Goal: Task Accomplishment & Management: Complete application form

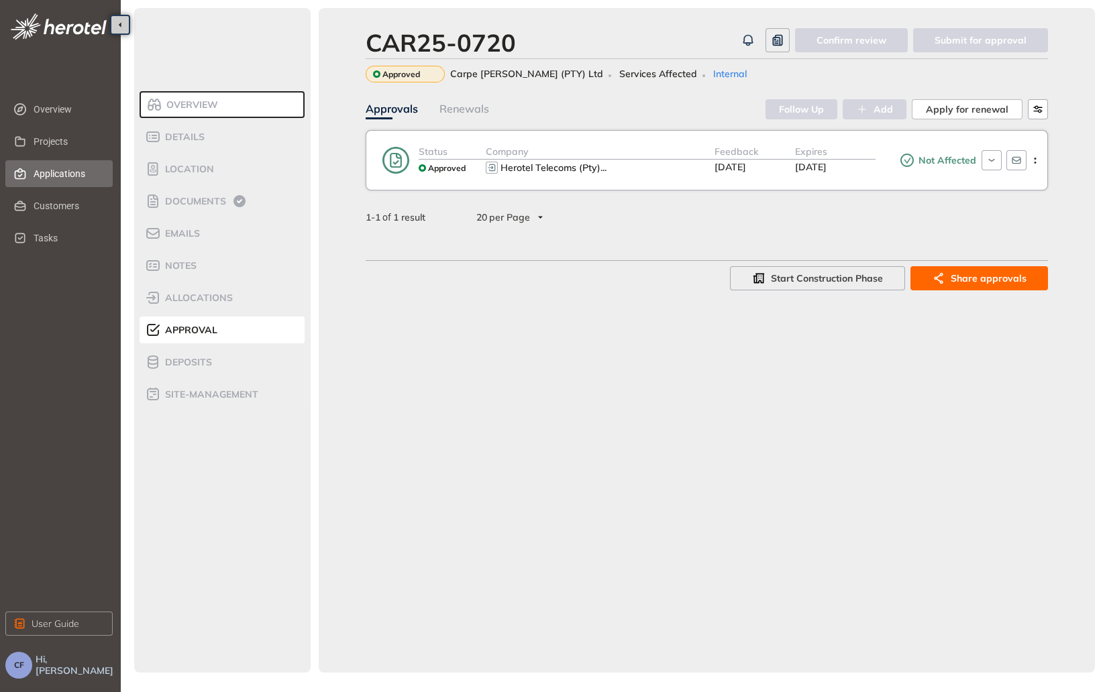
click at [60, 179] on span "Applications" at bounding box center [68, 173] width 68 height 27
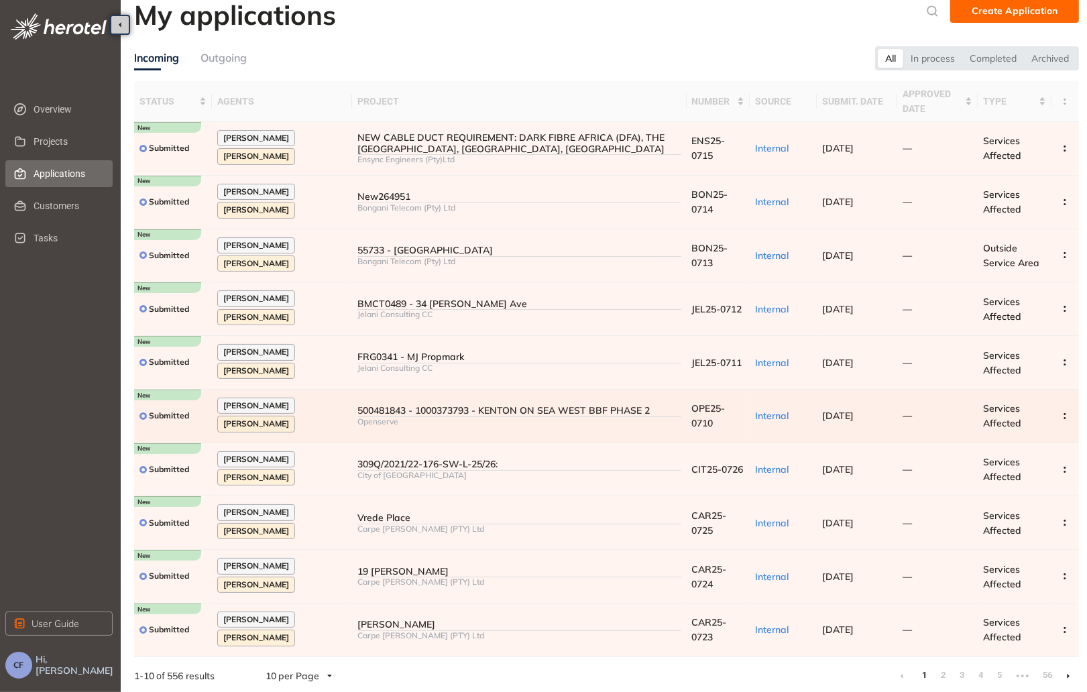
scroll to position [18, 0]
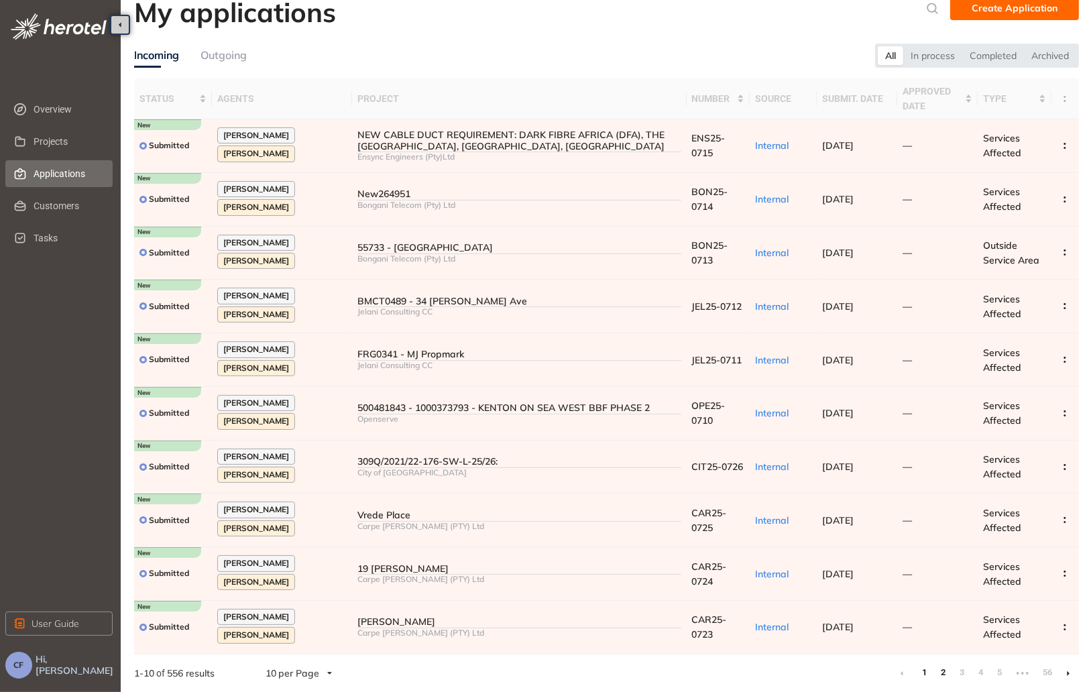
click at [941, 675] on link "2" at bounding box center [943, 673] width 13 height 20
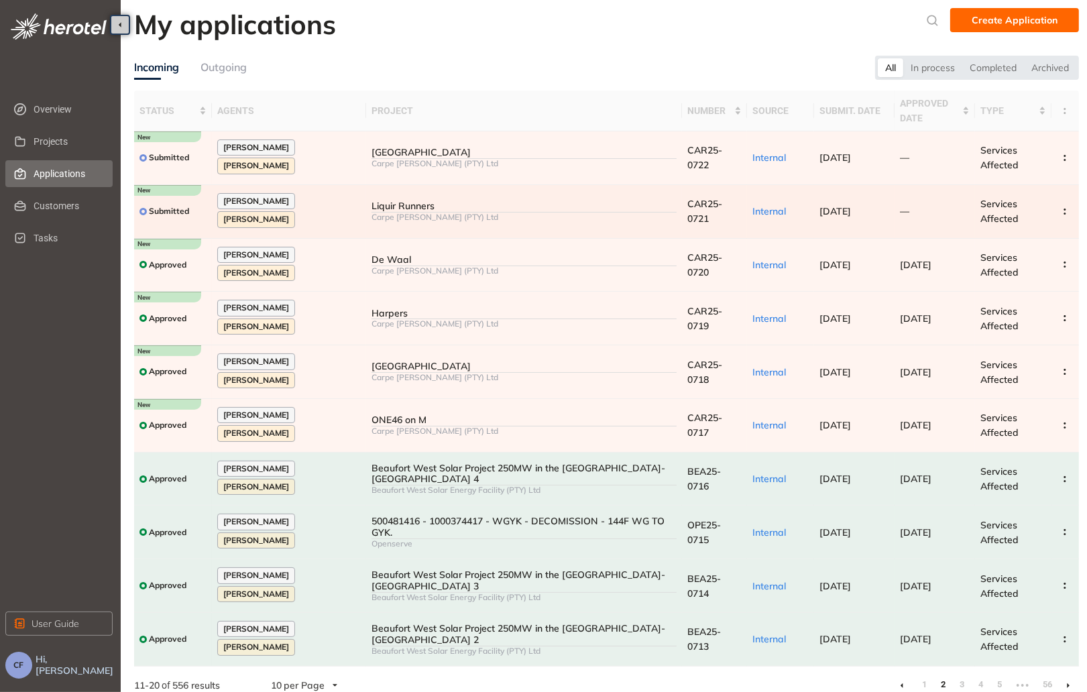
click at [512, 212] on div at bounding box center [524, 212] width 305 height 1
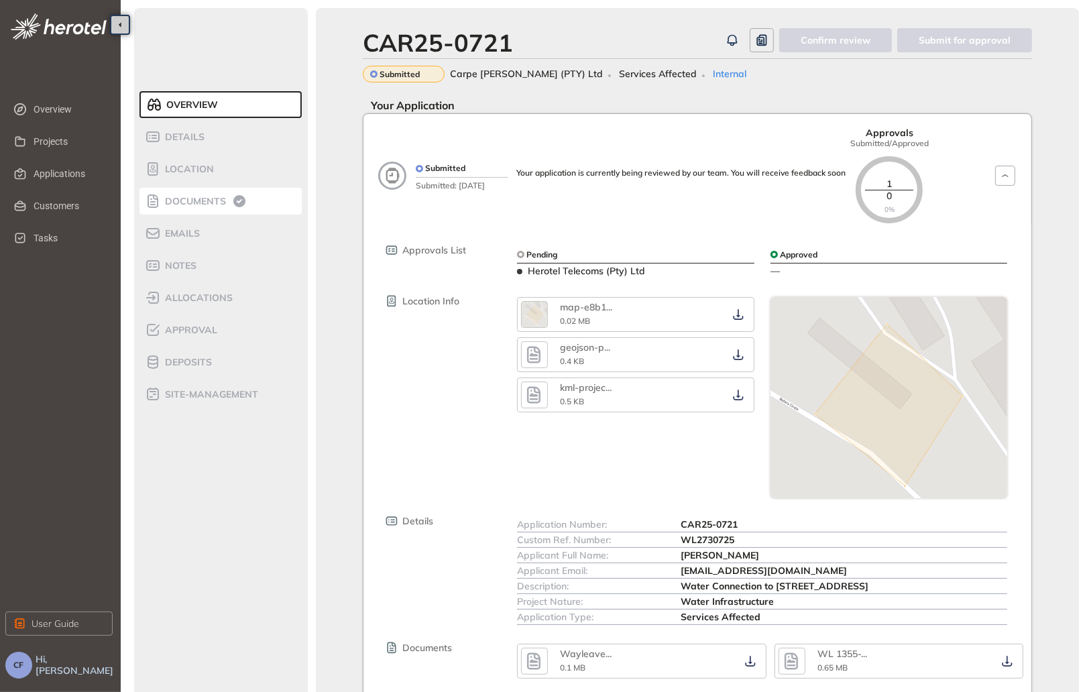
click at [187, 190] on li "Documents" at bounding box center [221, 201] width 162 height 27
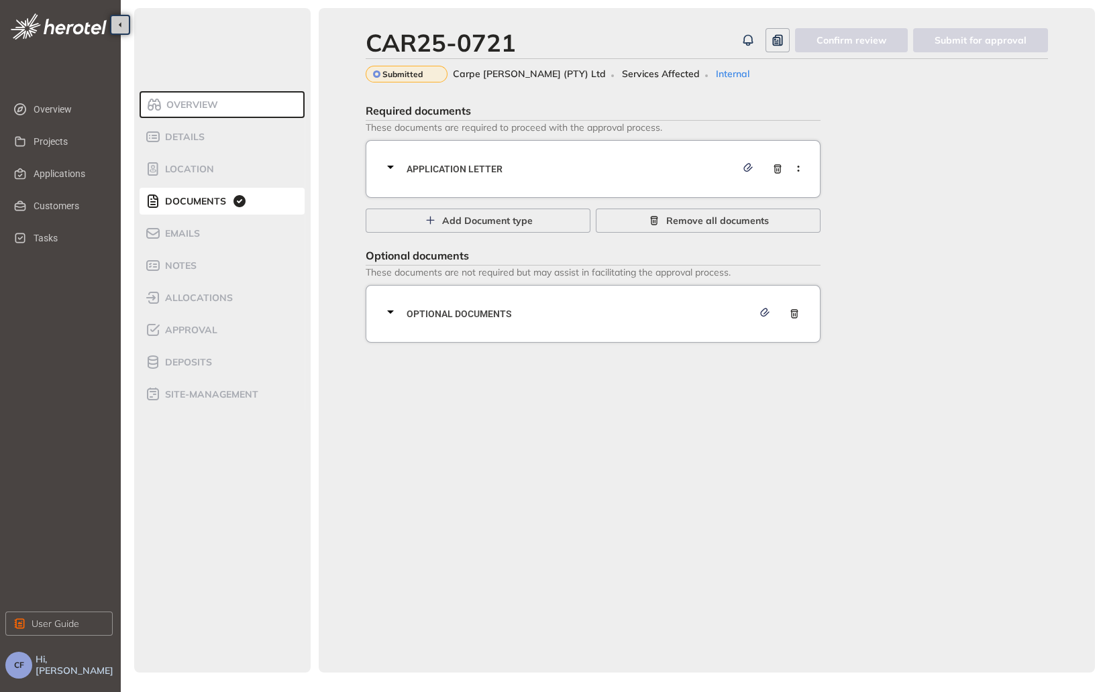
click at [599, 175] on span "Application letter" at bounding box center [570, 169] width 329 height 15
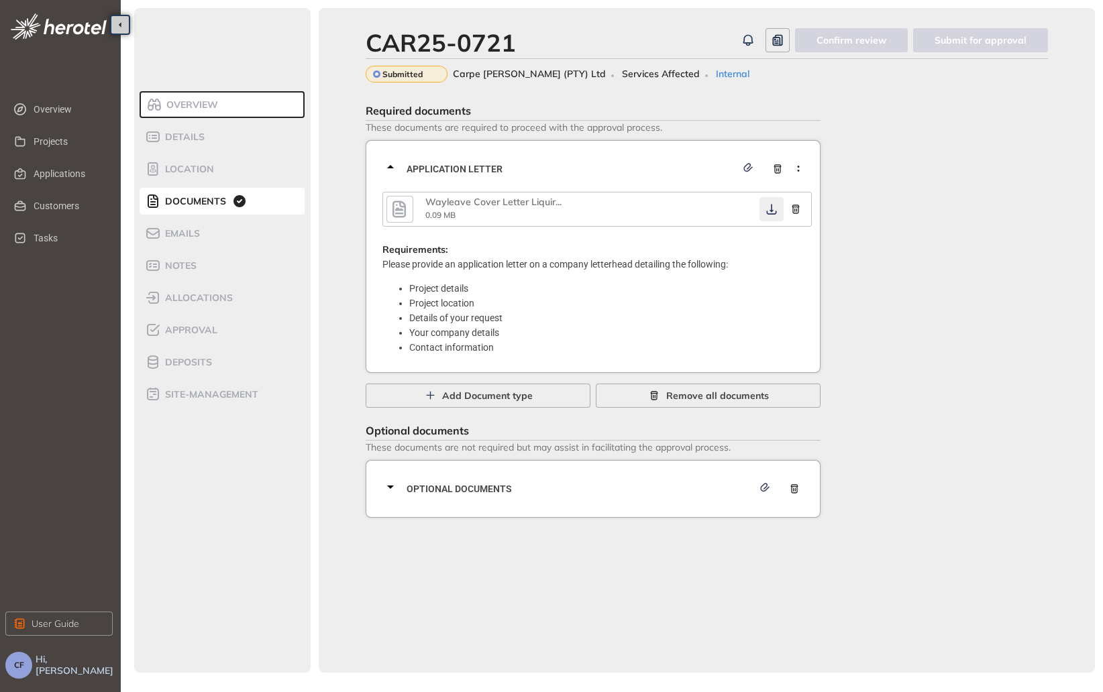
click at [767, 207] on icon "button" at bounding box center [771, 209] width 13 height 11
click at [601, 490] on span "Optional documents" at bounding box center [579, 489] width 346 height 15
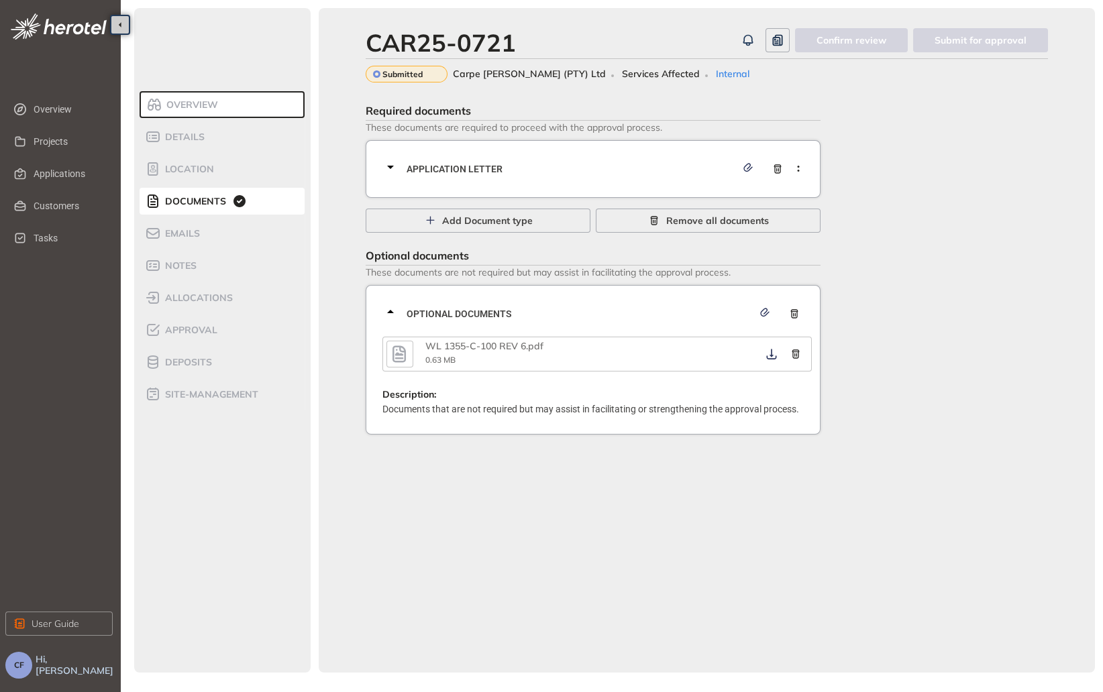
click at [601, 462] on div "CAR25-0721 Confirm review Submit for approval Submitted Carpe [PERSON_NAME] (PT…" at bounding box center [707, 340] width 776 height 665
click at [767, 355] on icon "button" at bounding box center [771, 354] width 13 height 11
click at [191, 329] on span "Approval" at bounding box center [189, 330] width 56 height 11
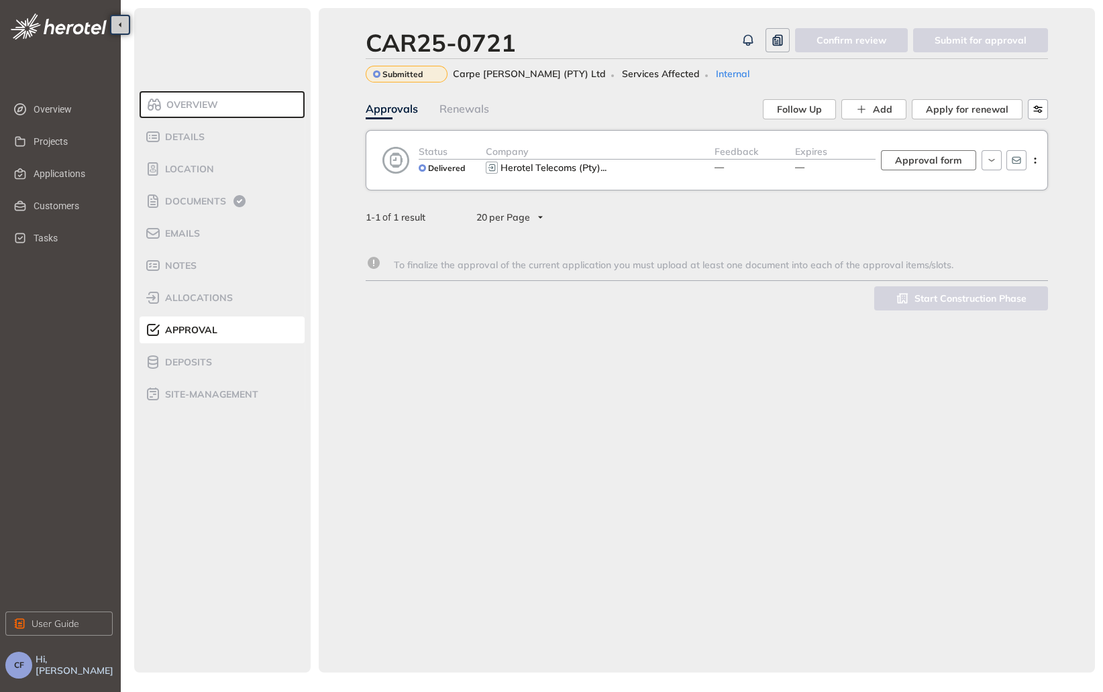
click at [902, 164] on span "Approval form" at bounding box center [928, 160] width 67 height 15
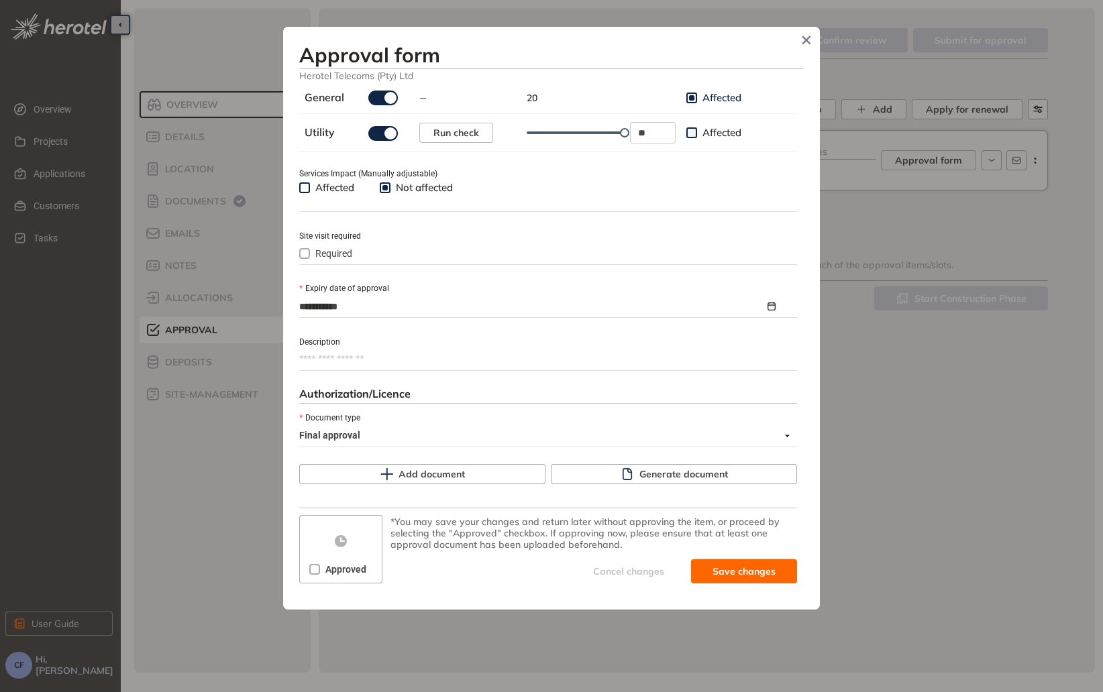
scroll to position [476, 0]
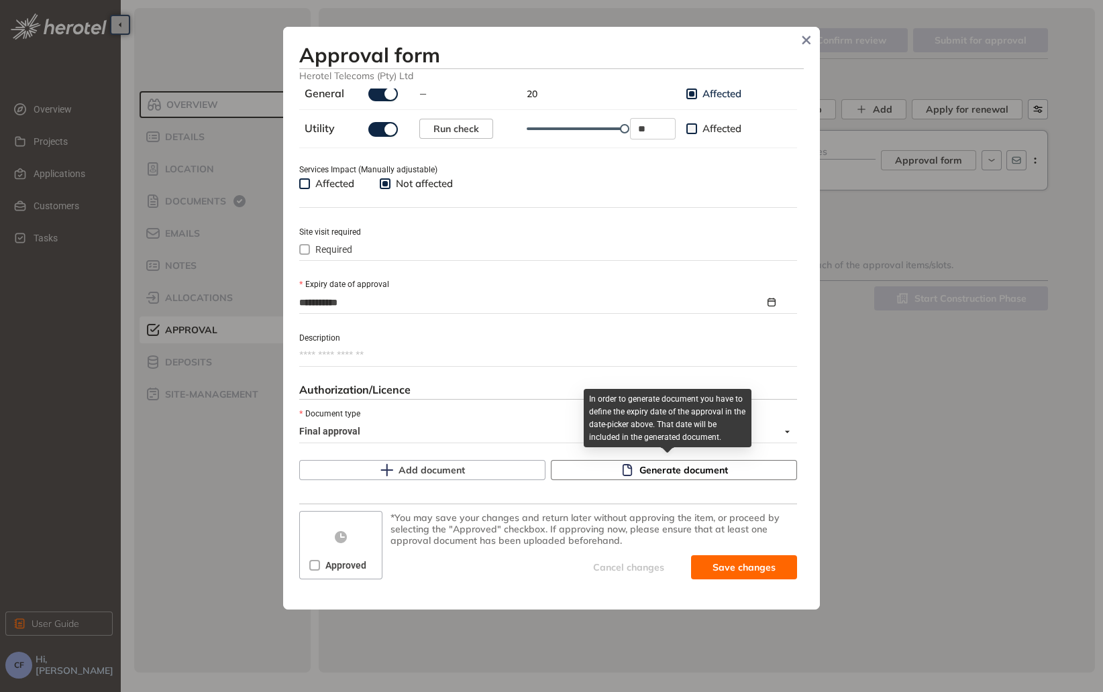
click at [639, 465] on span "Generate document" at bounding box center [683, 470] width 89 height 15
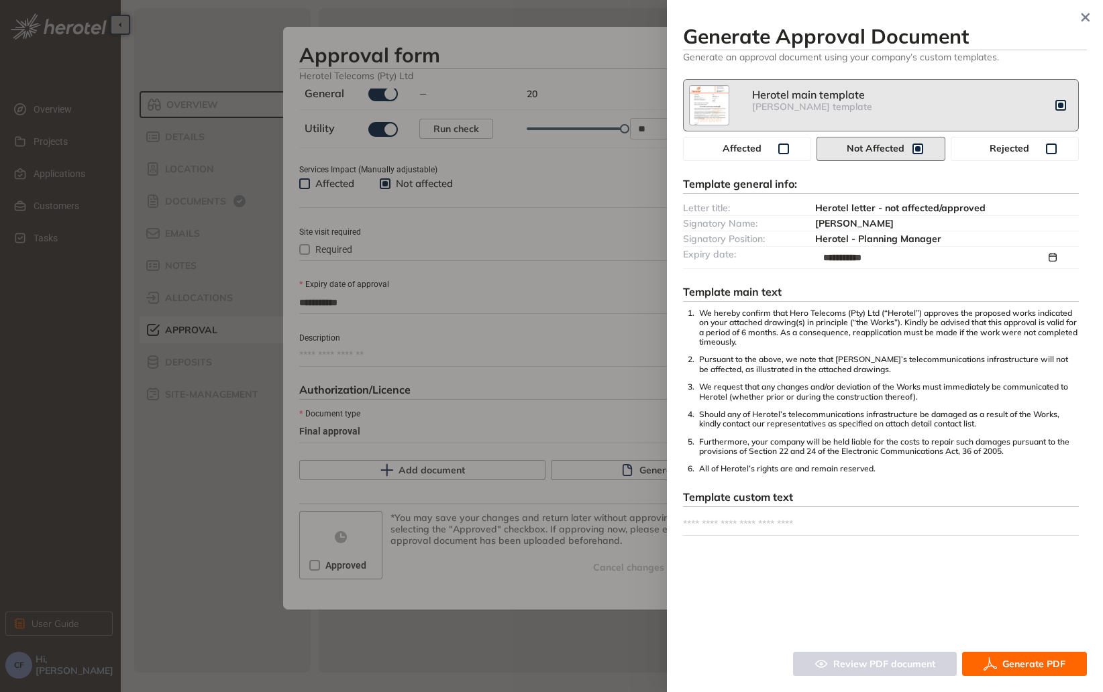
click at [1013, 655] on button "Generate PDF" at bounding box center [1024, 664] width 125 height 24
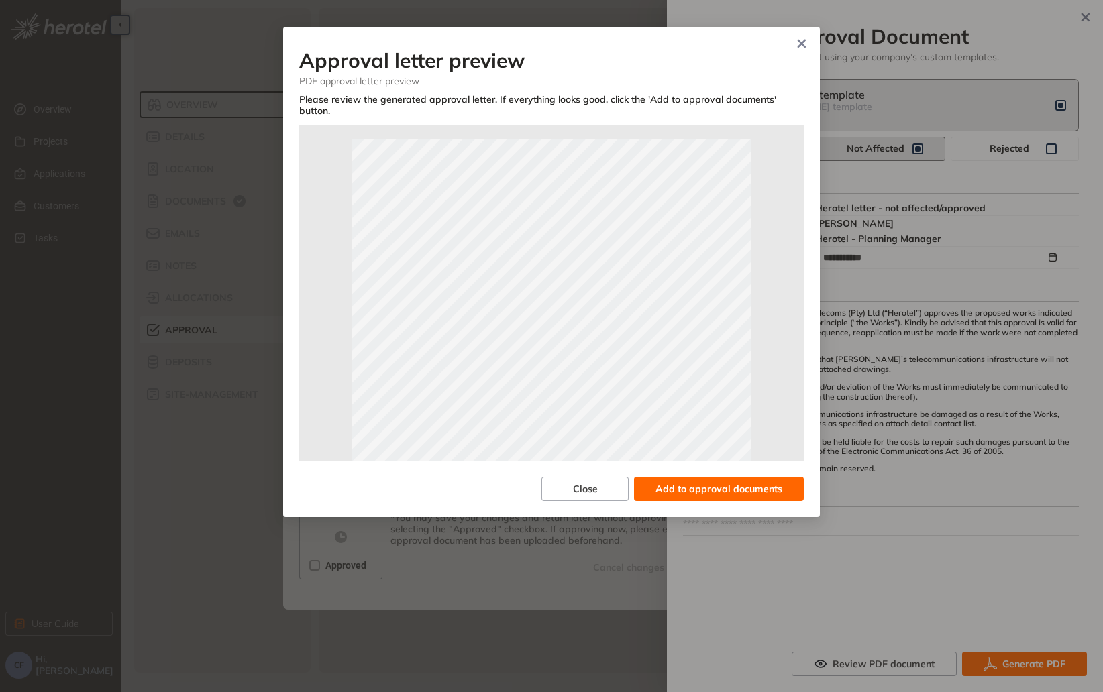
click at [700, 482] on span "Add to approval documents" at bounding box center [718, 489] width 127 height 15
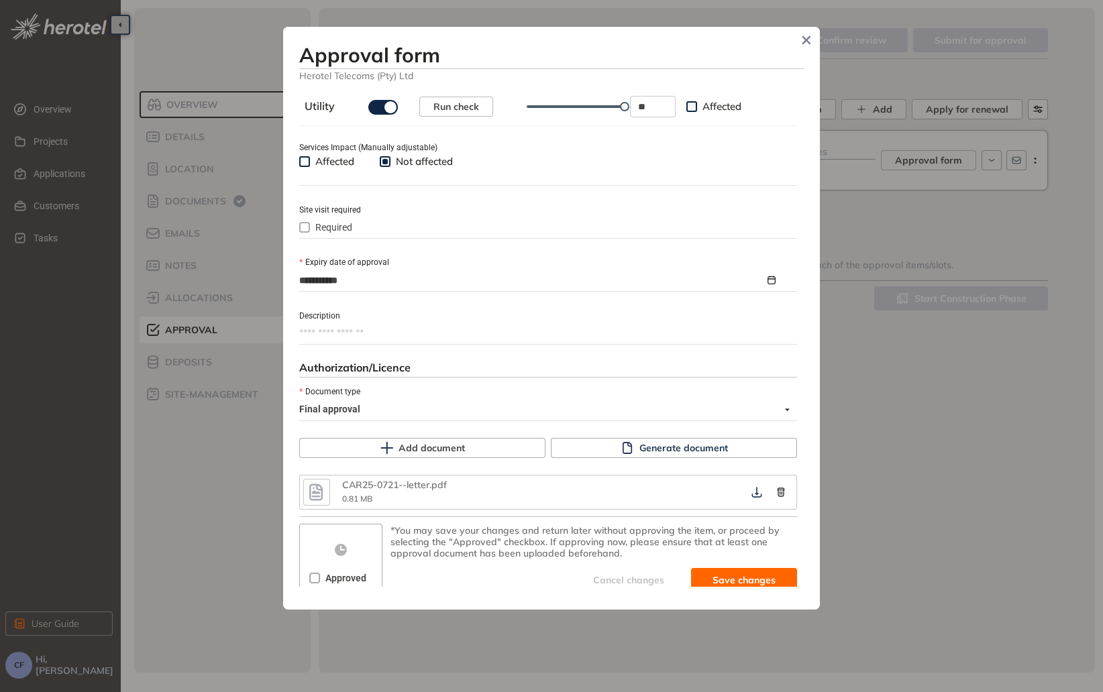
scroll to position [510, 0]
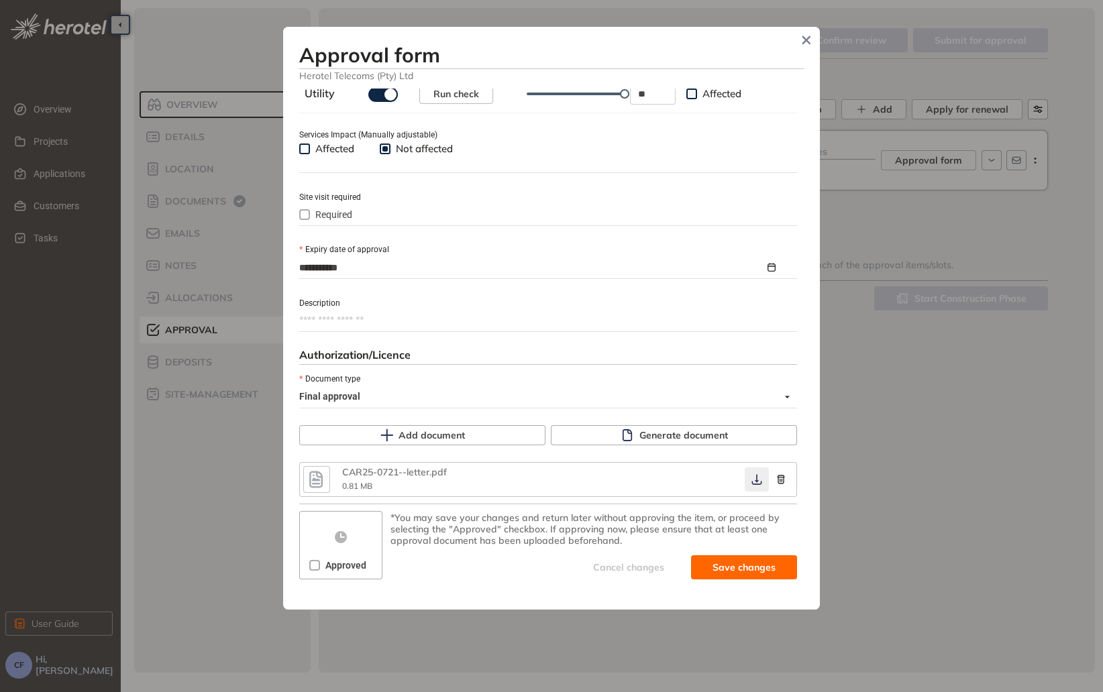
click at [750, 478] on icon "button" at bounding box center [756, 479] width 13 height 11
click at [701, 559] on button "Save and approve" at bounding box center [724, 567] width 146 height 24
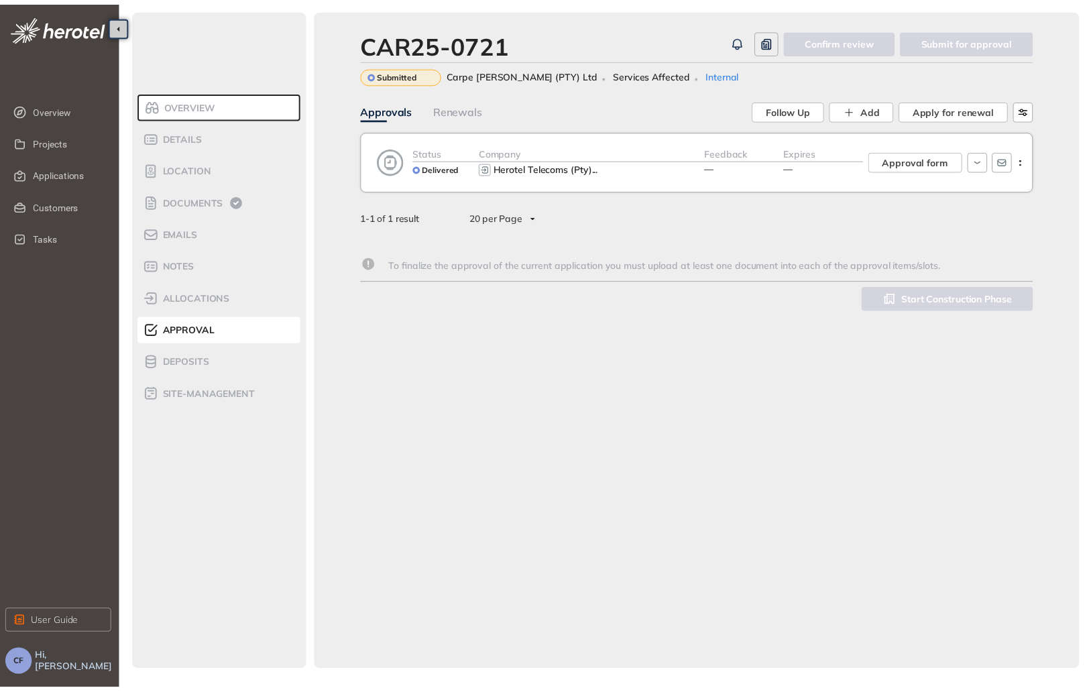
scroll to position [533, 0]
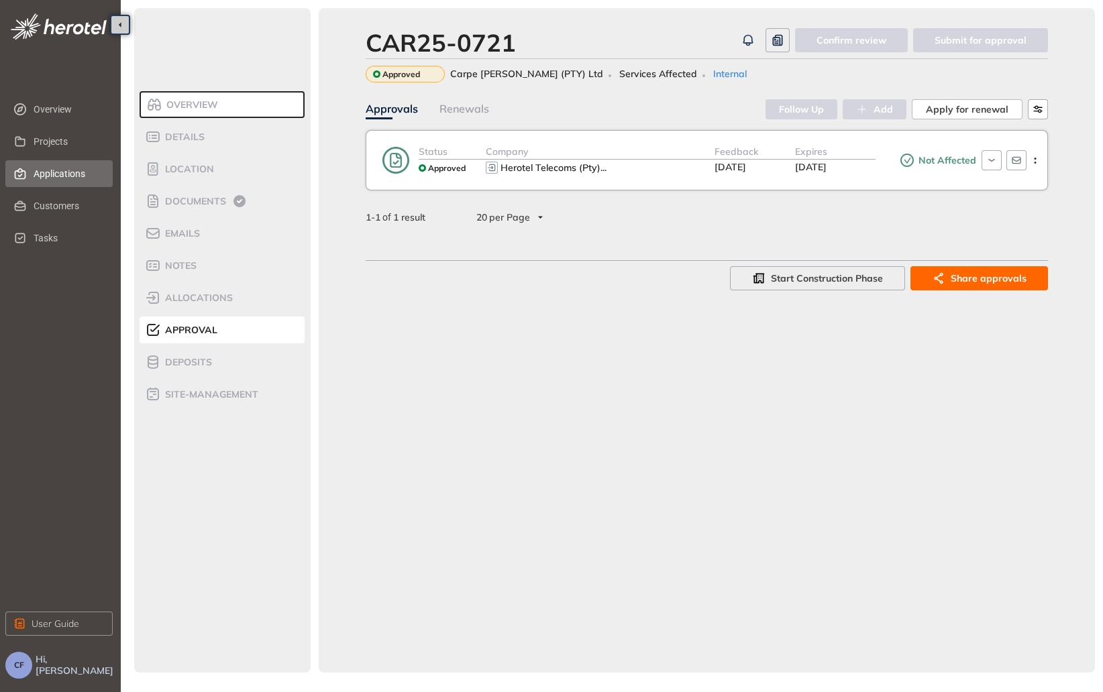
click at [79, 170] on span "Applications" at bounding box center [68, 173] width 68 height 27
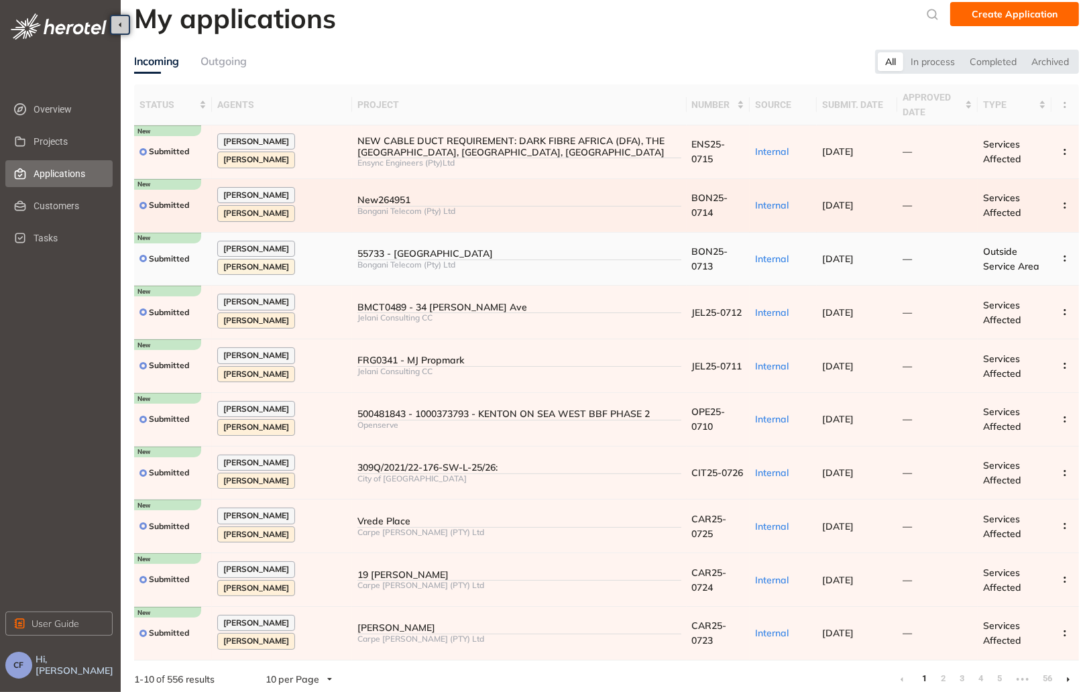
scroll to position [18, 0]
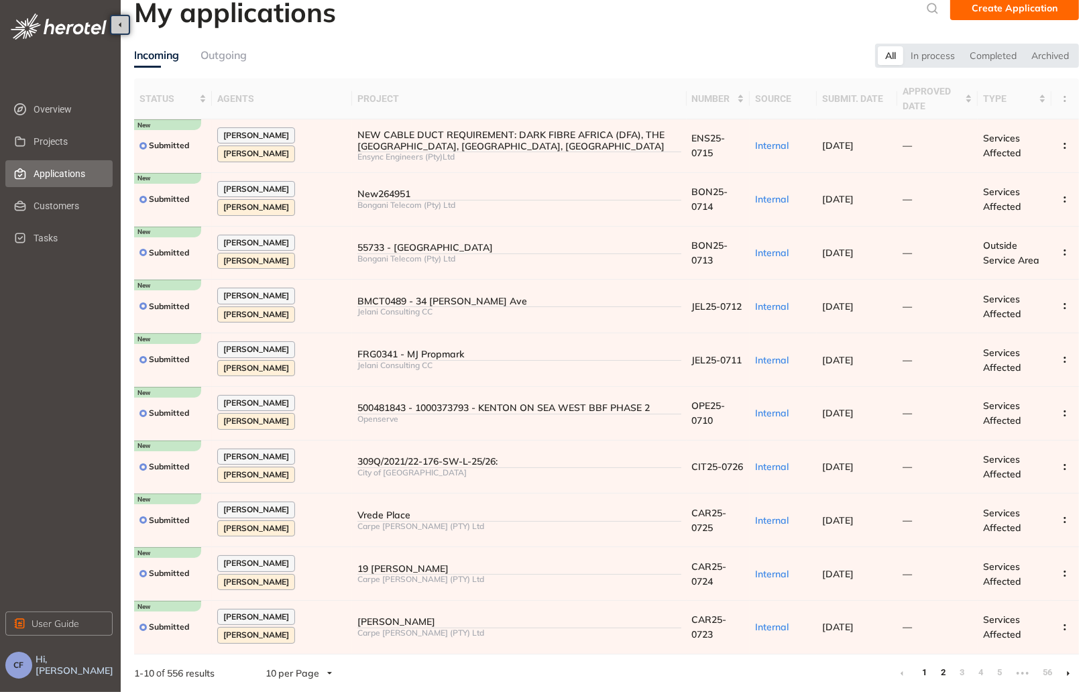
click at [944, 670] on link "2" at bounding box center [943, 673] width 13 height 20
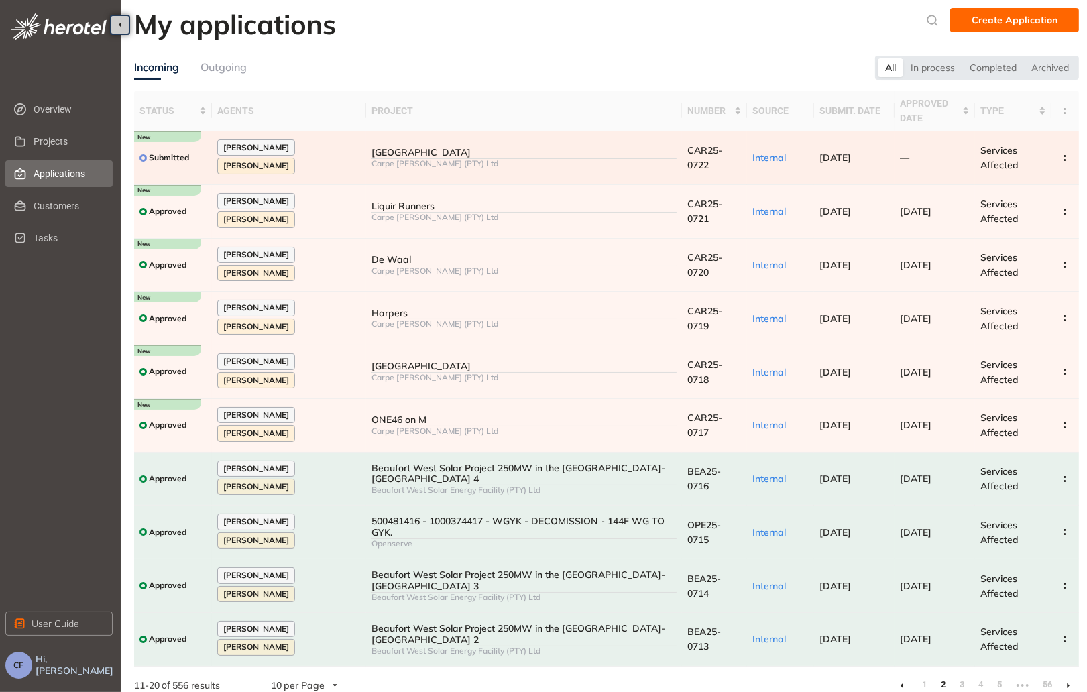
click at [553, 147] on div "[GEOGRAPHIC_DATA]" at bounding box center [524, 152] width 305 height 11
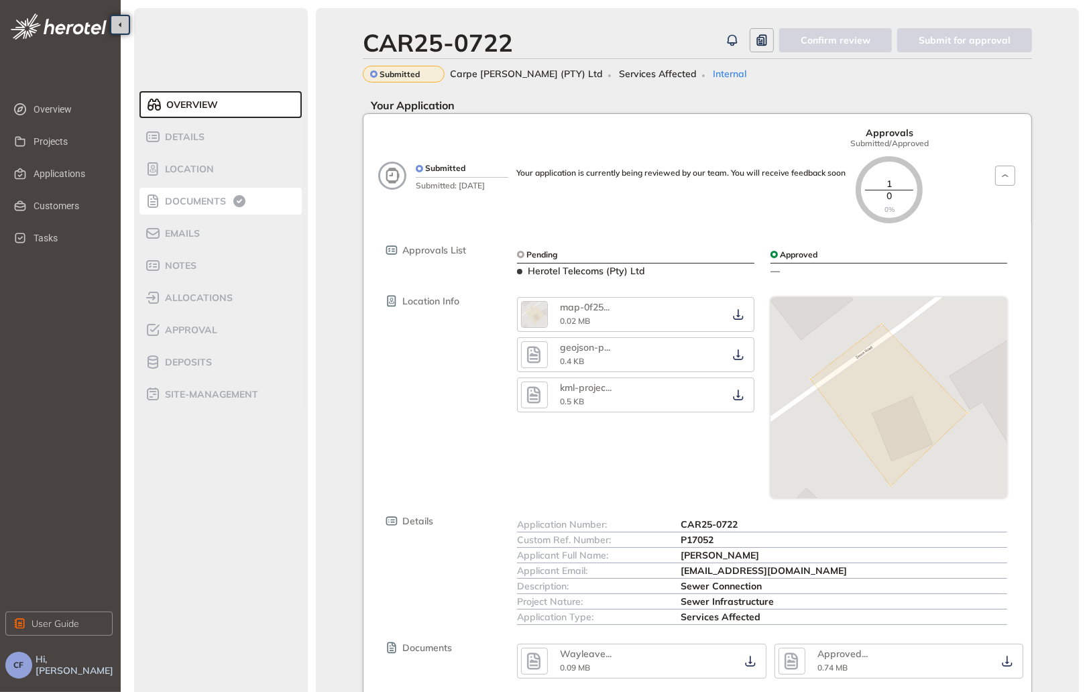
click at [225, 201] on span "Documents" at bounding box center [193, 201] width 65 height 11
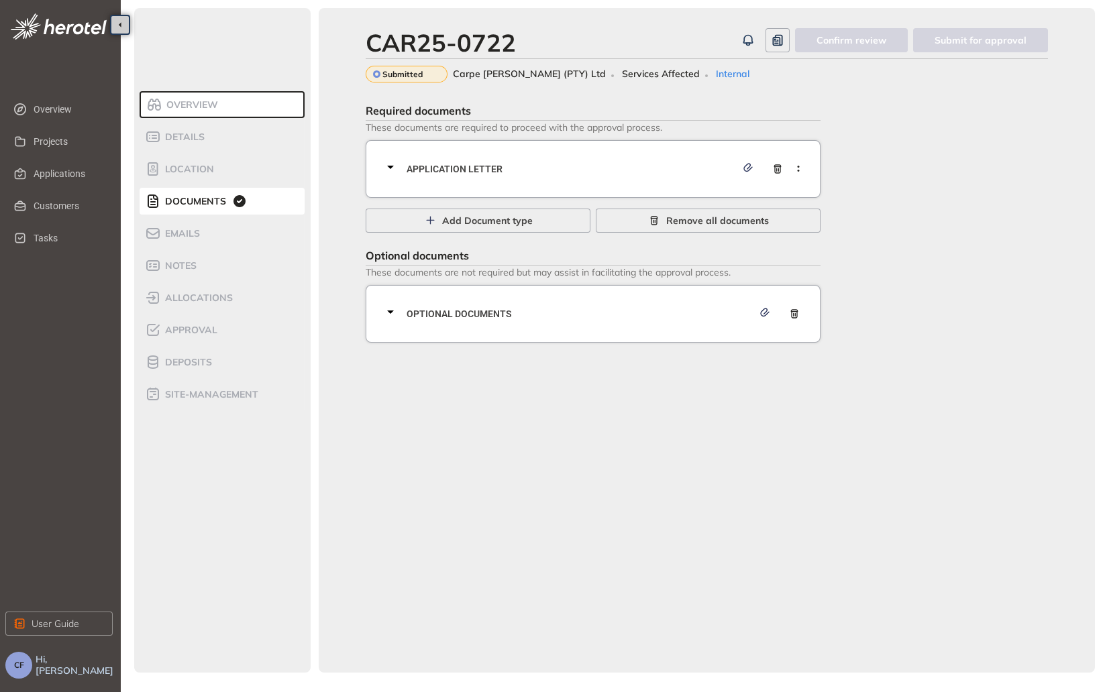
click at [641, 155] on div "Application letter" at bounding box center [596, 169] width 429 height 40
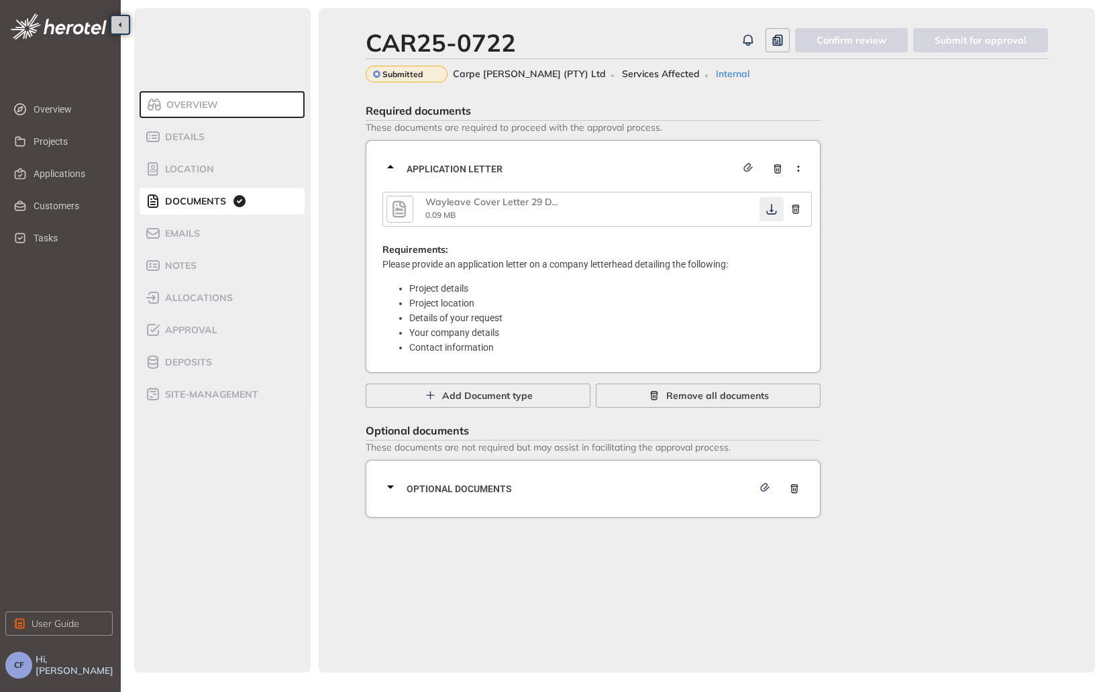
click at [765, 207] on icon "button" at bounding box center [771, 209] width 13 height 11
click at [596, 497] on div "Optional documents" at bounding box center [596, 489] width 429 height 40
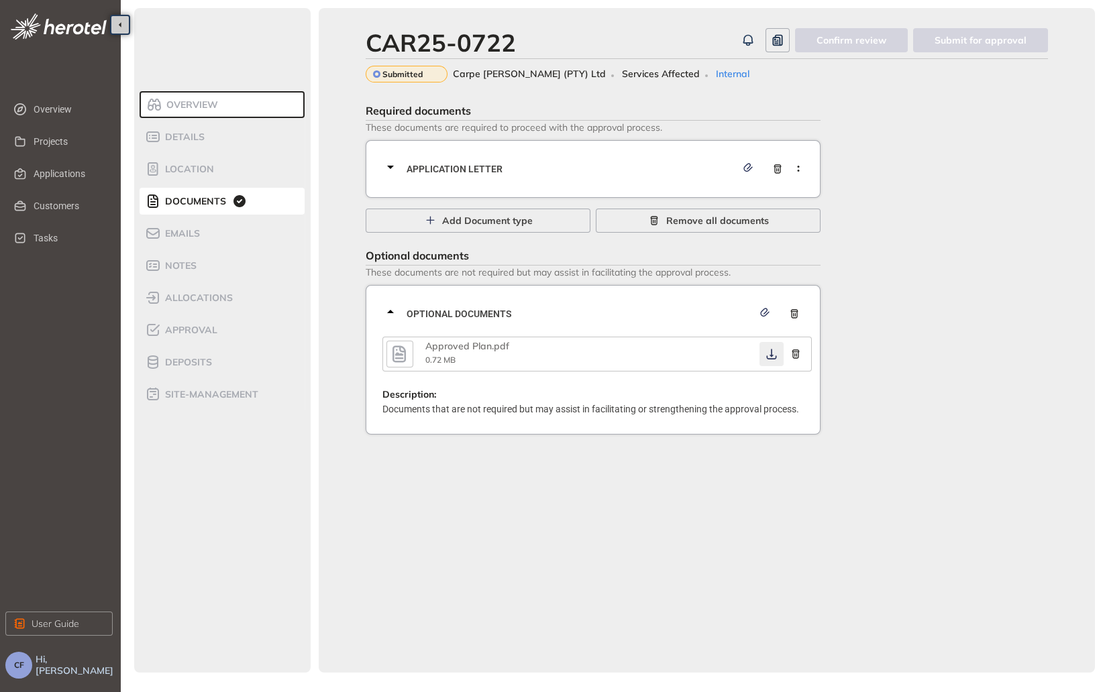
click at [767, 354] on icon "button" at bounding box center [771, 354] width 13 height 11
click at [205, 327] on span "Approval" at bounding box center [189, 330] width 56 height 11
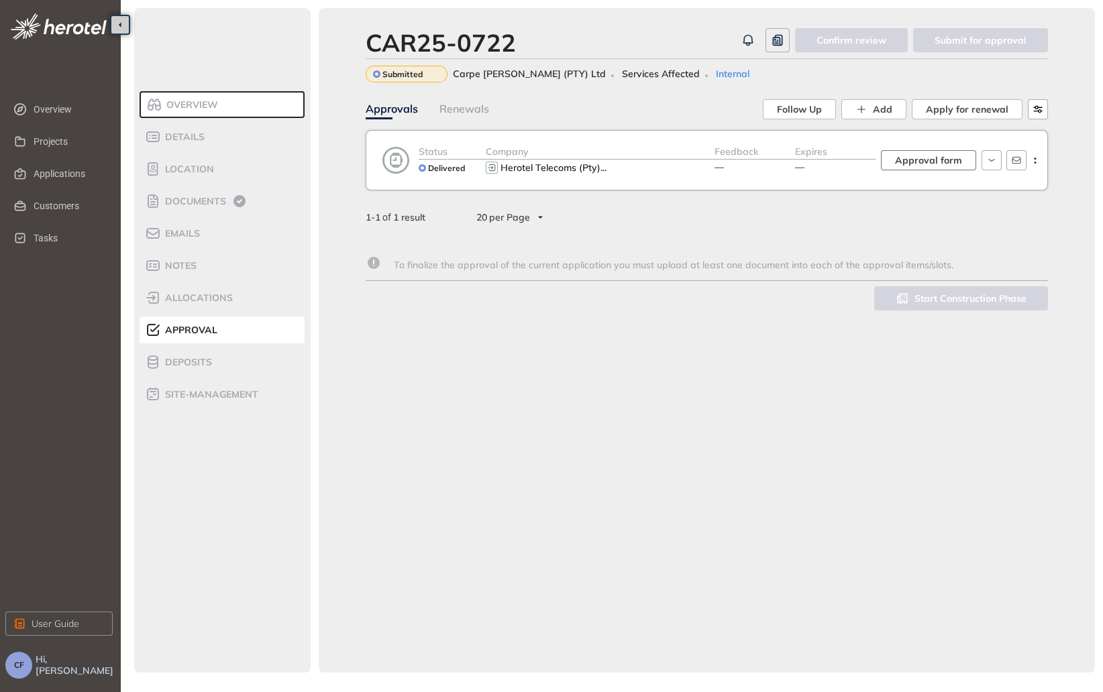
click at [902, 152] on button "Approval form" at bounding box center [928, 160] width 95 height 20
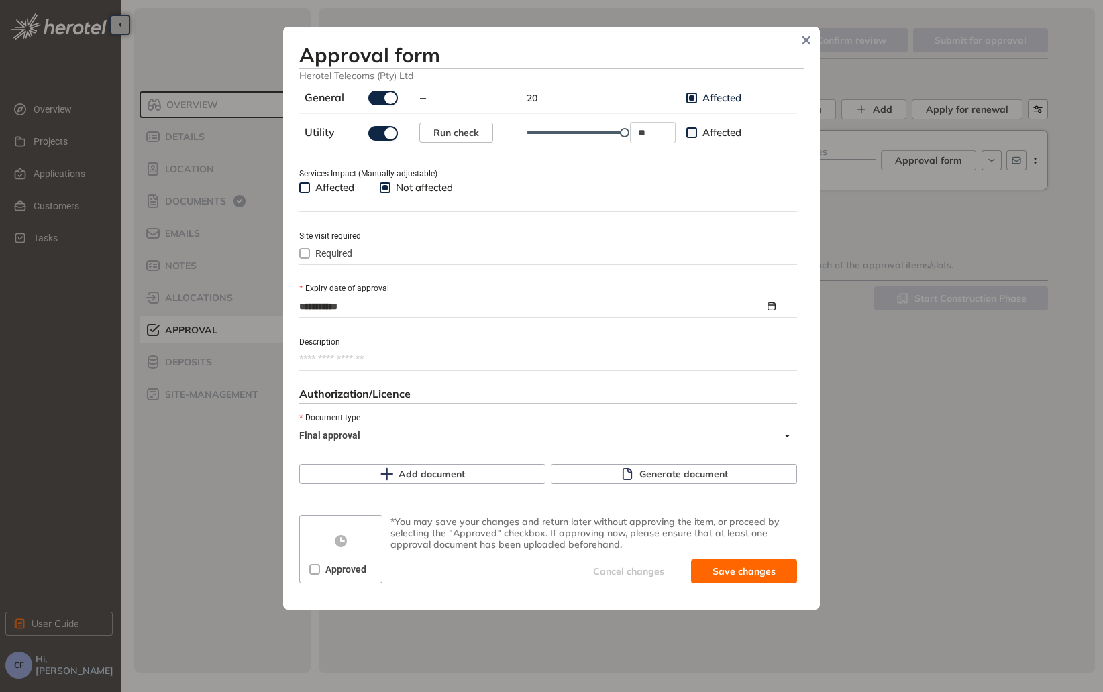
scroll to position [476, 0]
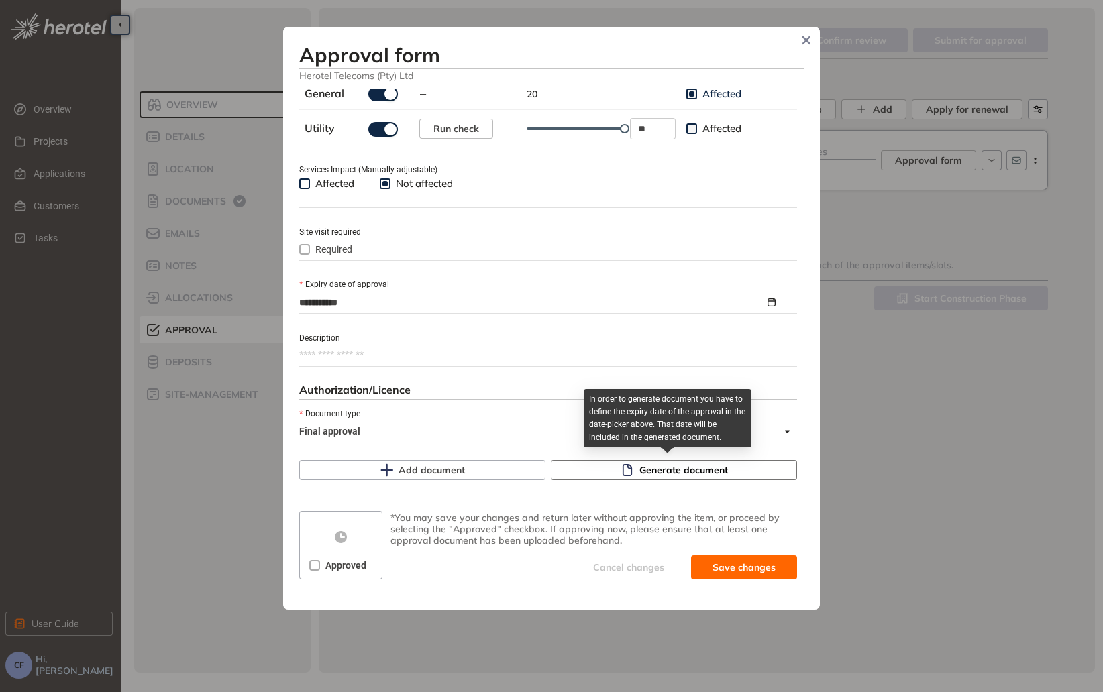
click at [641, 463] on span "Generate document" at bounding box center [683, 470] width 89 height 15
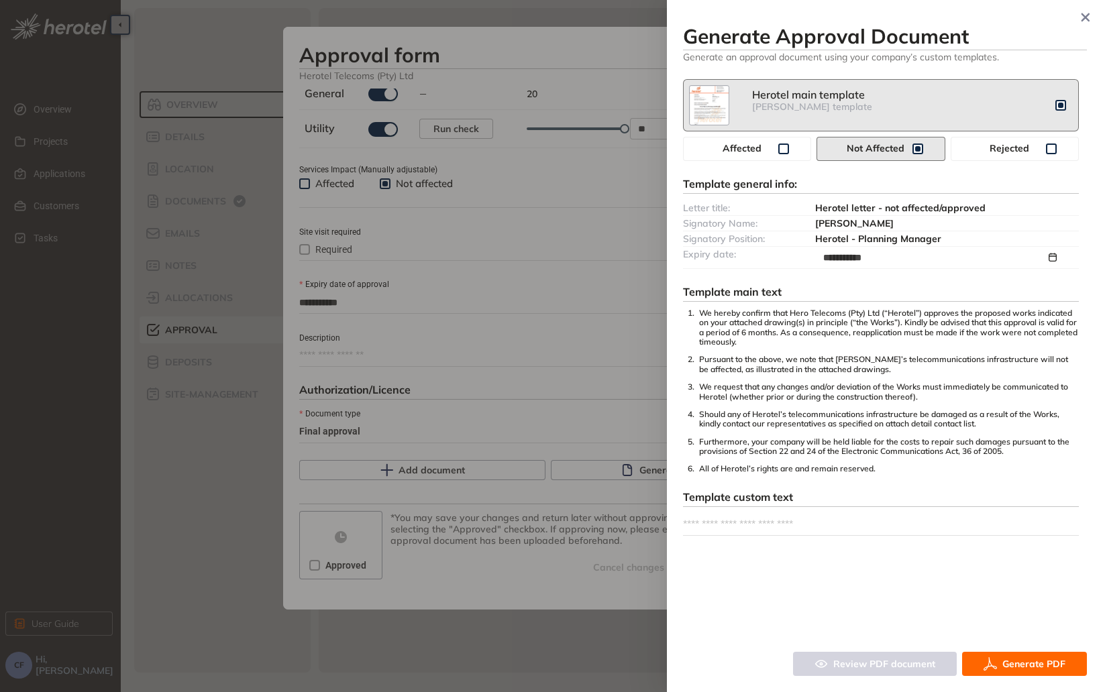
click at [1028, 655] on button "Generate PDF" at bounding box center [1024, 664] width 125 height 24
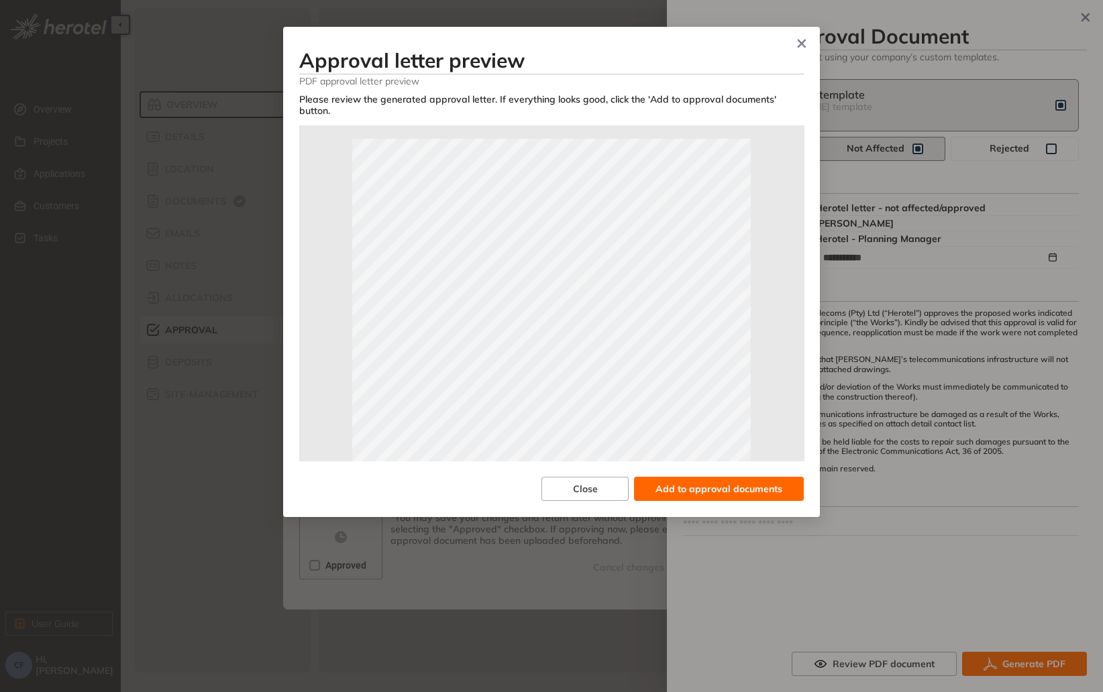
click at [726, 482] on span "Add to approval documents" at bounding box center [718, 489] width 127 height 15
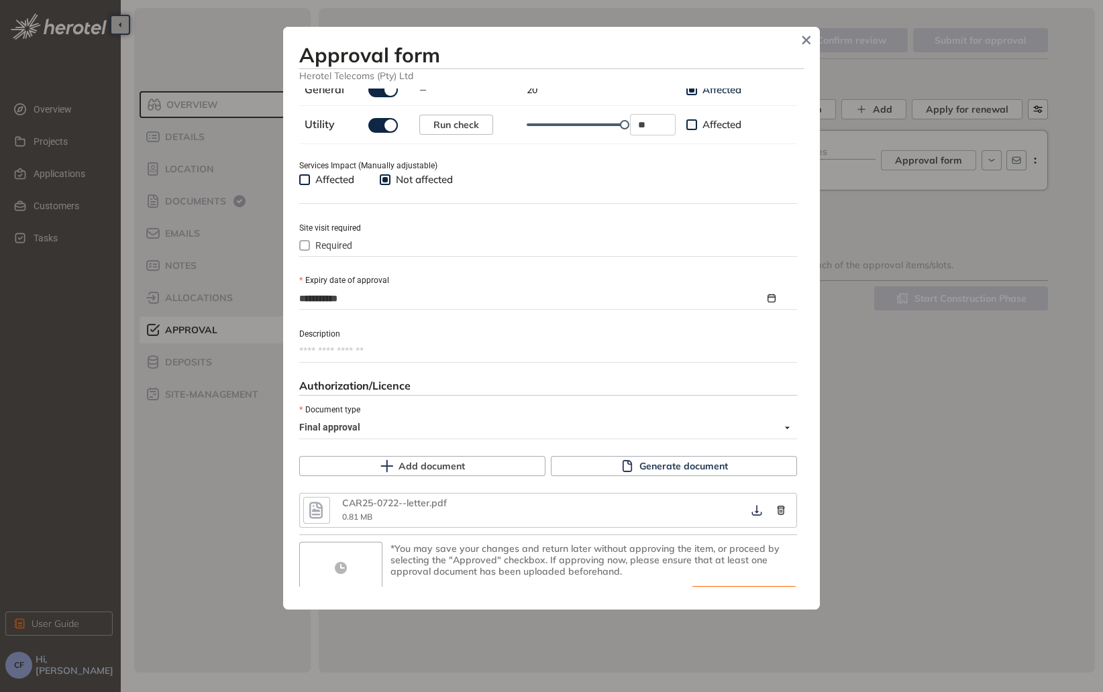
scroll to position [510, 0]
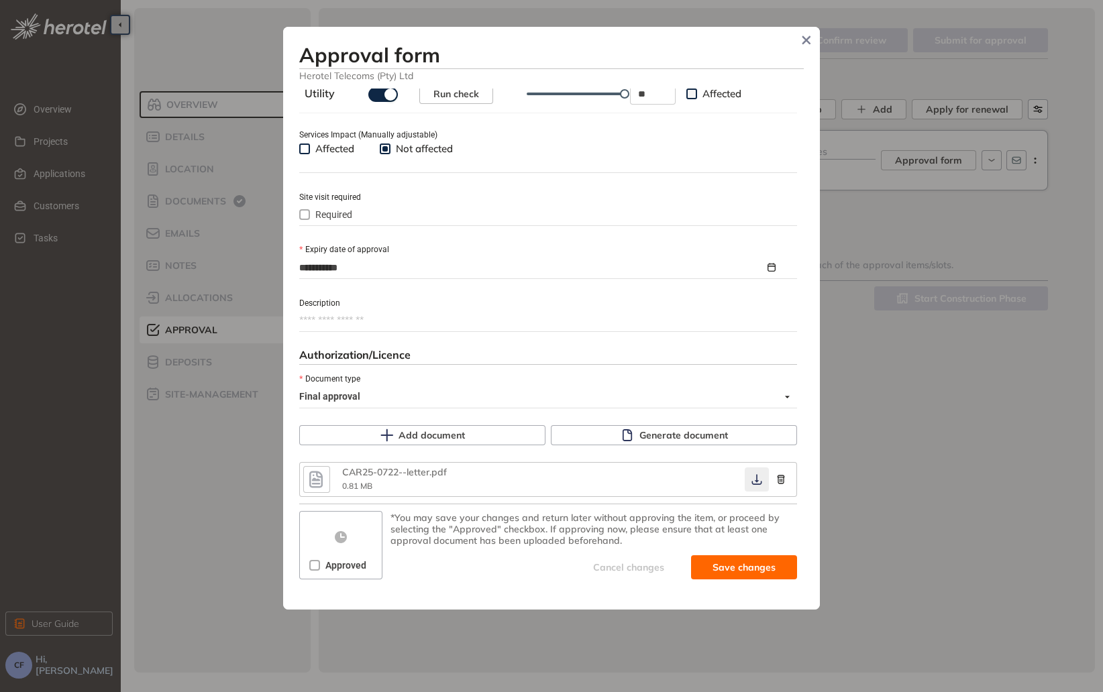
click at [750, 480] on icon "button" at bounding box center [756, 479] width 13 height 11
click at [733, 565] on span "Save and approve" at bounding box center [734, 567] width 84 height 15
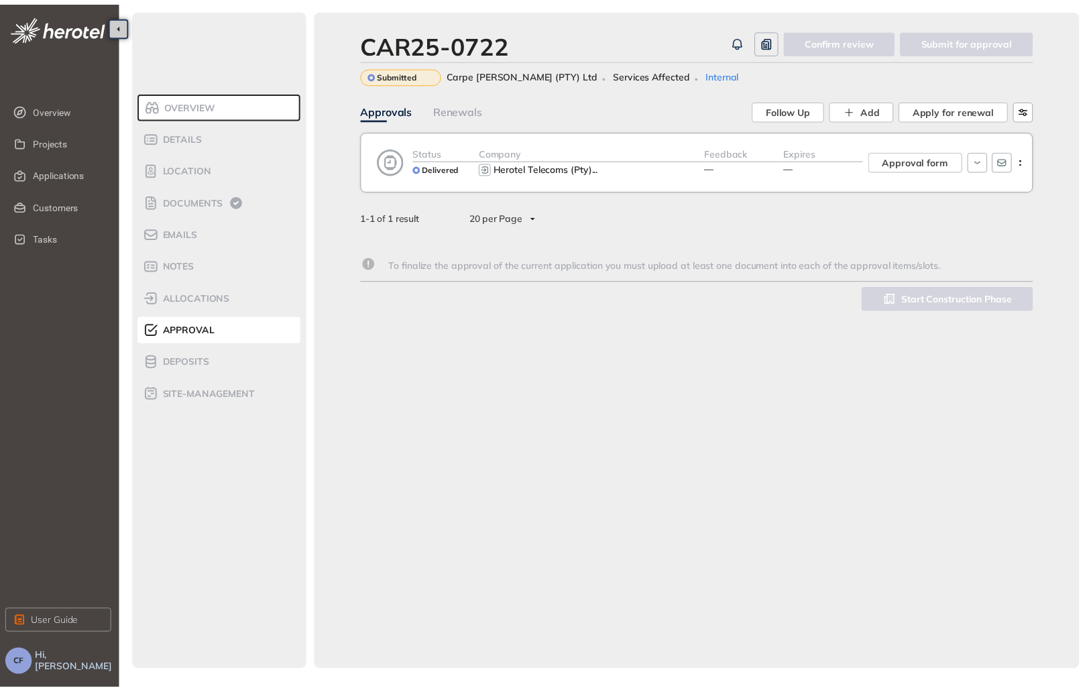
scroll to position [533, 0]
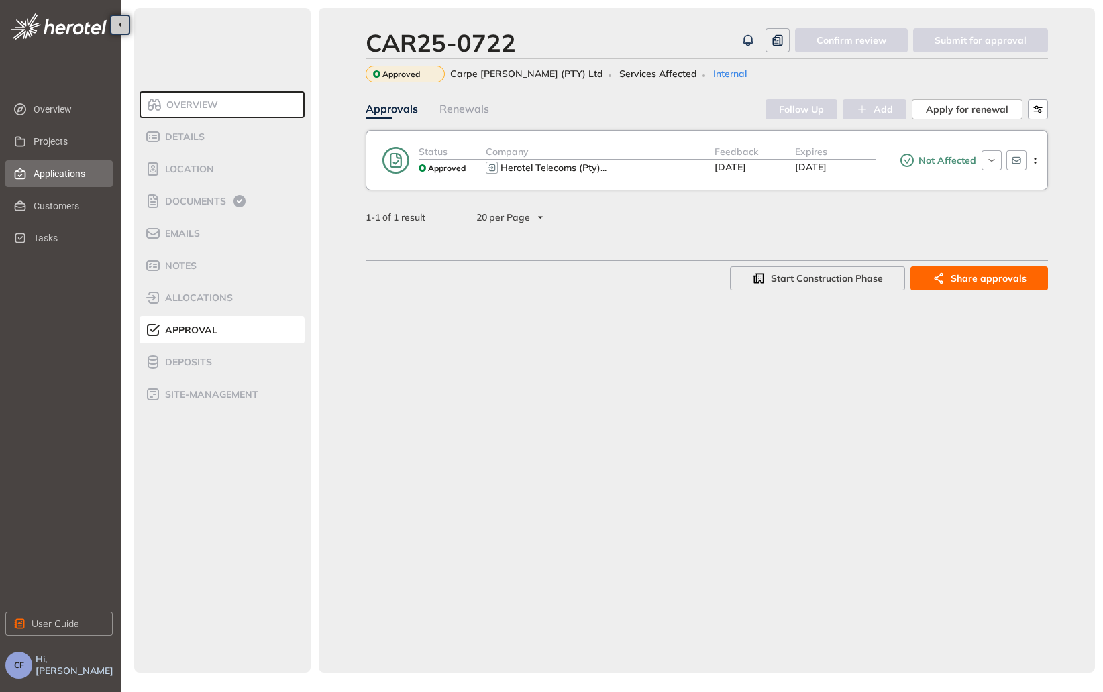
click at [51, 171] on span "Applications" at bounding box center [68, 173] width 68 height 27
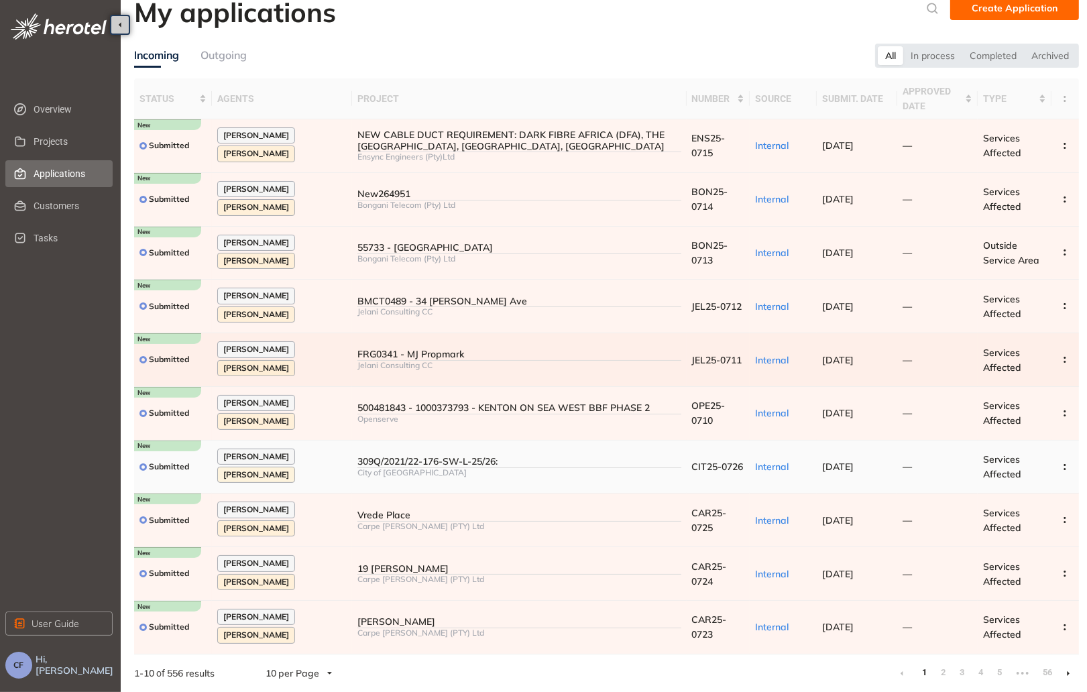
scroll to position [18, 0]
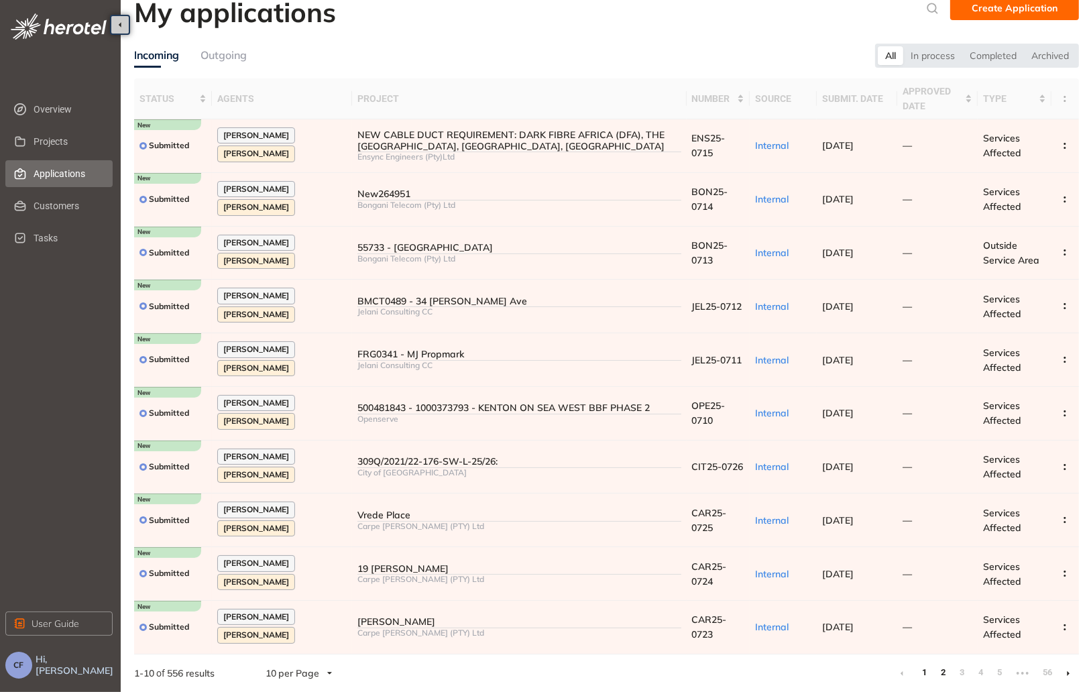
click at [946, 671] on link "2" at bounding box center [943, 673] width 13 height 20
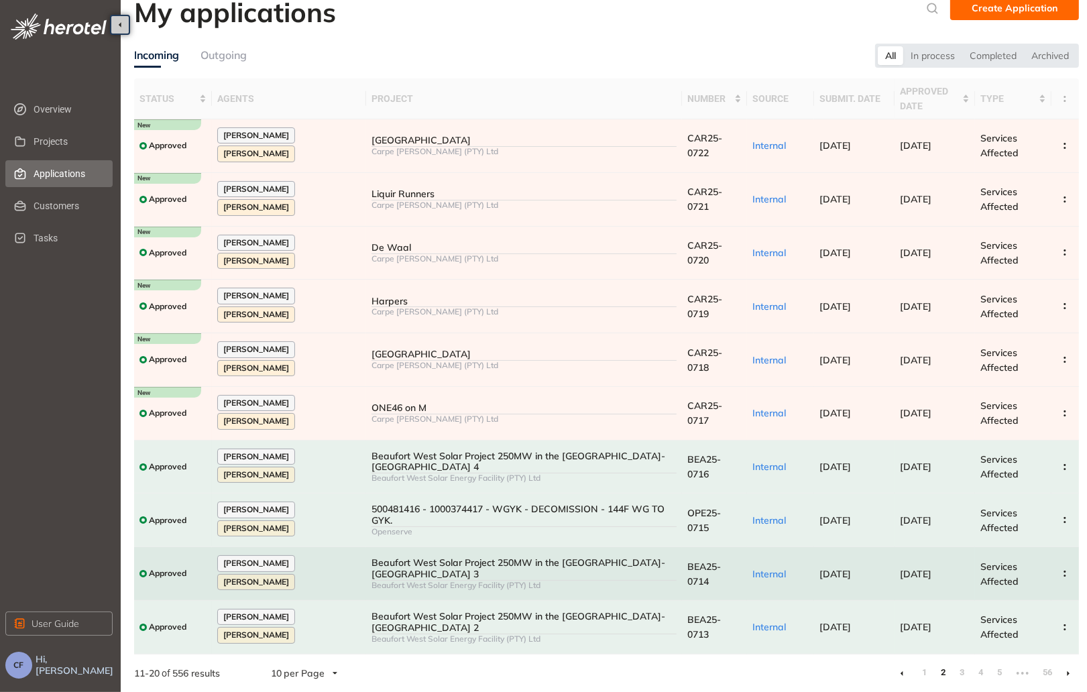
scroll to position [18, 0]
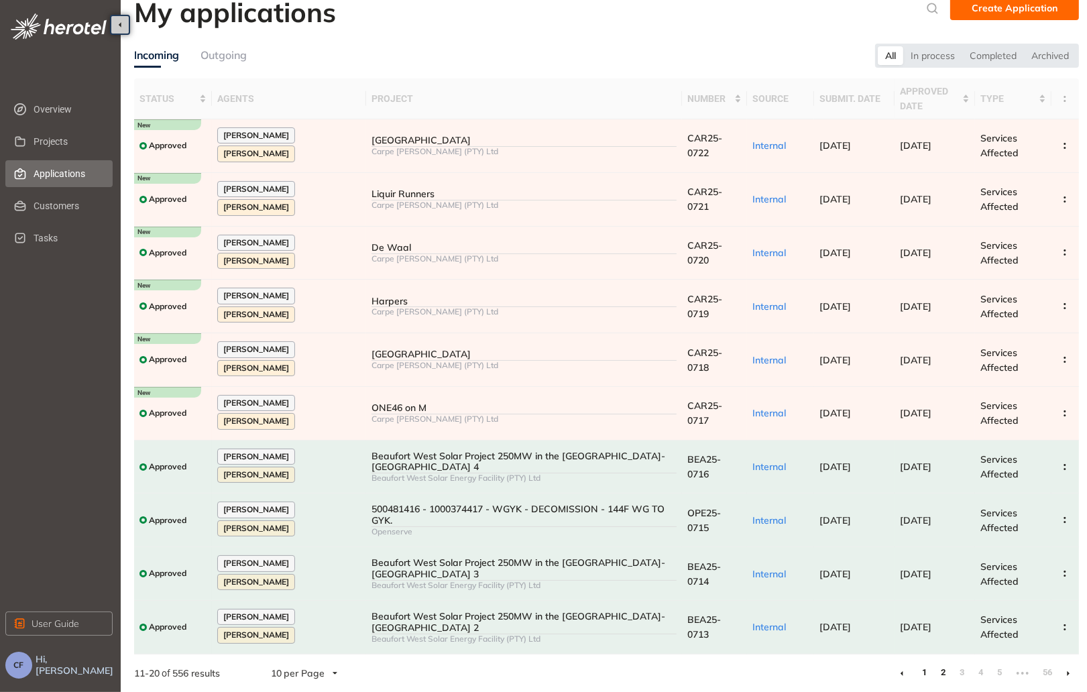
click at [924, 672] on link "1" at bounding box center [924, 673] width 13 height 20
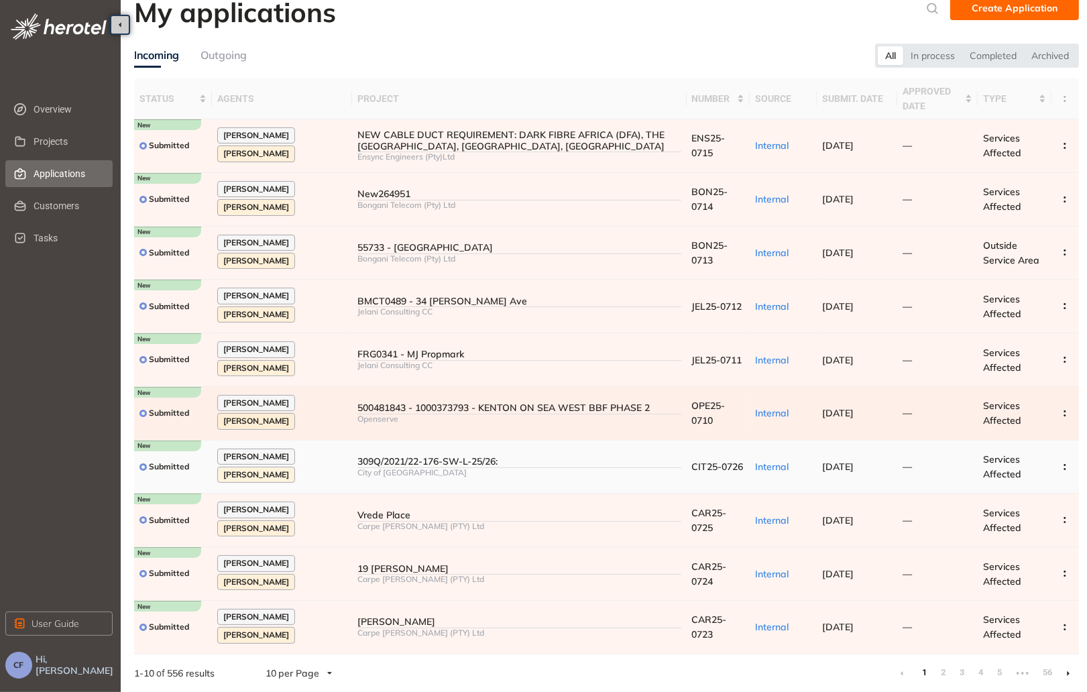
scroll to position [18, 0]
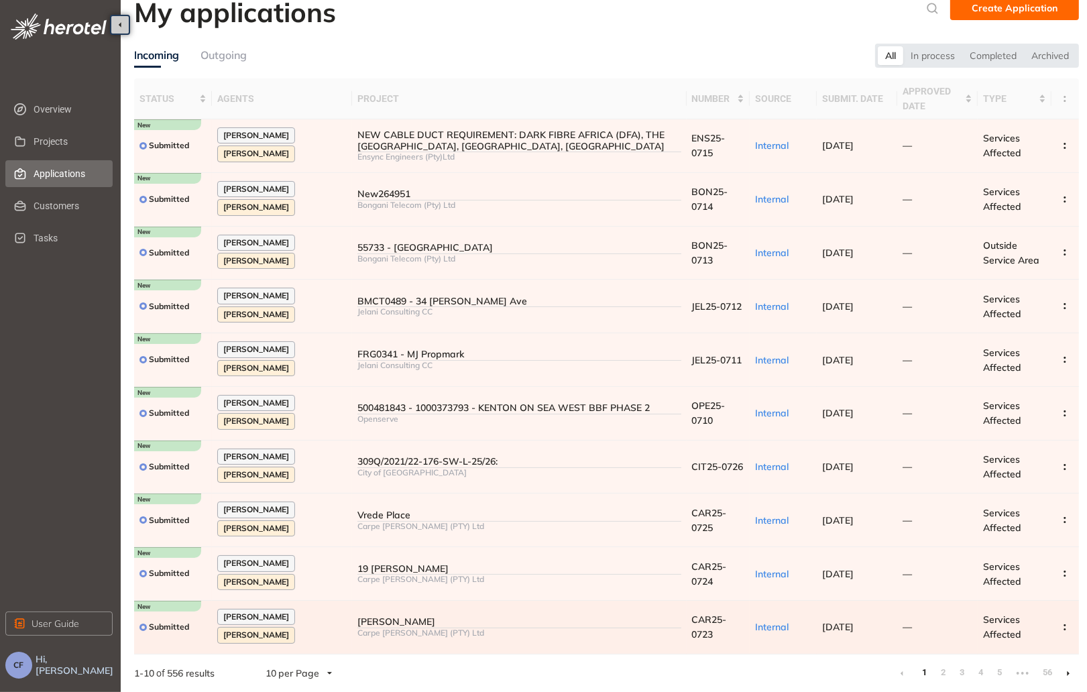
click at [481, 629] on div "Carpe [PERSON_NAME] (PTY) Ltd" at bounding box center [519, 632] width 323 height 9
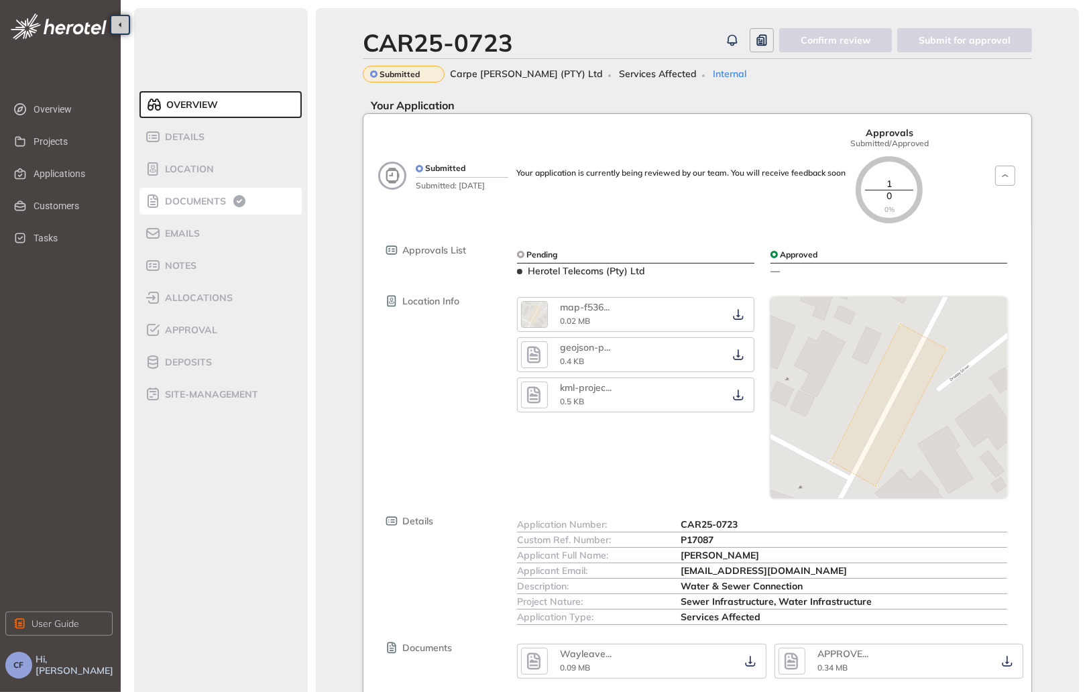
click at [207, 203] on span "Documents" at bounding box center [193, 201] width 65 height 11
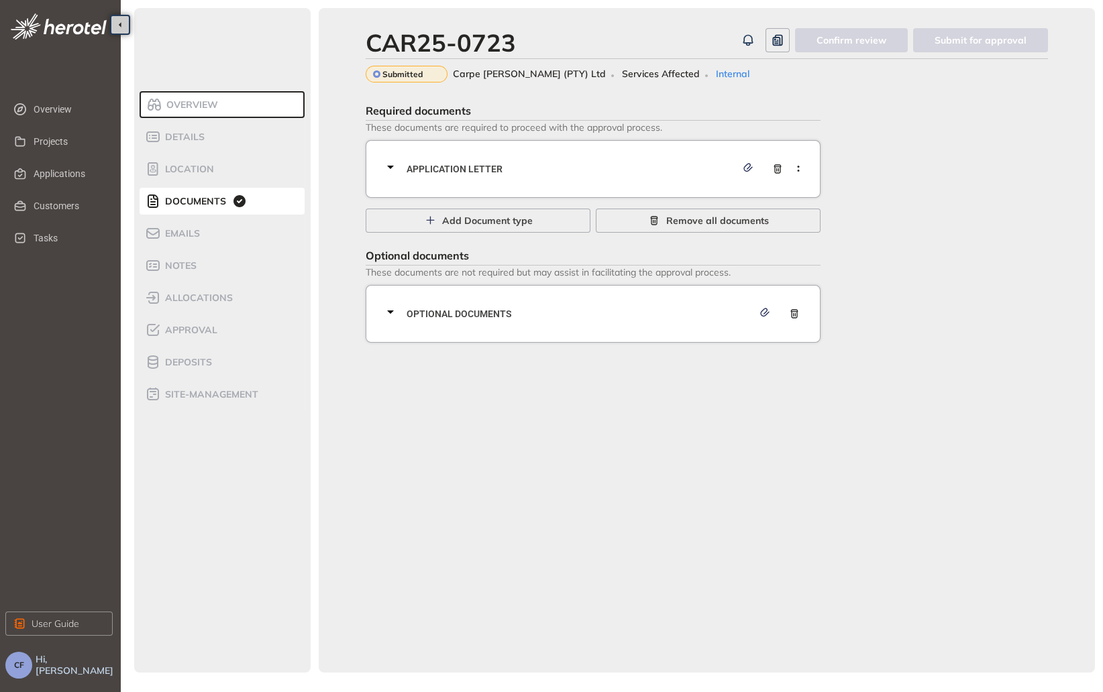
click at [533, 165] on span "Application letter" at bounding box center [570, 169] width 329 height 15
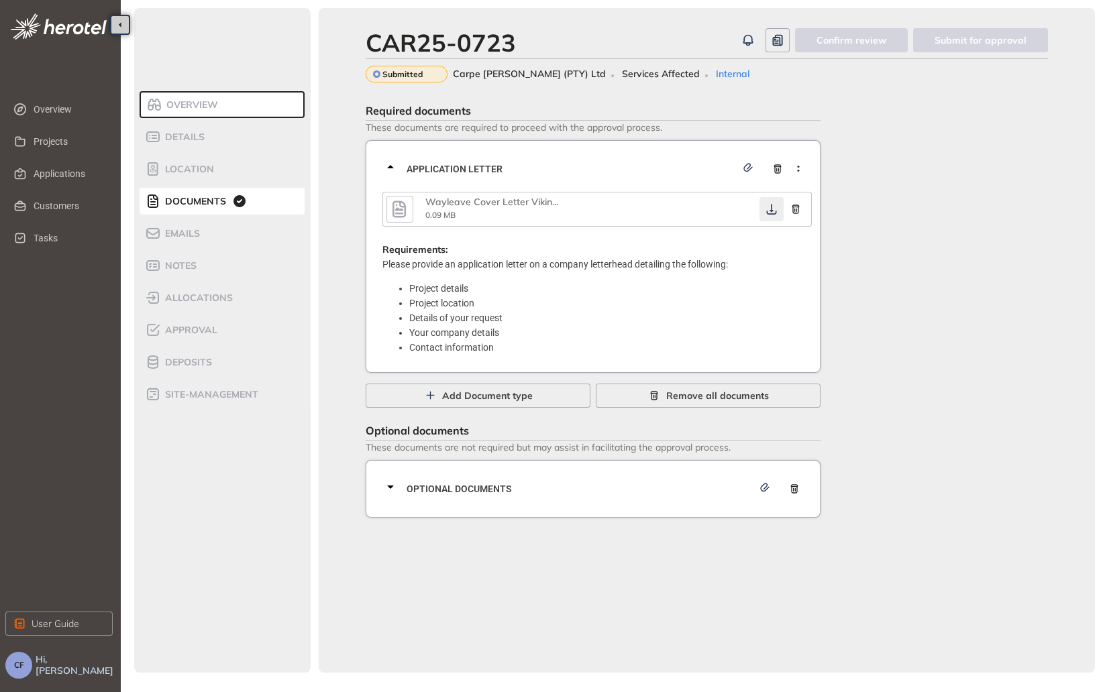
click at [768, 209] on icon "button" at bounding box center [771, 209] width 13 height 11
click at [458, 495] on span "Optional documents" at bounding box center [579, 489] width 346 height 15
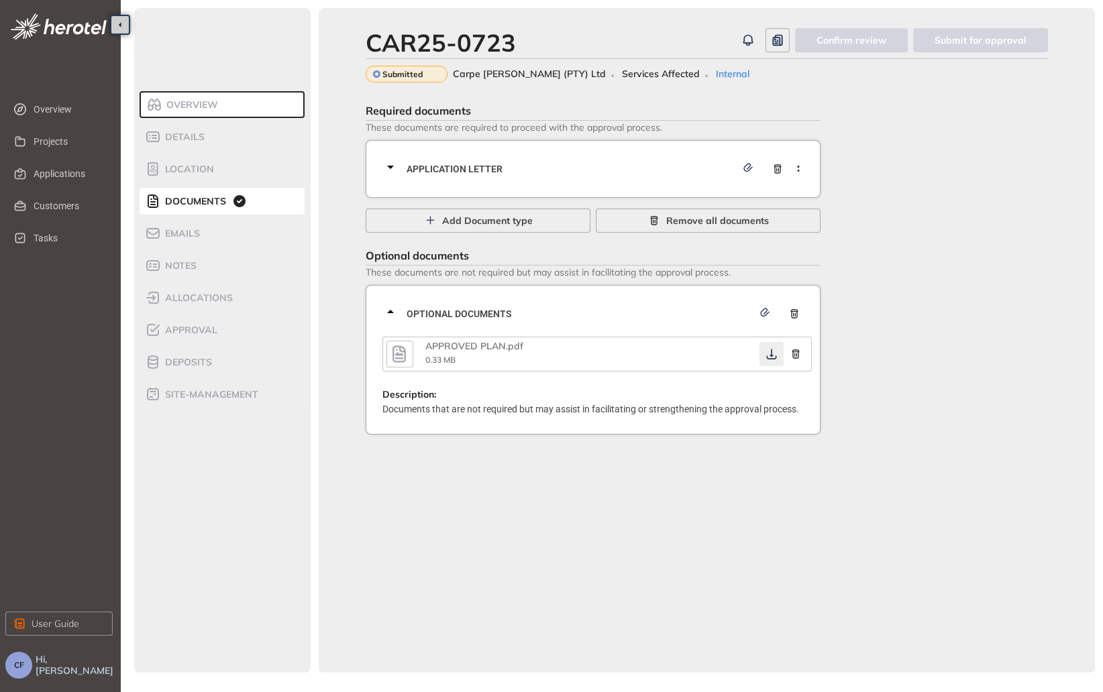
click at [765, 360] on button "button" at bounding box center [771, 354] width 24 height 24
click at [769, 358] on icon "button" at bounding box center [771, 354] width 13 height 11
click at [212, 326] on span "Approval" at bounding box center [189, 330] width 56 height 11
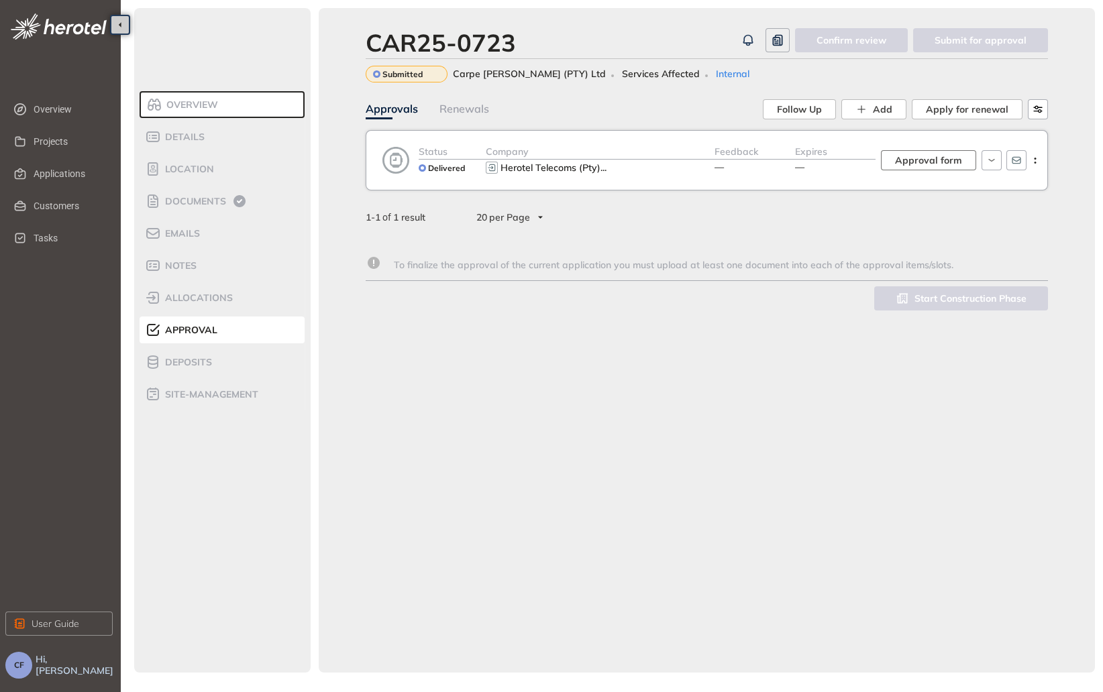
click at [912, 153] on span "Approval form" at bounding box center [928, 160] width 67 height 15
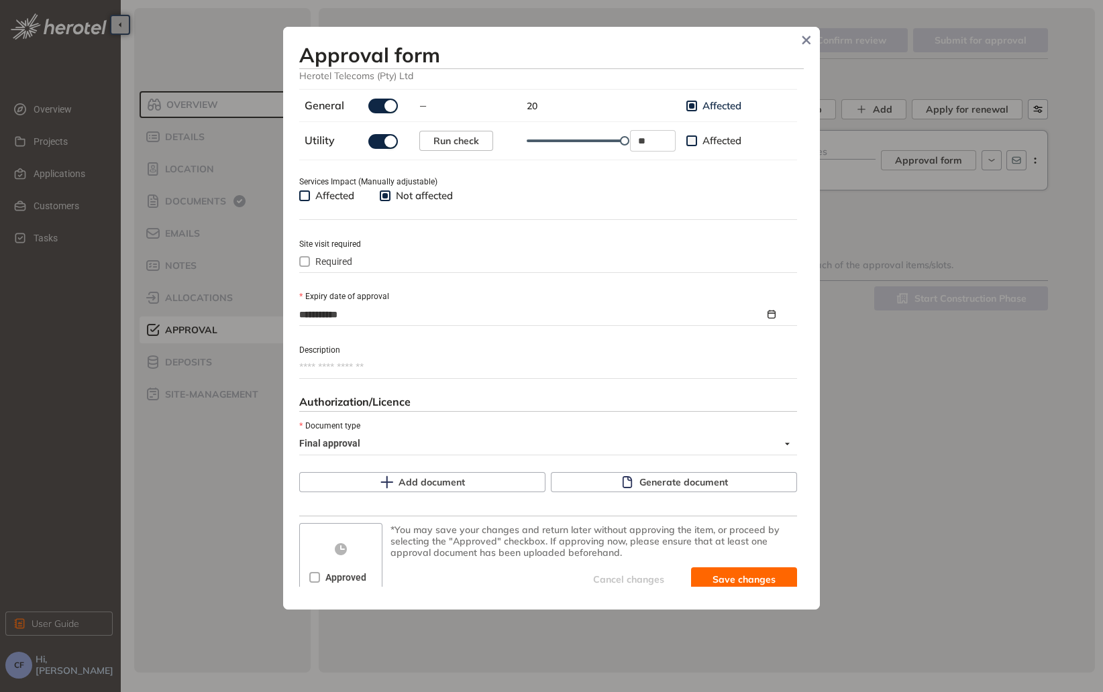
scroll to position [476, 0]
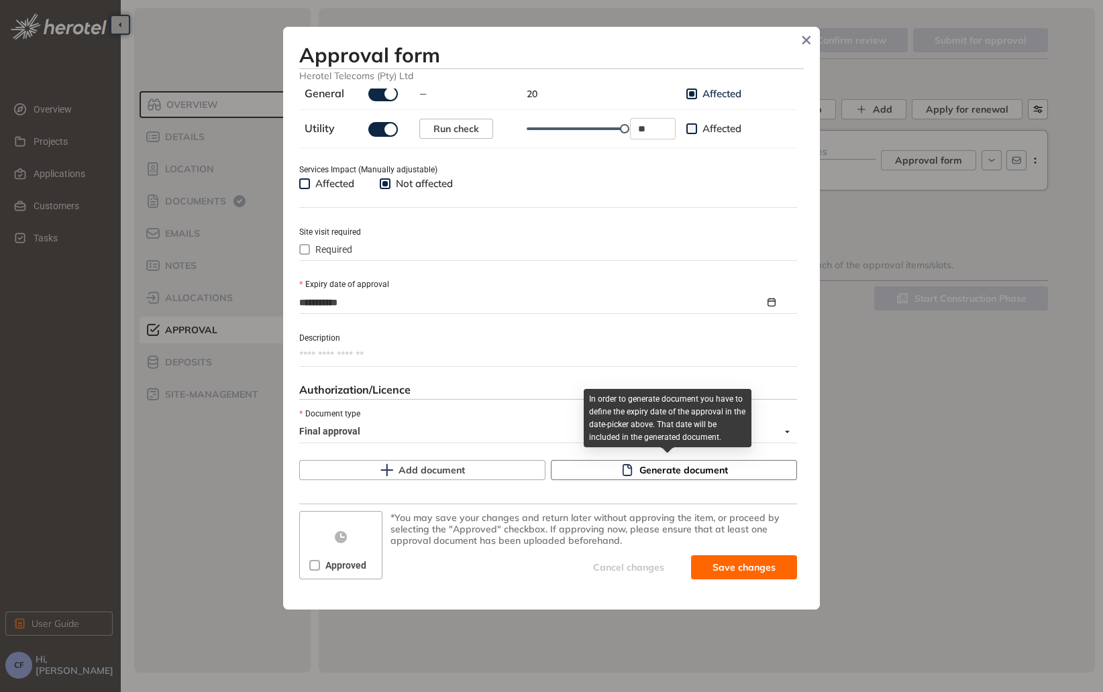
click at [653, 470] on span "Generate document" at bounding box center [683, 470] width 89 height 15
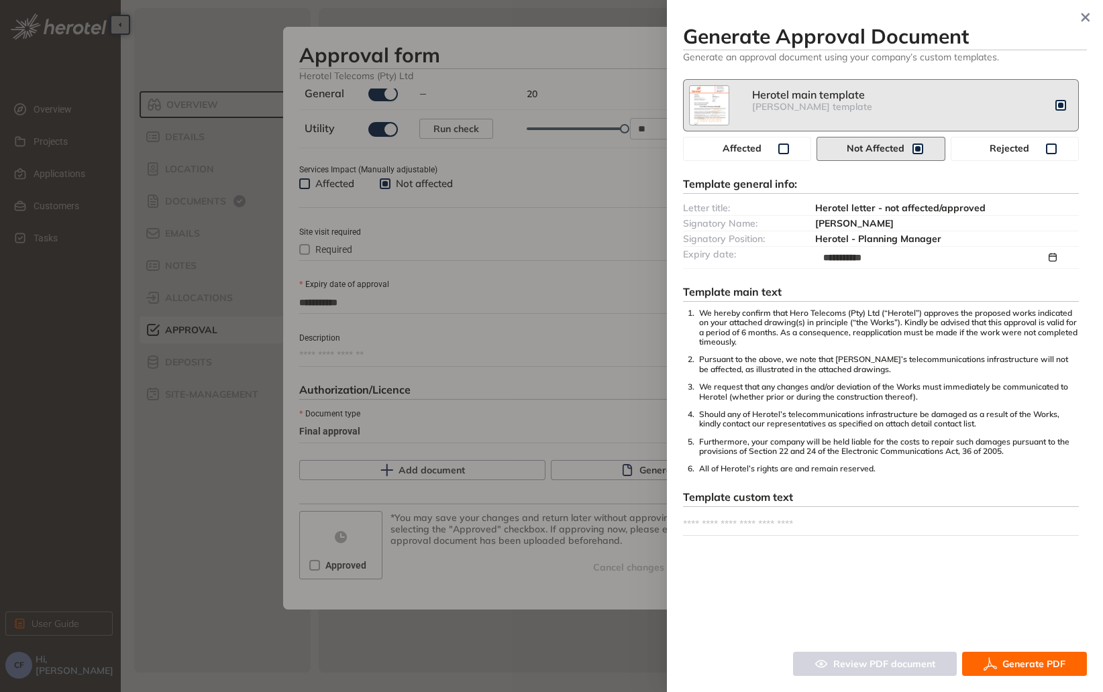
click at [1005, 663] on span "Generate PDF" at bounding box center [1033, 664] width 63 height 15
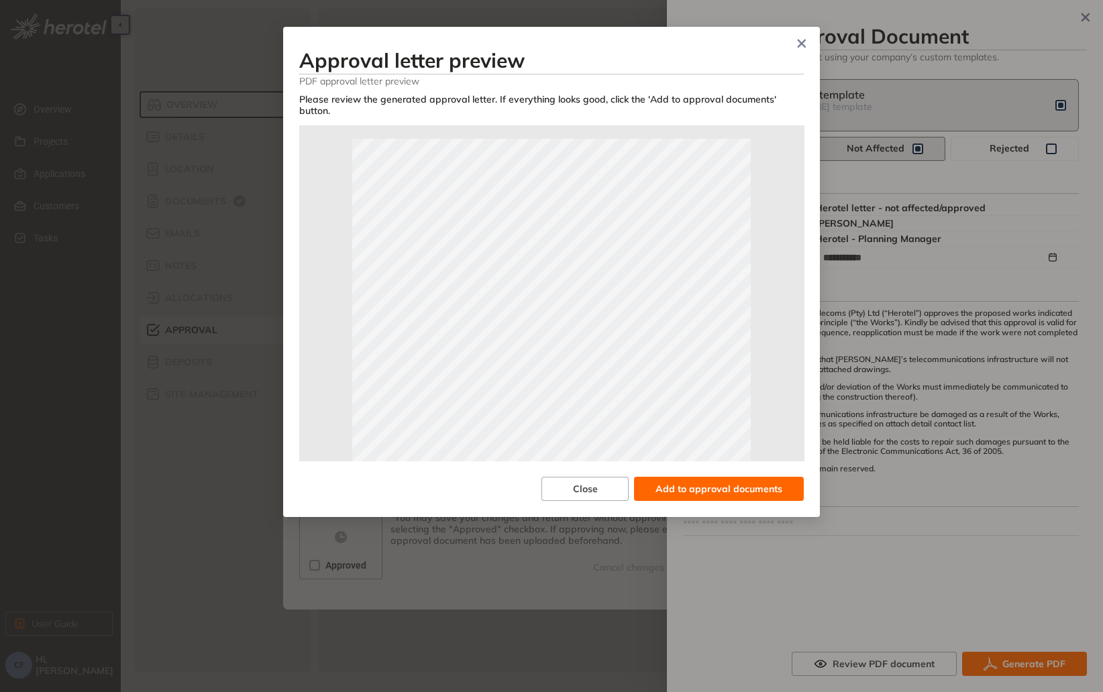
click at [700, 482] on span "Add to approval documents" at bounding box center [718, 489] width 127 height 15
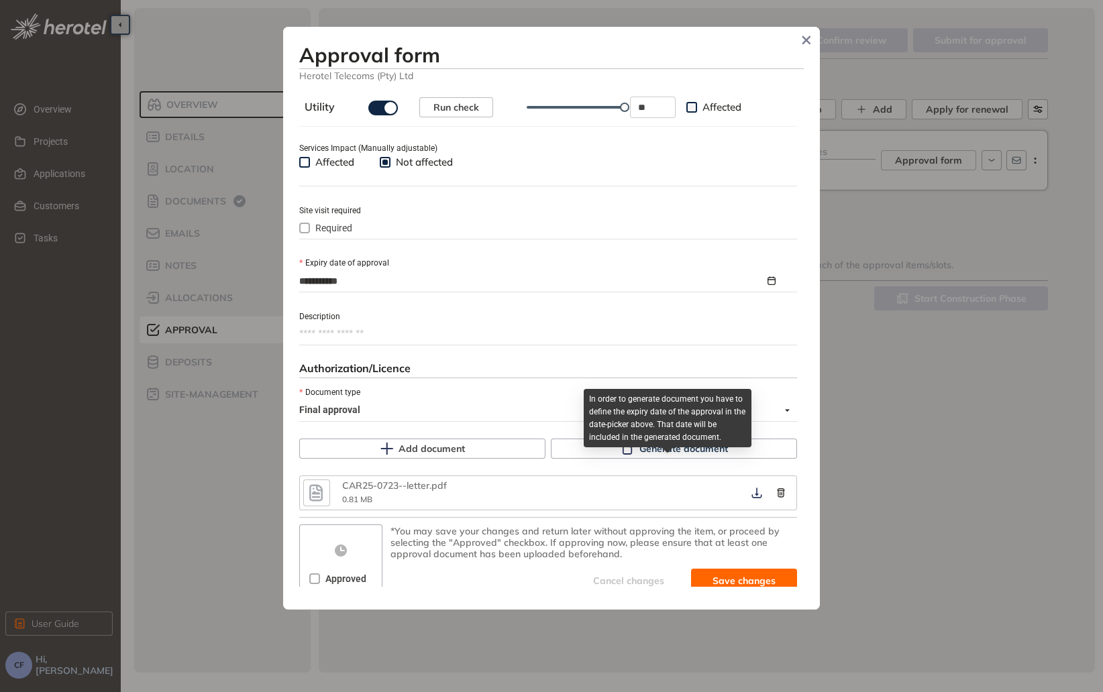
scroll to position [510, 0]
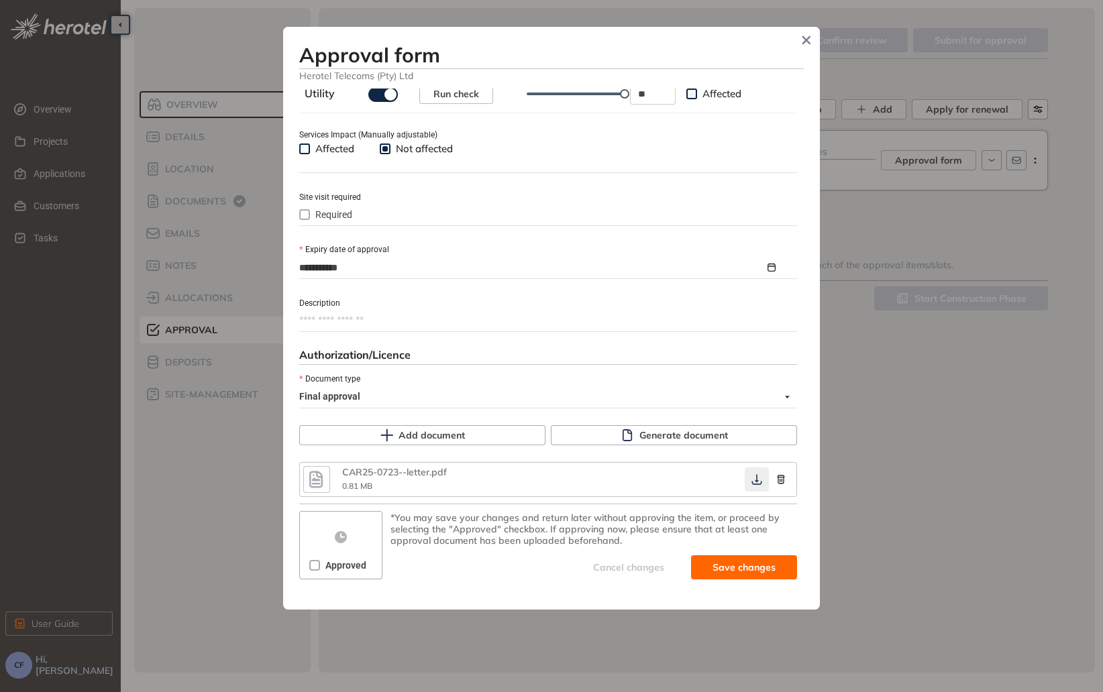
click at [751, 484] on icon "button" at bounding box center [756, 480] width 10 height 11
click at [320, 571] on span "Approved" at bounding box center [346, 565] width 52 height 15
click at [702, 567] on span "Save and approve" at bounding box center [734, 567] width 84 height 15
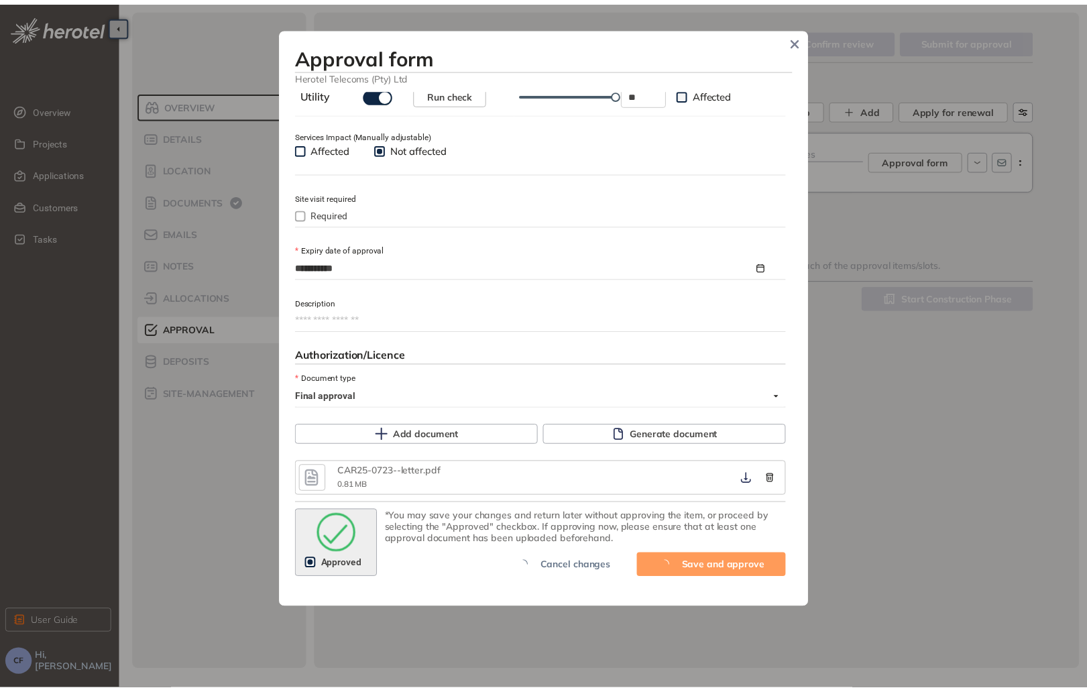
scroll to position [533, 0]
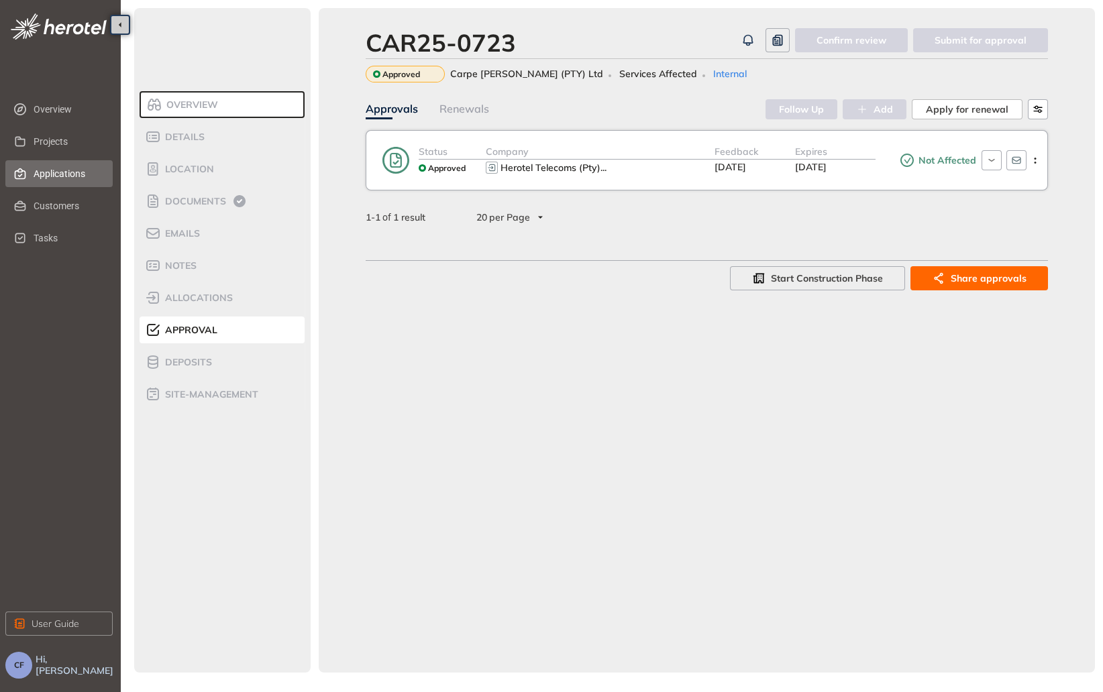
click at [63, 170] on span "Applications" at bounding box center [68, 173] width 68 height 27
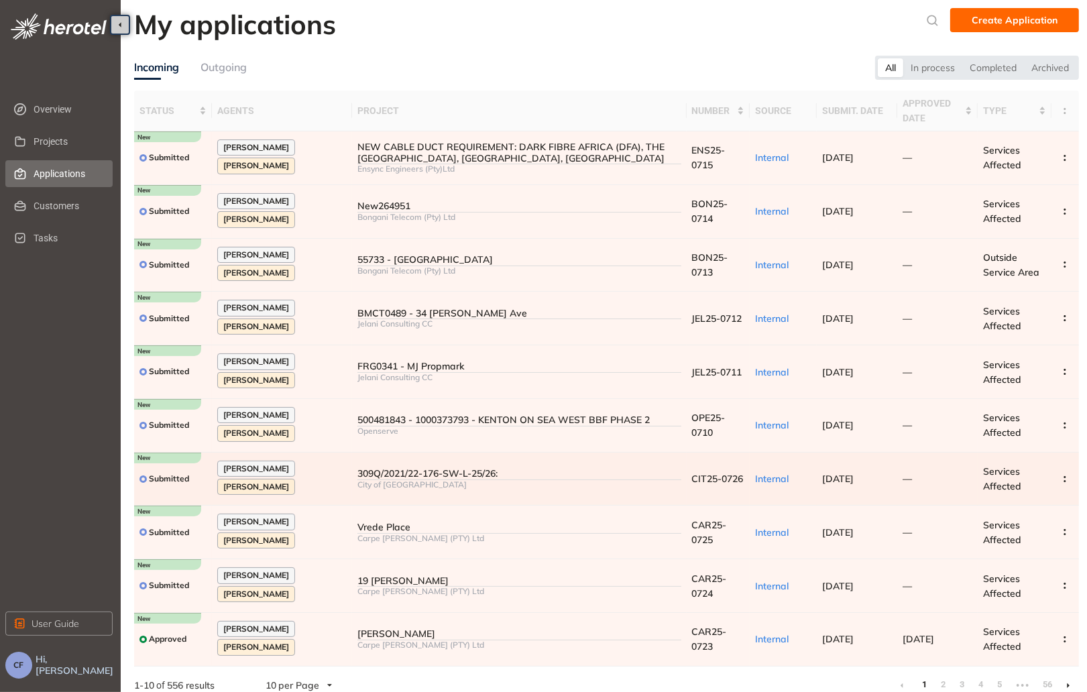
scroll to position [18, 0]
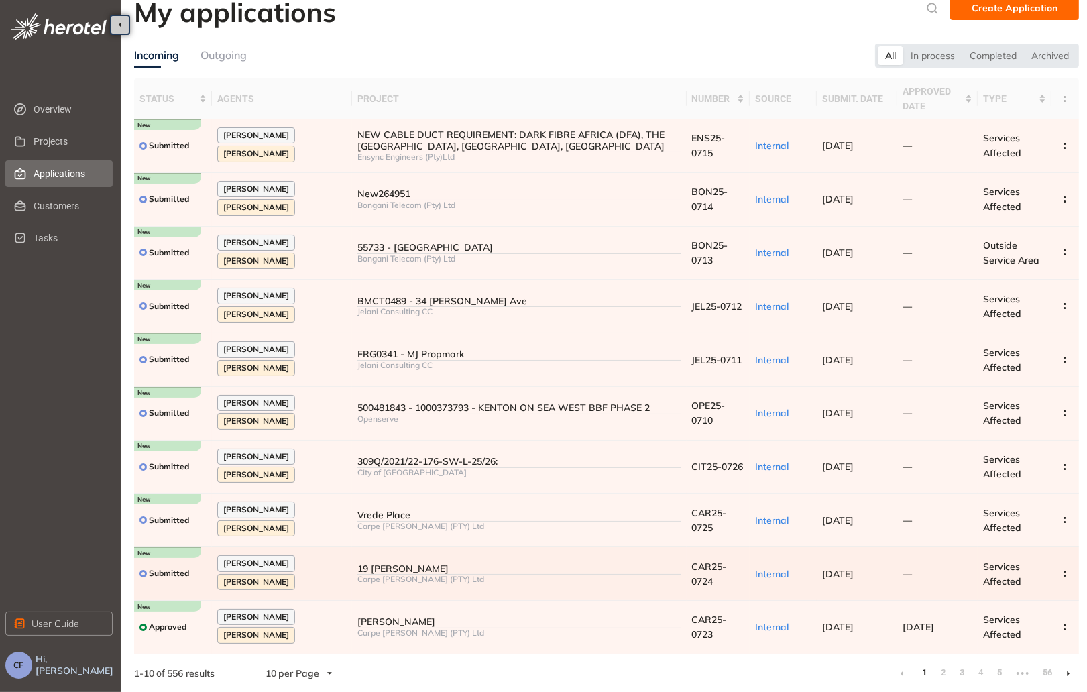
click at [403, 571] on div "19 [PERSON_NAME]" at bounding box center [519, 568] width 323 height 11
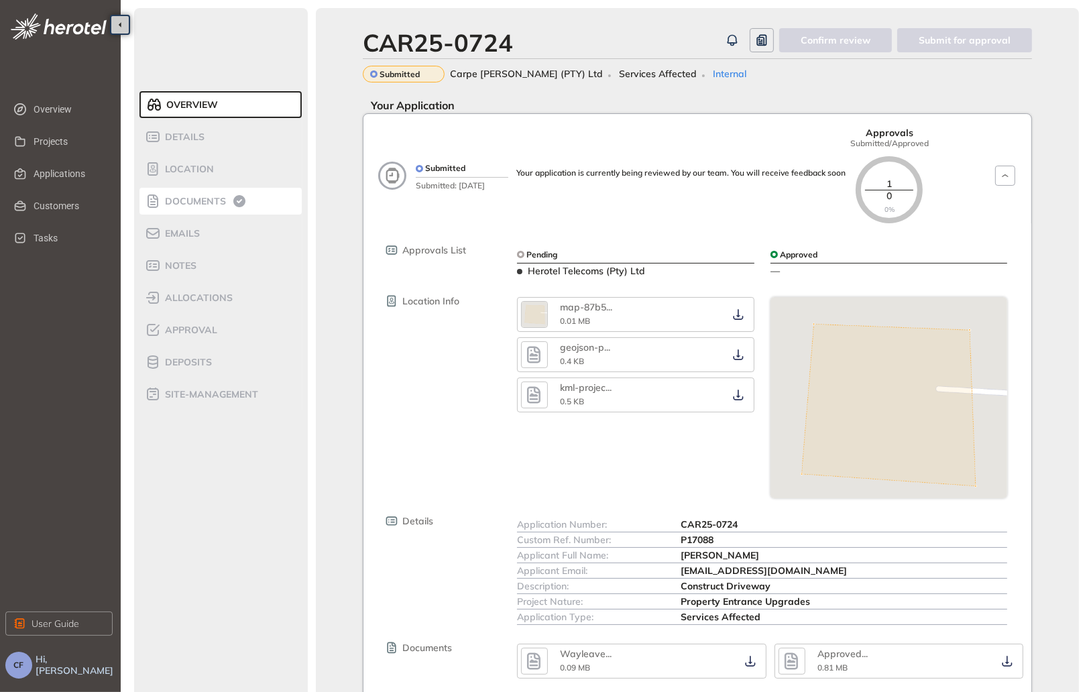
click at [178, 201] on span "Documents" at bounding box center [193, 201] width 65 height 11
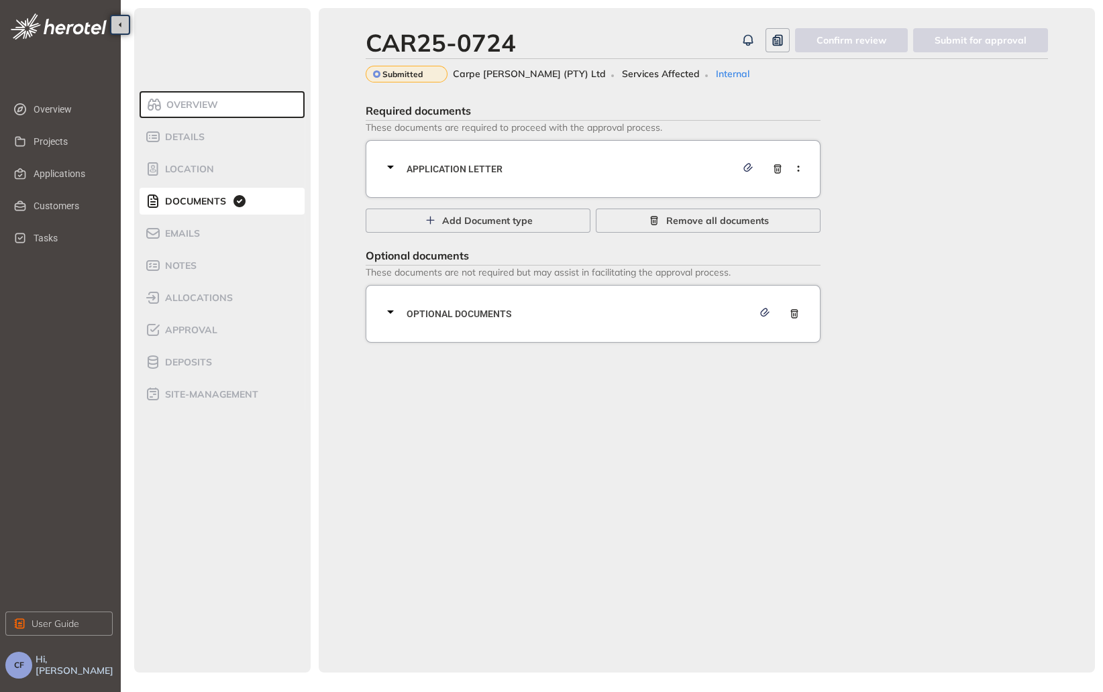
click at [655, 152] on div "Application letter" at bounding box center [596, 169] width 429 height 40
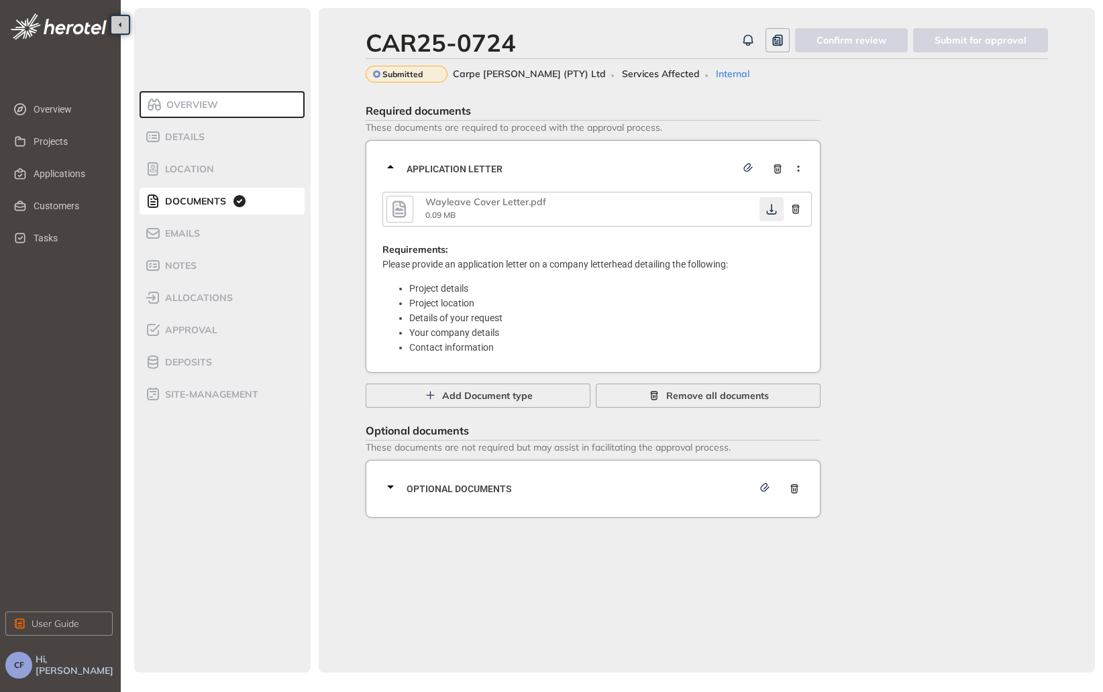
click at [771, 215] on icon "button" at bounding box center [771, 209] width 10 height 11
click at [508, 490] on span "Optional documents" at bounding box center [579, 489] width 346 height 15
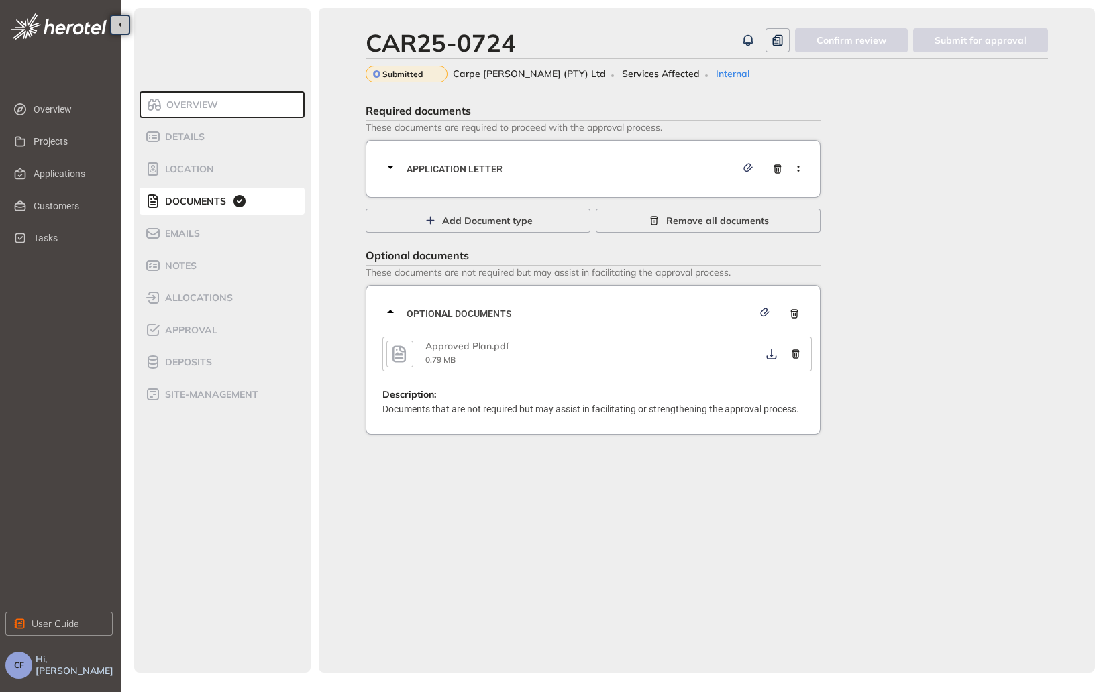
click at [586, 486] on div "CAR25-0724 Confirm review Submit for approval Submitted Carpe [PERSON_NAME] (PT…" at bounding box center [707, 340] width 776 height 665
click at [770, 349] on icon "button" at bounding box center [771, 354] width 13 height 11
click at [182, 331] on span "Approval" at bounding box center [189, 330] width 56 height 11
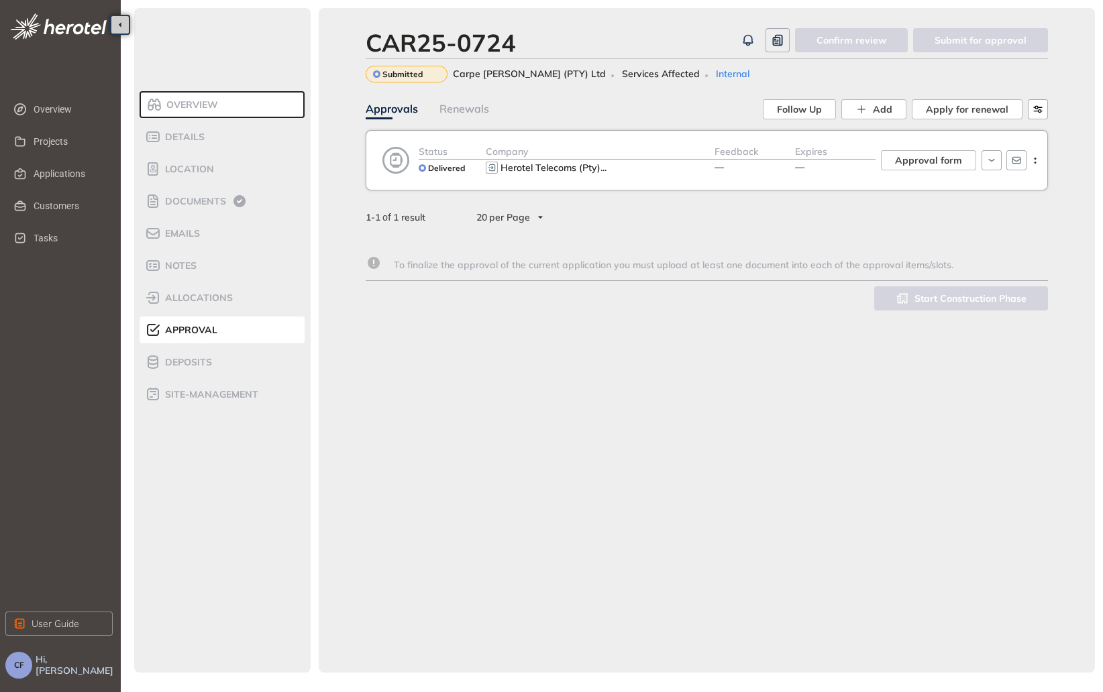
click at [647, 176] on div "Herotel Telecoms (Pty) ..." at bounding box center [600, 168] width 229 height 16
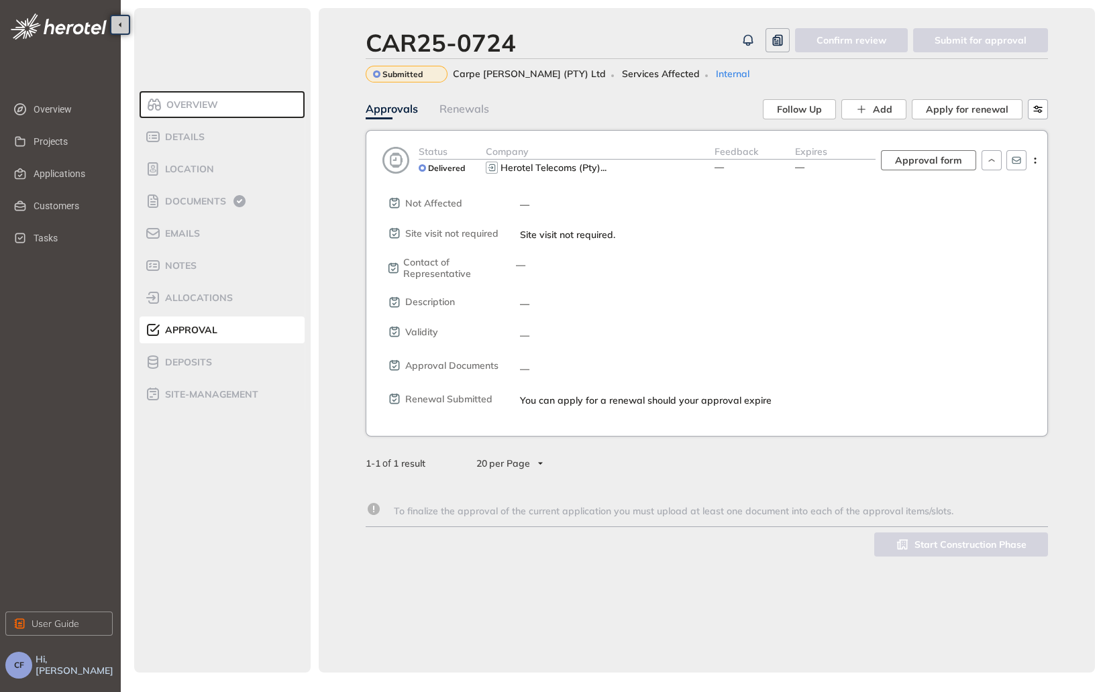
click at [941, 165] on span "Approval form" at bounding box center [928, 160] width 67 height 15
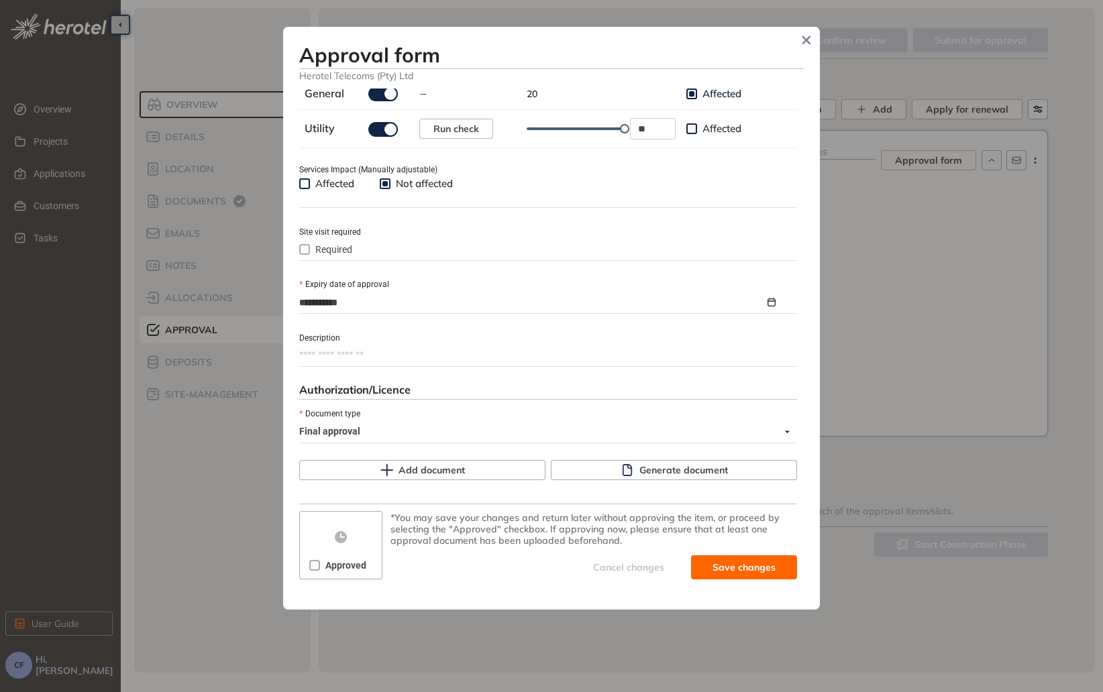
scroll to position [476, 0]
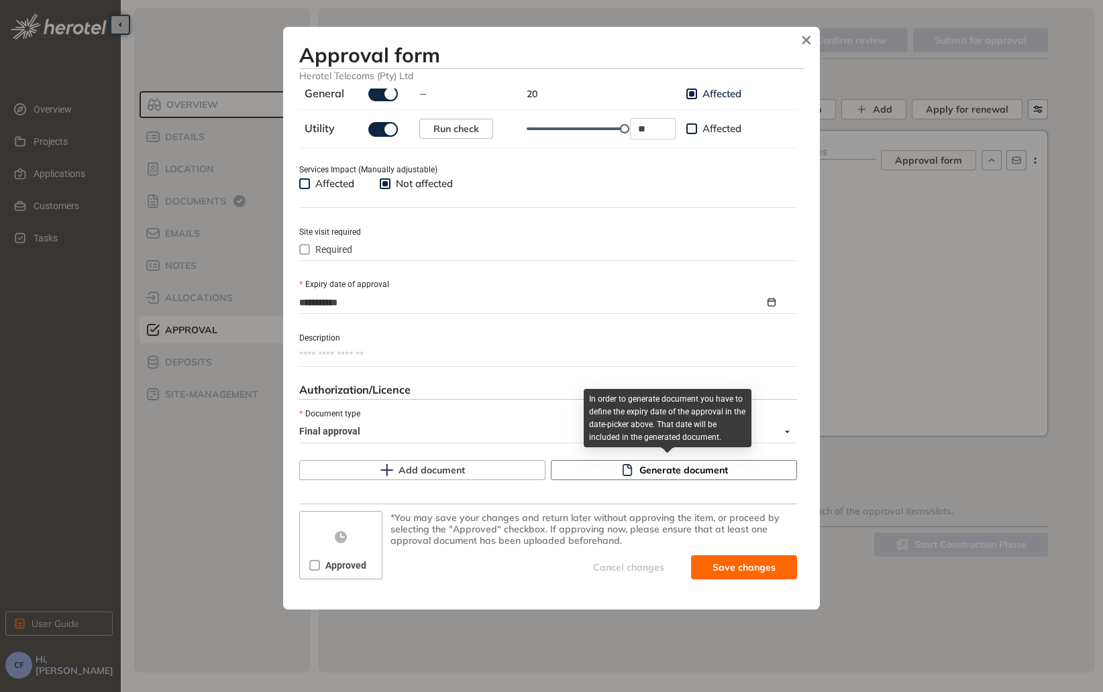
click at [677, 461] on button "Generate document" at bounding box center [674, 470] width 246 height 20
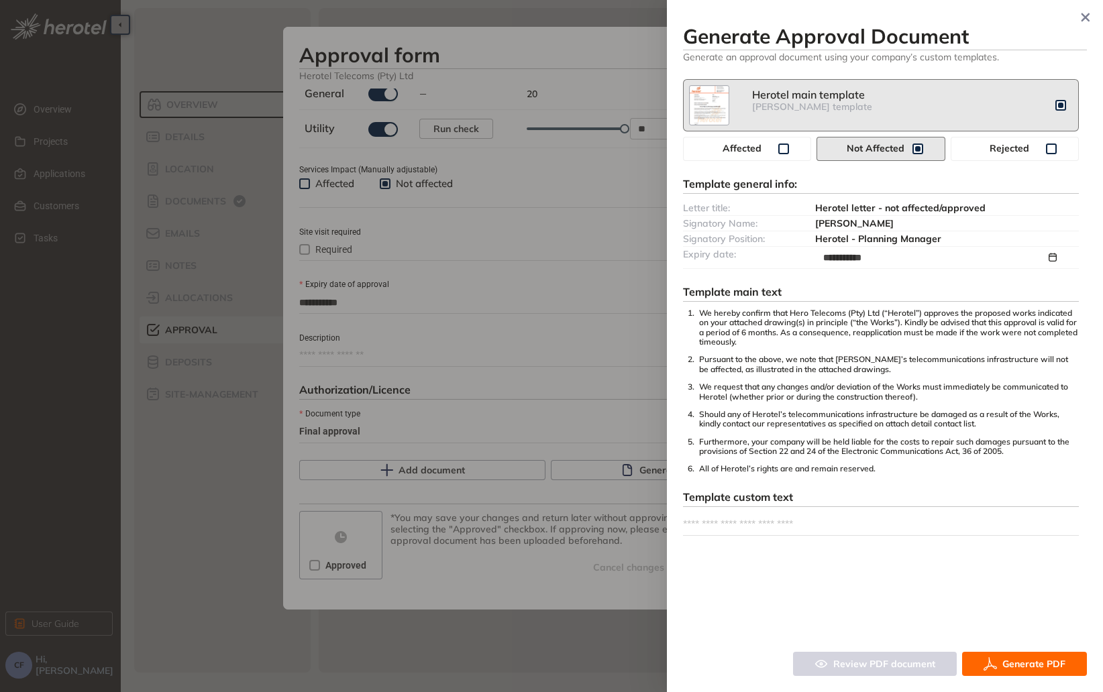
click at [1025, 666] on span "Generate PDF" at bounding box center [1033, 664] width 63 height 15
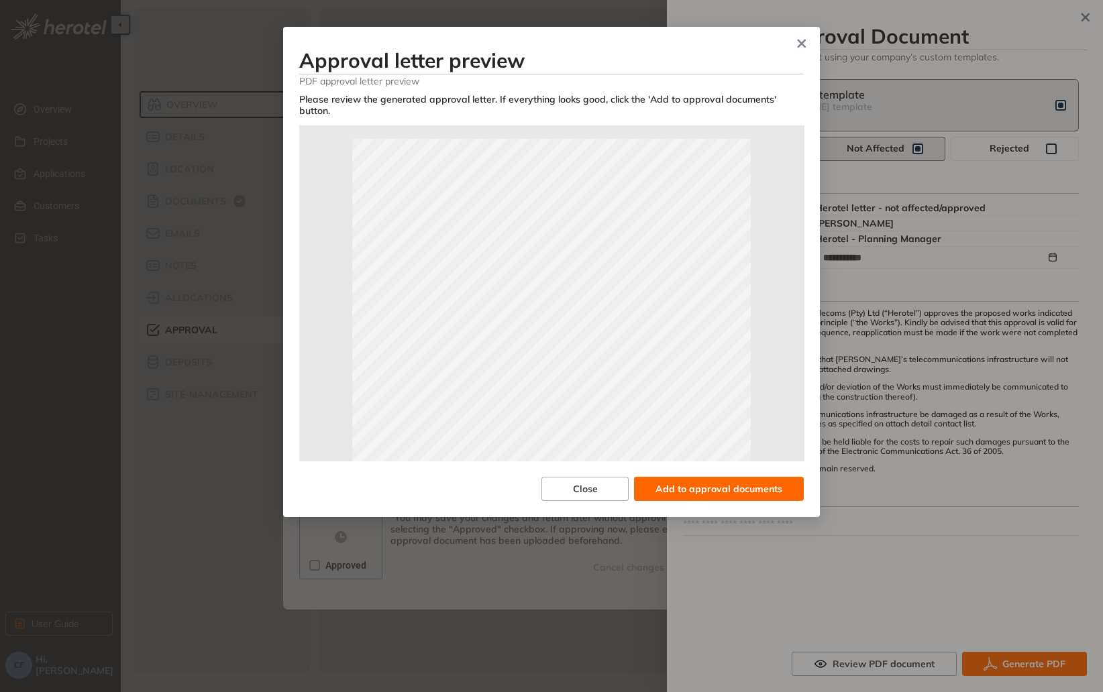
click at [722, 487] on button "Add to approval documents" at bounding box center [719, 489] width 170 height 24
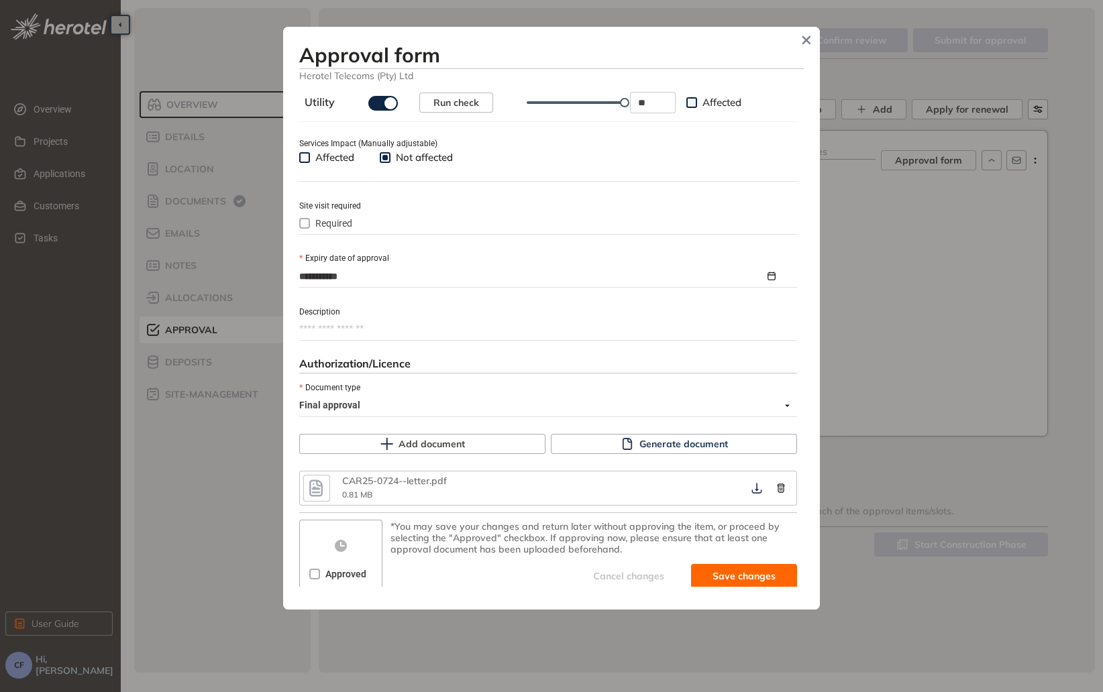
scroll to position [510, 0]
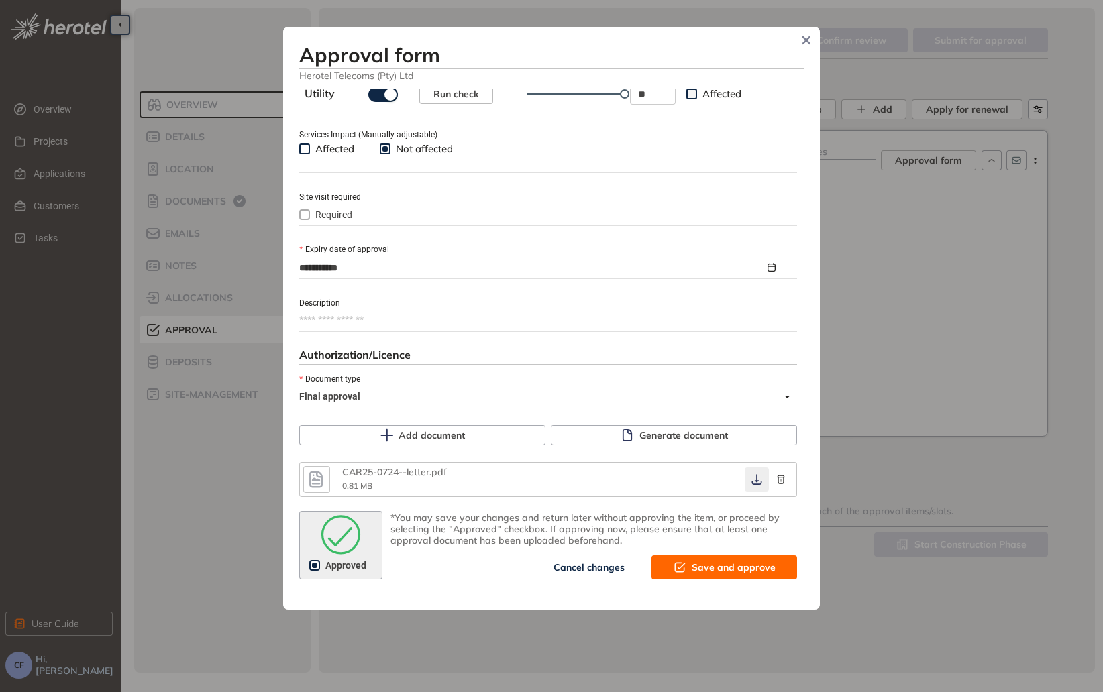
click at [745, 486] on button "button" at bounding box center [757, 480] width 24 height 24
click at [750, 475] on icon "button" at bounding box center [756, 479] width 13 height 11
click at [665, 571] on button "Save and approve" at bounding box center [724, 567] width 146 height 24
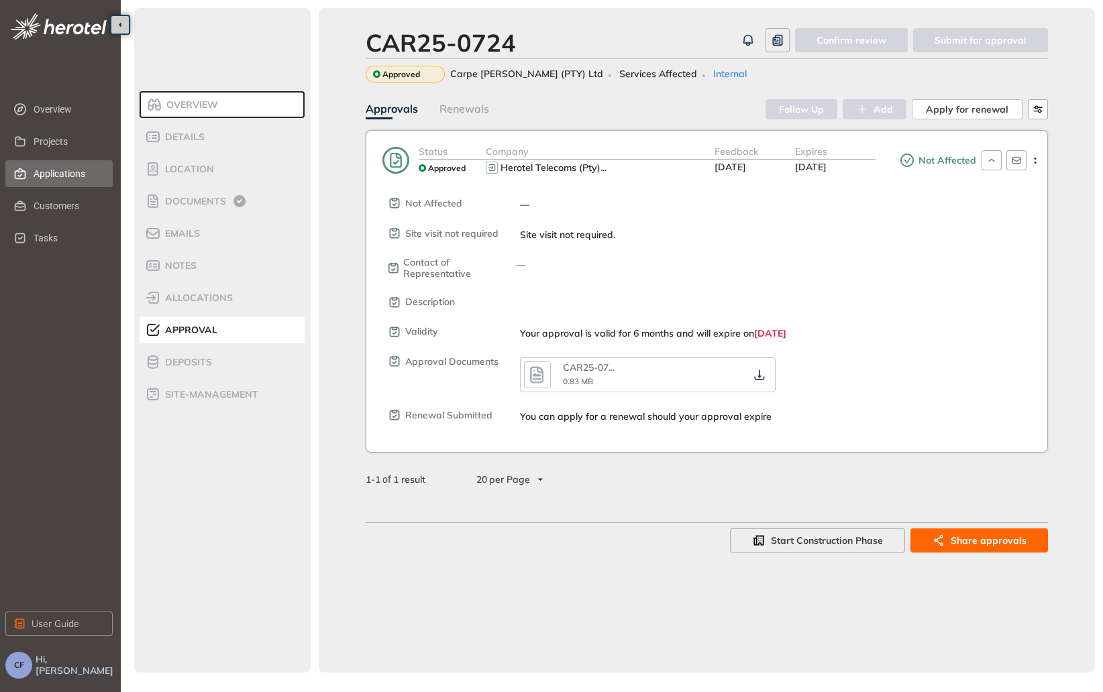
click at [61, 168] on span "Applications" at bounding box center [68, 173] width 68 height 27
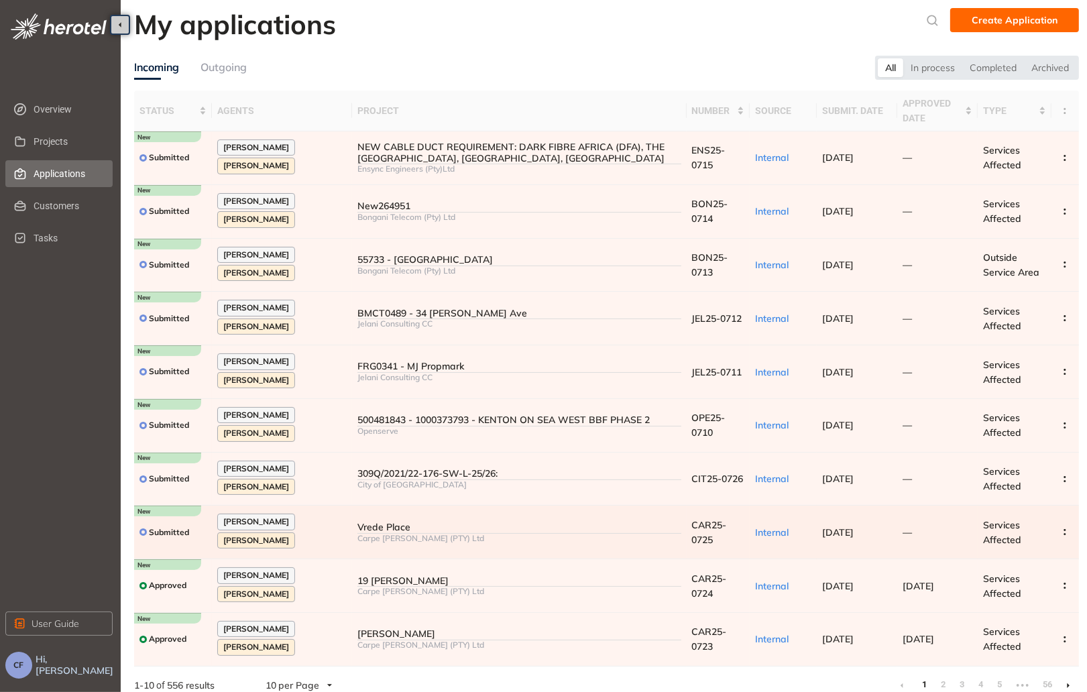
click at [506, 539] on div "Carpe [PERSON_NAME] (PTY) Ltd" at bounding box center [519, 538] width 323 height 9
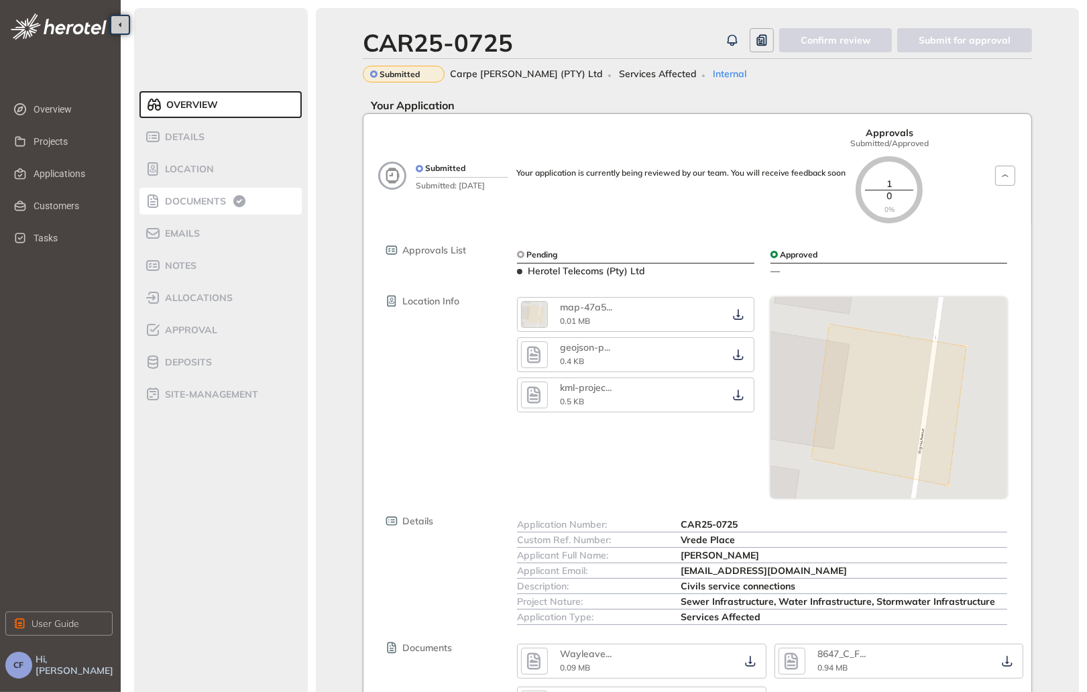
click at [196, 199] on span "Documents" at bounding box center [193, 201] width 65 height 11
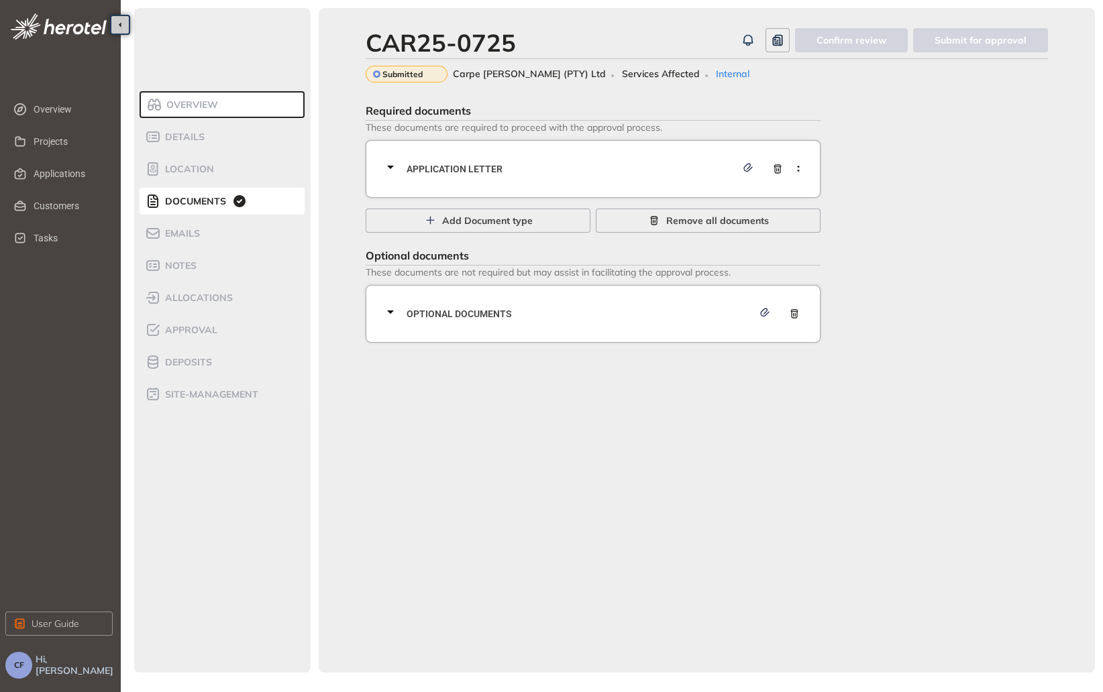
click at [516, 156] on div "Application letter" at bounding box center [596, 169] width 429 height 40
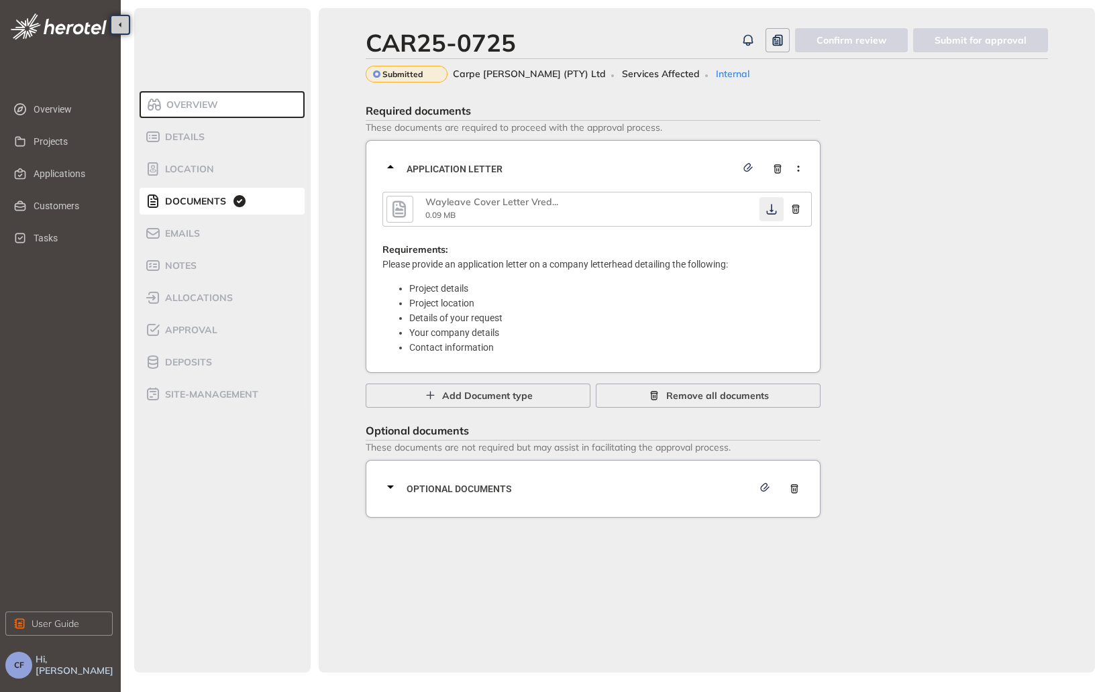
click at [768, 207] on icon "button" at bounding box center [771, 209] width 13 height 11
click at [573, 501] on div "Optional documents" at bounding box center [596, 489] width 429 height 40
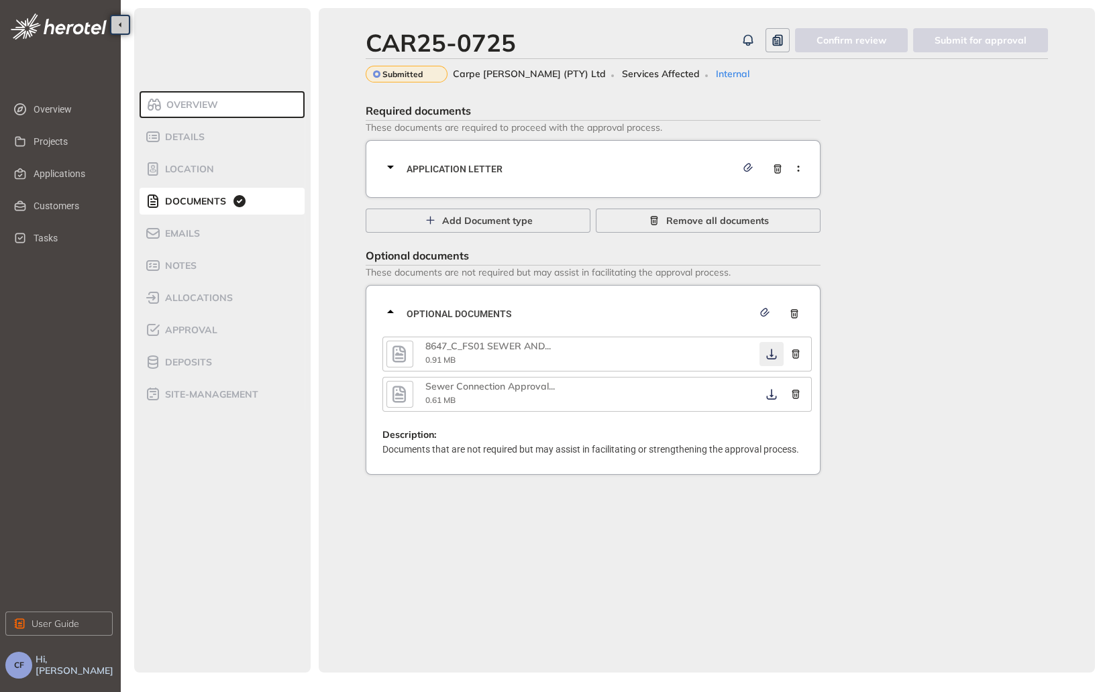
click at [771, 357] on icon "button" at bounding box center [771, 354] width 13 height 11
click at [771, 398] on icon "button" at bounding box center [771, 394] width 10 height 11
click at [203, 325] on span "Approval" at bounding box center [189, 330] width 56 height 11
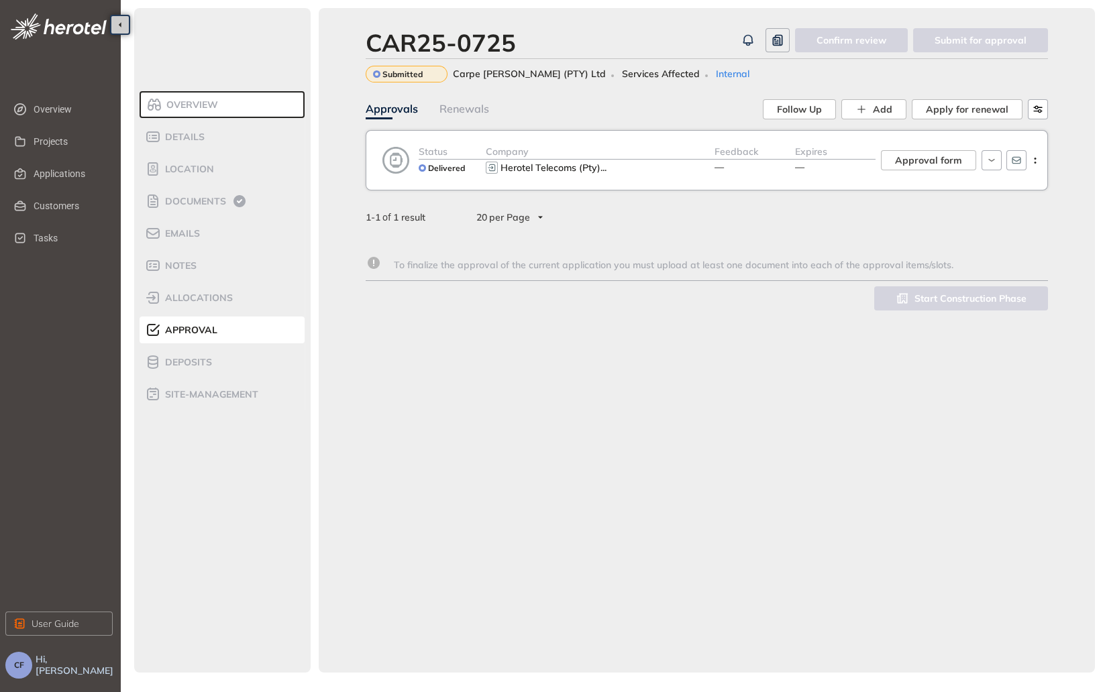
click at [690, 175] on div "Herotel Telecoms (Pty) ..." at bounding box center [600, 168] width 229 height 16
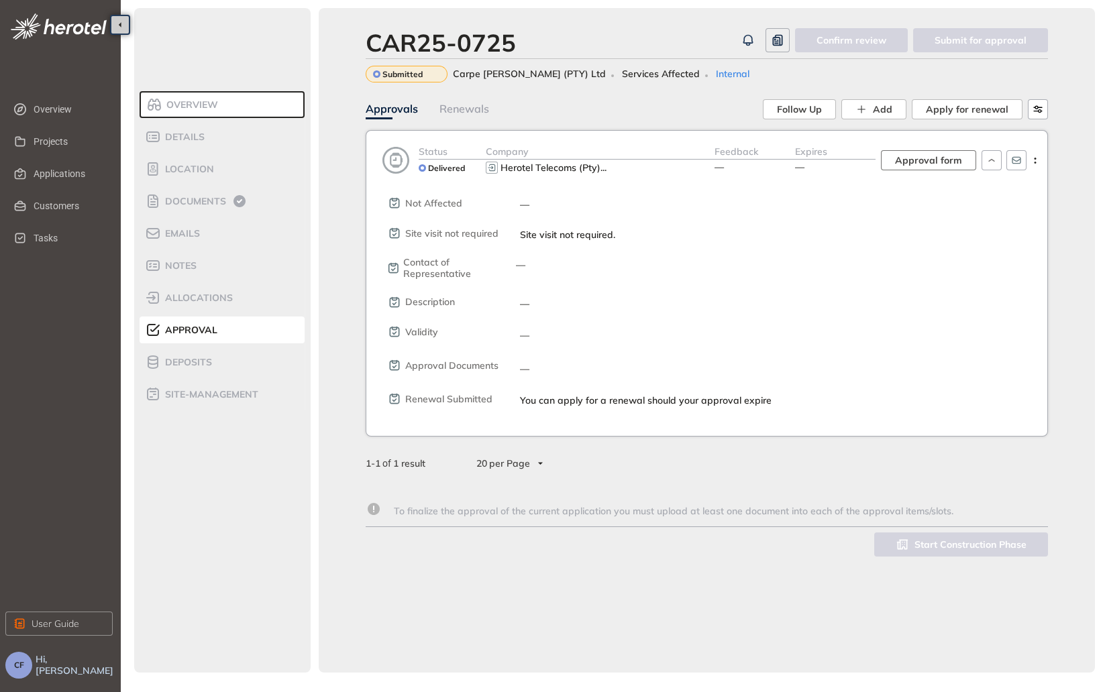
click at [938, 164] on span "Approval form" at bounding box center [928, 160] width 67 height 15
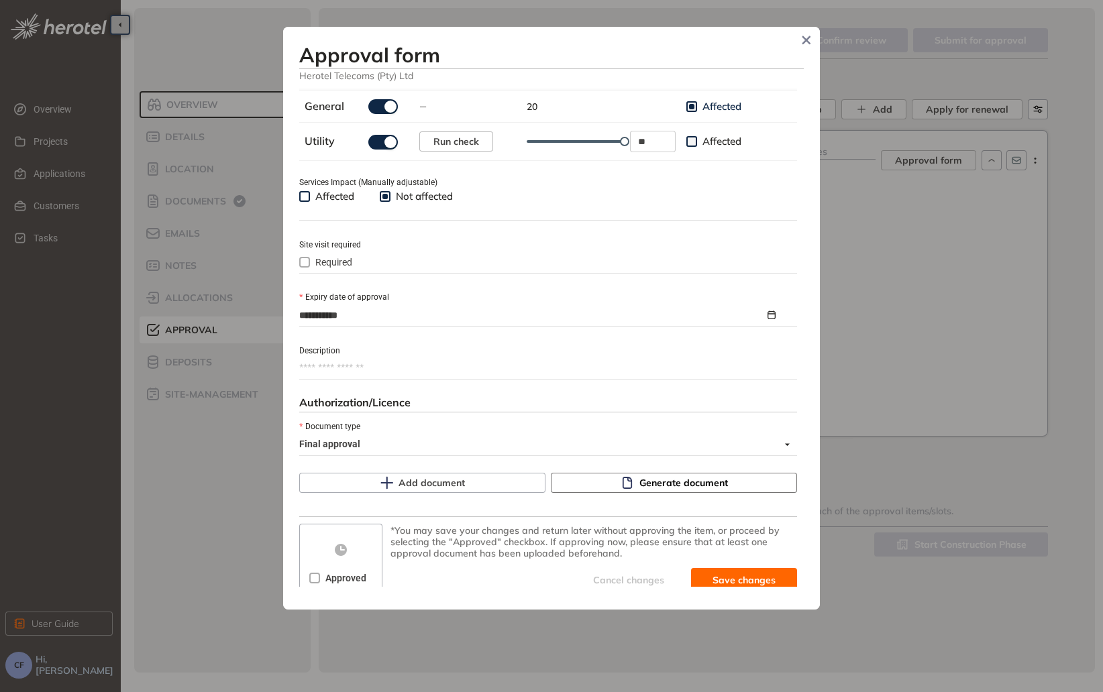
scroll to position [476, 0]
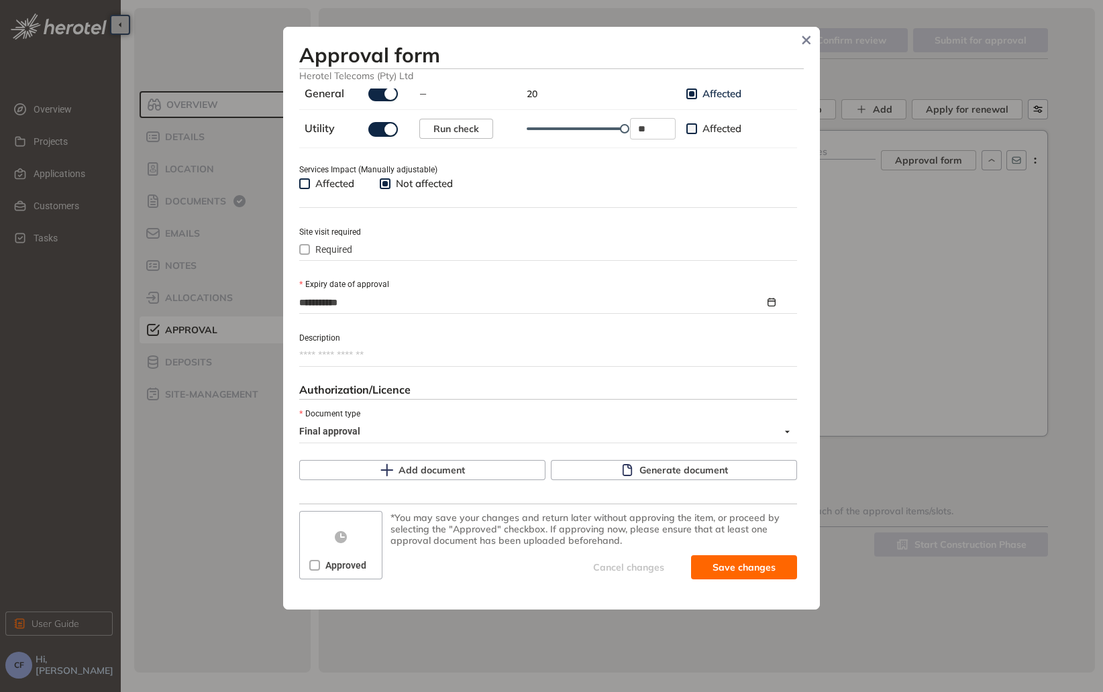
click at [655, 481] on div "**********" at bounding box center [551, 338] width 504 height 498
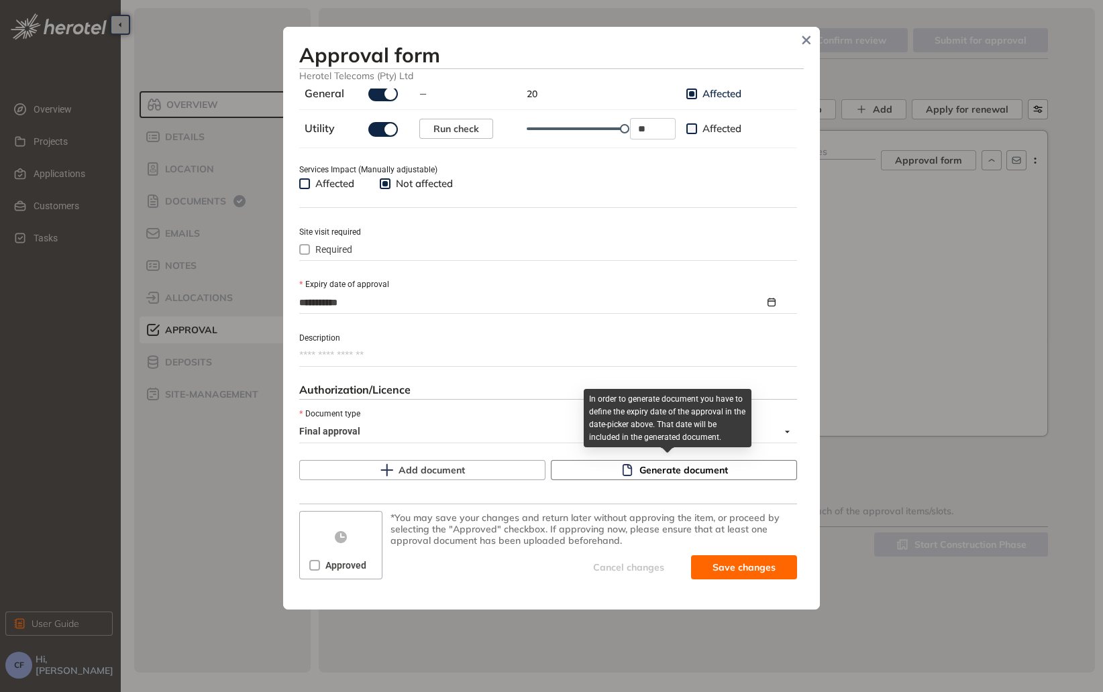
click at [653, 471] on span "Generate document" at bounding box center [683, 470] width 89 height 15
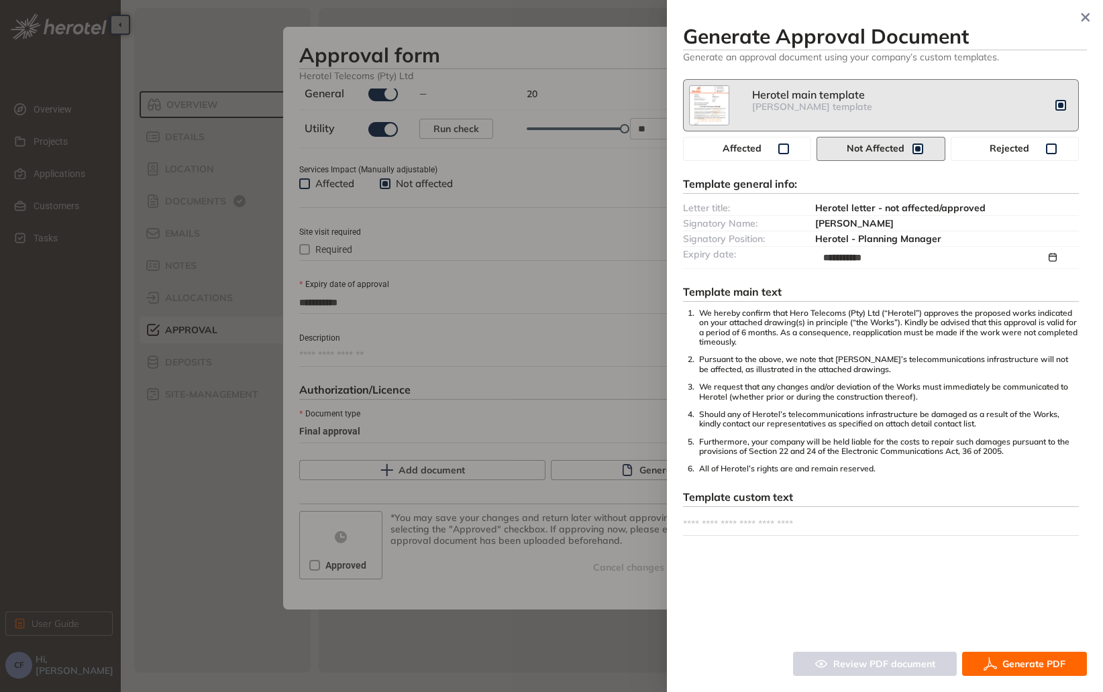
click at [1028, 662] on span "Generate PDF" at bounding box center [1033, 664] width 63 height 15
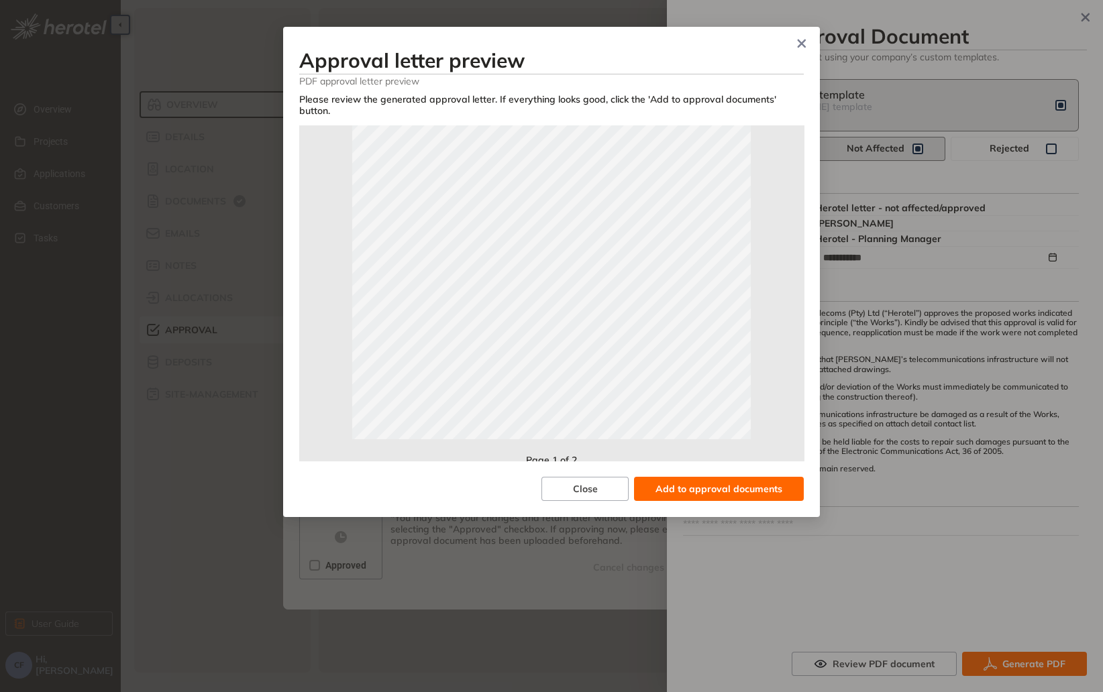
scroll to position [297, 0]
click at [691, 482] on span "Add to approval documents" at bounding box center [718, 489] width 127 height 15
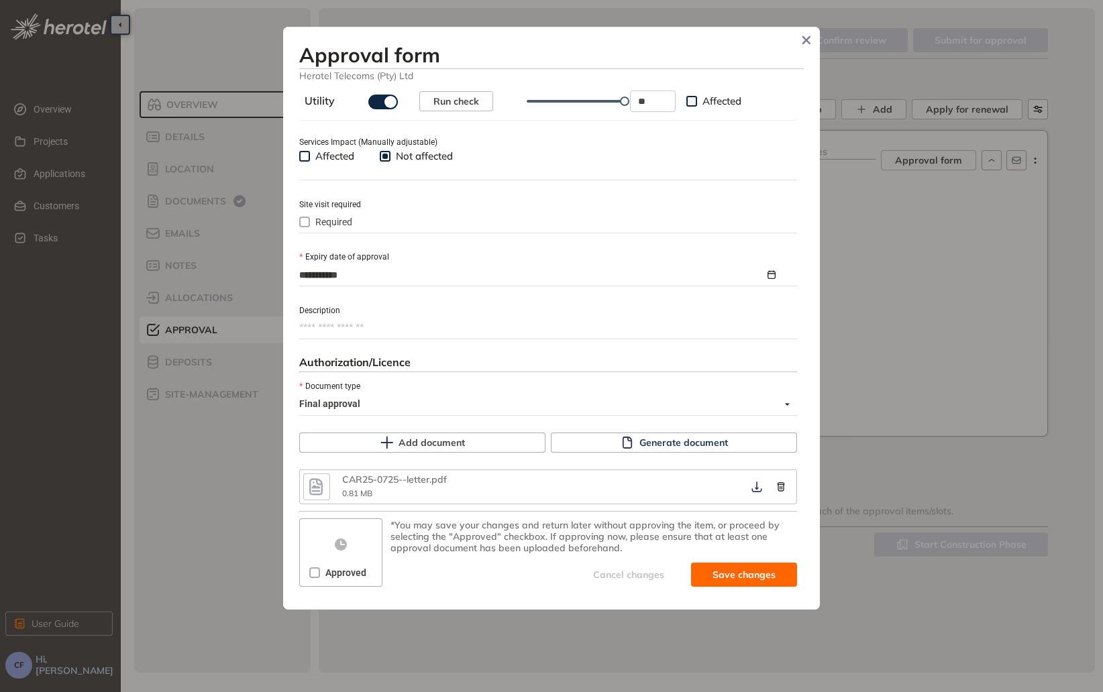
scroll to position [510, 0]
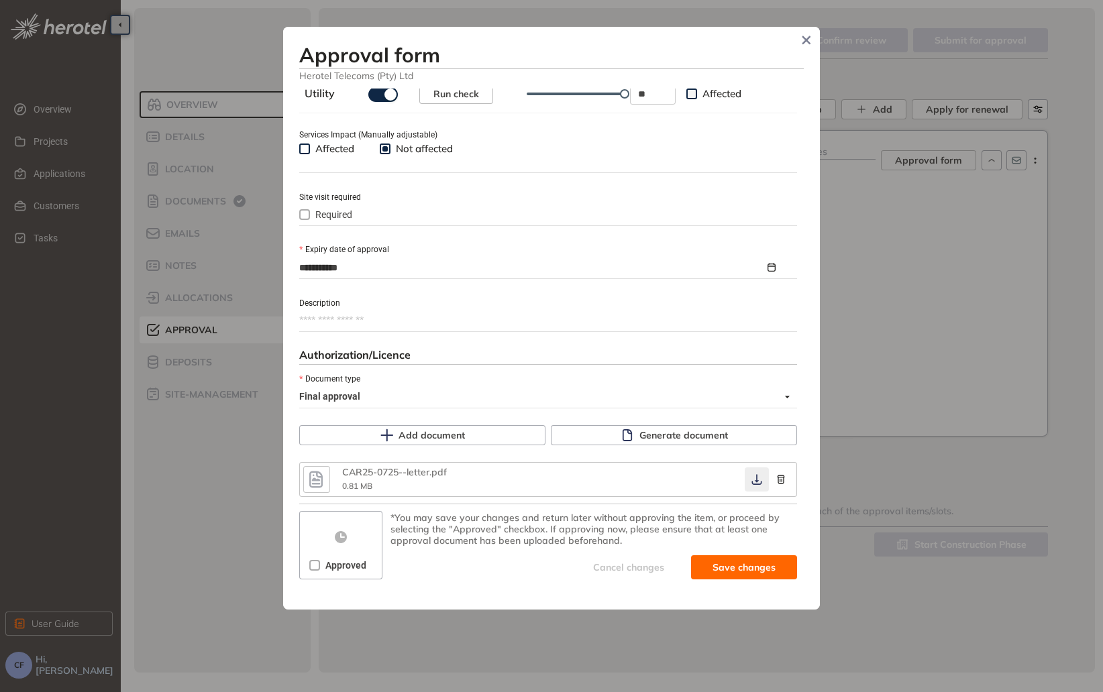
click at [750, 479] on icon "button" at bounding box center [756, 479] width 13 height 11
click at [718, 571] on span "Save and approve" at bounding box center [734, 567] width 84 height 15
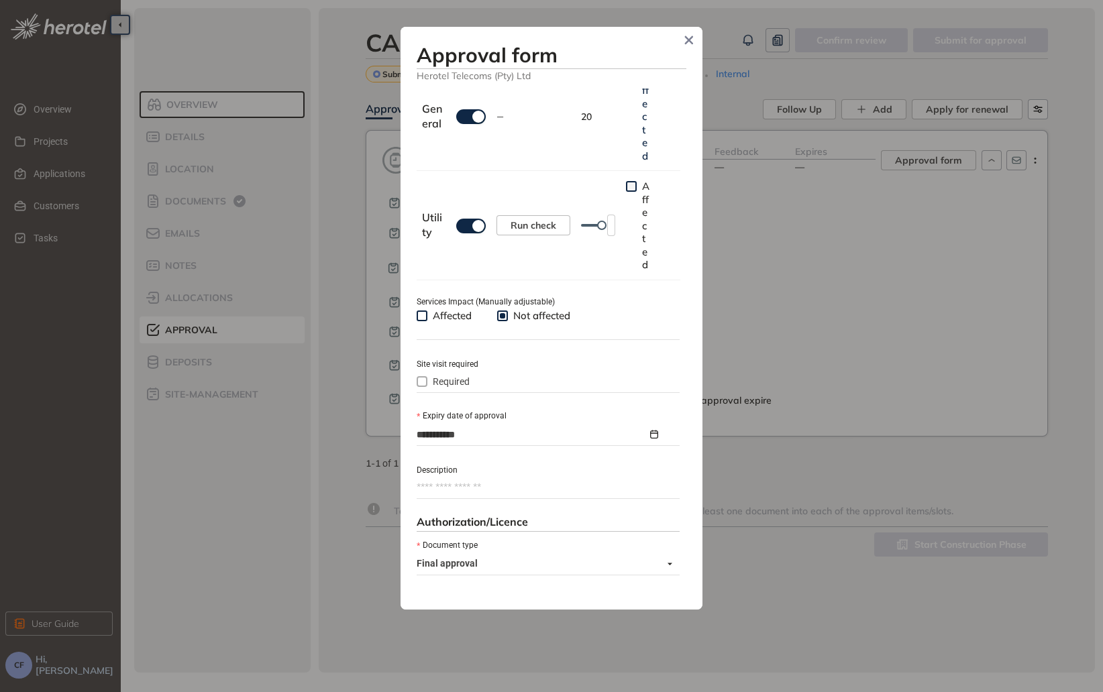
scroll to position [533, 0]
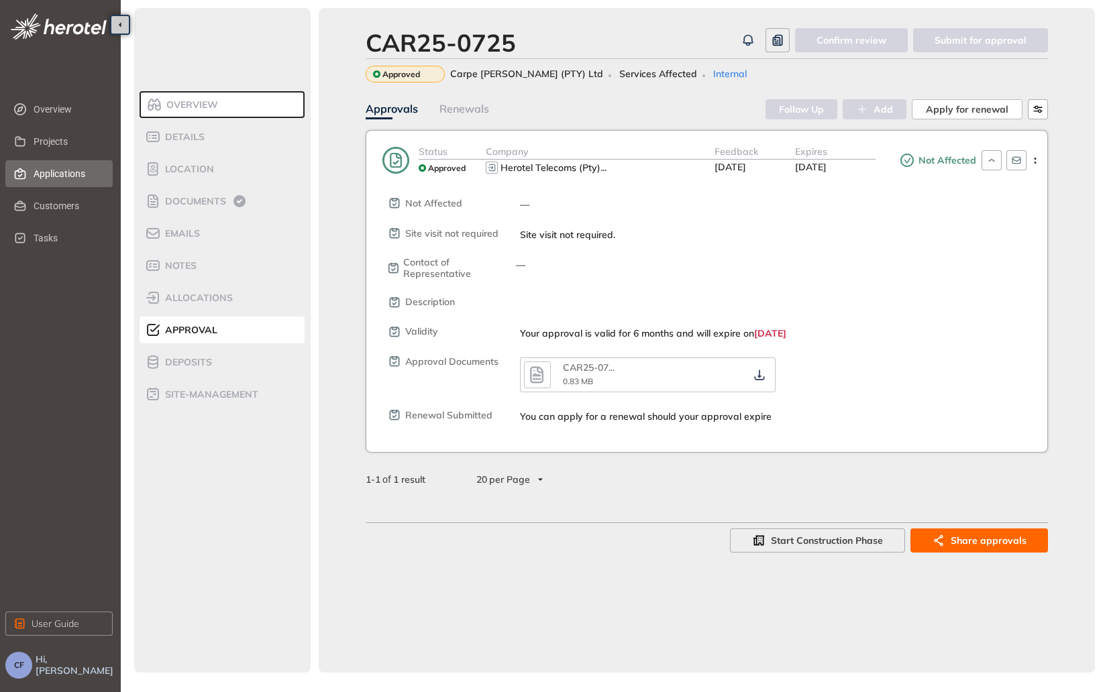
click at [45, 168] on span "Applications" at bounding box center [68, 173] width 68 height 27
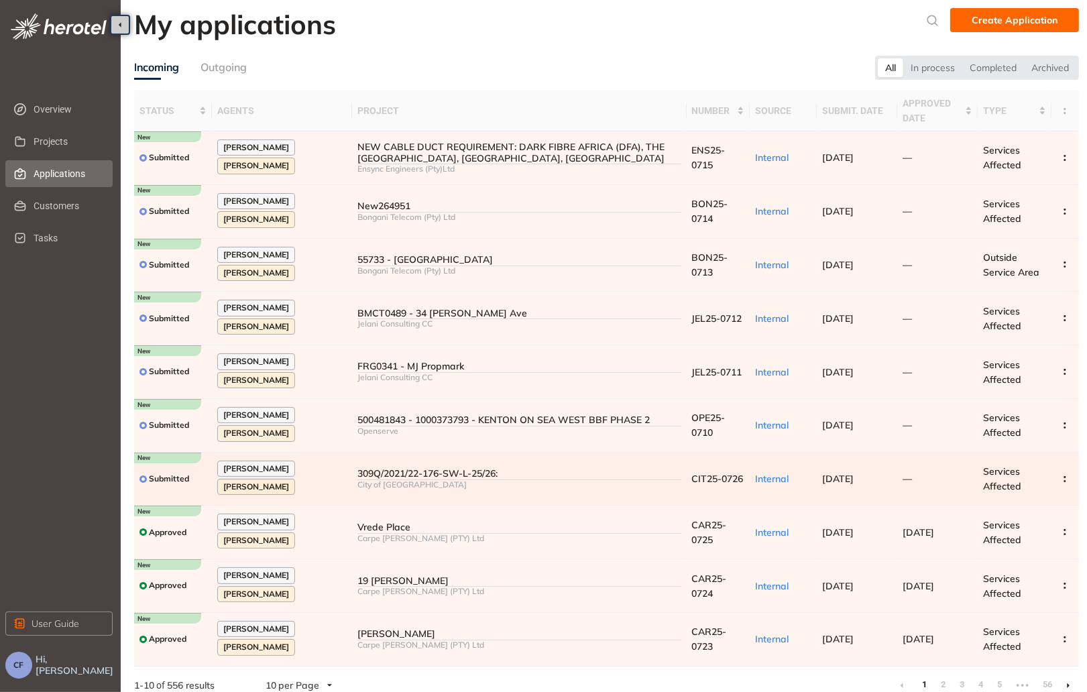
click at [427, 490] on div "City of [GEOGRAPHIC_DATA]" at bounding box center [519, 484] width 323 height 9
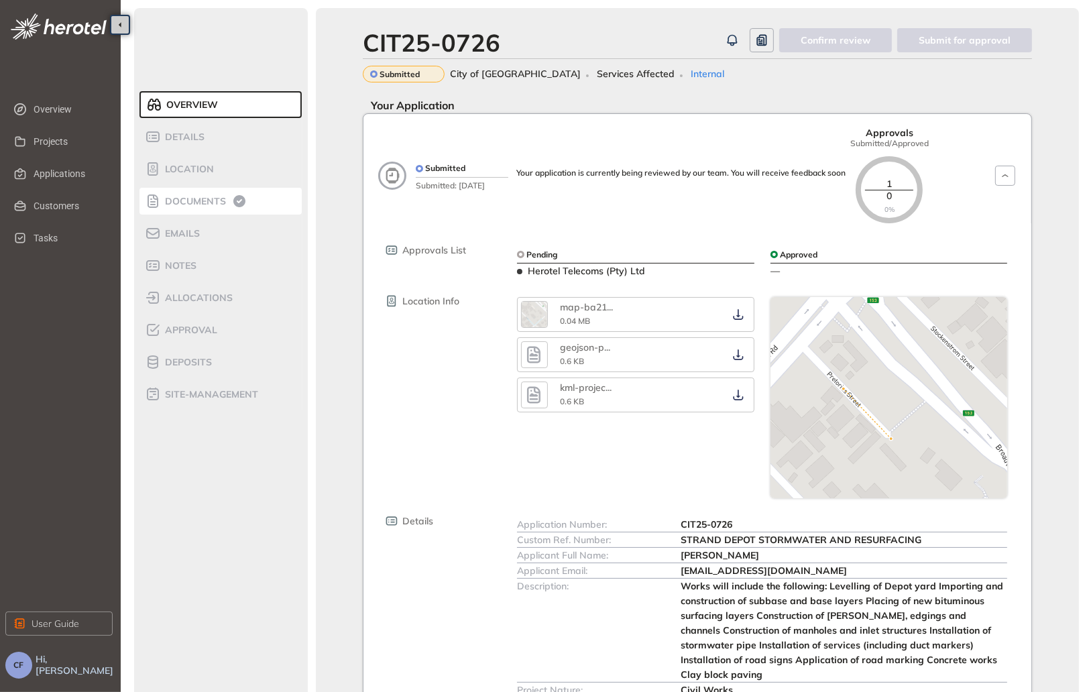
click at [195, 197] on span "Documents" at bounding box center [193, 201] width 65 height 11
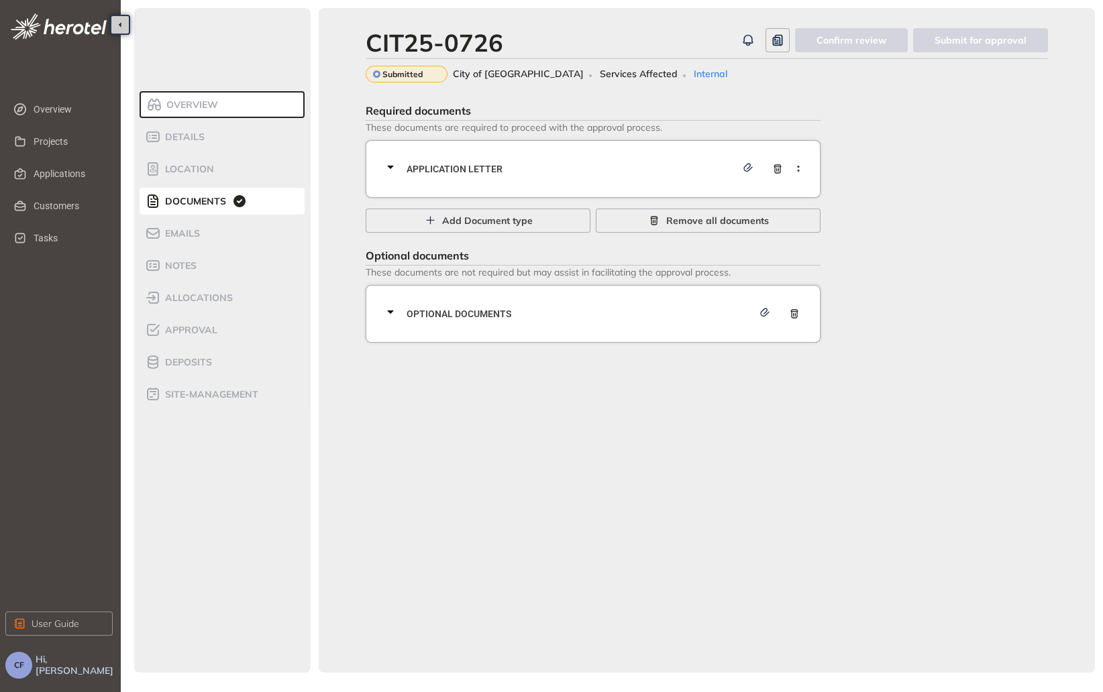
click at [555, 164] on span "Application letter" at bounding box center [570, 169] width 329 height 15
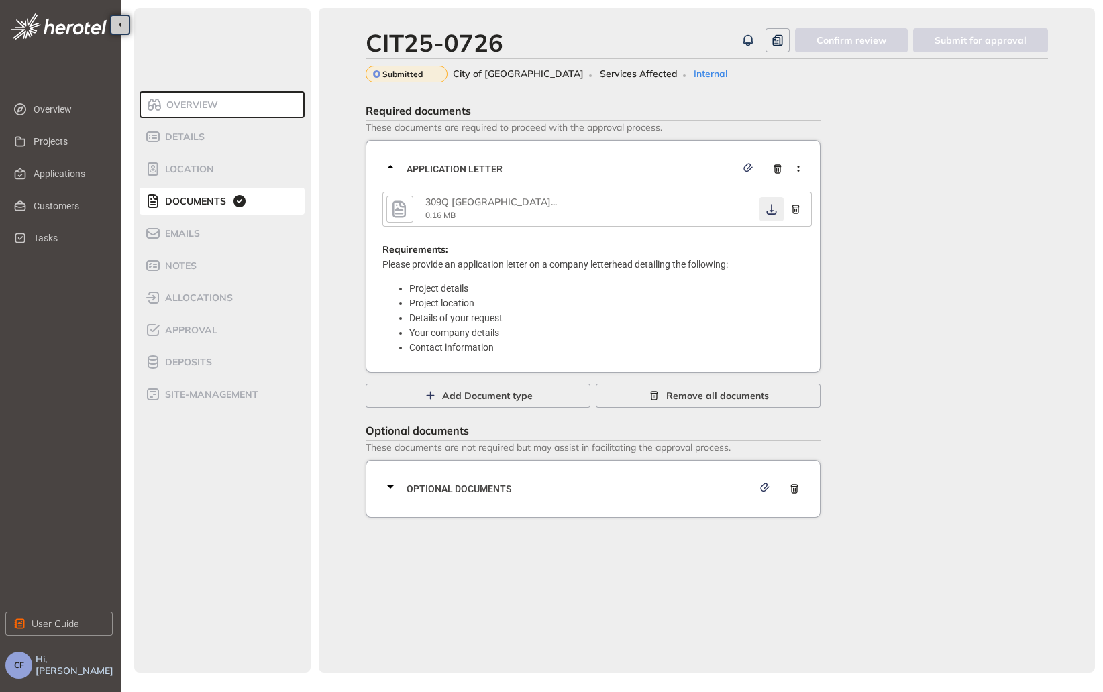
click at [766, 217] on button "button" at bounding box center [771, 209] width 24 height 24
click at [565, 489] on span "Optional documents" at bounding box center [579, 489] width 346 height 15
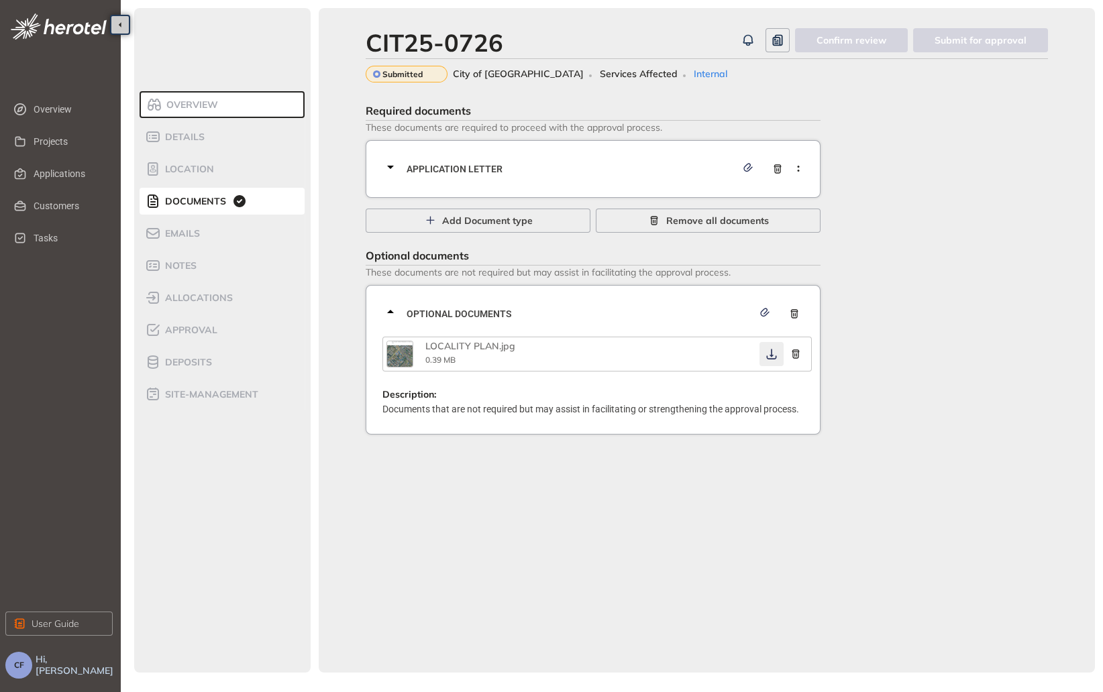
click at [772, 358] on icon "button" at bounding box center [771, 354] width 13 height 11
click at [618, 167] on span "Application letter" at bounding box center [570, 169] width 329 height 15
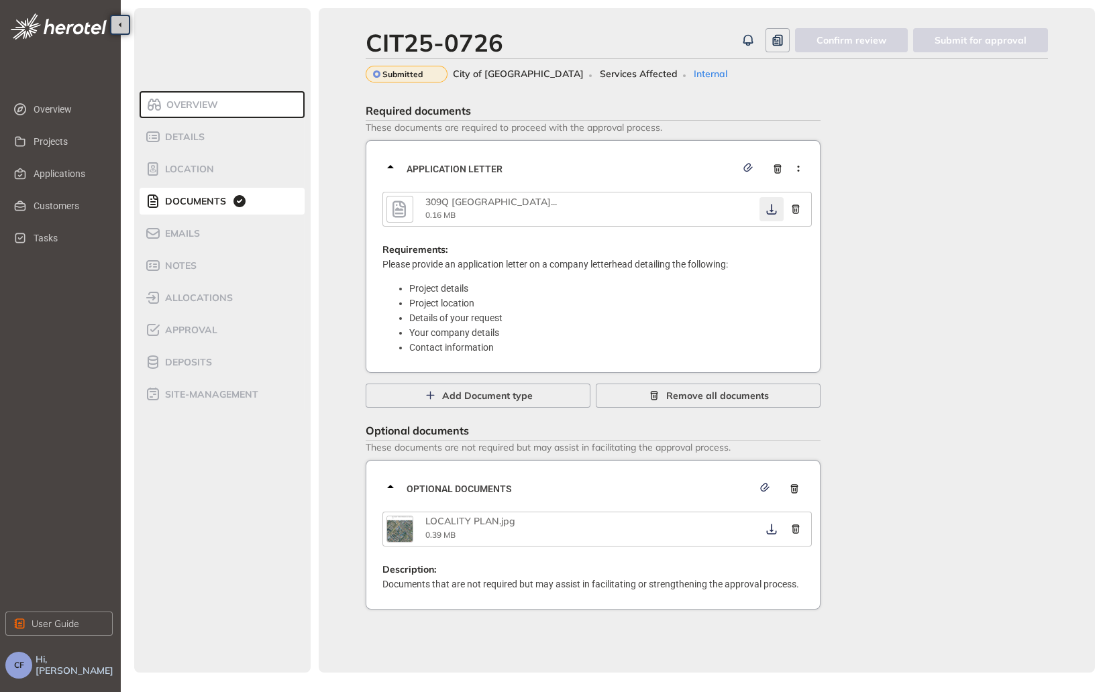
click at [771, 209] on icon "button" at bounding box center [771, 209] width 10 height 11
click at [196, 334] on span "Approval" at bounding box center [189, 330] width 56 height 11
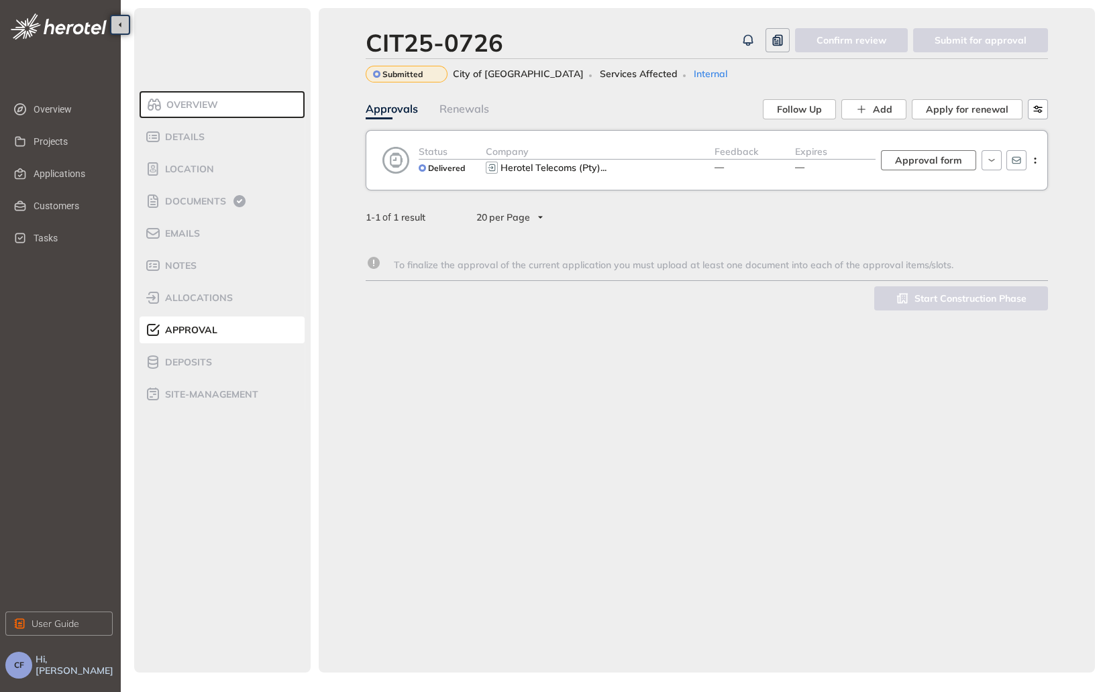
click at [944, 158] on span "Approval form" at bounding box center [928, 160] width 67 height 15
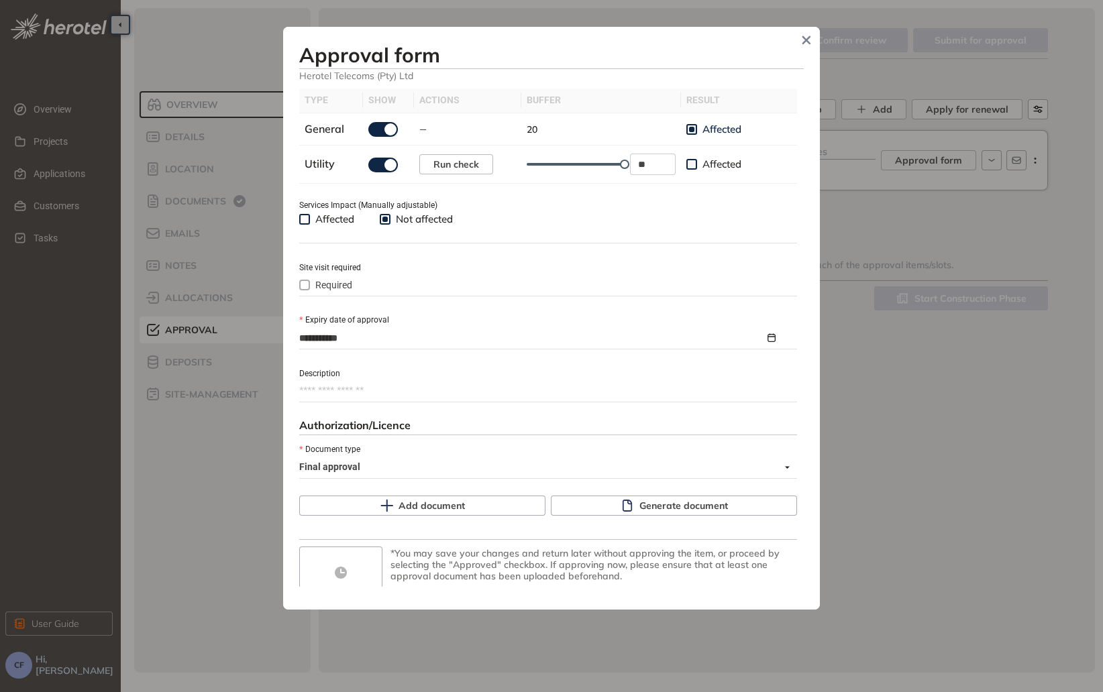
scroll to position [476, 0]
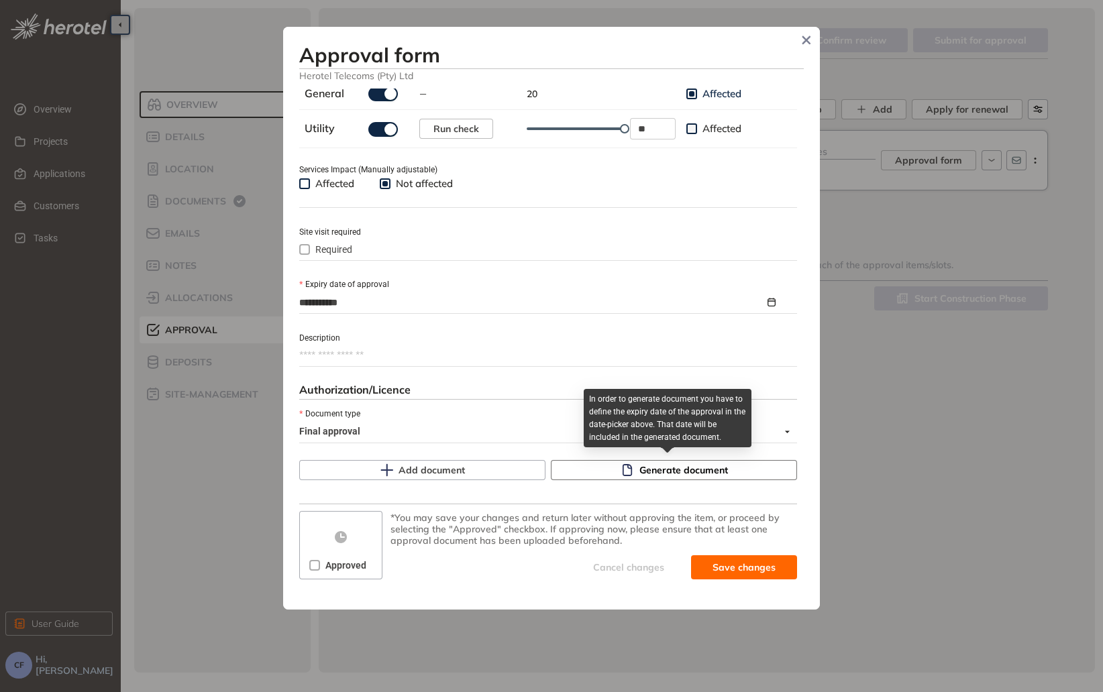
click at [654, 467] on span "Generate document" at bounding box center [683, 470] width 89 height 15
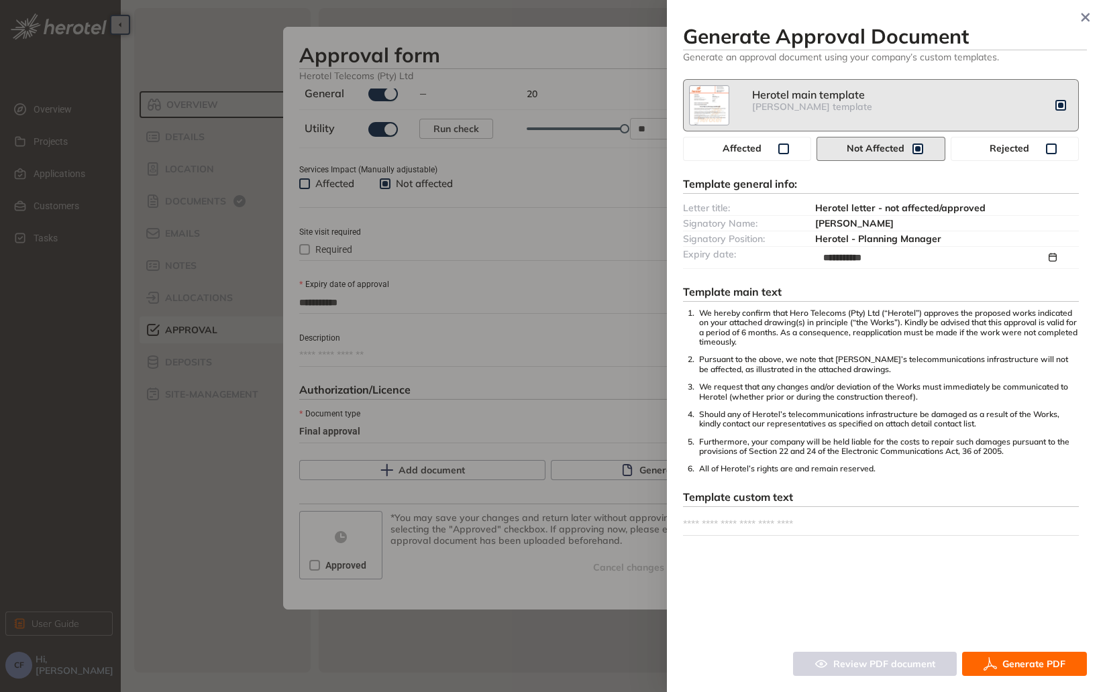
click at [1011, 656] on button "Generate PDF" at bounding box center [1024, 664] width 125 height 24
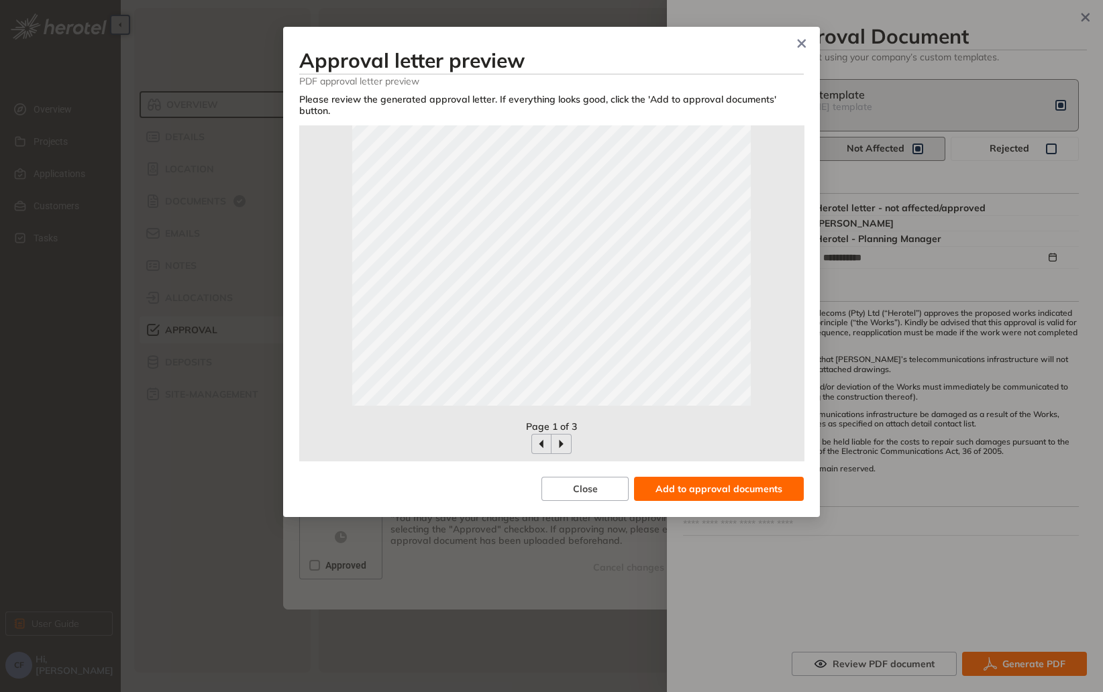
click at [679, 419] on div "Page 1 of 3" at bounding box center [551, 426] width 504 height 15
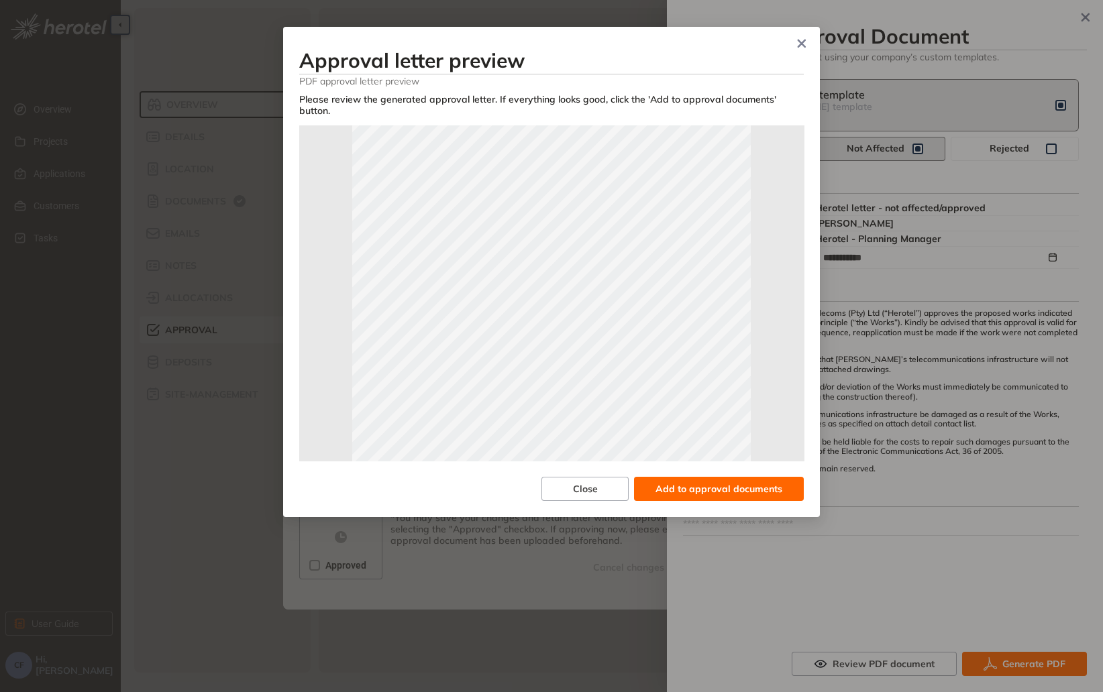
scroll to position [257, 0]
click at [710, 482] on span "Add to approval documents" at bounding box center [718, 489] width 127 height 15
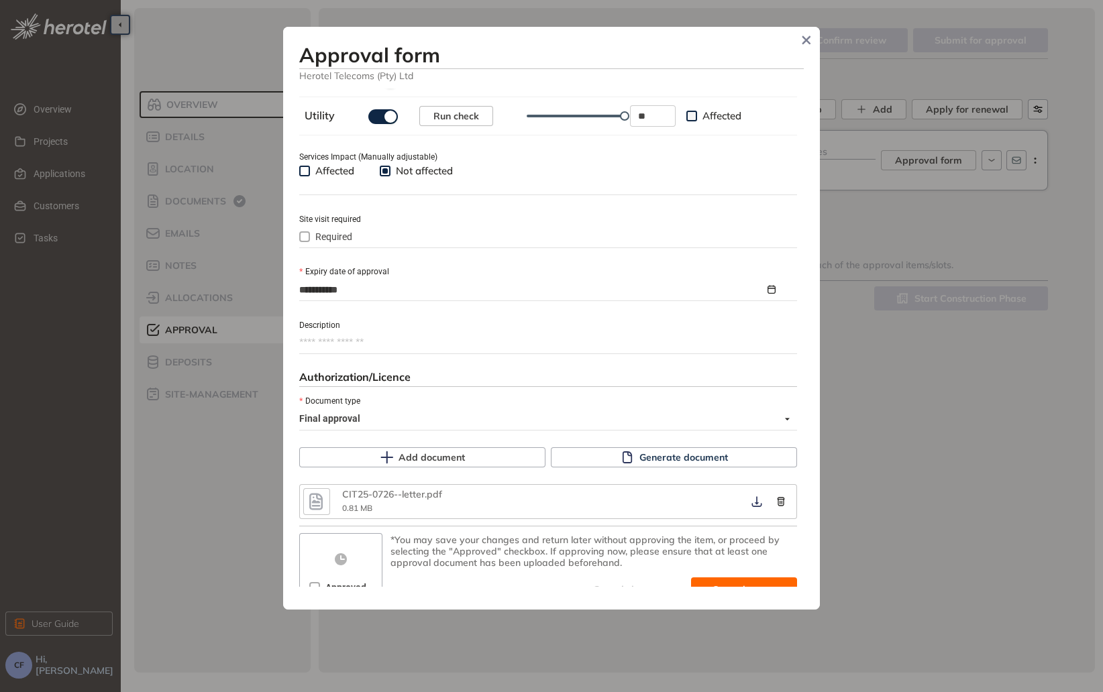
scroll to position [510, 0]
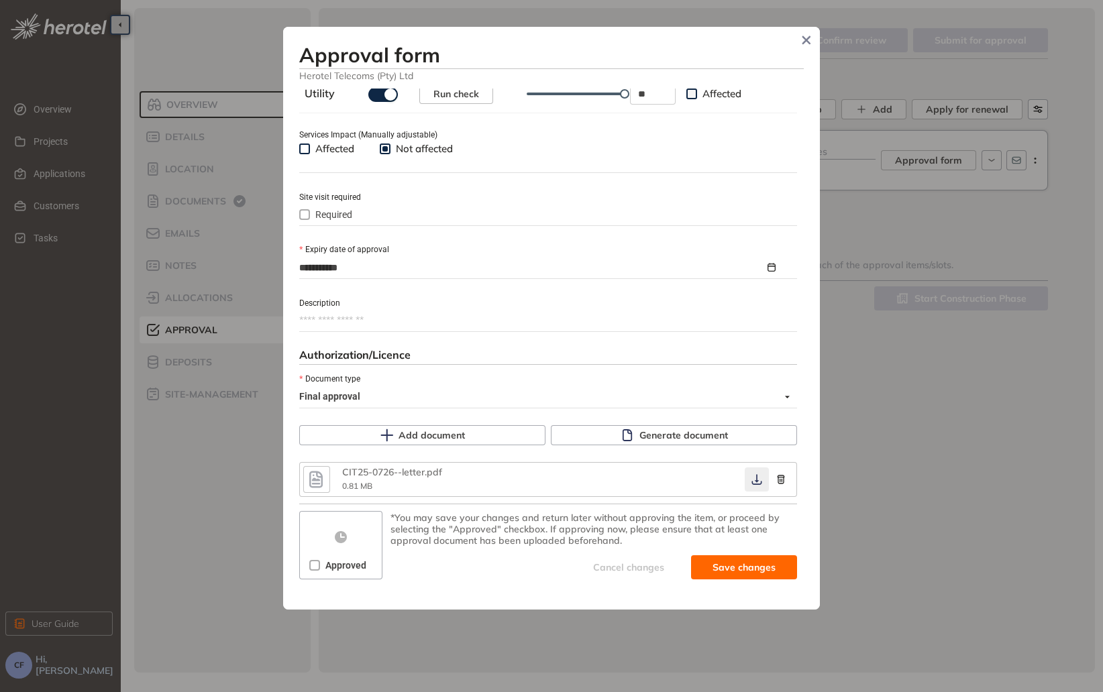
click at [750, 483] on icon "button" at bounding box center [756, 479] width 13 height 11
click at [337, 571] on span "Approved" at bounding box center [346, 565] width 52 height 15
click at [718, 563] on span "Save and approve" at bounding box center [734, 567] width 84 height 15
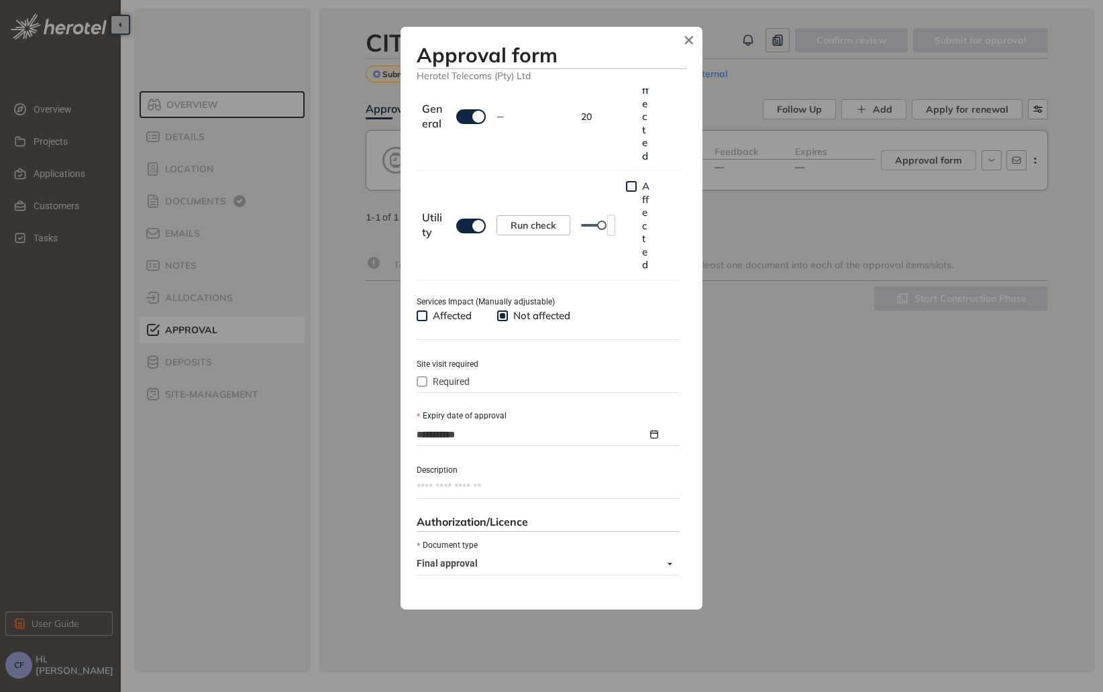
type textarea "**********"
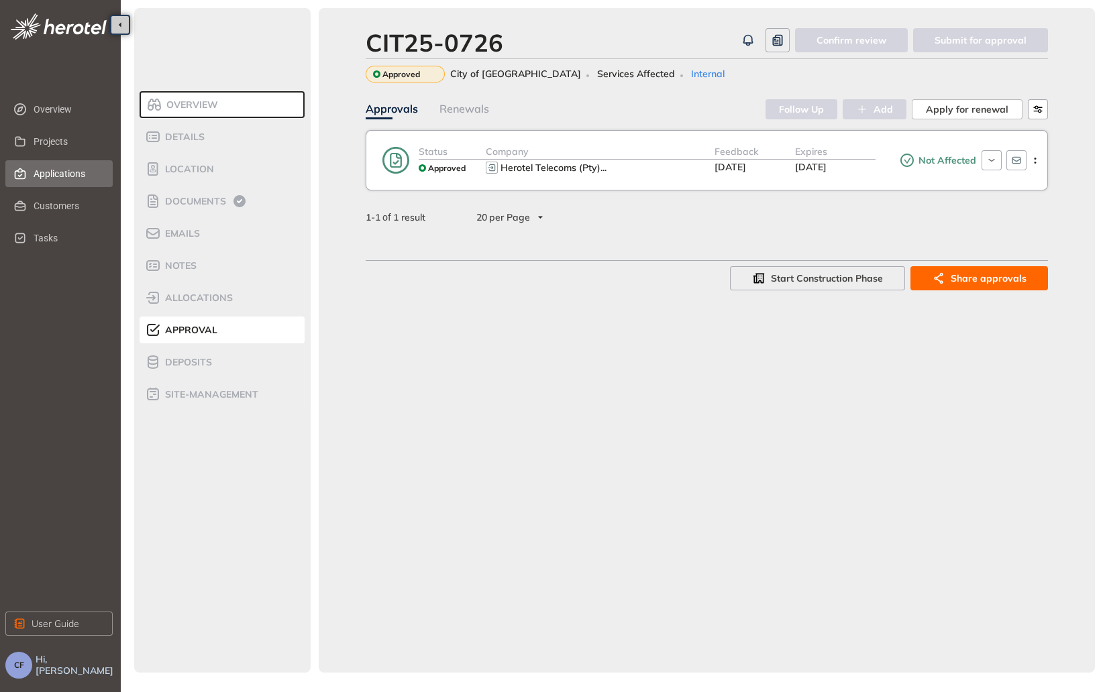
click at [61, 174] on span "Applications" at bounding box center [68, 173] width 68 height 27
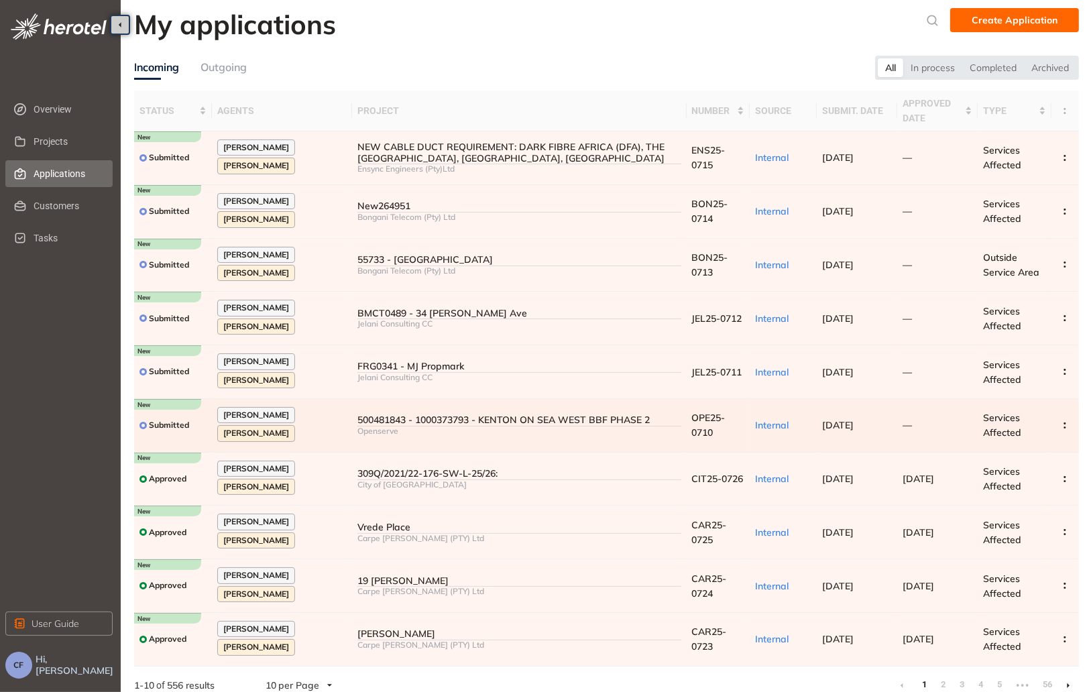
click at [436, 431] on div "Openserve" at bounding box center [519, 431] width 323 height 9
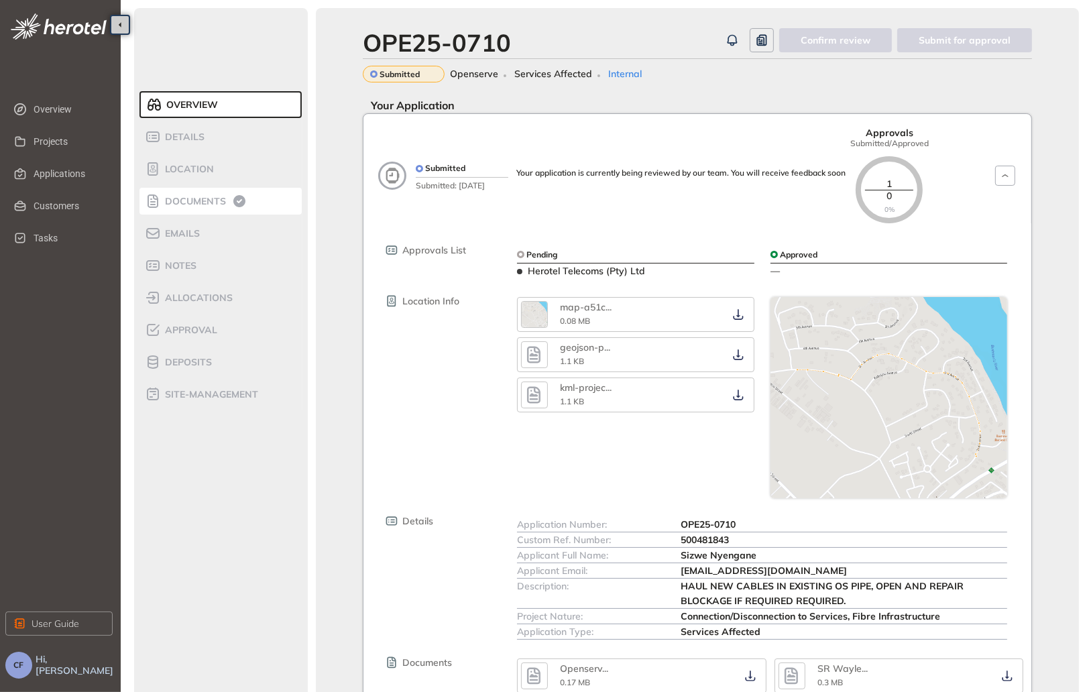
click at [223, 203] on span "Documents" at bounding box center [193, 201] width 65 height 11
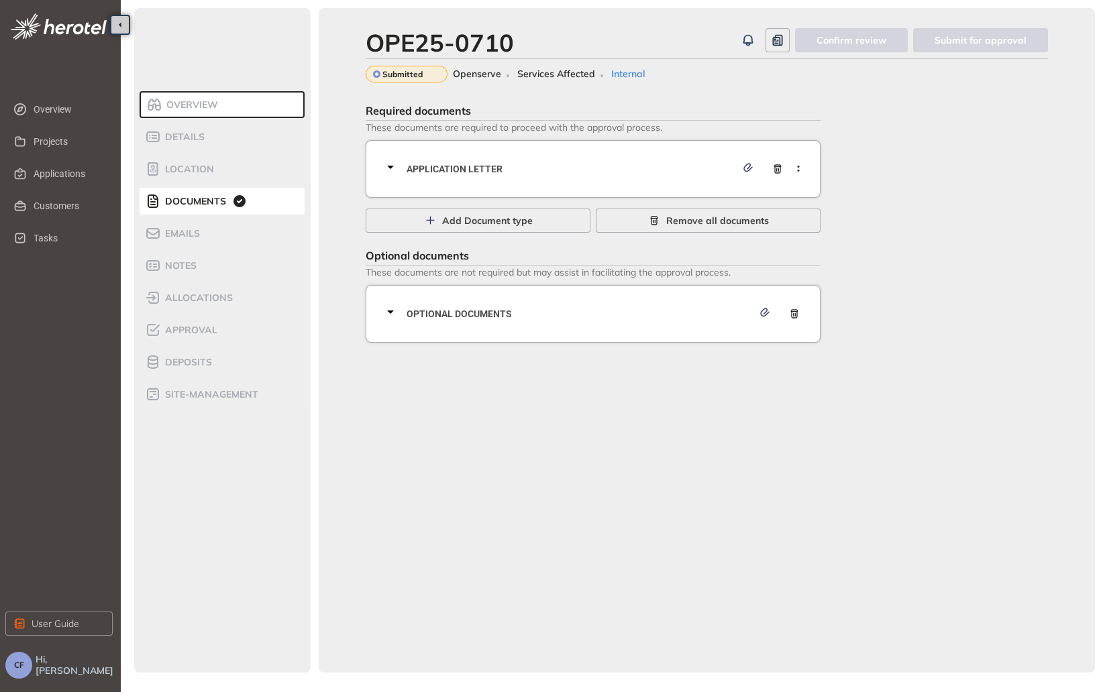
click at [492, 164] on span "Application letter" at bounding box center [570, 169] width 329 height 15
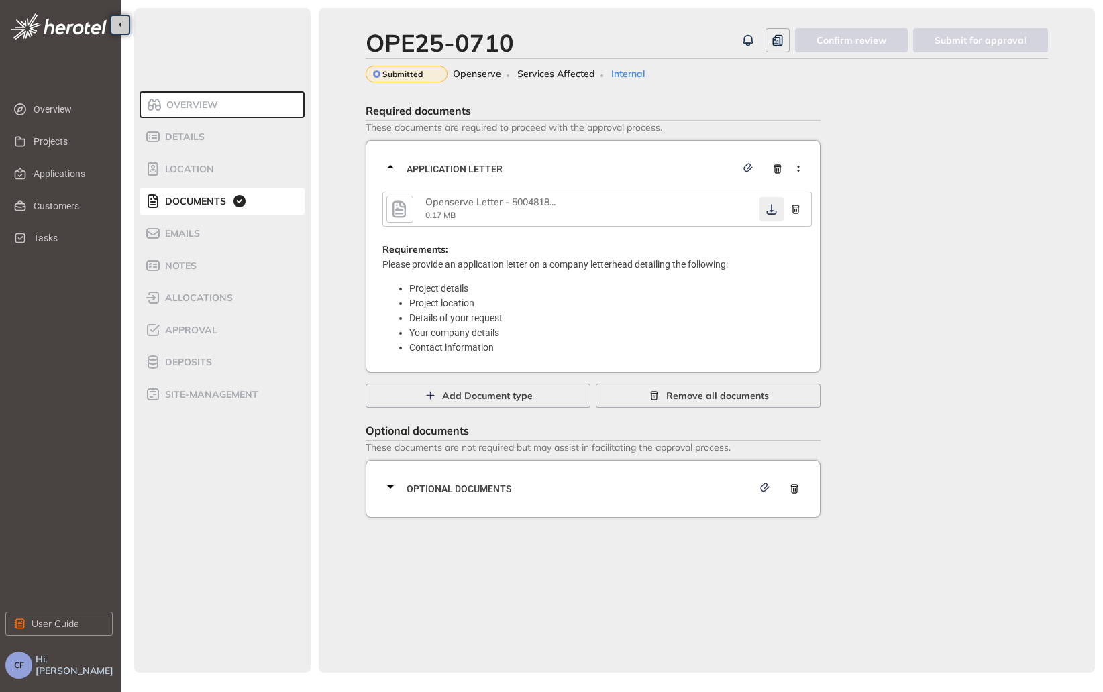
click at [771, 215] on icon "button" at bounding box center [771, 209] width 10 height 11
click at [645, 501] on div "Optional documents" at bounding box center [596, 489] width 429 height 40
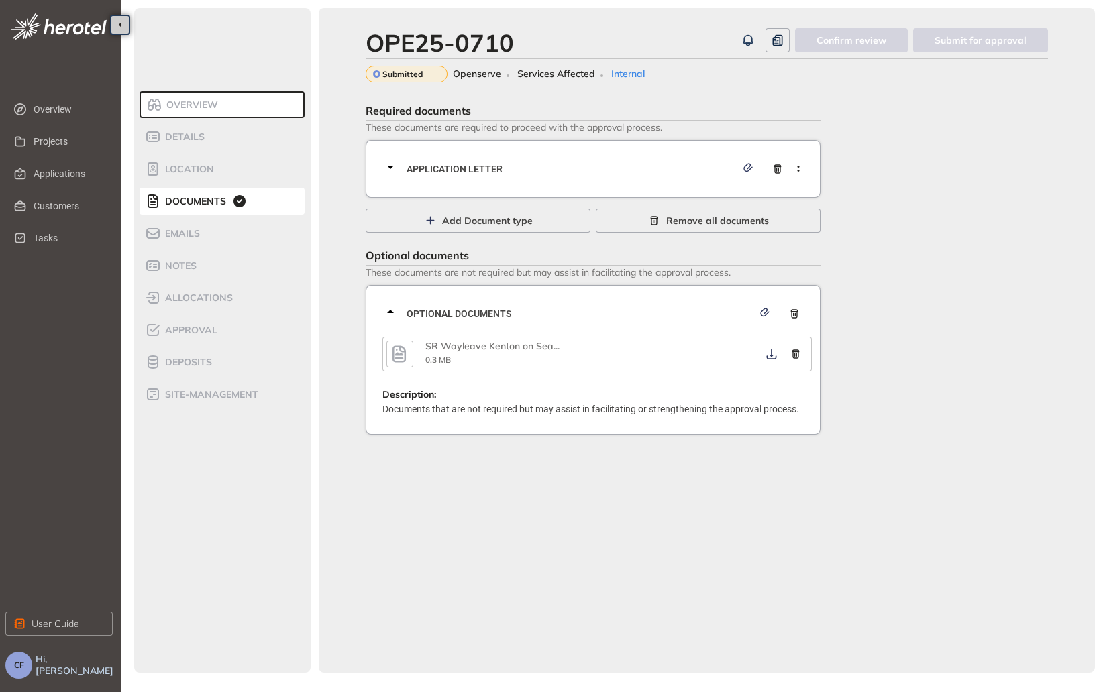
click at [610, 466] on div "OPE25-0710 Confirm review Submit for approval Submitted Openserve Services Affe…" at bounding box center [707, 340] width 776 height 665
click at [769, 353] on icon "button" at bounding box center [771, 354] width 13 height 11
click at [226, 292] on span "allocations" at bounding box center [197, 297] width 72 height 11
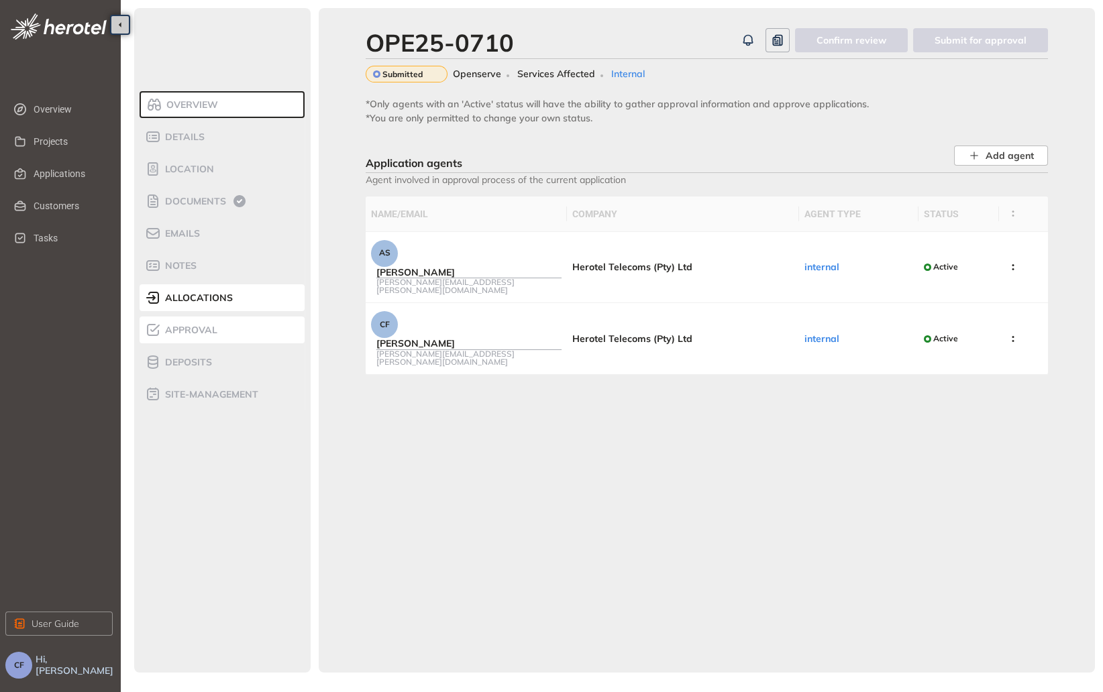
click at [195, 325] on span "Approval" at bounding box center [189, 330] width 56 height 11
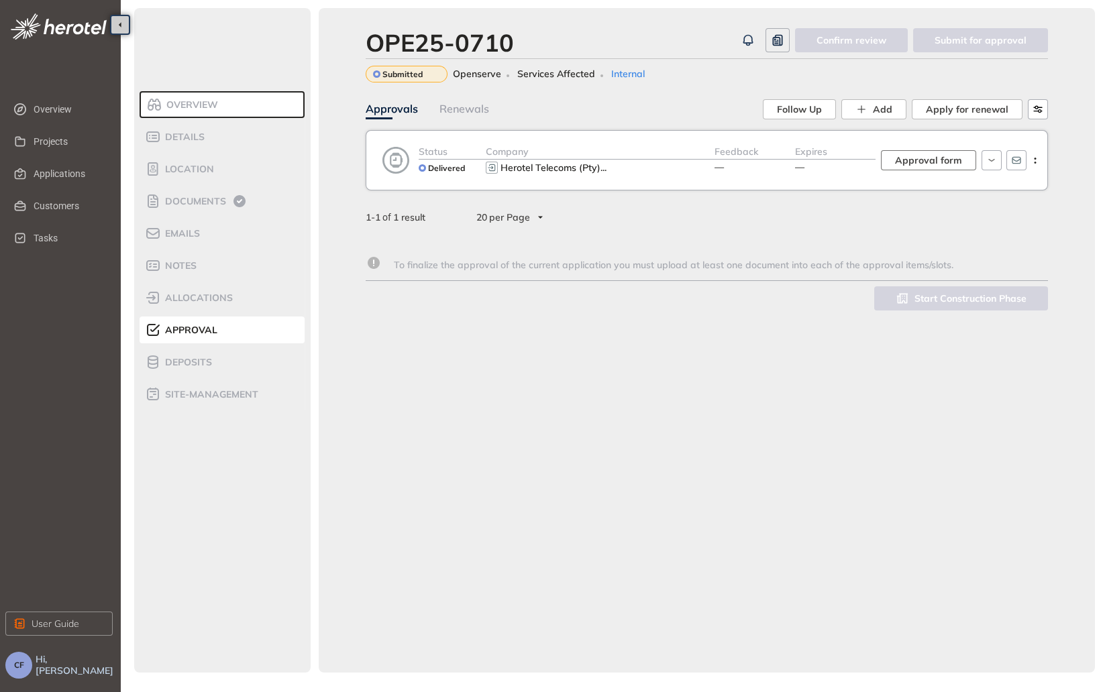
click at [908, 156] on span "Approval form" at bounding box center [928, 160] width 67 height 15
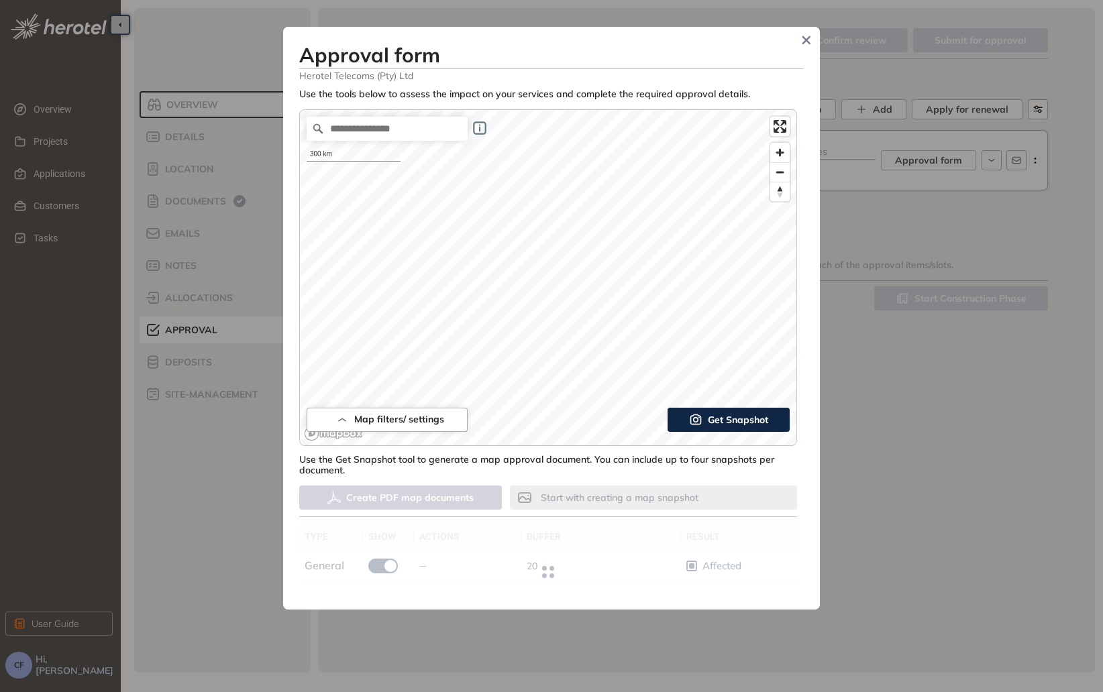
type input "**"
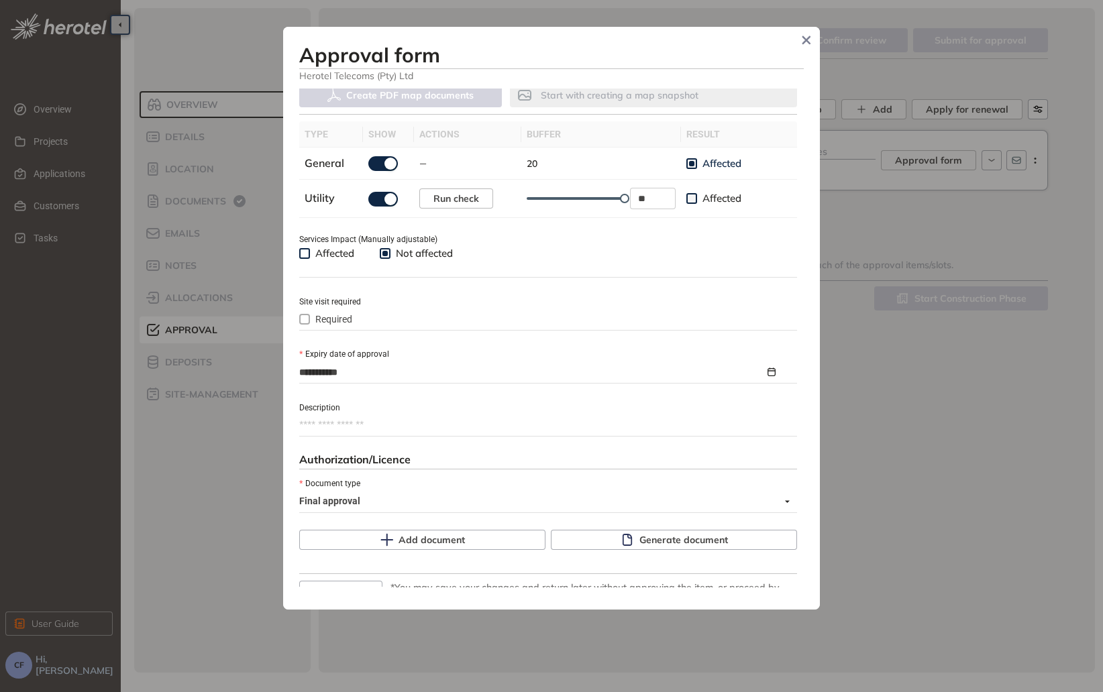
scroll to position [476, 0]
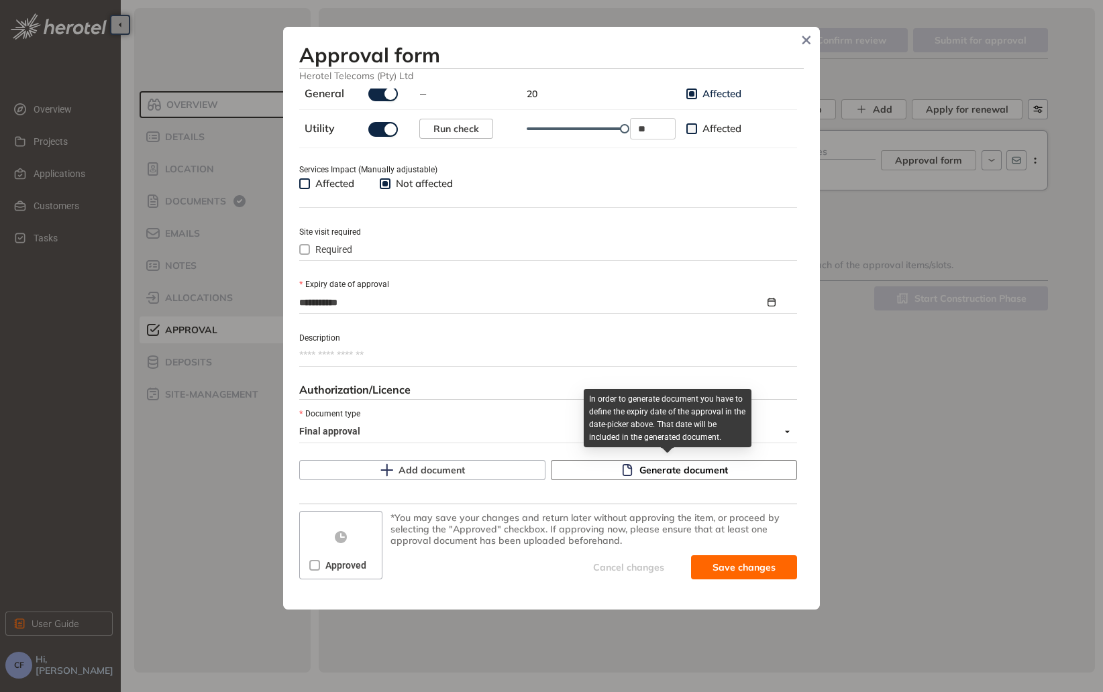
click at [643, 473] on span "Generate document" at bounding box center [683, 470] width 89 height 15
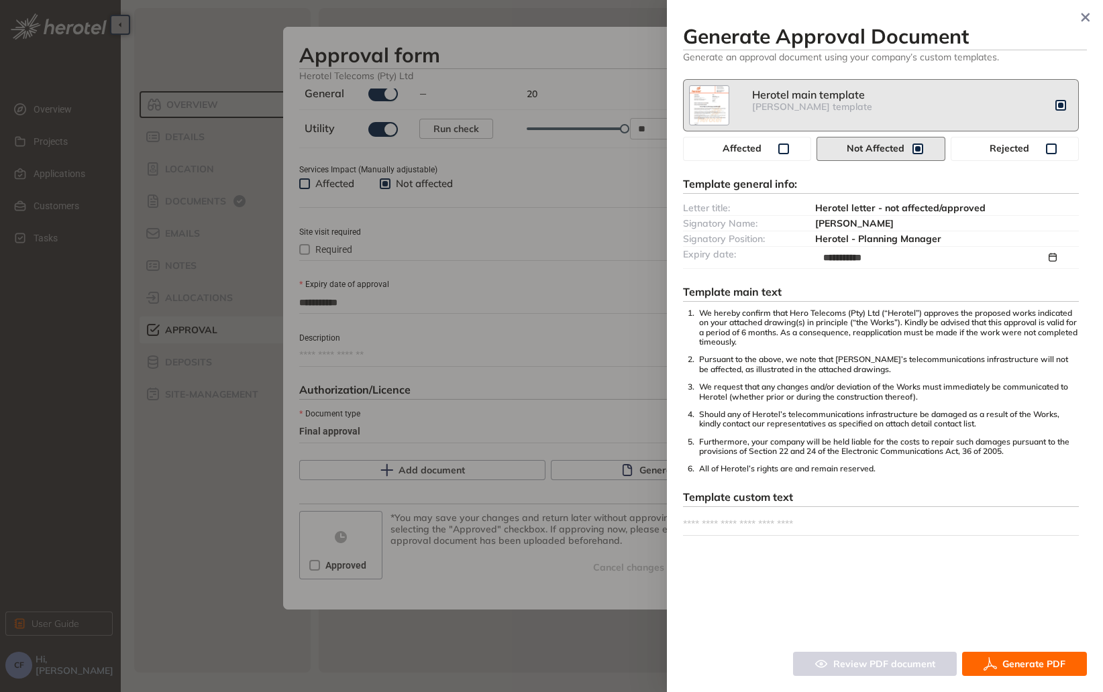
click at [1043, 661] on span "Generate PDF" at bounding box center [1033, 664] width 63 height 15
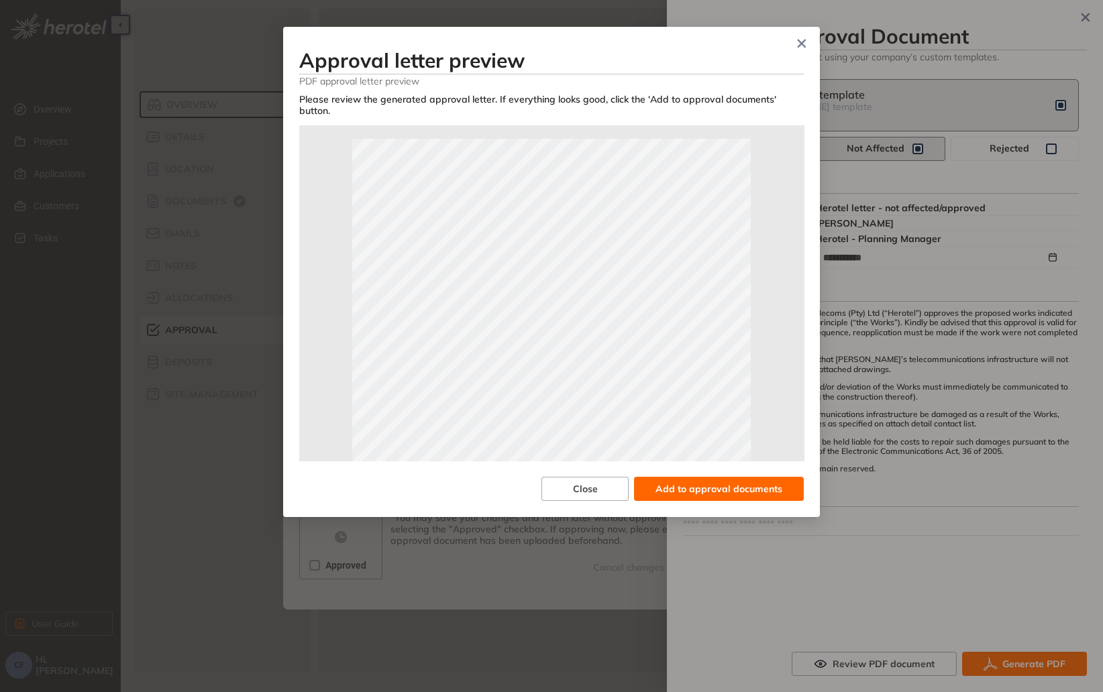
click at [690, 482] on span "Add to approval documents" at bounding box center [718, 489] width 127 height 15
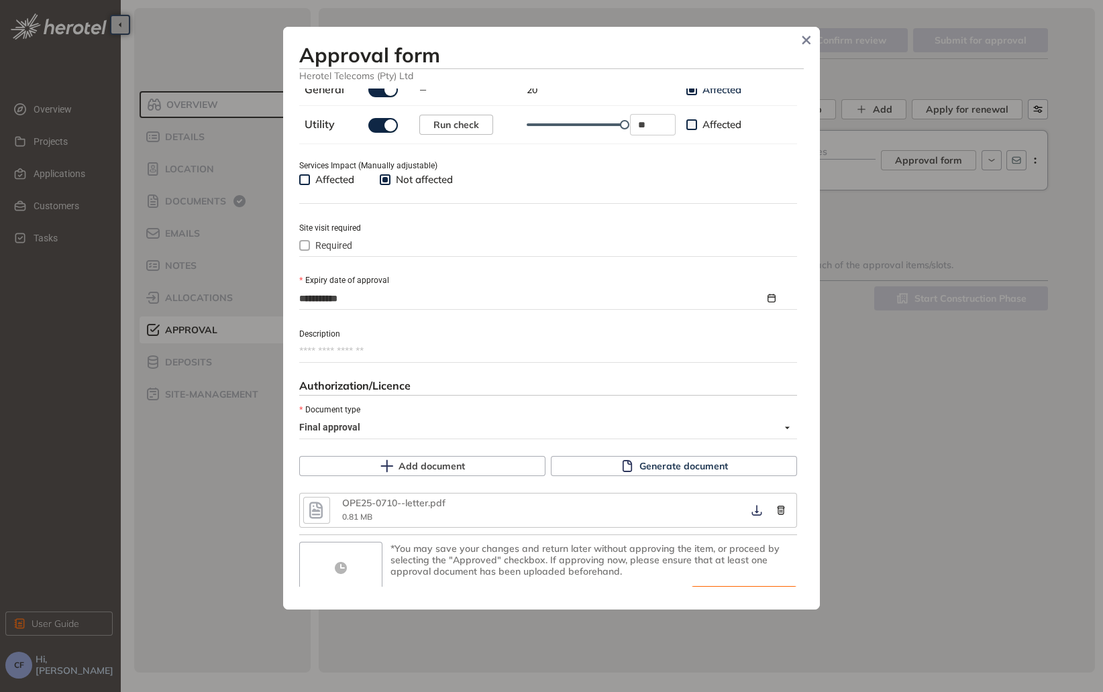
scroll to position [510, 0]
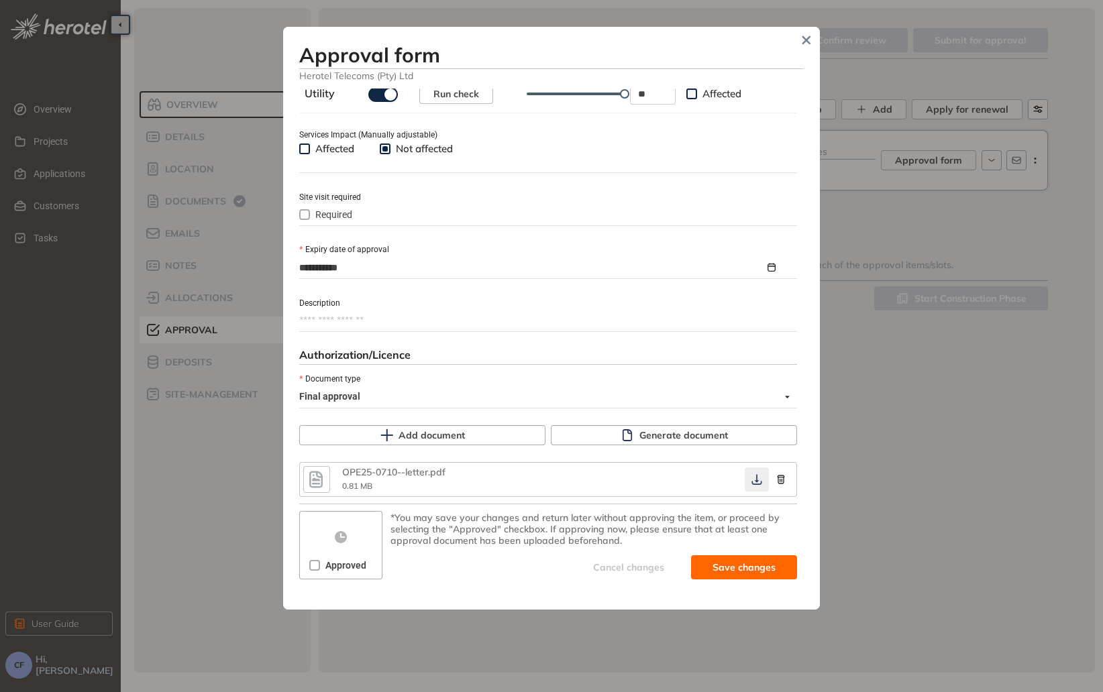
click at [751, 484] on icon "button" at bounding box center [756, 480] width 10 height 11
click at [706, 571] on span "Save and approve" at bounding box center [734, 567] width 84 height 15
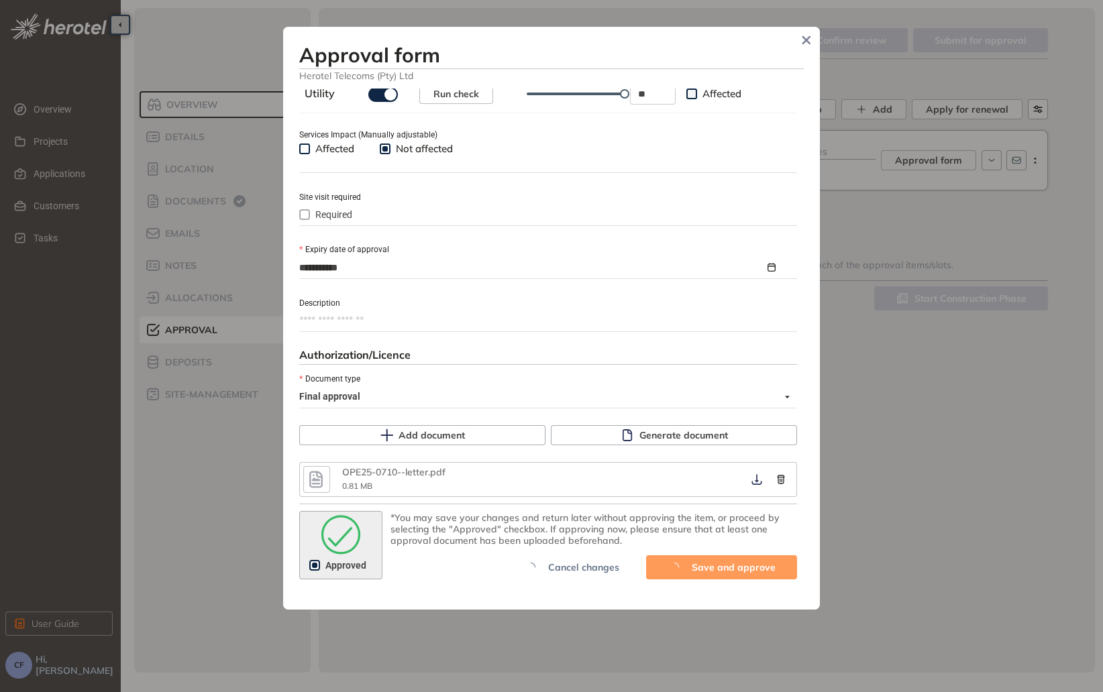
scroll to position [533, 0]
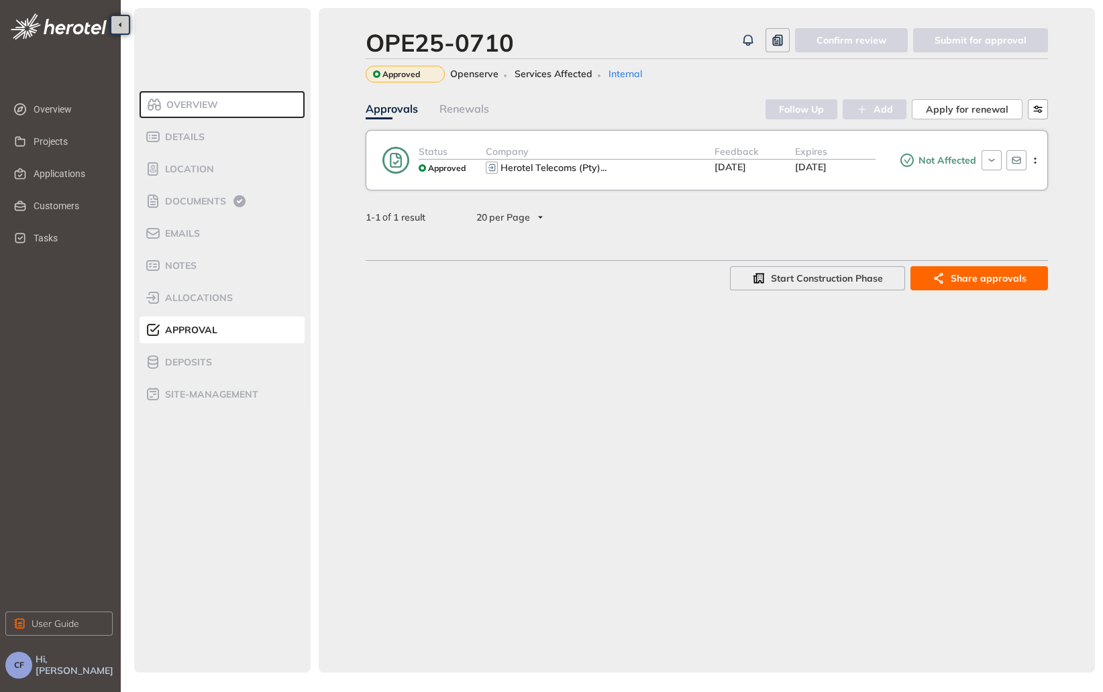
click at [1044, 339] on div "OPE25-0710 Confirm review Submit for approval Approved Openserve Services Affec…" at bounding box center [707, 340] width 776 height 665
click at [417, 512] on div "OPE25-0710 Confirm review Submit for approval Approved Openserve Services Affec…" at bounding box center [707, 340] width 776 height 665
click at [694, 376] on div "OPE25-0710 Confirm review Submit for approval Approved Openserve Services Affec…" at bounding box center [707, 340] width 776 height 665
click at [53, 167] on span "Applications" at bounding box center [68, 173] width 68 height 27
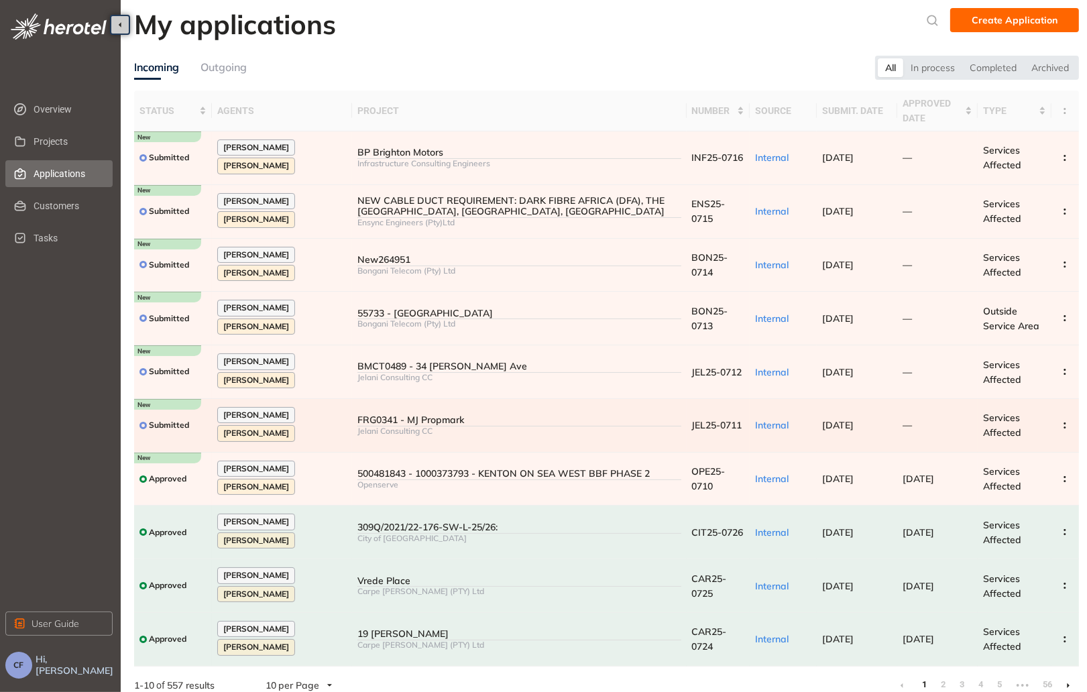
click at [394, 419] on div "FRG0341 - MJ Propmark" at bounding box center [519, 420] width 323 height 11
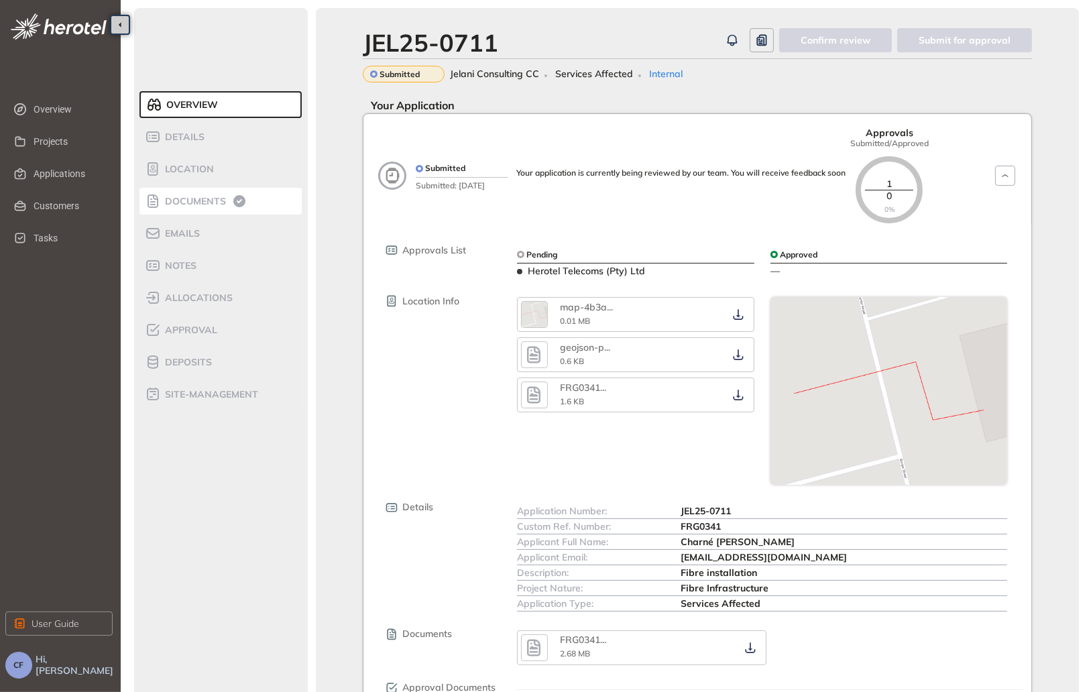
click at [199, 196] on span "Documents" at bounding box center [193, 201] width 65 height 11
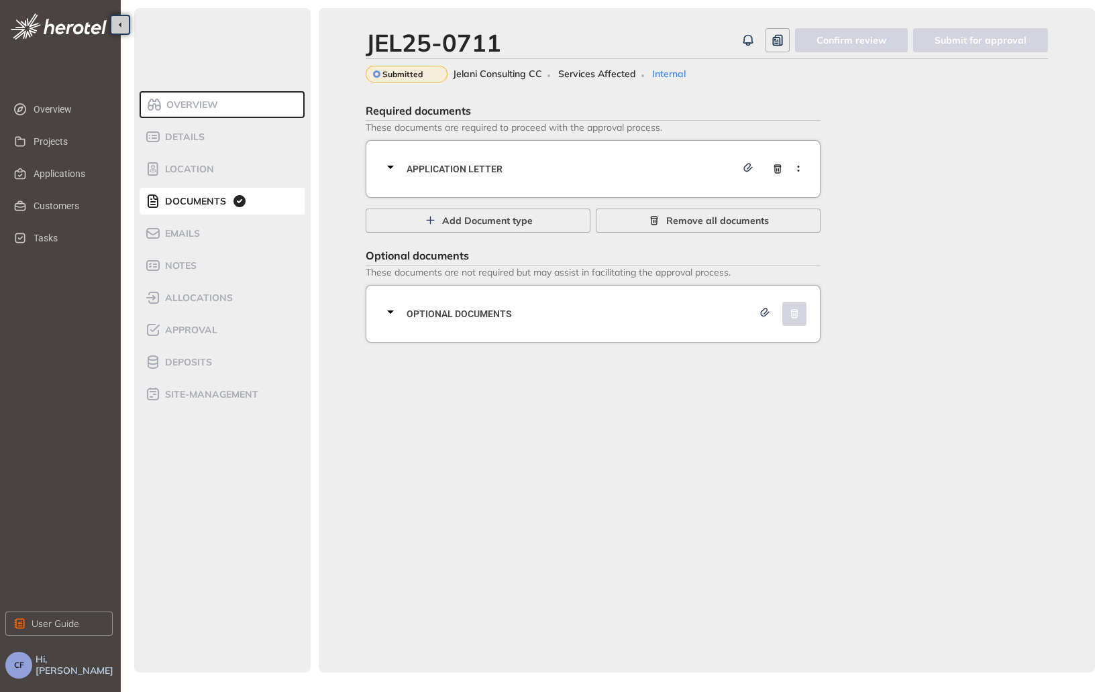
click at [445, 172] on span "Application letter" at bounding box center [570, 169] width 329 height 15
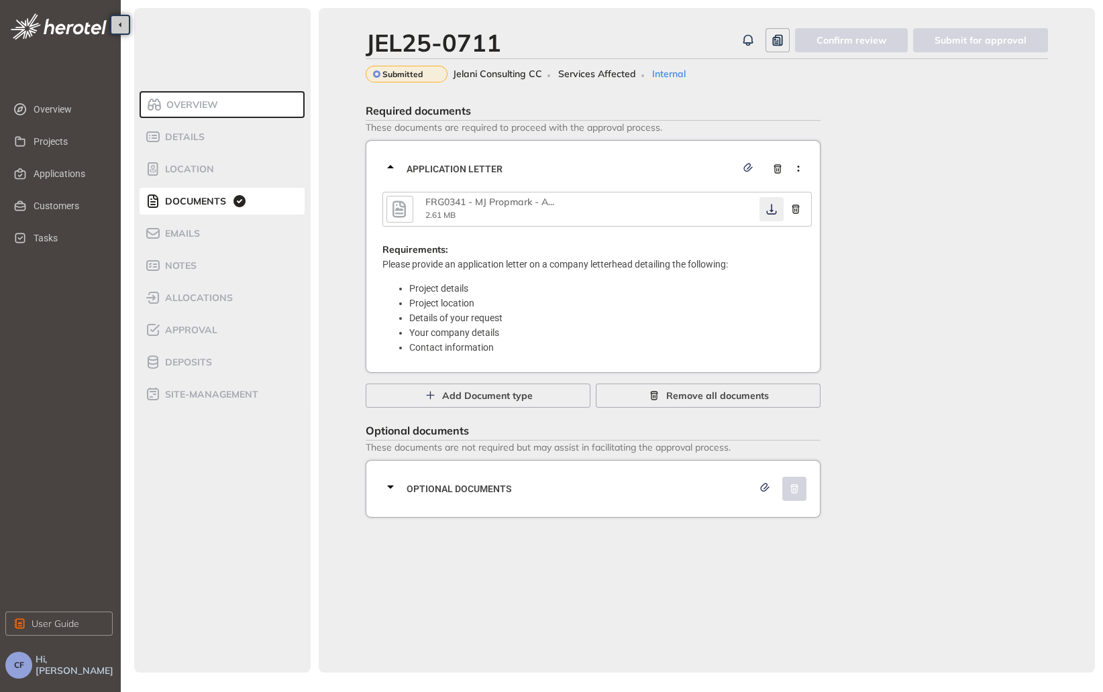
click at [763, 211] on button "button" at bounding box center [771, 209] width 24 height 24
click at [553, 481] on div "Optional documents" at bounding box center [596, 489] width 429 height 40
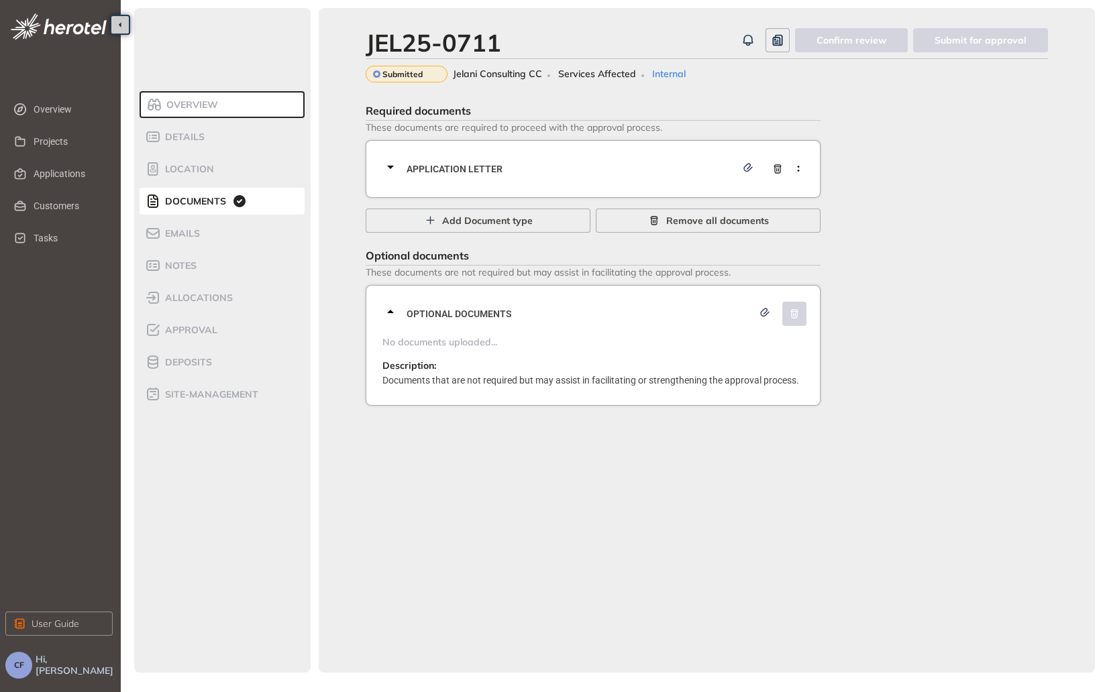
click at [419, 162] on span "Application letter" at bounding box center [570, 169] width 329 height 15
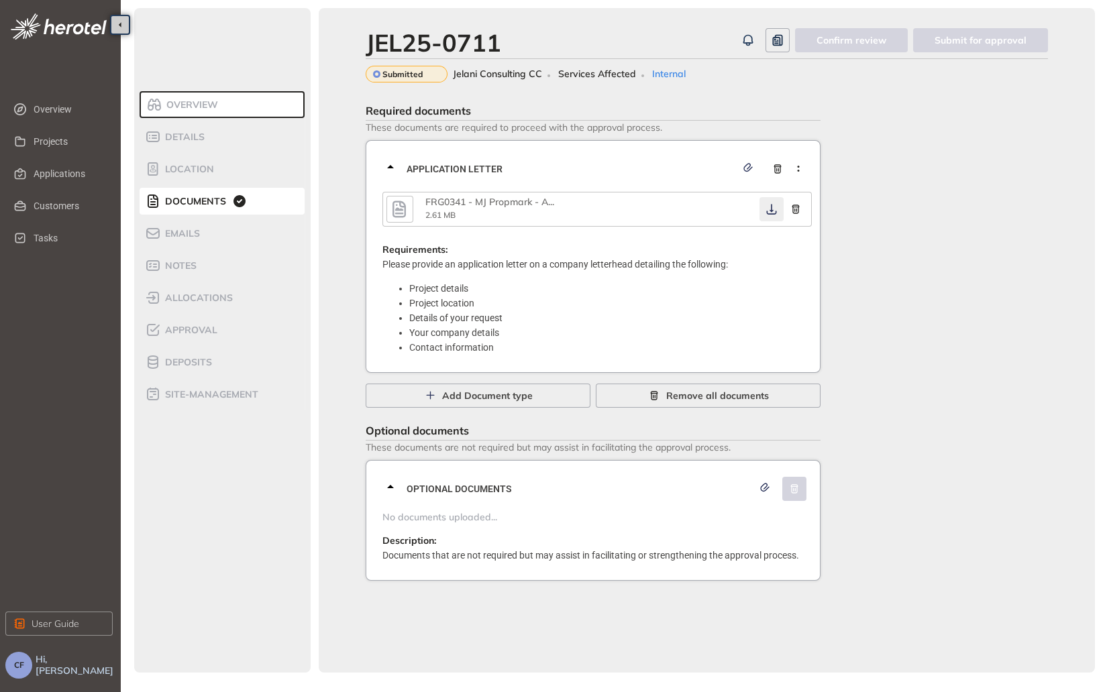
click at [765, 209] on icon "button" at bounding box center [771, 209] width 13 height 11
click at [768, 211] on icon "button" at bounding box center [771, 209] width 13 height 11
click at [202, 329] on span "Approval" at bounding box center [189, 330] width 56 height 11
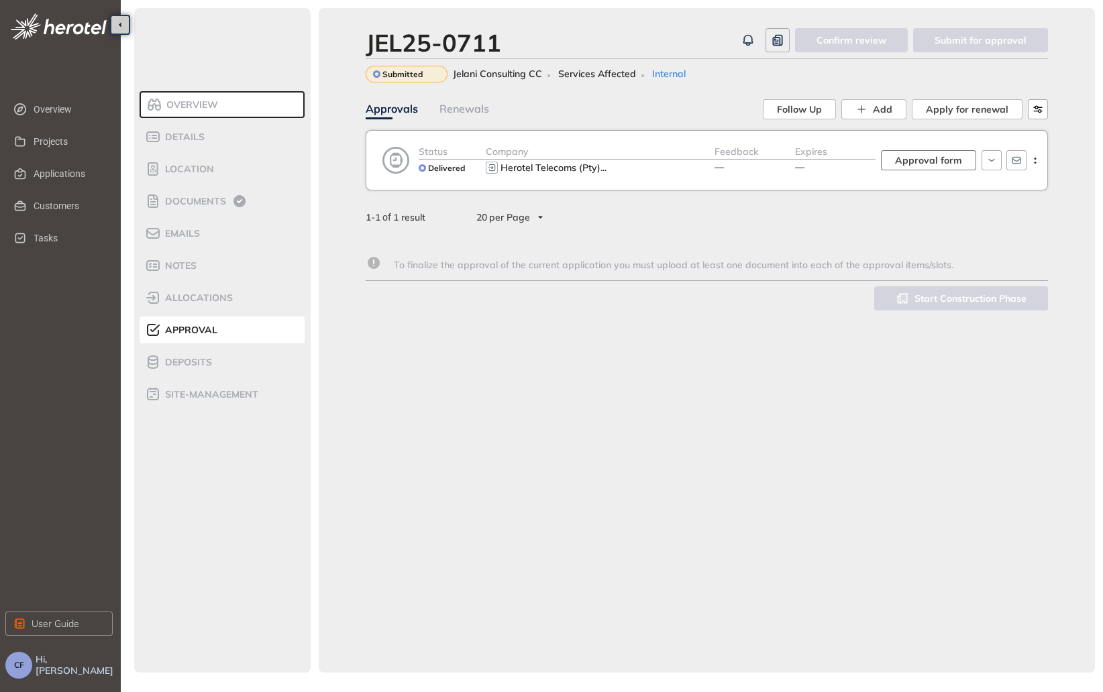
click at [906, 162] on span "Approval form" at bounding box center [928, 160] width 67 height 15
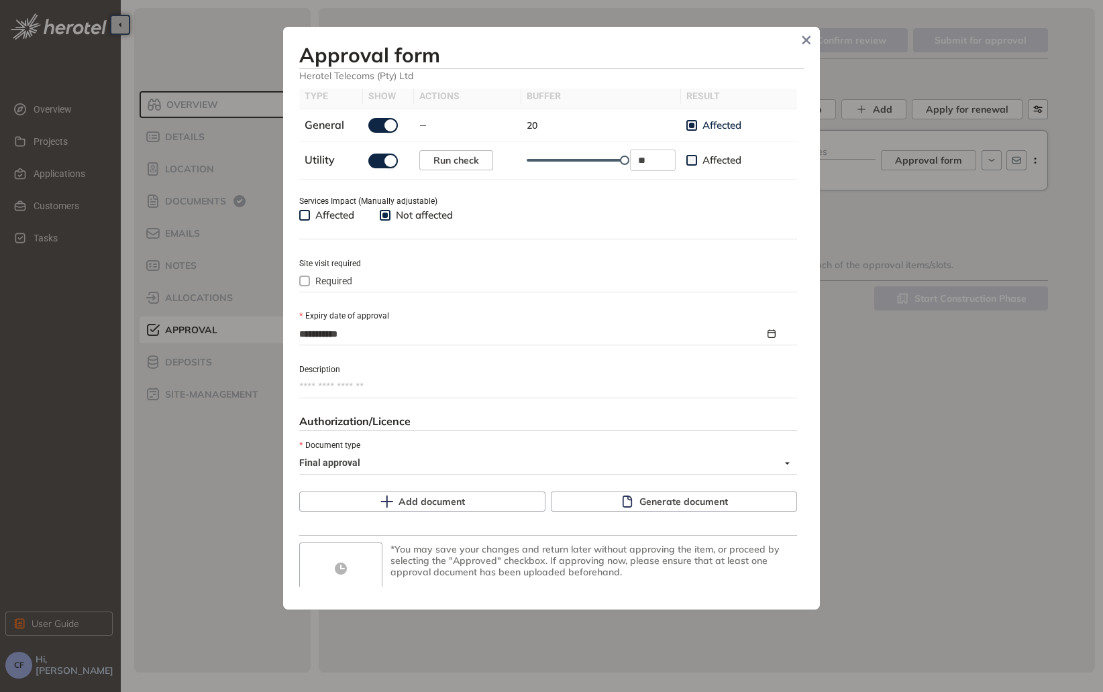
scroll to position [476, 0]
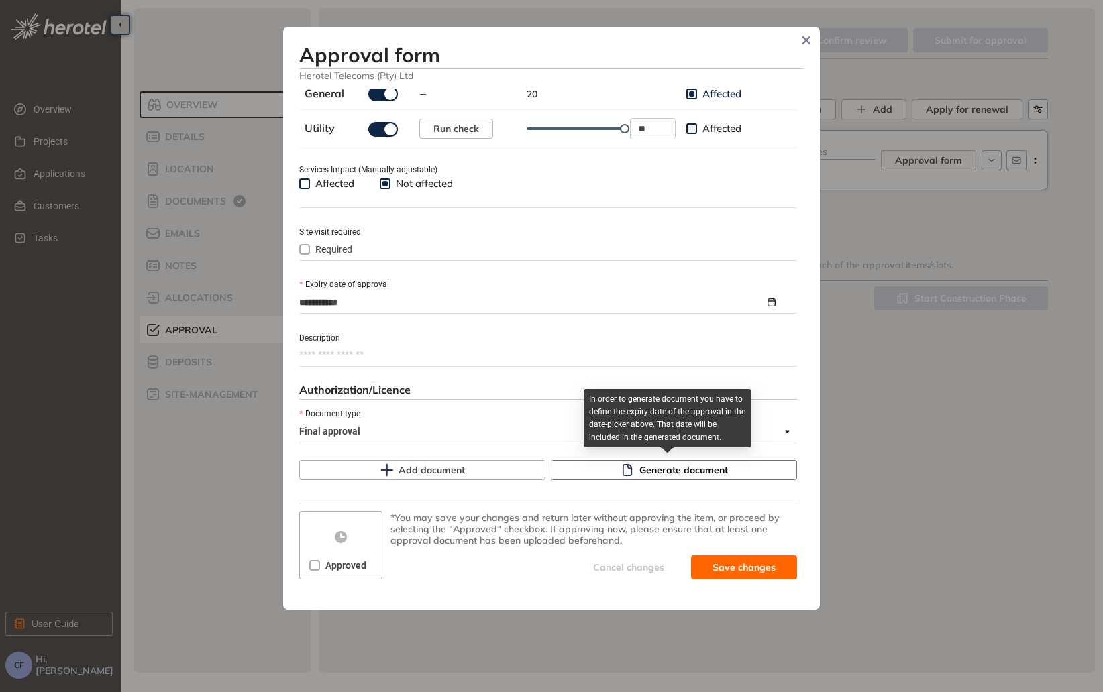
click at [639, 478] on button "Generate document" at bounding box center [674, 470] width 246 height 20
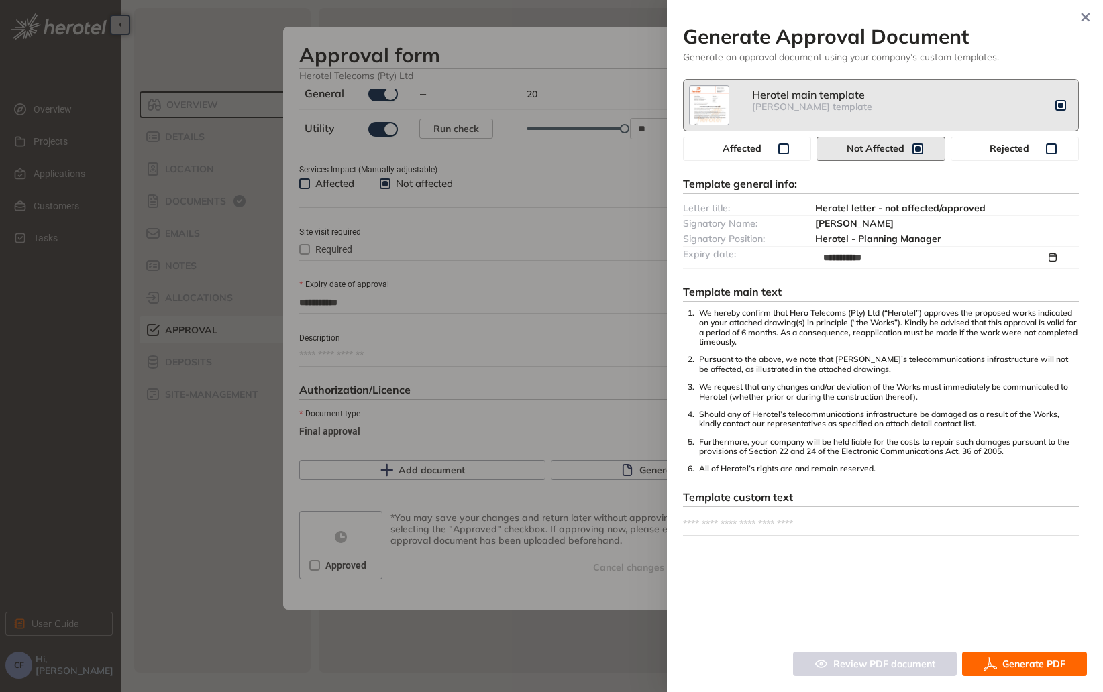
click at [1001, 659] on button "Generate PDF" at bounding box center [1024, 664] width 125 height 24
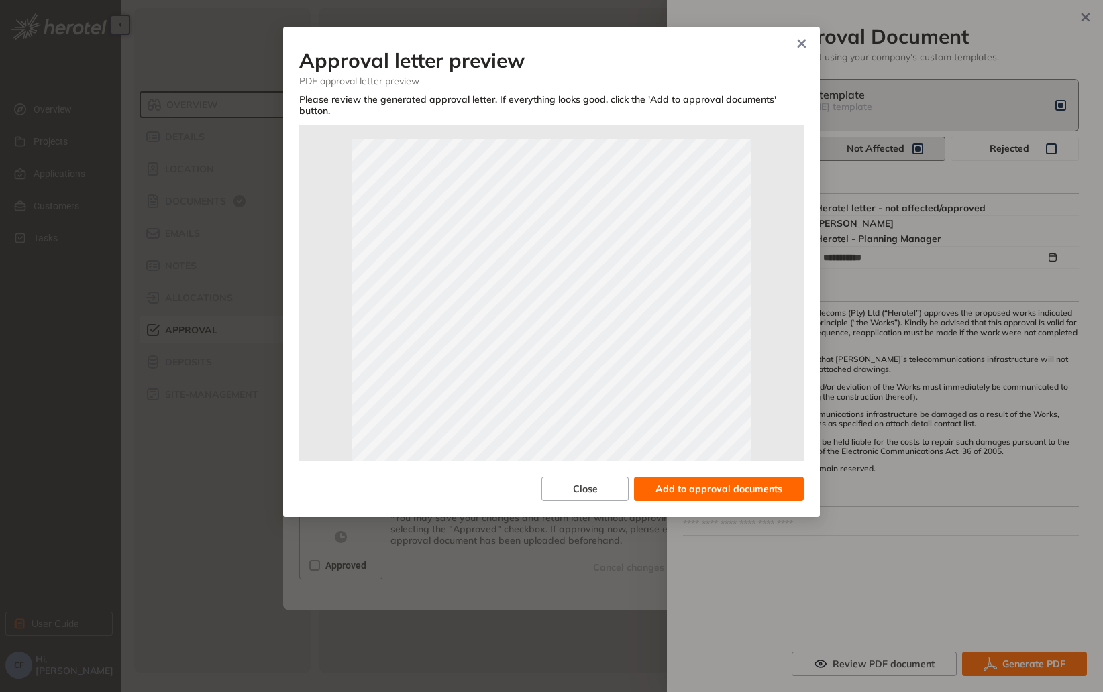
click at [679, 482] on span "Add to approval documents" at bounding box center [718, 489] width 127 height 15
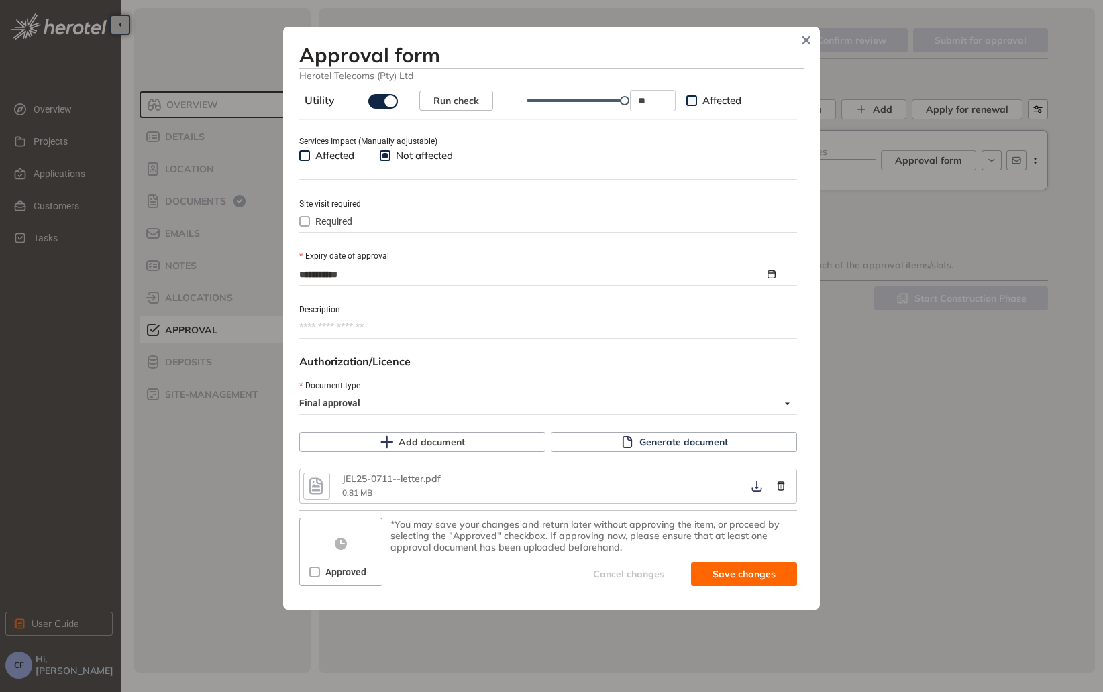
scroll to position [510, 0]
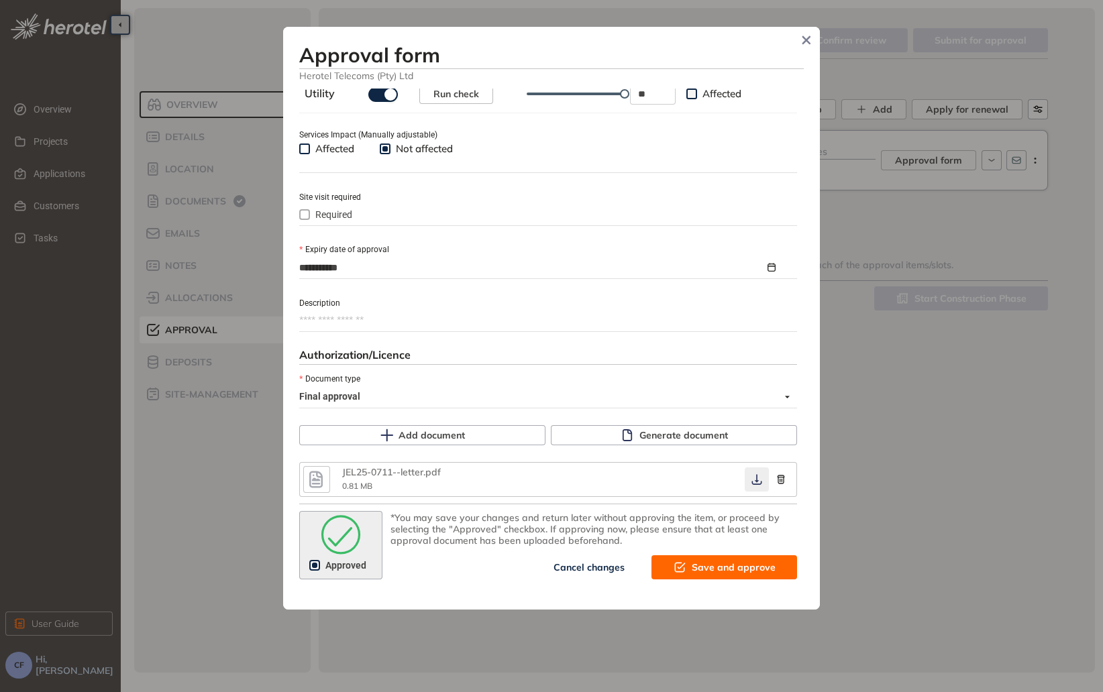
click at [750, 482] on icon "button" at bounding box center [756, 479] width 13 height 11
click at [674, 559] on icon "submit" at bounding box center [679, 567] width 13 height 16
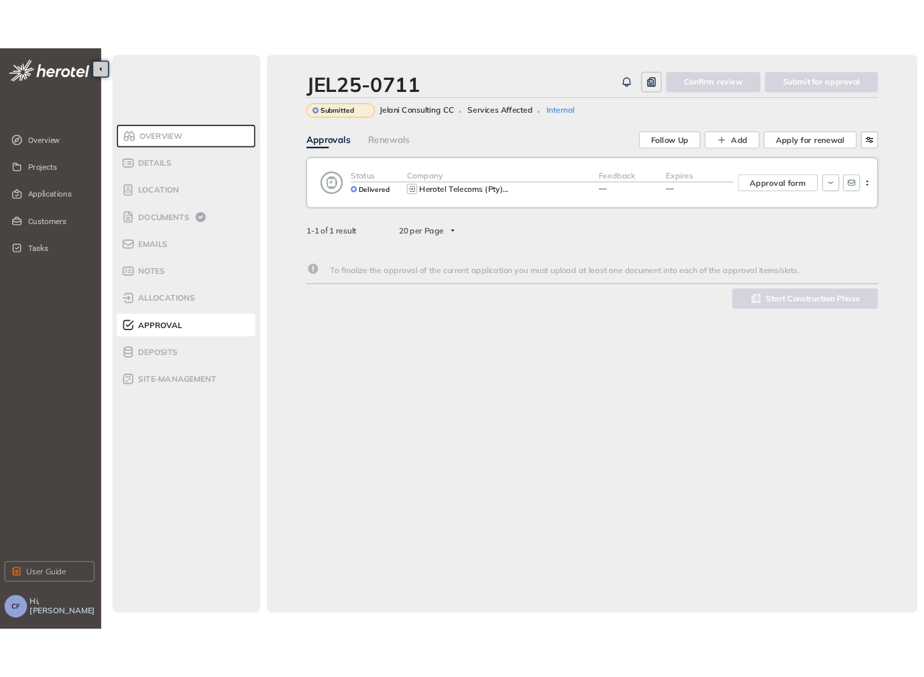
scroll to position [533, 0]
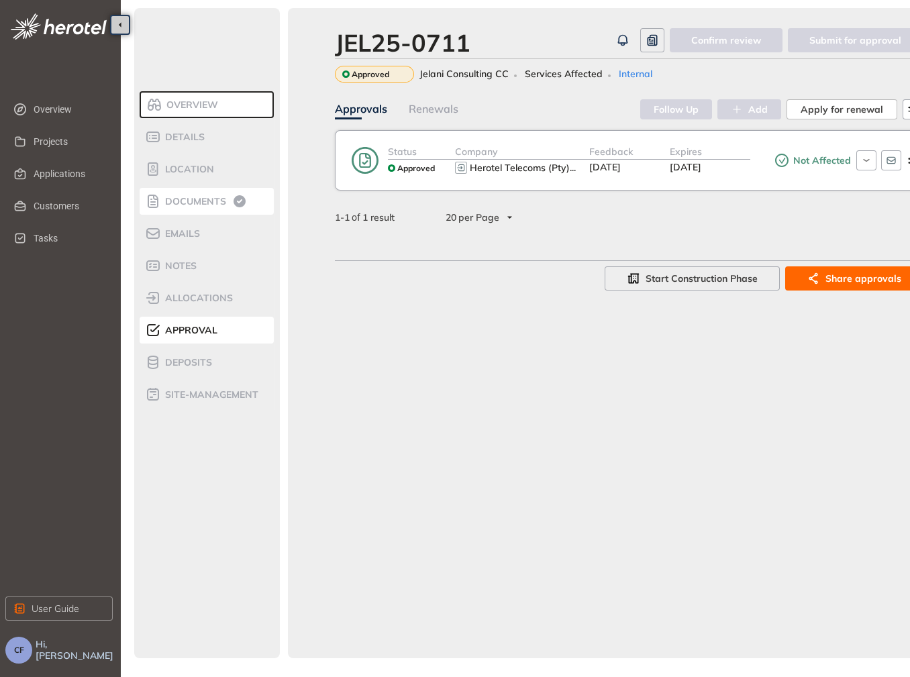
click at [171, 205] on span "Documents" at bounding box center [193, 201] width 65 height 11
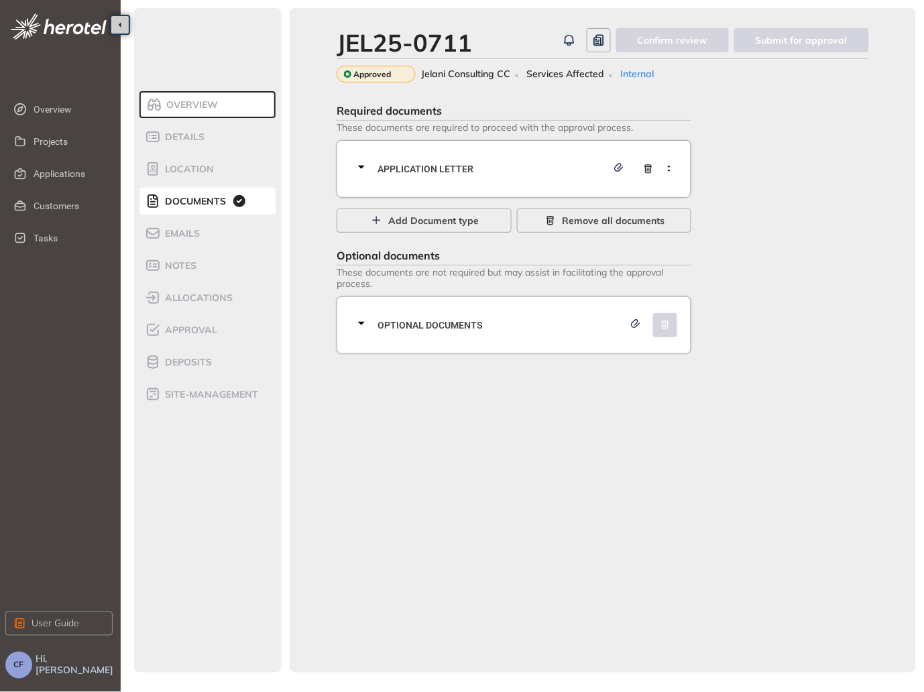
click at [375, 193] on div "Application letter" at bounding box center [514, 169] width 355 height 58
click at [376, 176] on div at bounding box center [365, 168] width 24 height 19
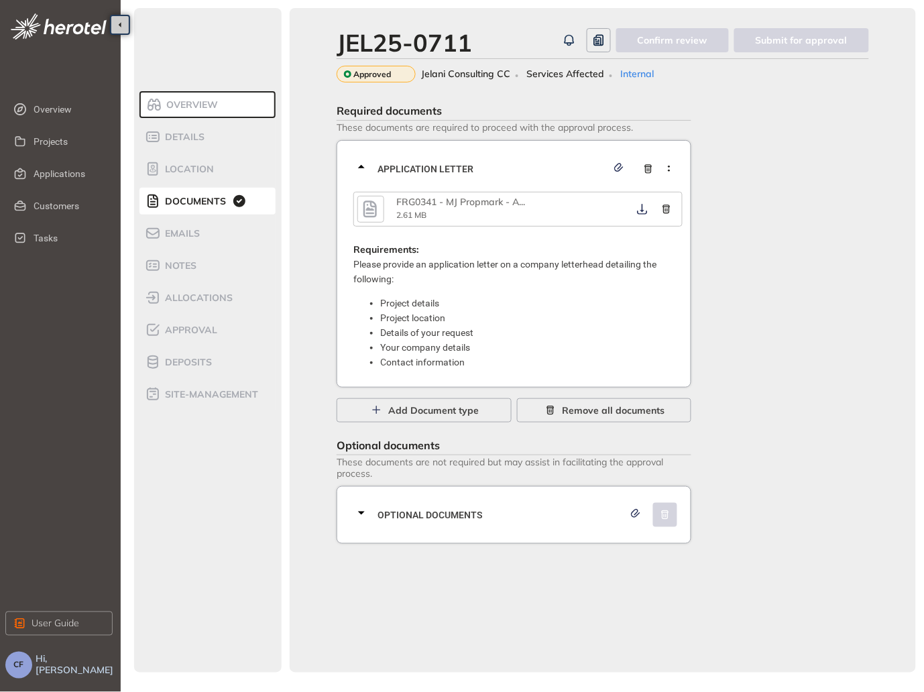
click at [368, 207] on icon "button" at bounding box center [370, 209] width 20 height 24
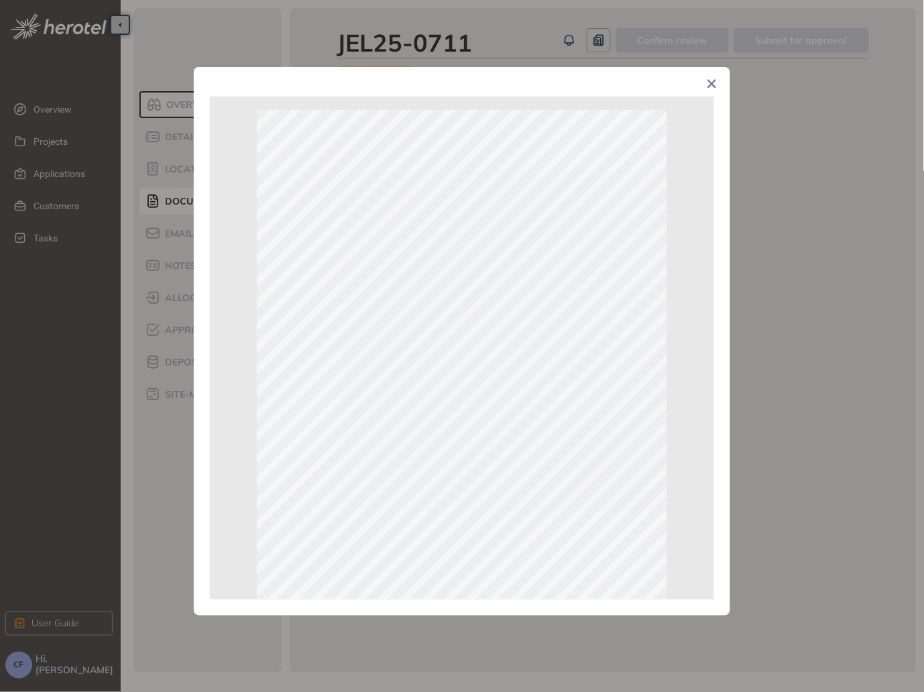
click at [759, 169] on div "Page 1 of 8" at bounding box center [462, 346] width 924 height 692
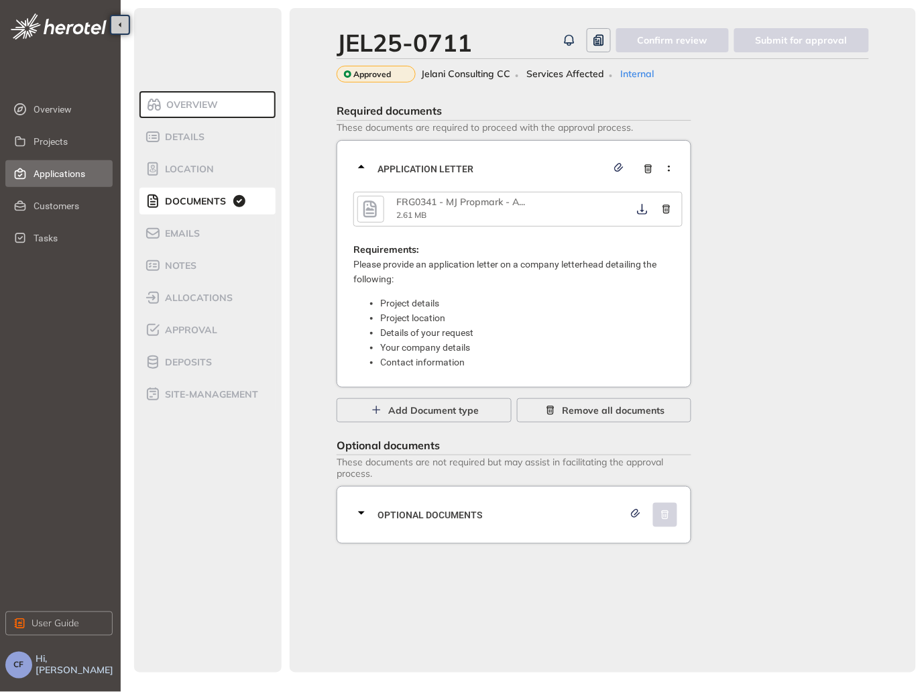
click at [70, 176] on span "Applications" at bounding box center [68, 173] width 68 height 27
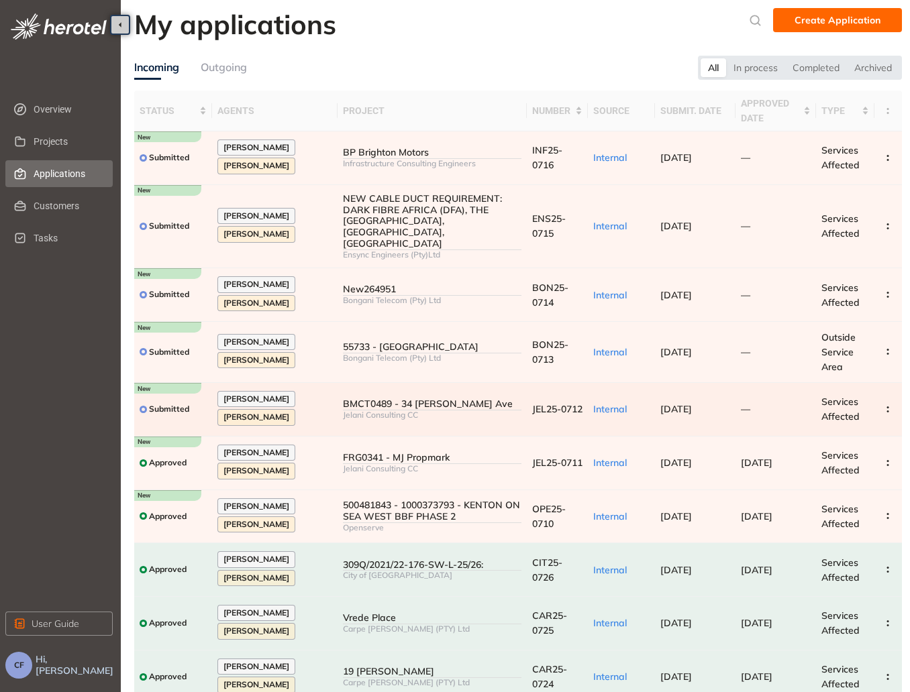
click at [449, 398] on div "BMCT0489 - 34 [PERSON_NAME] Ave" at bounding box center [432, 403] width 178 height 11
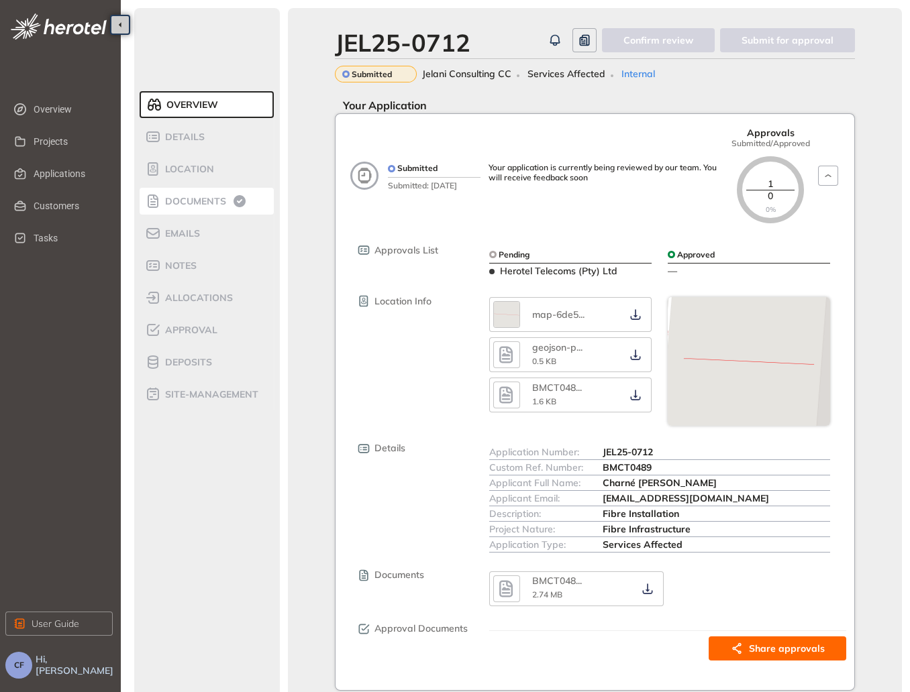
click at [205, 205] on span "Documents" at bounding box center [193, 201] width 65 height 11
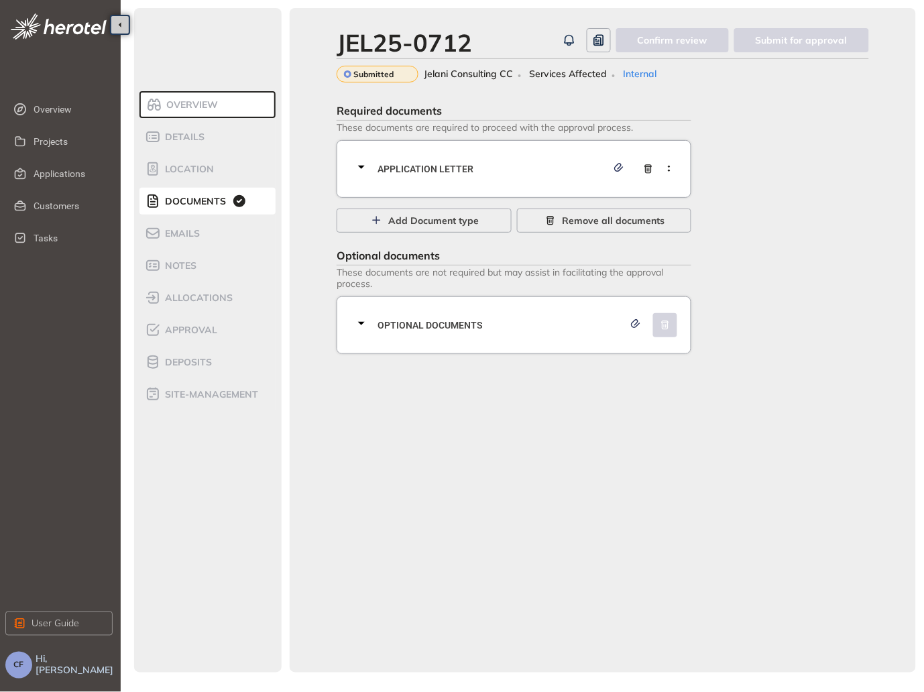
click at [453, 165] on span "Application letter" at bounding box center [492, 169] width 229 height 15
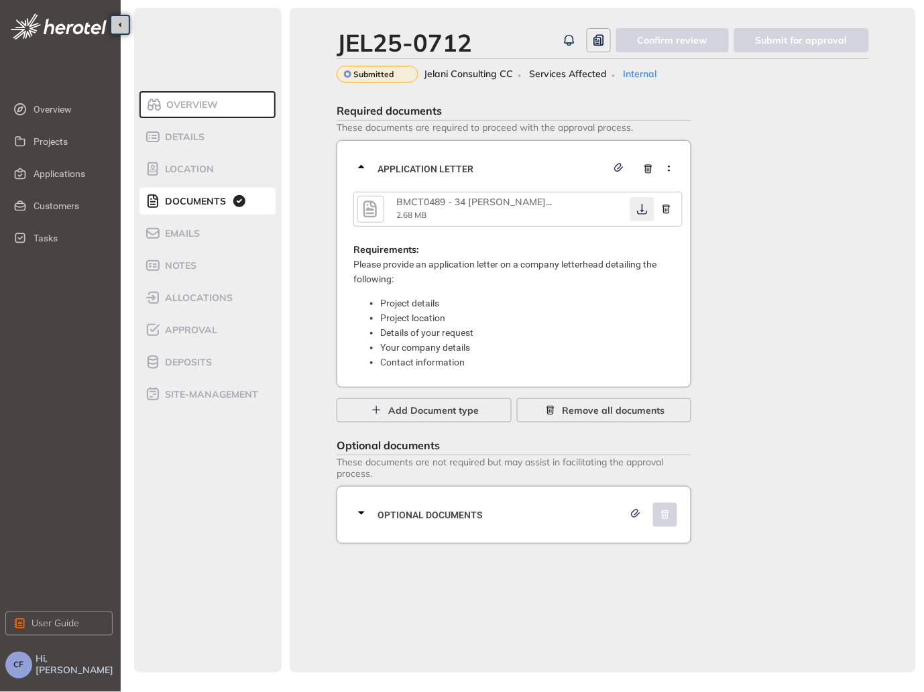
click at [636, 205] on icon "button" at bounding box center [642, 209] width 13 height 11
click at [488, 505] on div "Optional documents" at bounding box center [517, 515] width 329 height 40
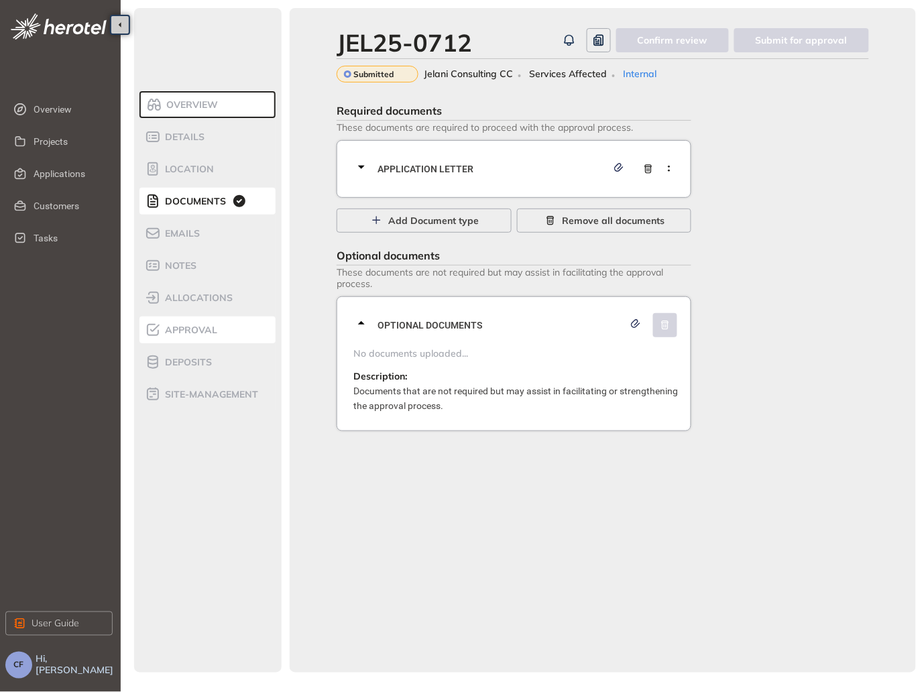
click at [218, 335] on div "Approval" at bounding box center [202, 330] width 114 height 16
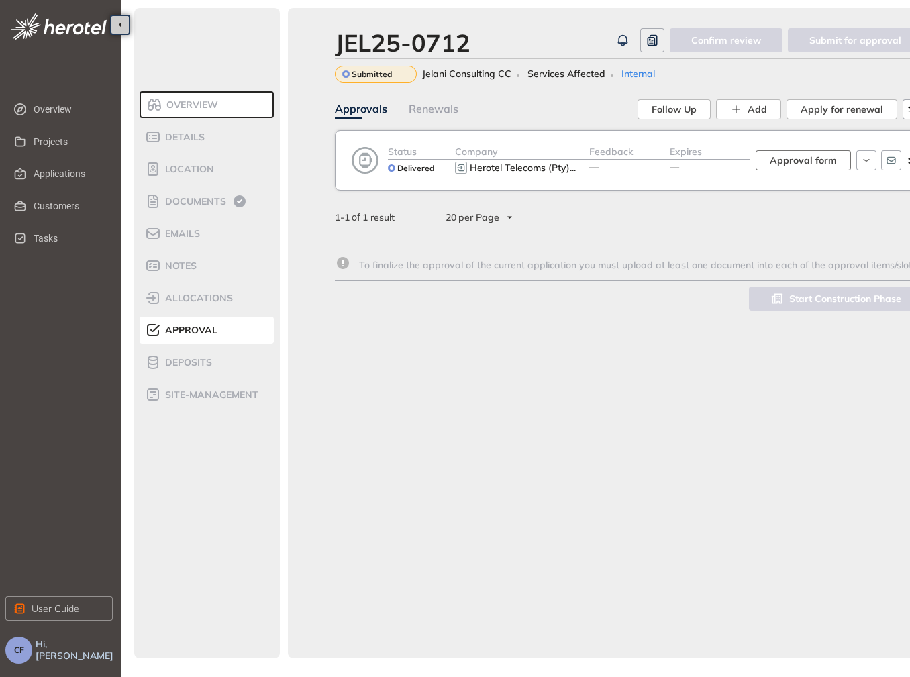
click at [775, 166] on span "Approval form" at bounding box center [802, 160] width 67 height 15
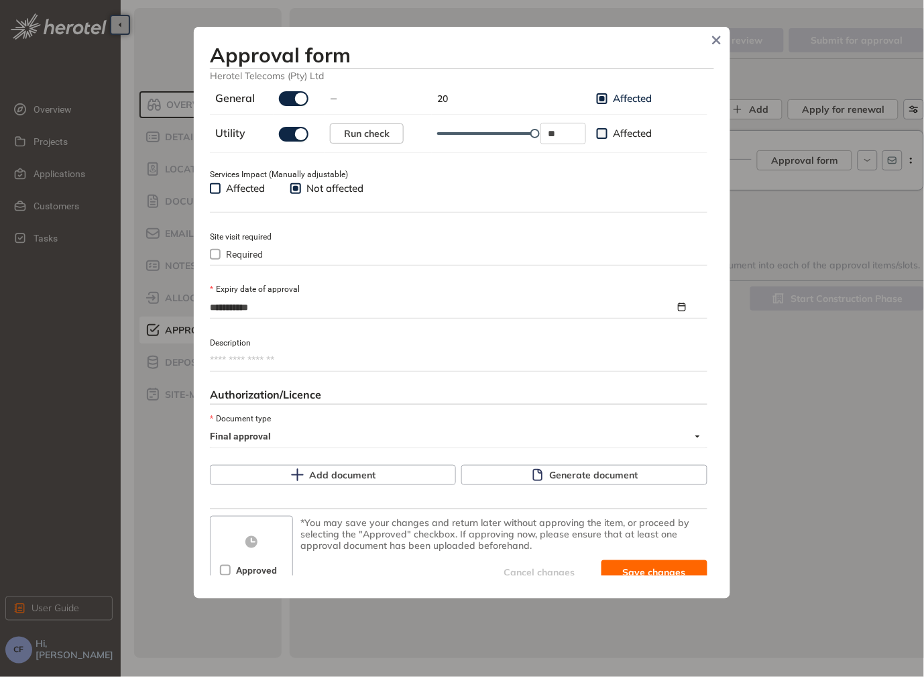
scroll to position [476, 0]
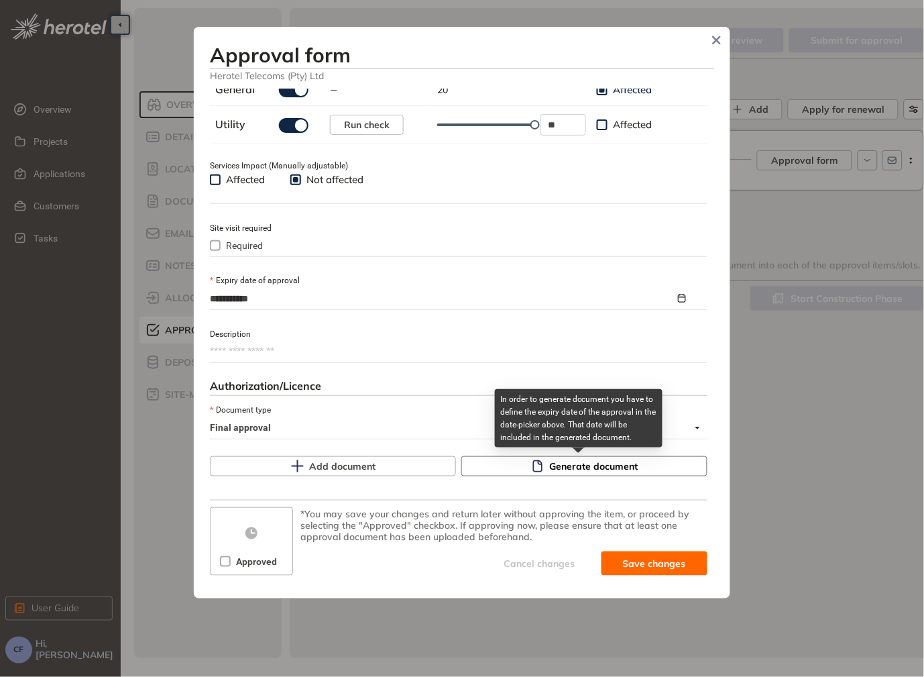
click at [596, 470] on span "Generate document" at bounding box center [594, 466] width 89 height 15
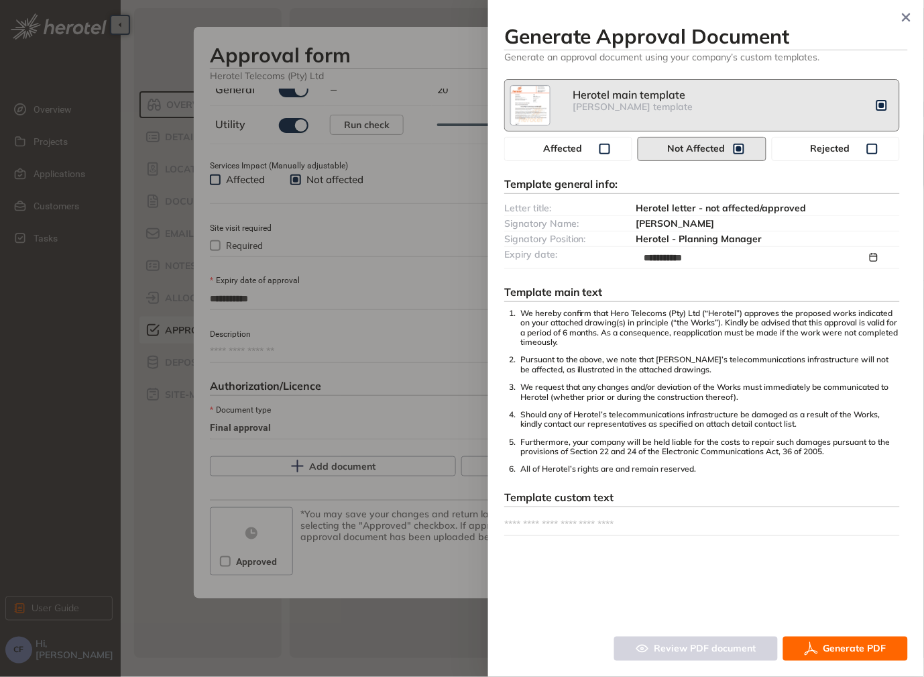
click at [836, 649] on span "Generate PDF" at bounding box center [855, 648] width 63 height 15
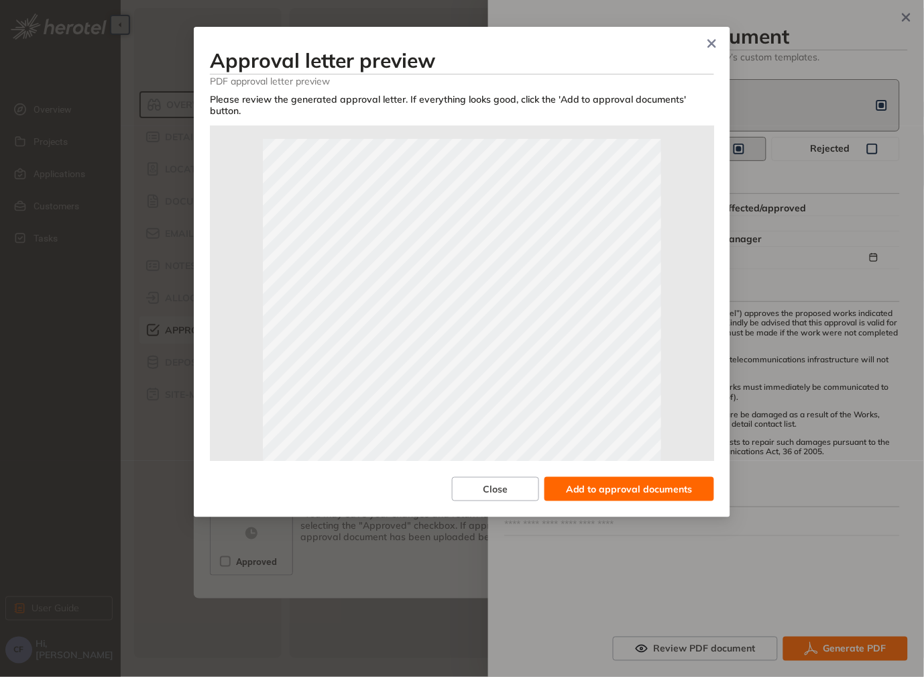
click at [602, 482] on span "Add to approval documents" at bounding box center [629, 489] width 127 height 15
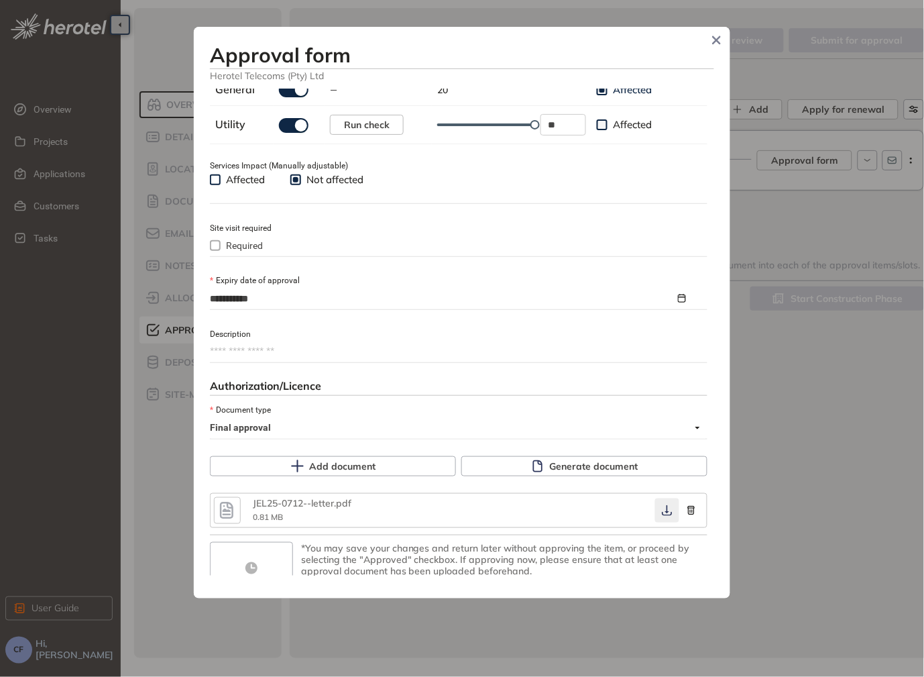
click at [655, 522] on button "button" at bounding box center [667, 510] width 24 height 24
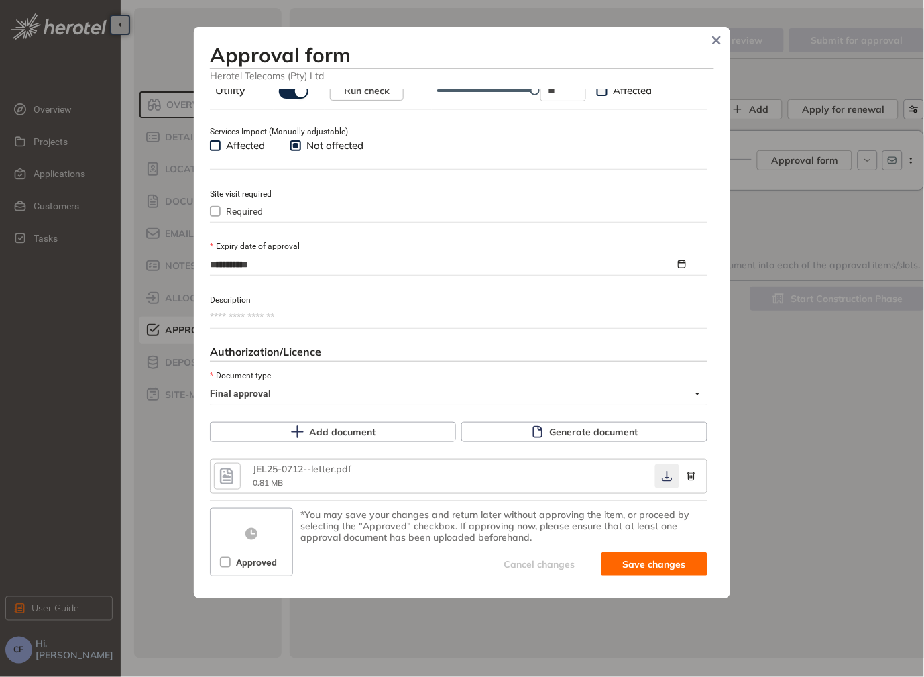
click at [661, 479] on icon "button" at bounding box center [667, 476] width 13 height 11
click at [251, 569] on span "Approved" at bounding box center [257, 562] width 52 height 15
click at [621, 558] on button "Save and approve" at bounding box center [635, 564] width 146 height 24
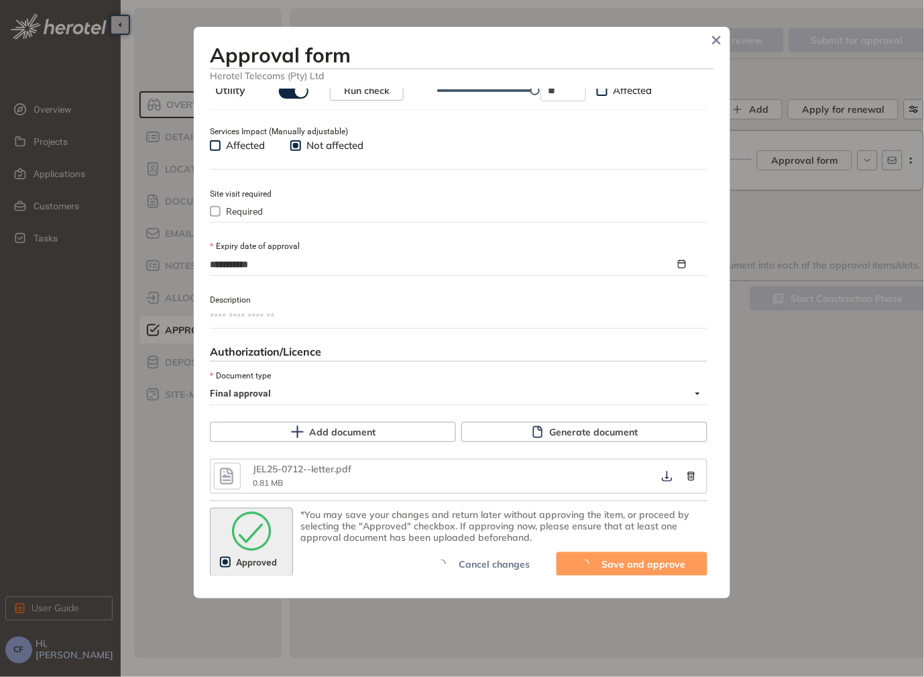
type textarea "**********"
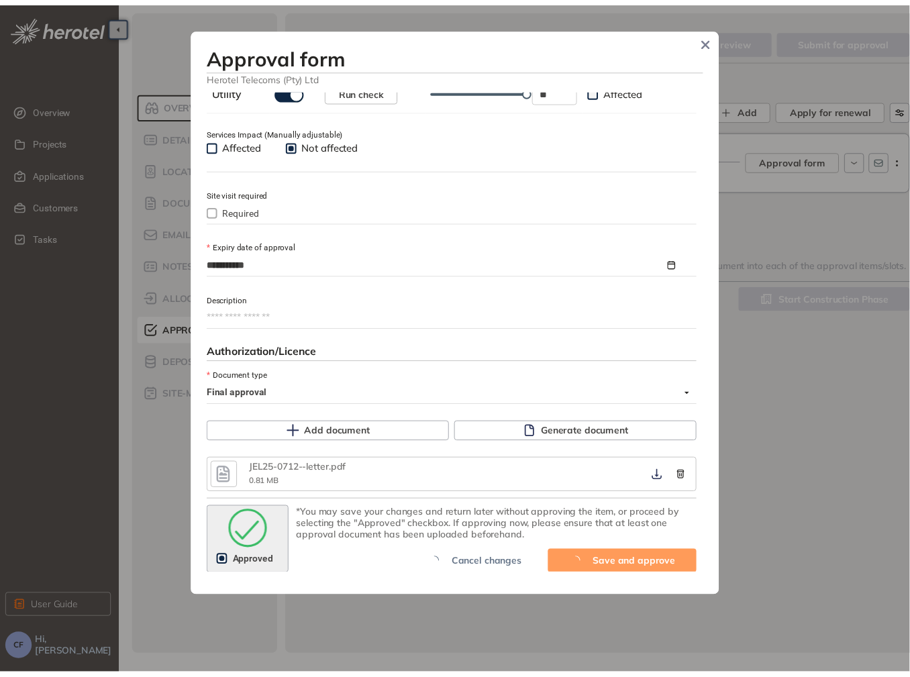
scroll to position [533, 0]
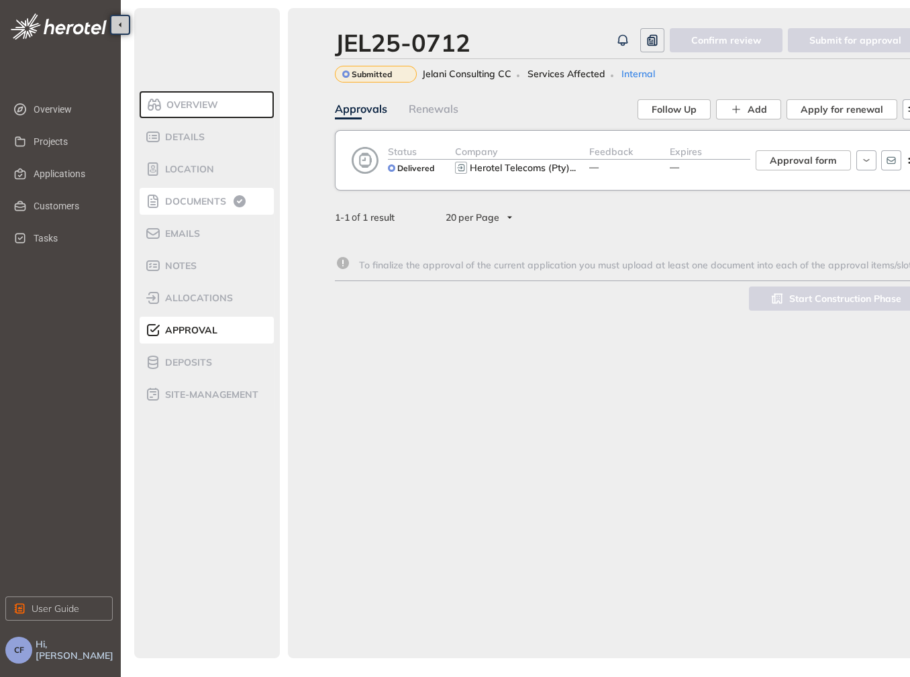
click at [212, 191] on li "Documents" at bounding box center [207, 201] width 134 height 27
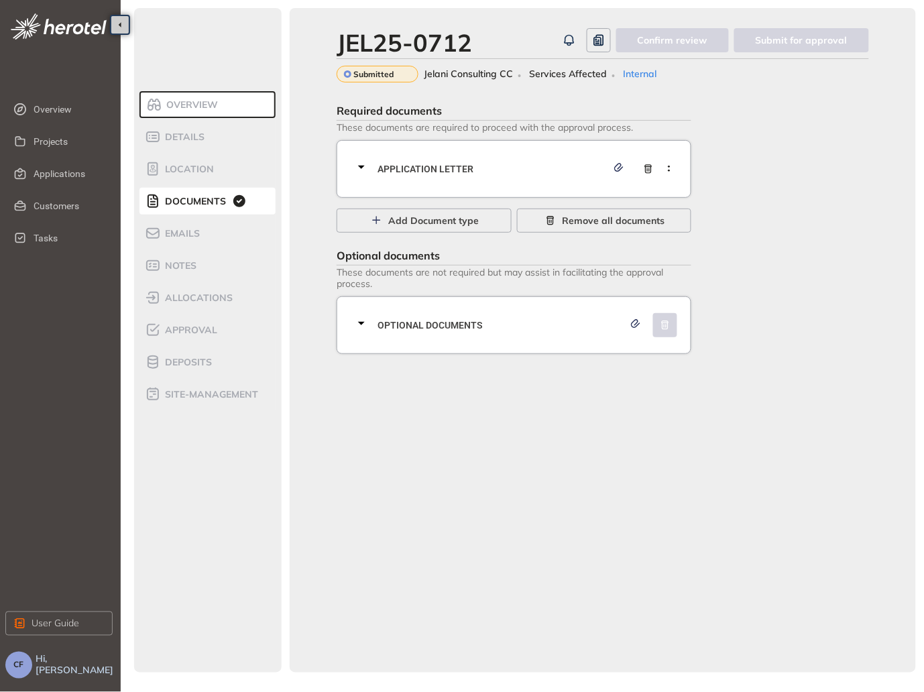
click at [397, 174] on span "Application letter" at bounding box center [492, 169] width 229 height 15
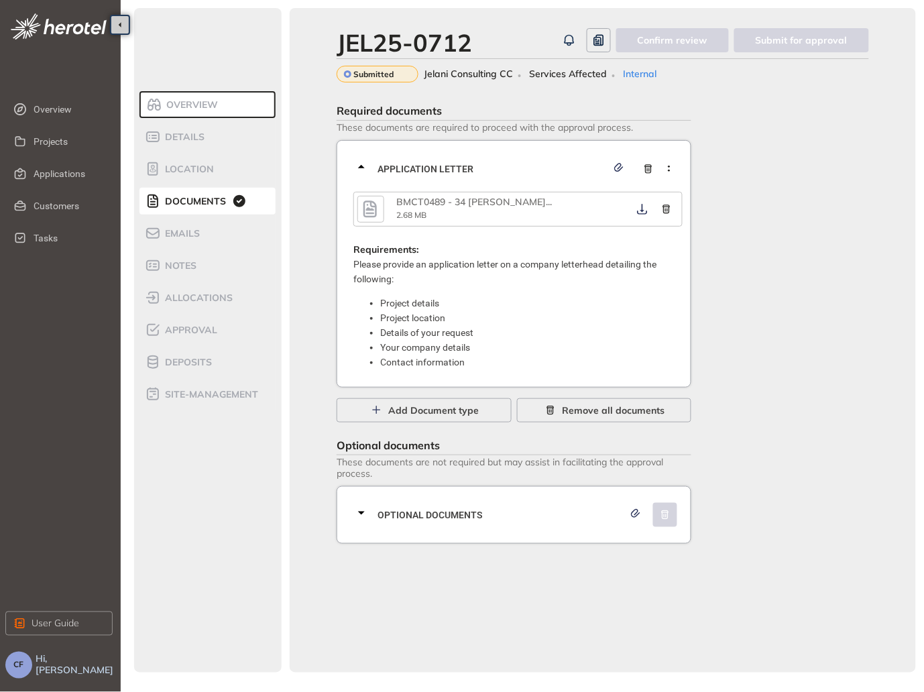
click at [372, 199] on icon "button" at bounding box center [370, 209] width 20 height 24
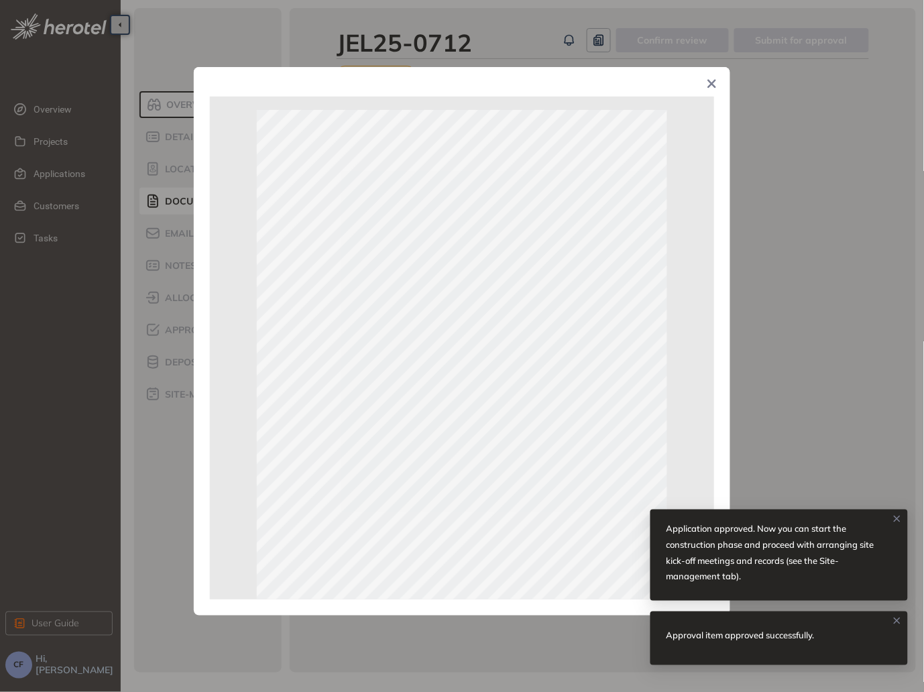
click at [786, 170] on div "Page 1 of 13" at bounding box center [462, 346] width 924 height 692
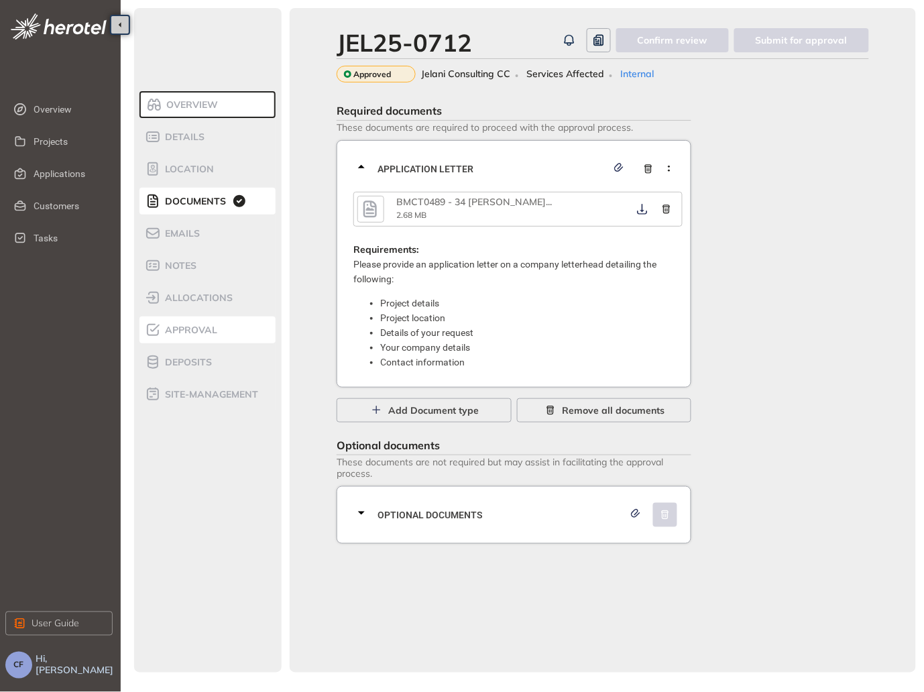
click at [205, 333] on span "Approval" at bounding box center [189, 330] width 56 height 11
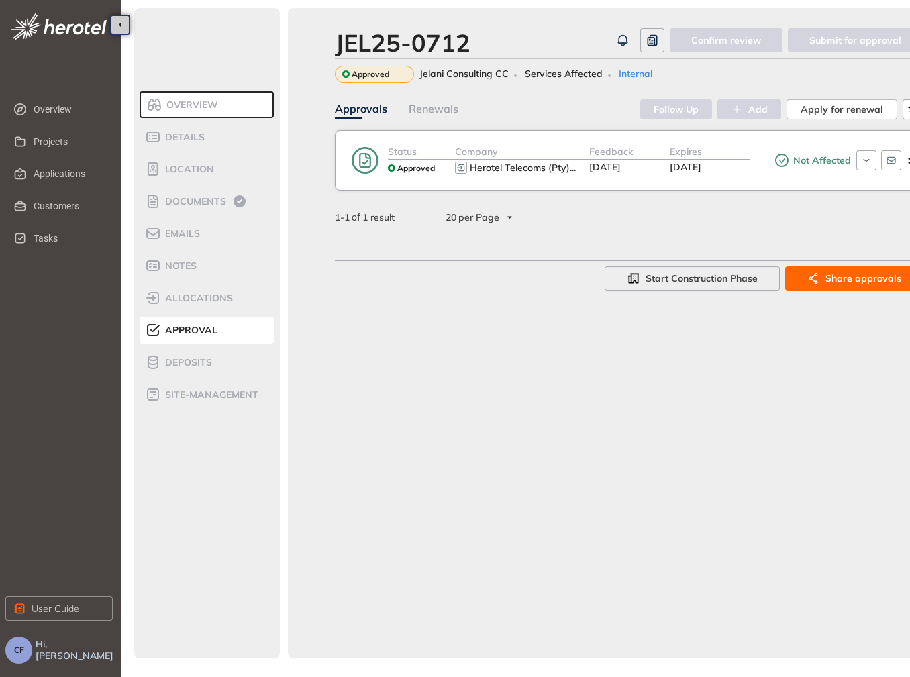
click at [764, 167] on div "Not Affected" at bounding box center [800, 160] width 101 height 32
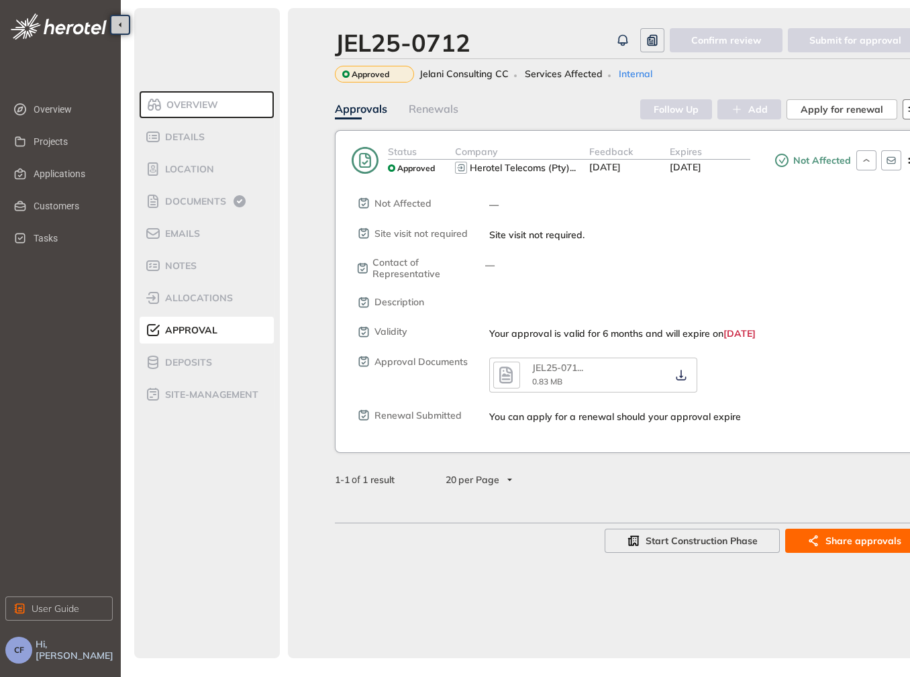
click at [908, 113] on button "button" at bounding box center [912, 109] width 20 height 20
click at [818, 243] on div "Not Affected — Site visit not required Site visit not required. Contact of Repr…" at bounding box center [638, 299] width 566 height 246
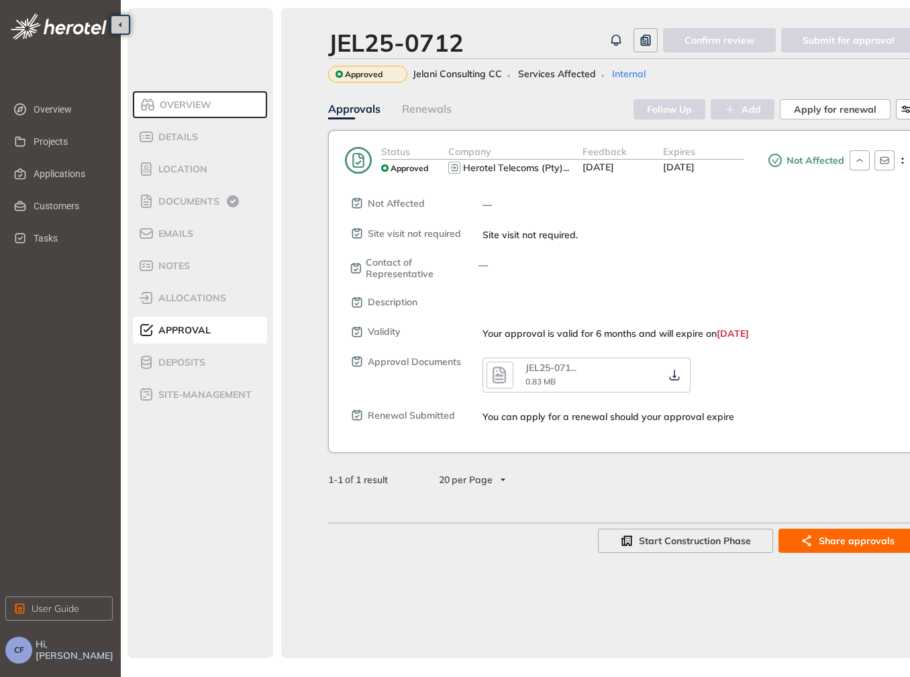
scroll to position [0, 70]
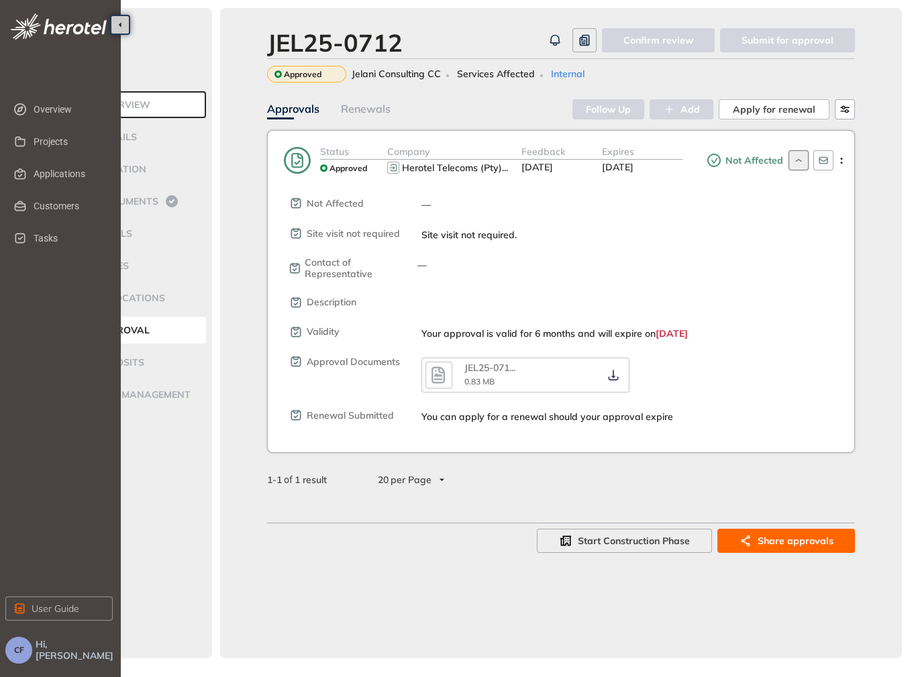
click at [795, 158] on icon "button" at bounding box center [797, 160] width 13 height 11
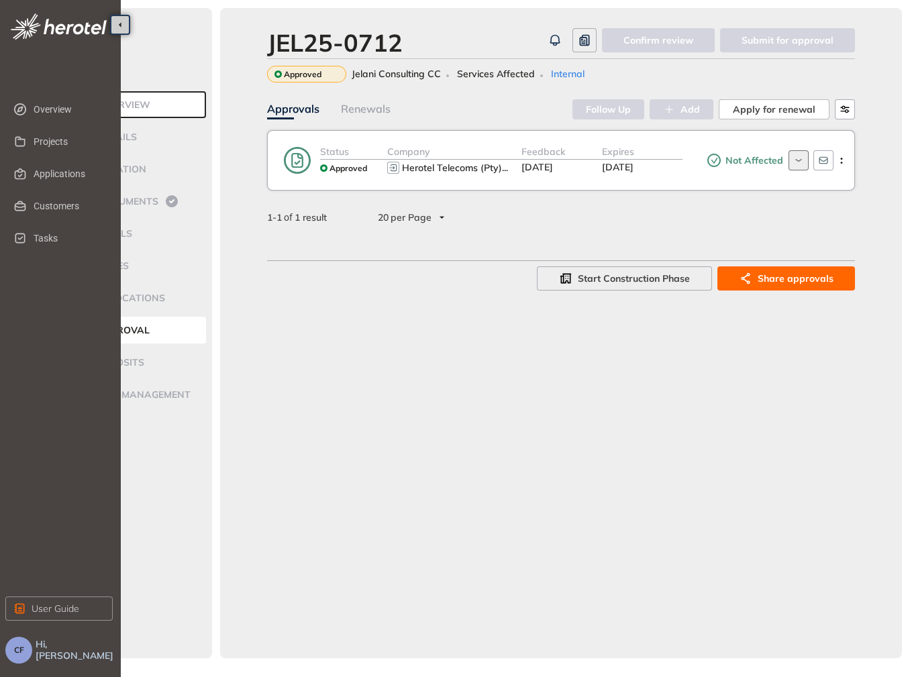
click at [795, 158] on icon "button" at bounding box center [797, 160] width 13 height 11
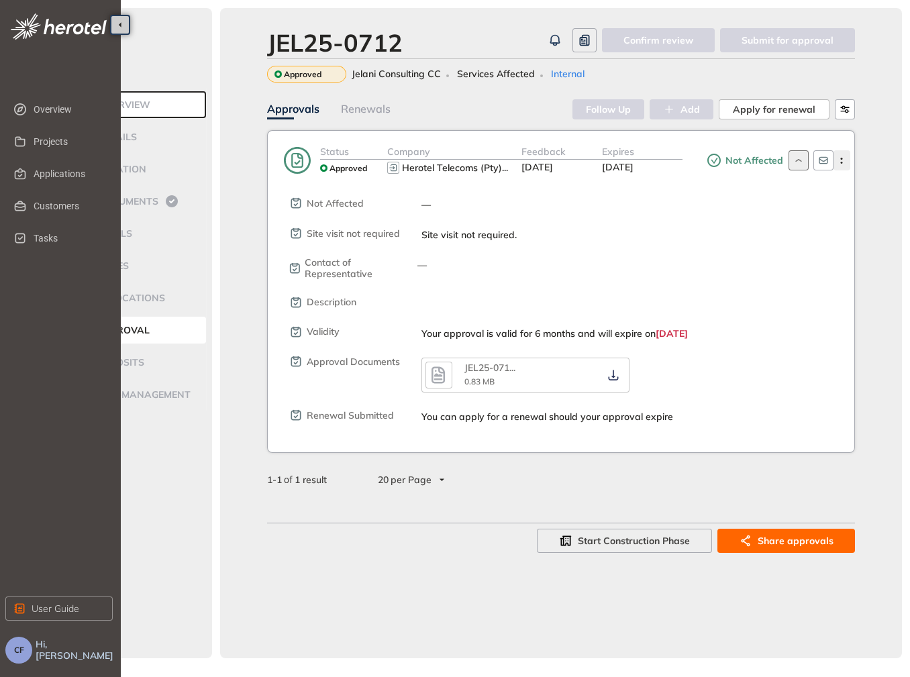
click at [844, 165] on button "button" at bounding box center [841, 160] width 17 height 20
click at [816, 187] on span "Edit approval" at bounding box center [796, 189] width 62 height 11
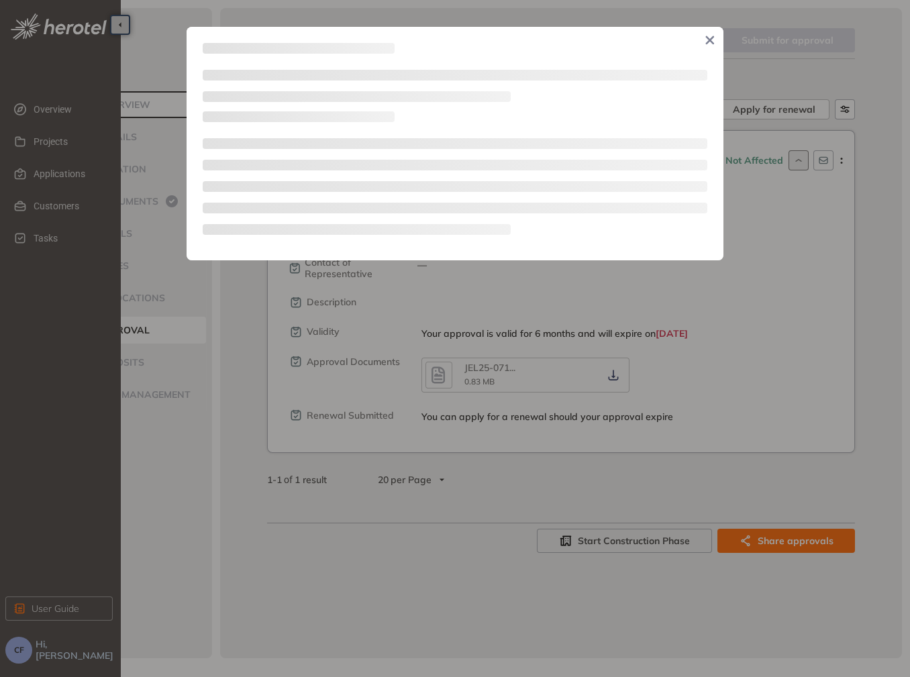
scroll to position [0, 54]
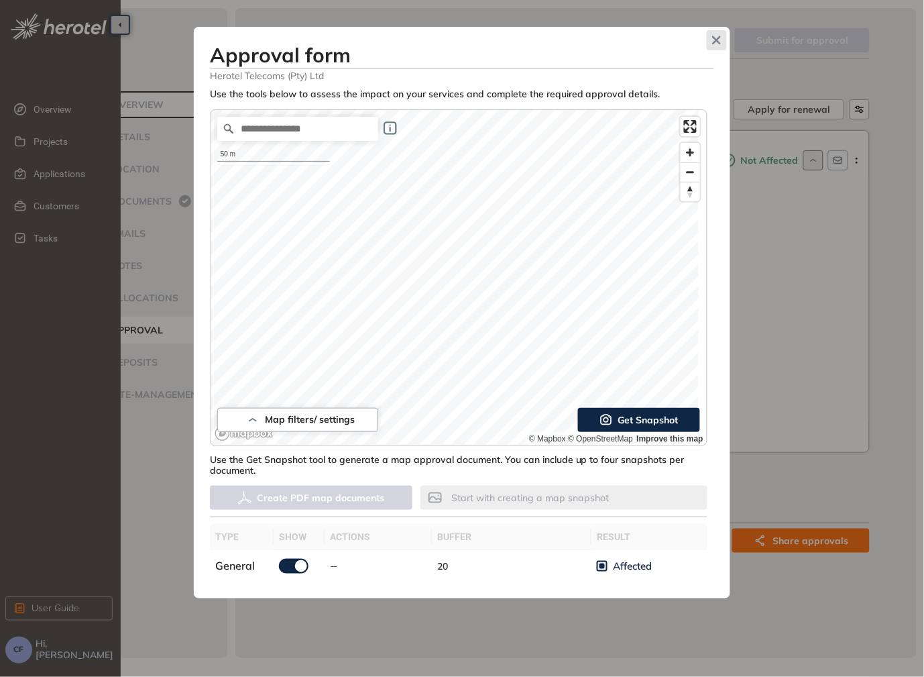
click at [717, 36] on icon "Close" at bounding box center [716, 40] width 9 height 9
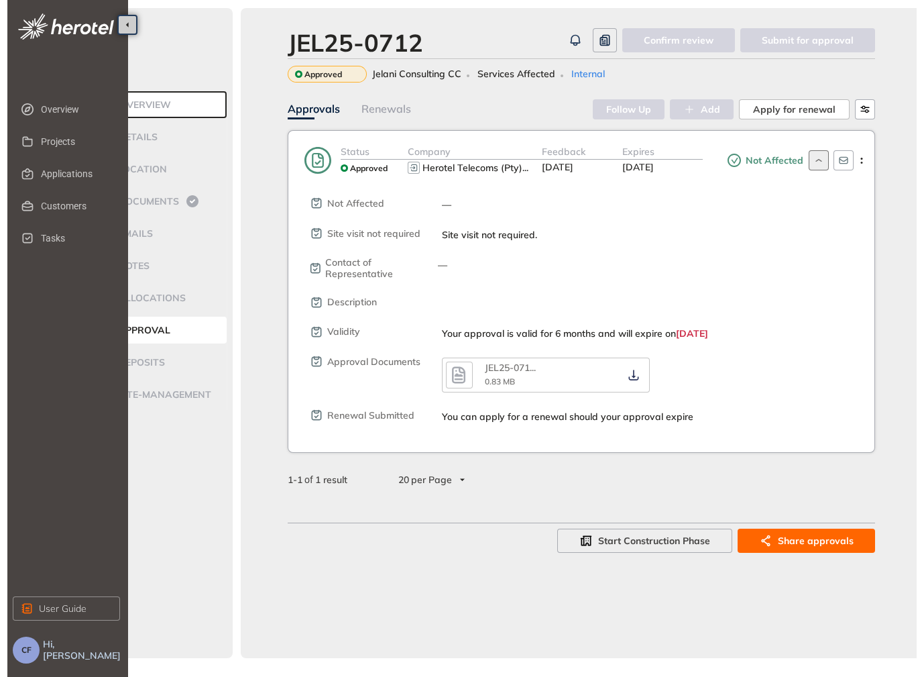
scroll to position [0, 0]
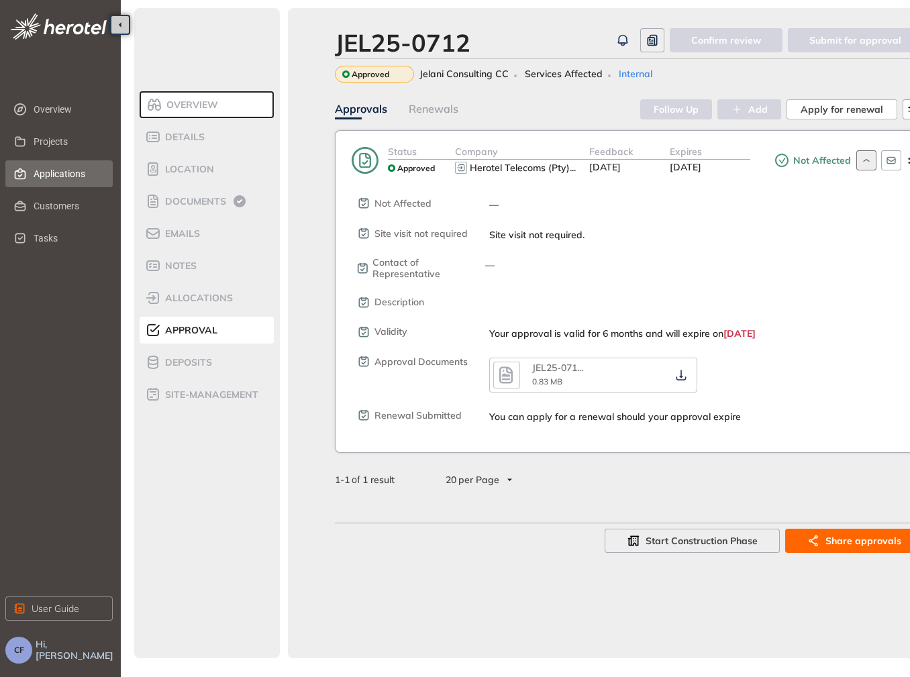
click at [65, 172] on span "Applications" at bounding box center [68, 173] width 68 height 27
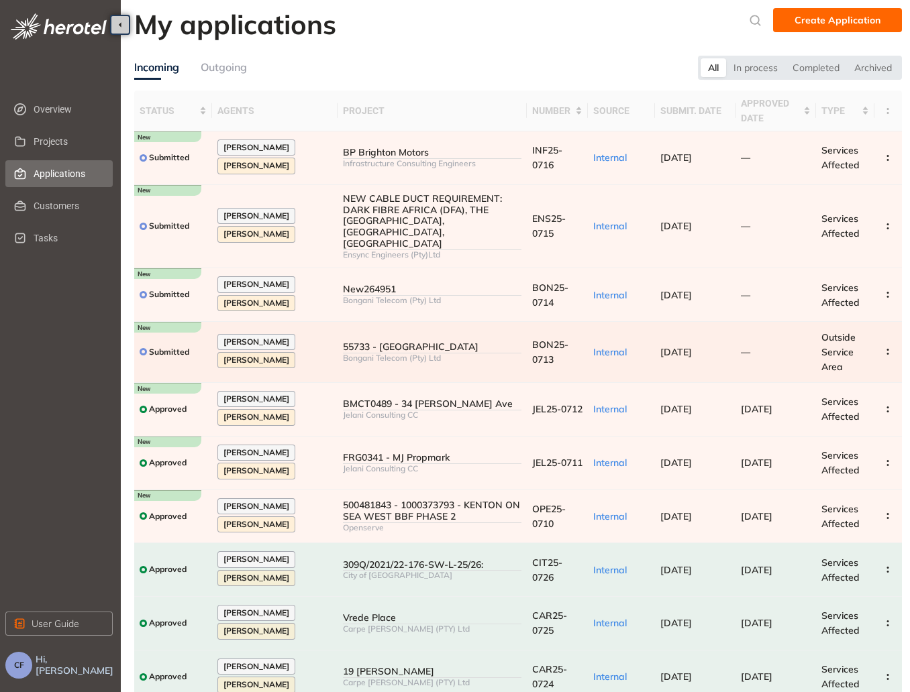
click at [303, 334] on div "[PERSON_NAME] [PERSON_NAME]" at bounding box center [274, 352] width 115 height 37
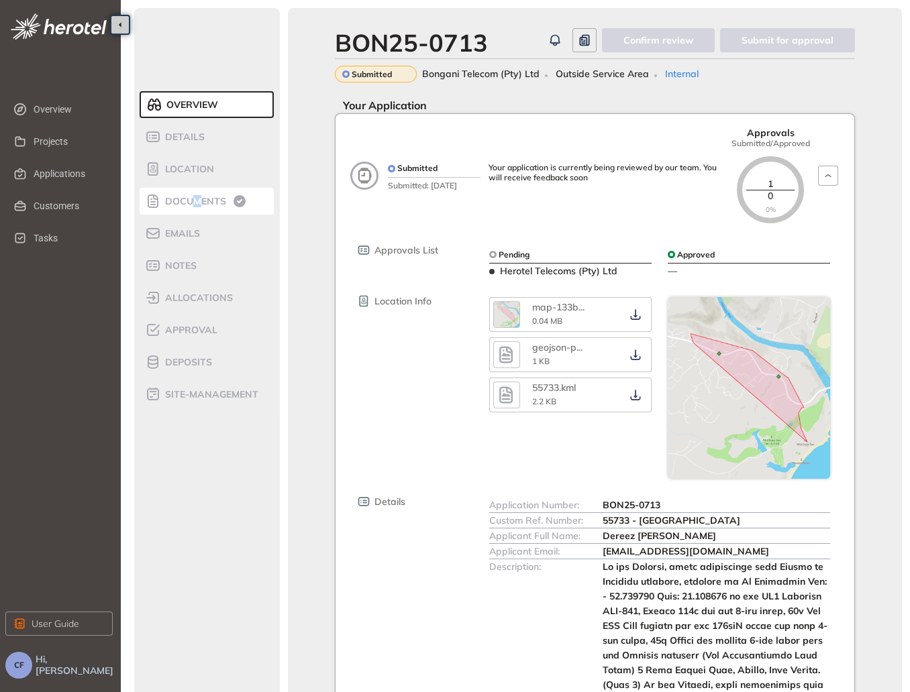
click at [197, 196] on span "Documents" at bounding box center [193, 201] width 65 height 11
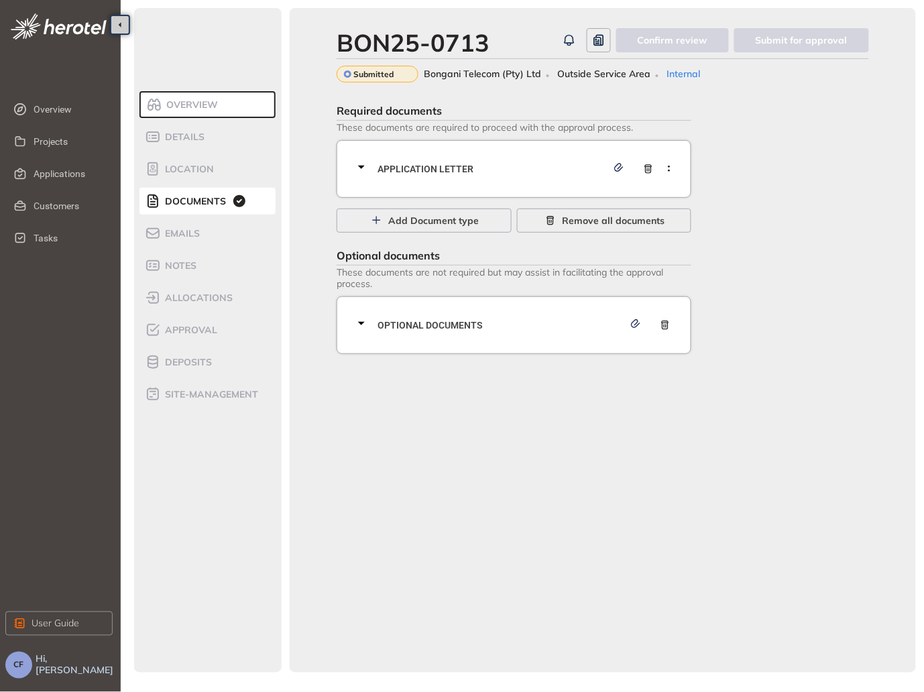
click at [381, 160] on div "Application letter" at bounding box center [517, 169] width 329 height 40
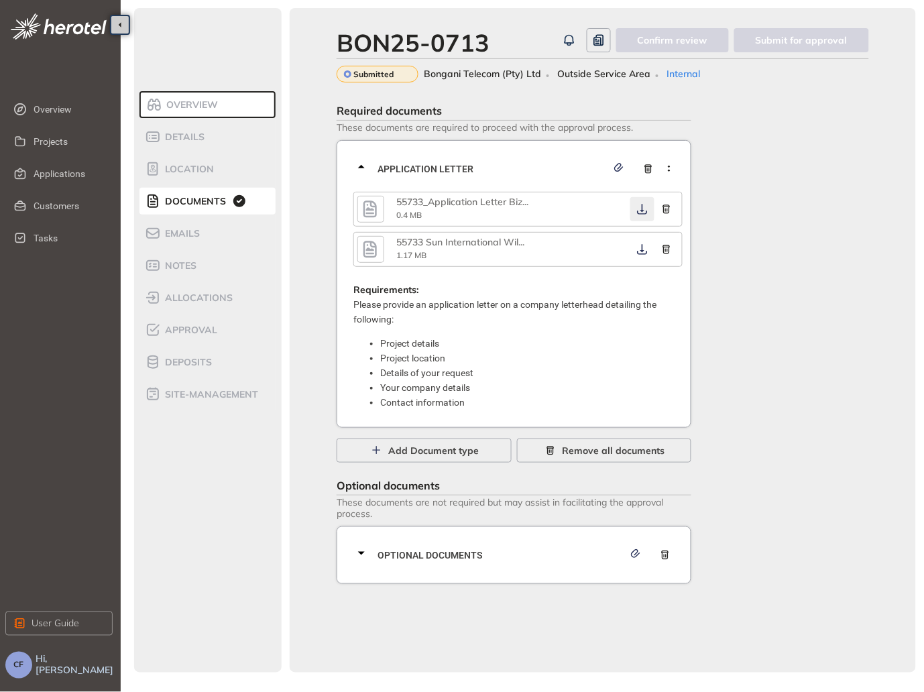
click at [643, 209] on icon "button" at bounding box center [642, 209] width 13 height 11
click at [866, 258] on div "Required documents These documents are required to proceed with the approval pr…" at bounding box center [603, 341] width 533 height 485
click at [641, 249] on icon "button" at bounding box center [642, 249] width 13 height 11
click at [199, 329] on span "Approval" at bounding box center [189, 330] width 56 height 11
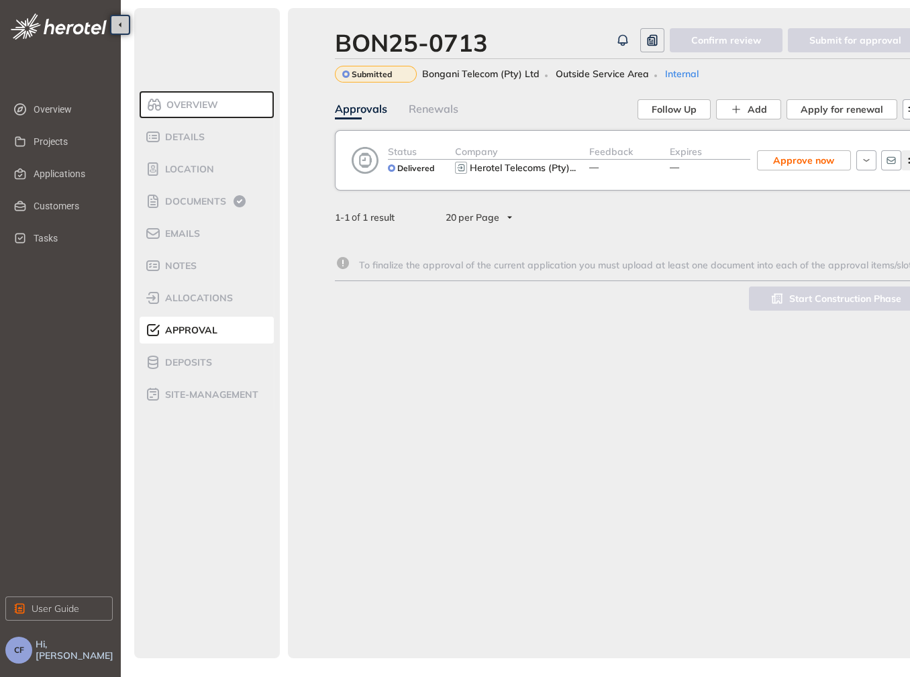
click at [908, 164] on button "button" at bounding box center [909, 160] width 17 height 20
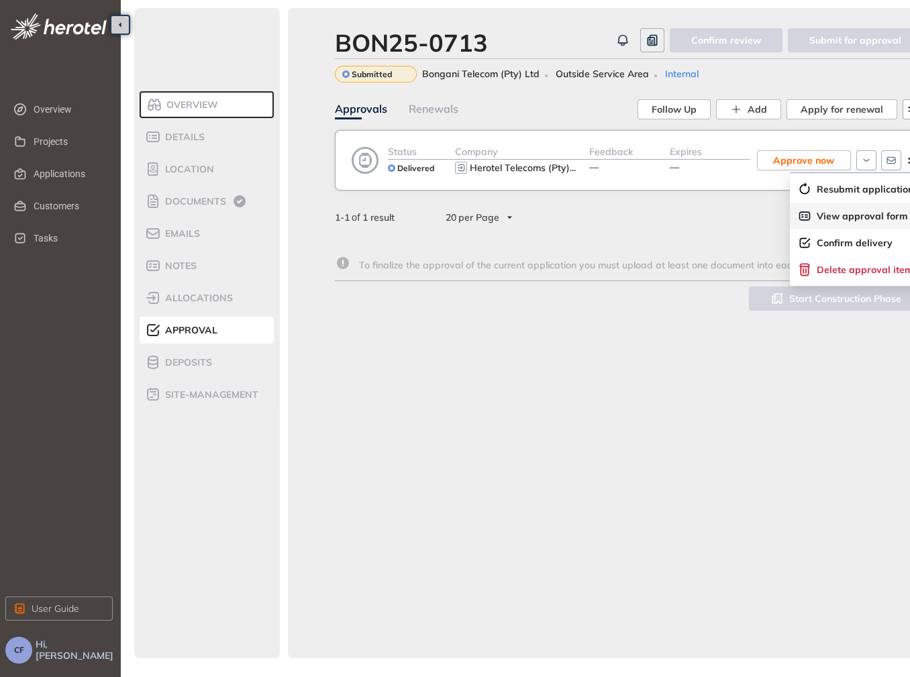
click at [844, 217] on span "View approval form" at bounding box center [861, 216] width 91 height 11
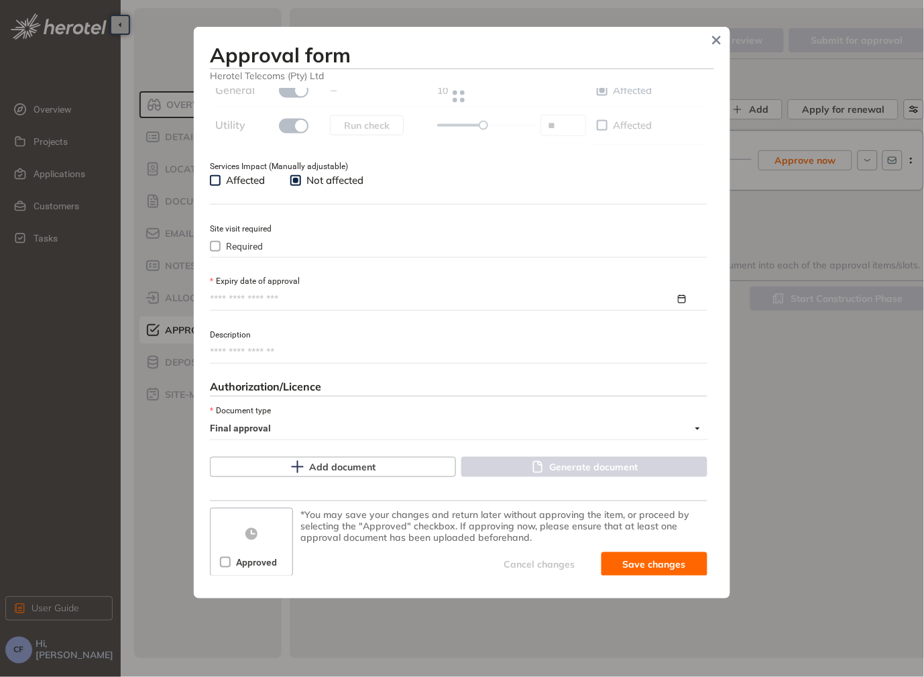
scroll to position [476, 0]
click at [227, 309] on div at bounding box center [459, 298] width 498 height 20
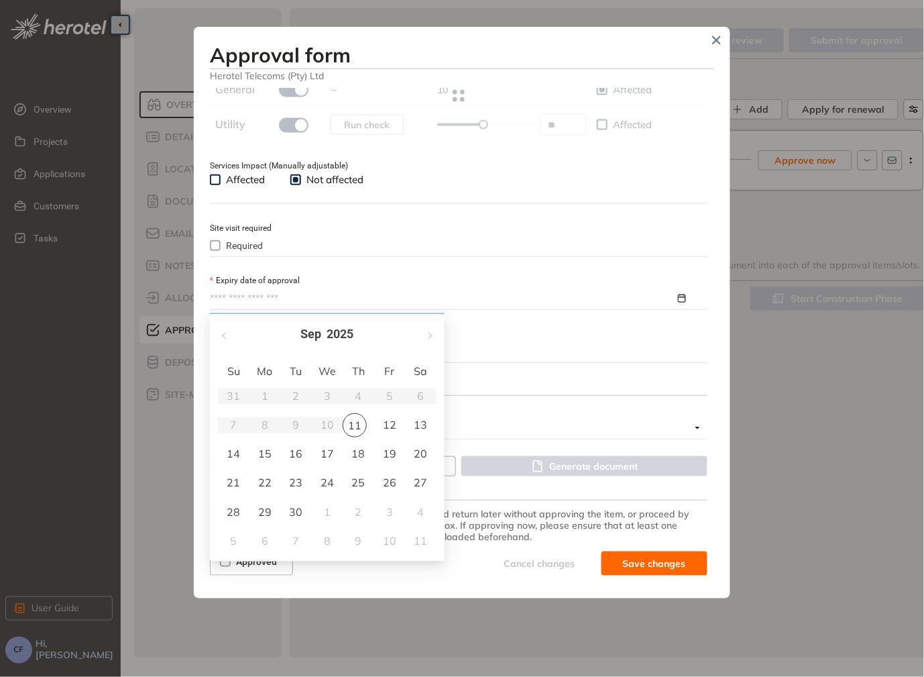
click at [419, 334] on div "[DATE]" at bounding box center [327, 334] width 235 height 41
click at [428, 337] on span "button" at bounding box center [429, 335] width 7 height 7
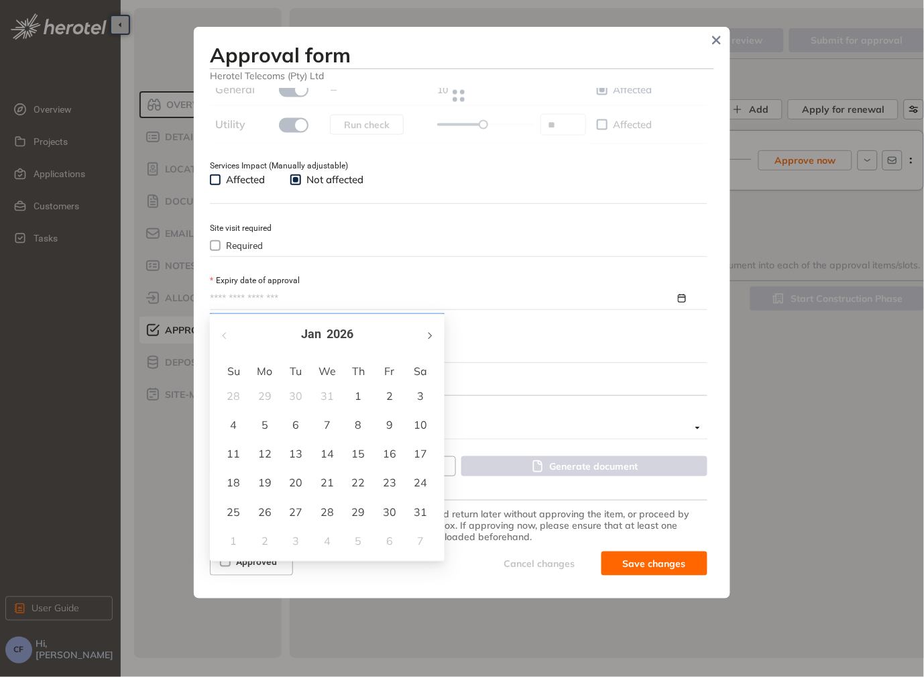
click at [428, 337] on span "button" at bounding box center [429, 335] width 7 height 7
type input "**********"
click at [324, 420] on div "11" at bounding box center [327, 425] width 16 height 16
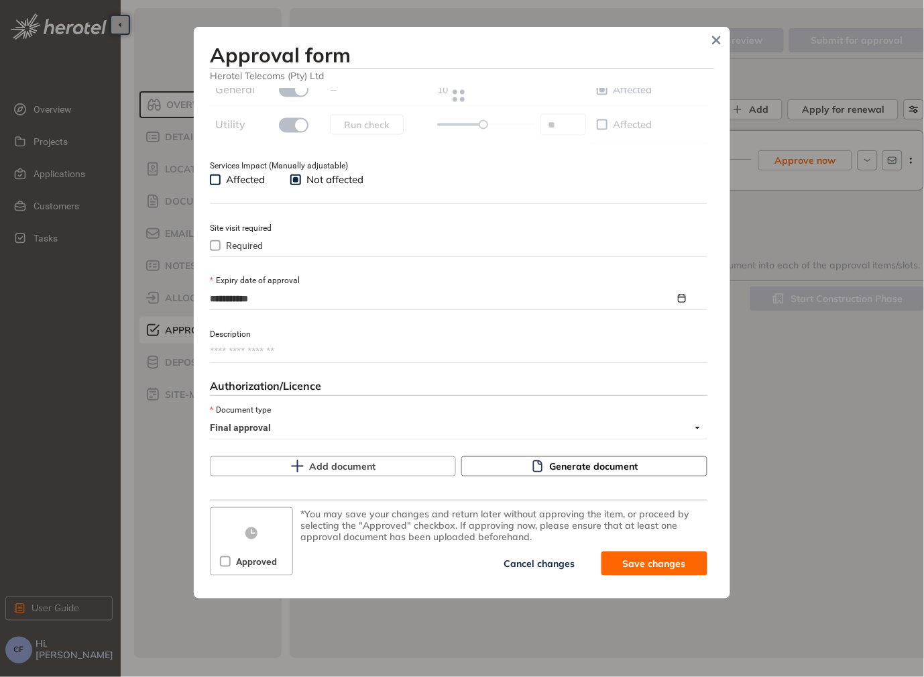
type input "**"
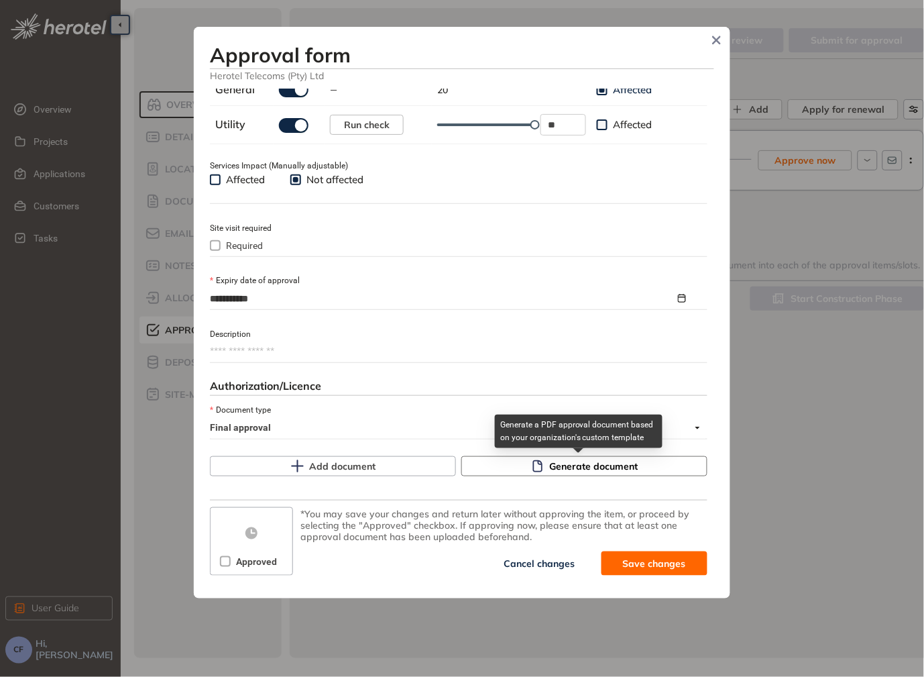
click at [569, 474] on span "Generate document" at bounding box center [594, 466] width 89 height 15
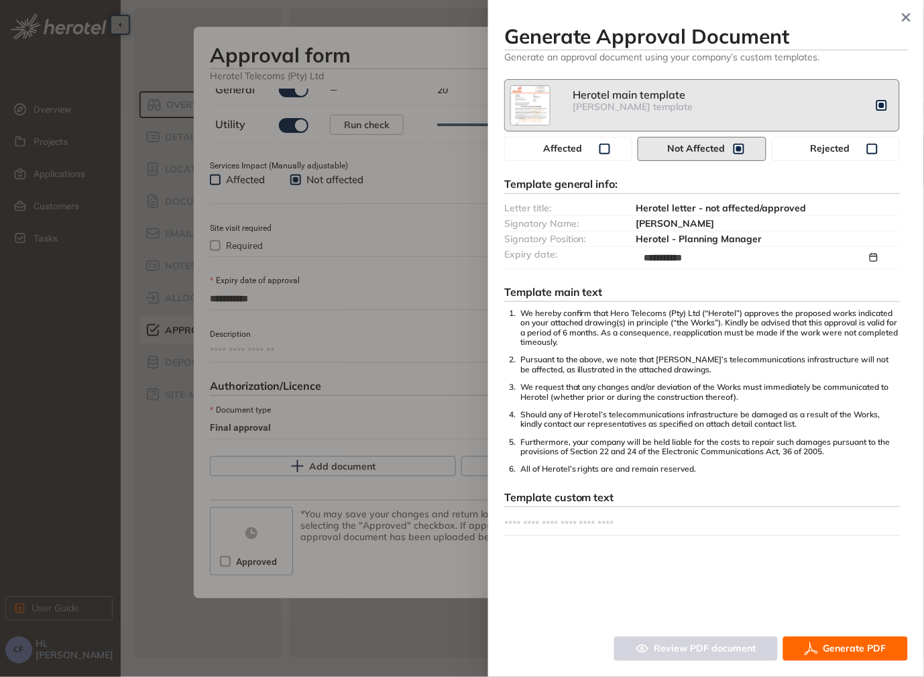
click at [846, 650] on span "Generate PDF" at bounding box center [855, 648] width 63 height 15
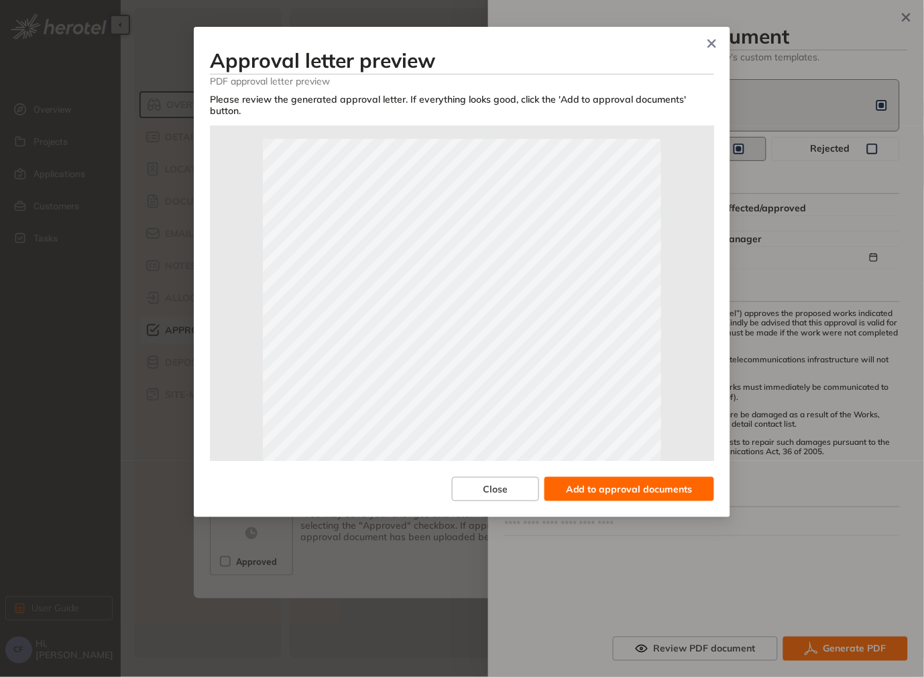
click at [605, 482] on span "Add to approval documents" at bounding box center [629, 489] width 127 height 15
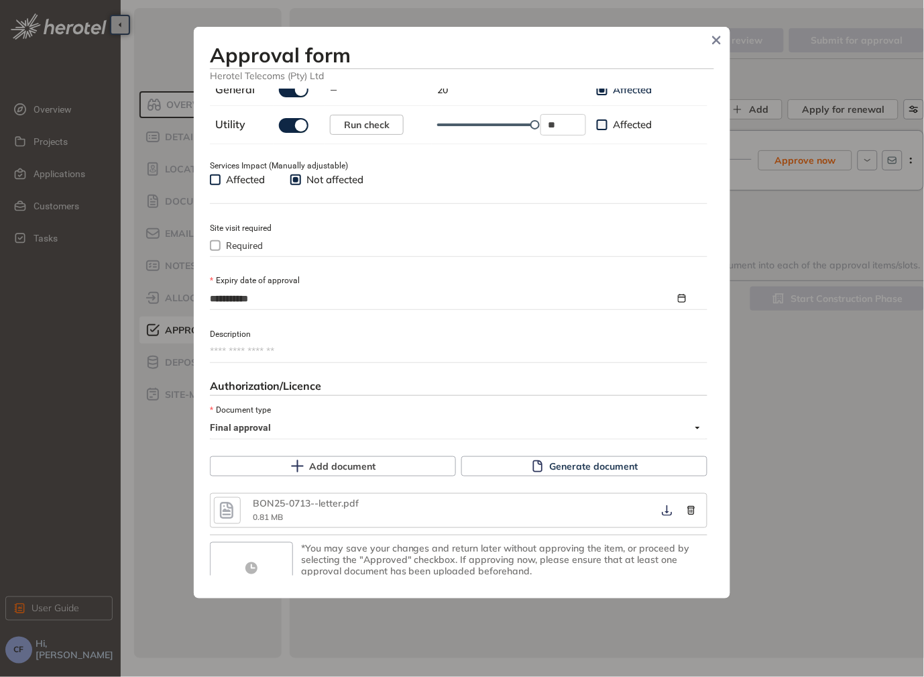
scroll to position [510, 0]
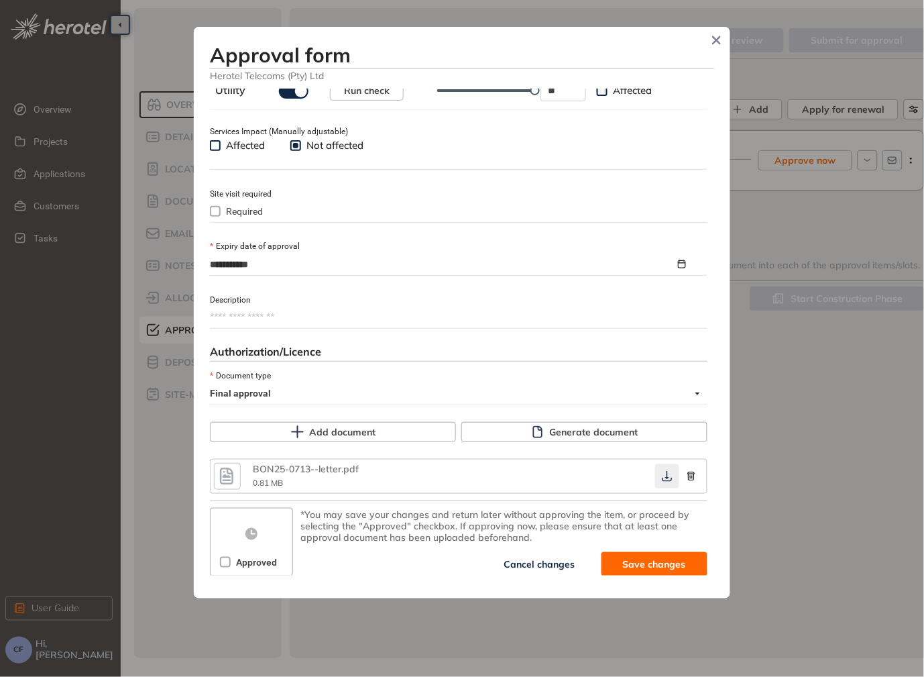
click at [661, 478] on icon "button" at bounding box center [667, 476] width 13 height 11
click at [608, 566] on span "Save and approve" at bounding box center [644, 564] width 84 height 15
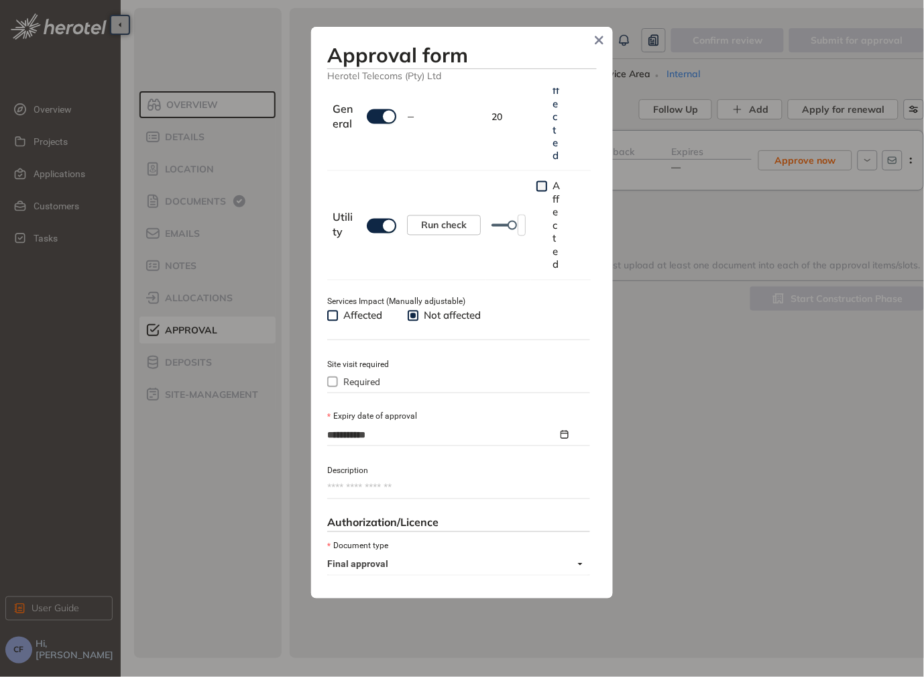
scroll to position [533, 0]
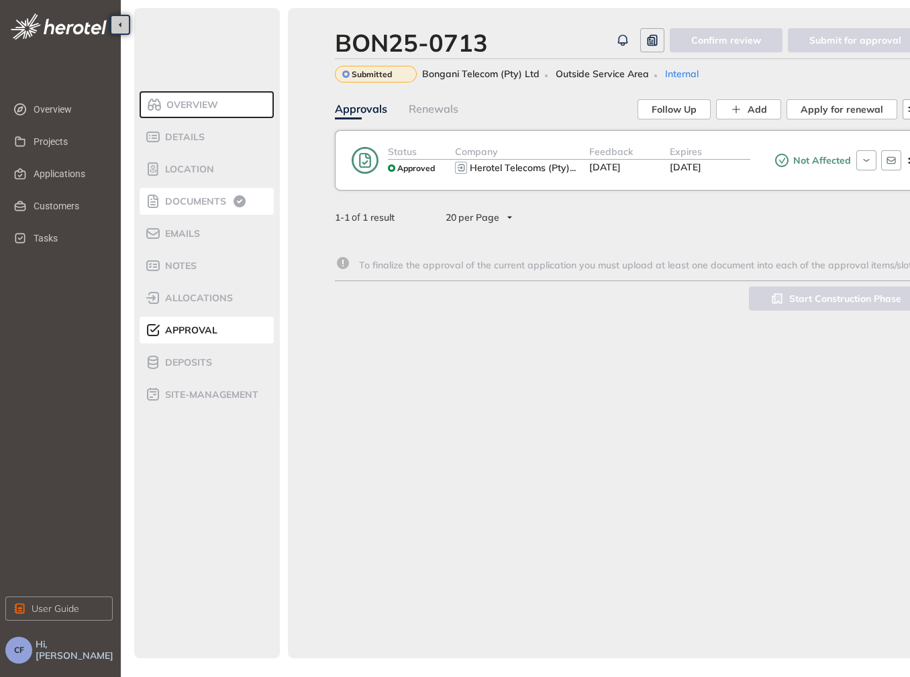
click at [205, 201] on span "Documents" at bounding box center [193, 201] width 65 height 11
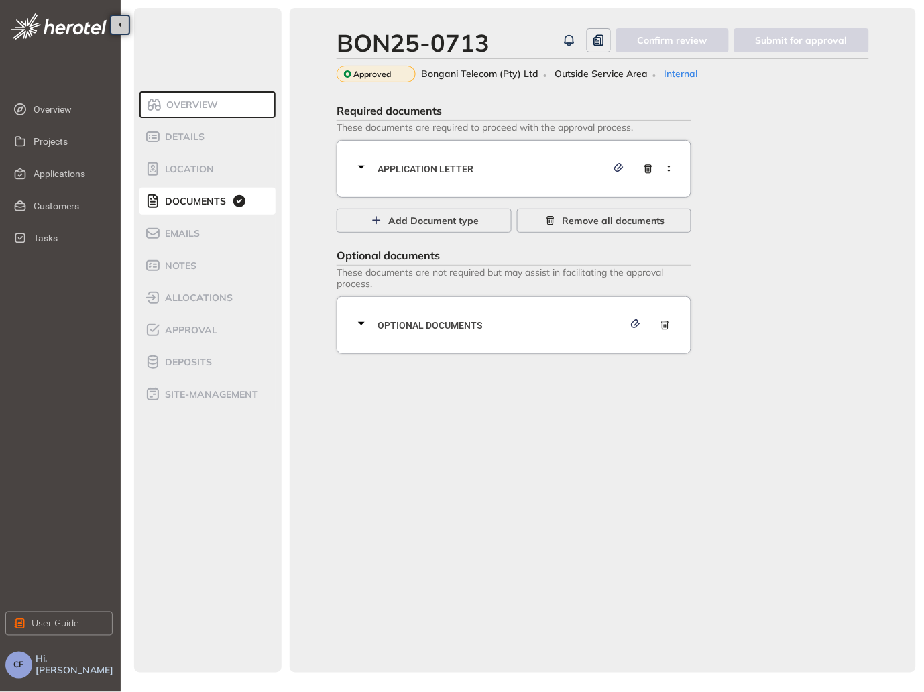
click at [410, 180] on div "Application letter" at bounding box center [517, 169] width 329 height 40
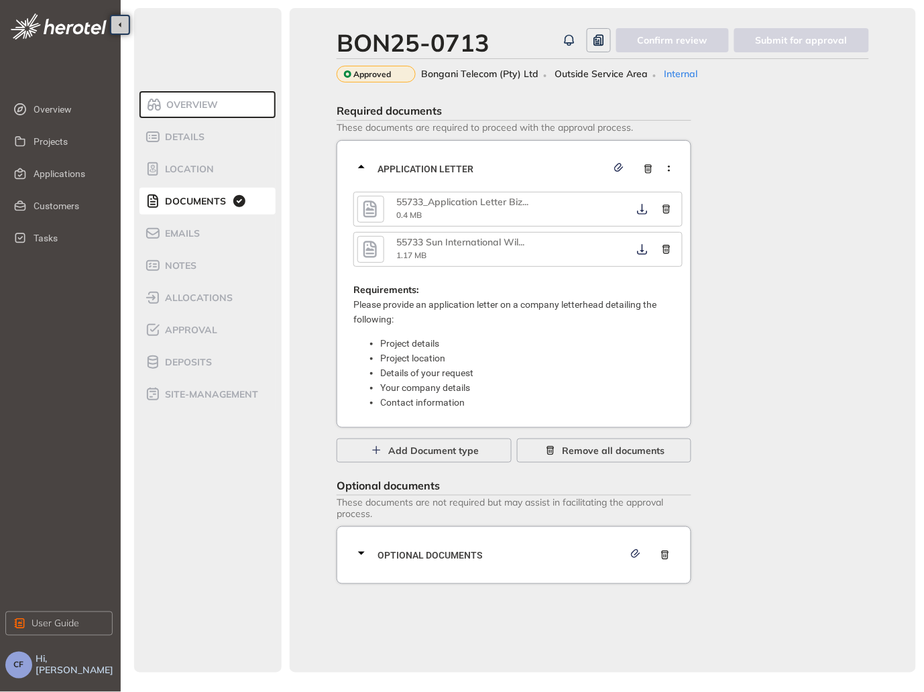
click at [376, 209] on icon "button" at bounding box center [370, 209] width 20 height 24
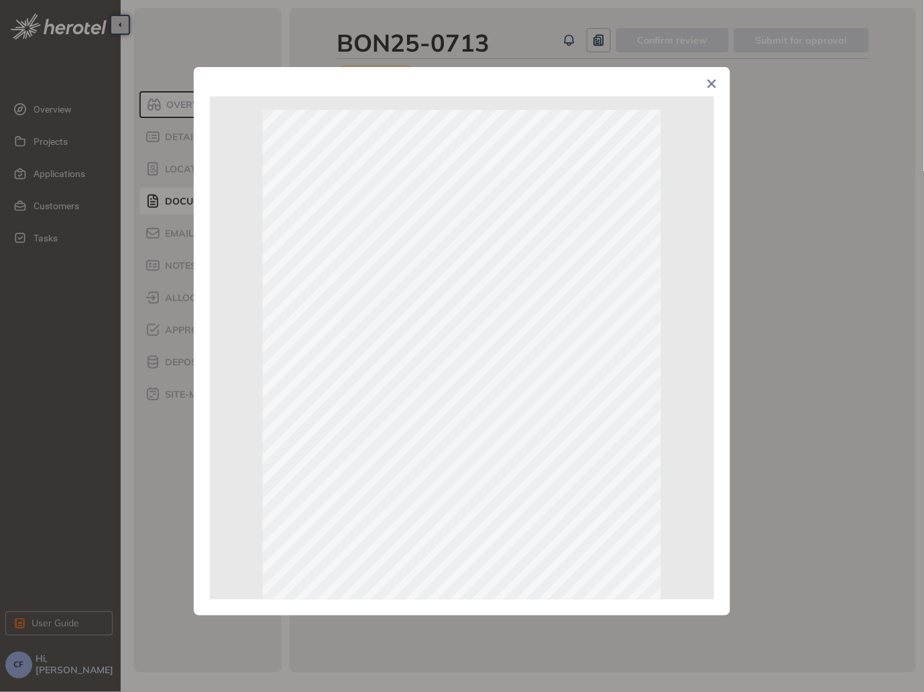
click at [759, 229] on div "Page 1 of 2" at bounding box center [462, 346] width 924 height 692
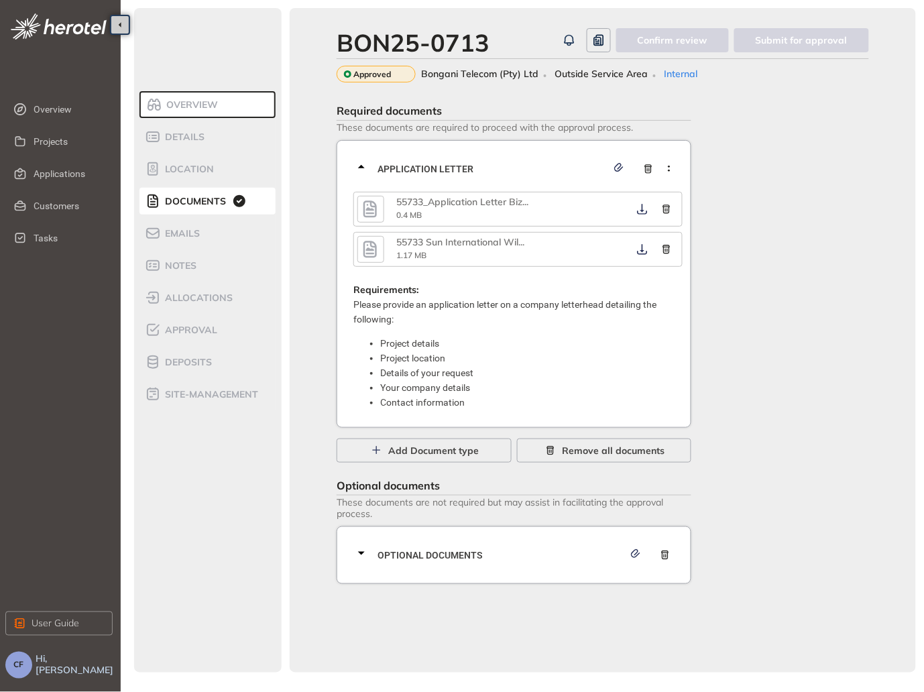
click at [367, 249] on icon "button" at bounding box center [370, 249] width 20 height 24
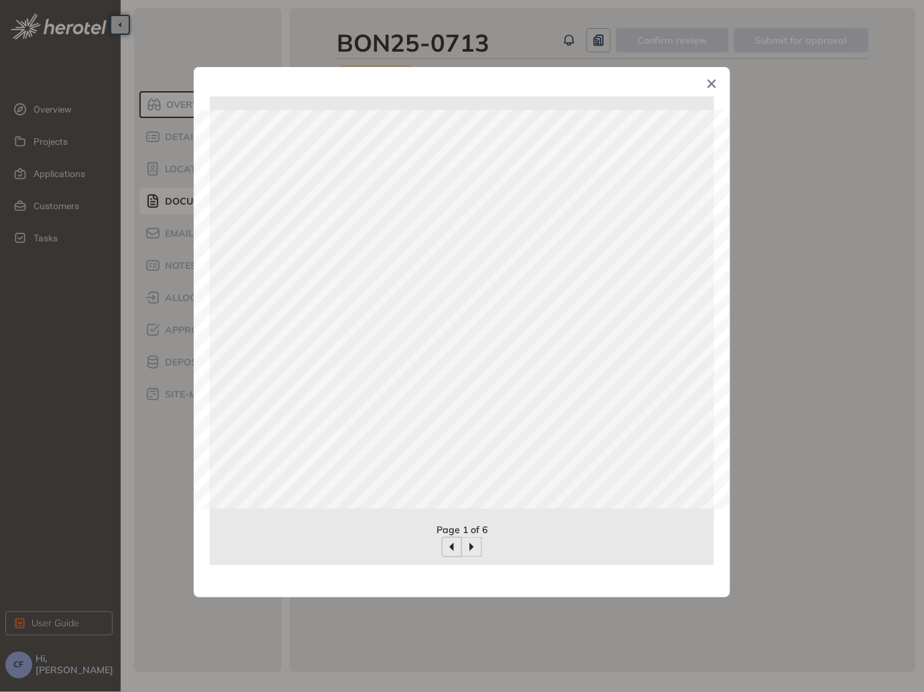
click at [794, 316] on div "Page 1 of 6" at bounding box center [462, 346] width 924 height 692
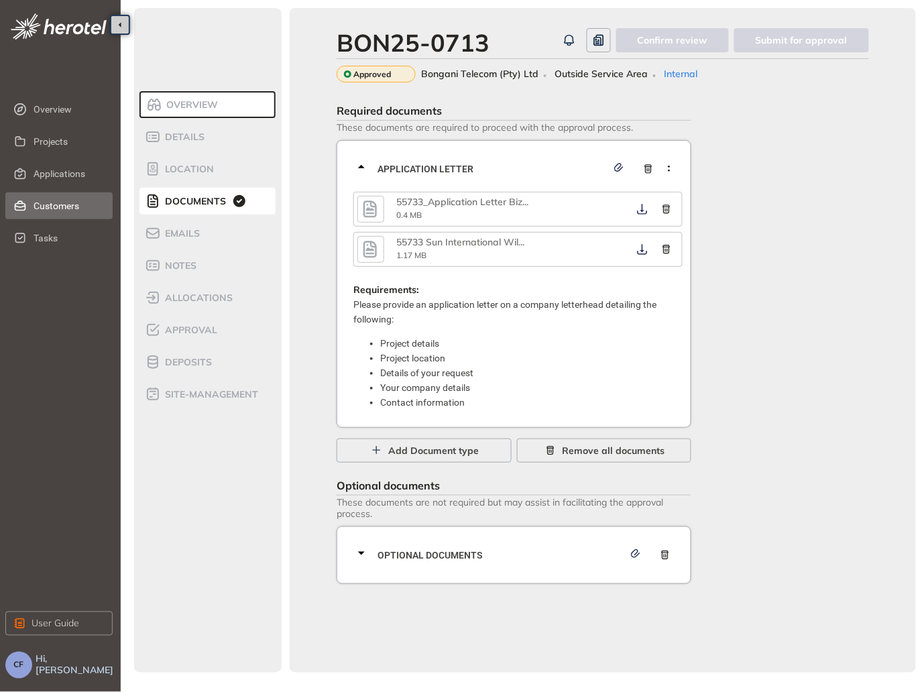
click at [56, 201] on span "Customers" at bounding box center [68, 206] width 68 height 27
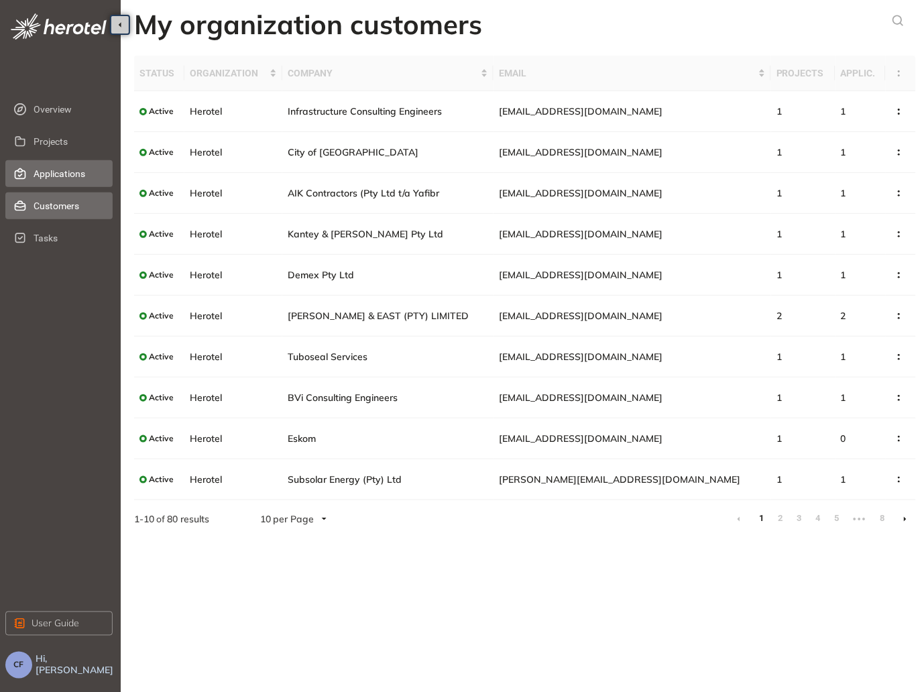
click at [50, 172] on span "Applications" at bounding box center [68, 173] width 68 height 27
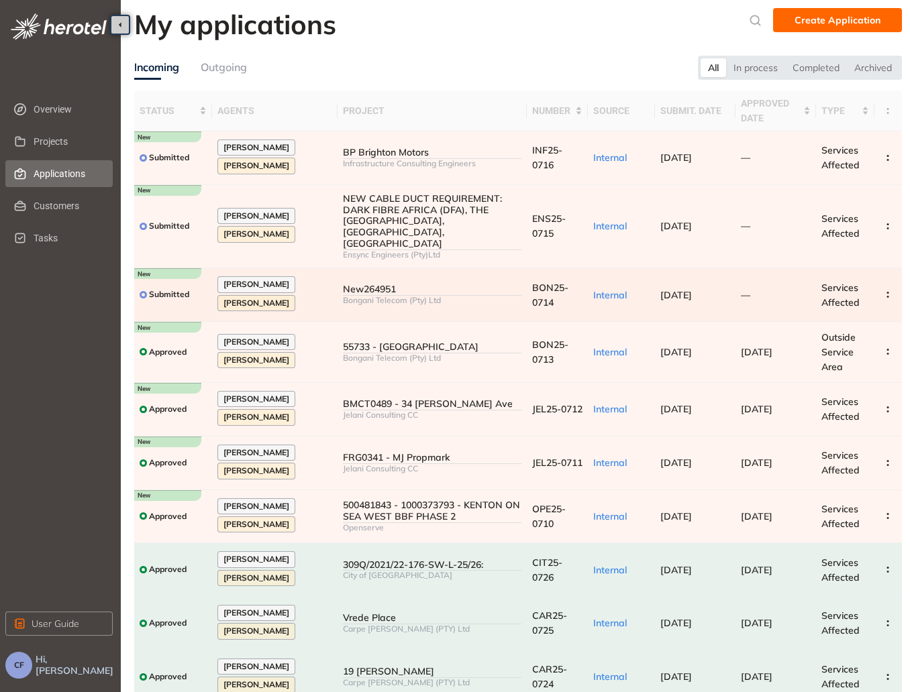
click at [400, 284] on div "New264951" at bounding box center [432, 289] width 178 height 11
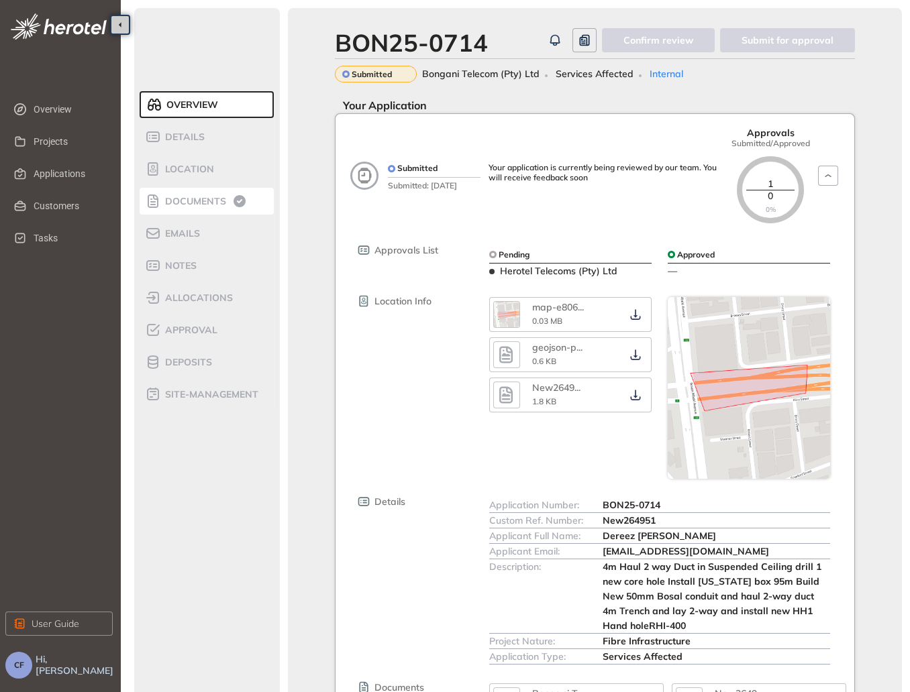
click at [202, 197] on span "Documents" at bounding box center [193, 201] width 65 height 11
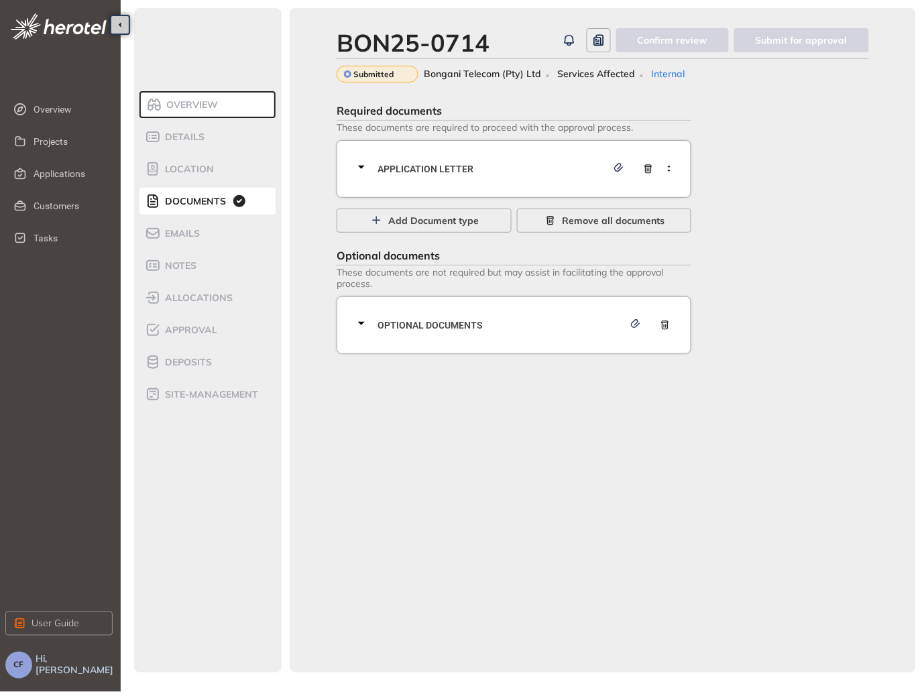
click at [474, 157] on div "Application letter" at bounding box center [517, 169] width 329 height 40
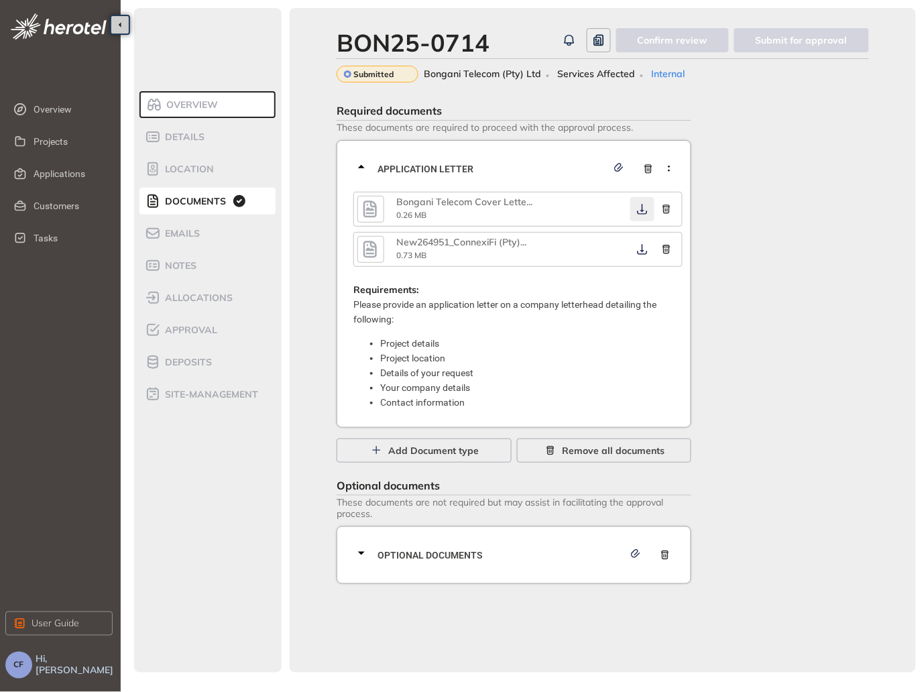
click at [642, 211] on icon "button" at bounding box center [643, 209] width 10 height 11
click at [641, 213] on icon "button" at bounding box center [642, 209] width 13 height 11
click at [643, 245] on icon "button" at bounding box center [642, 249] width 13 height 11
click at [637, 253] on icon "button" at bounding box center [642, 249] width 13 height 11
click at [373, 543] on div "Optional documents" at bounding box center [517, 555] width 329 height 40
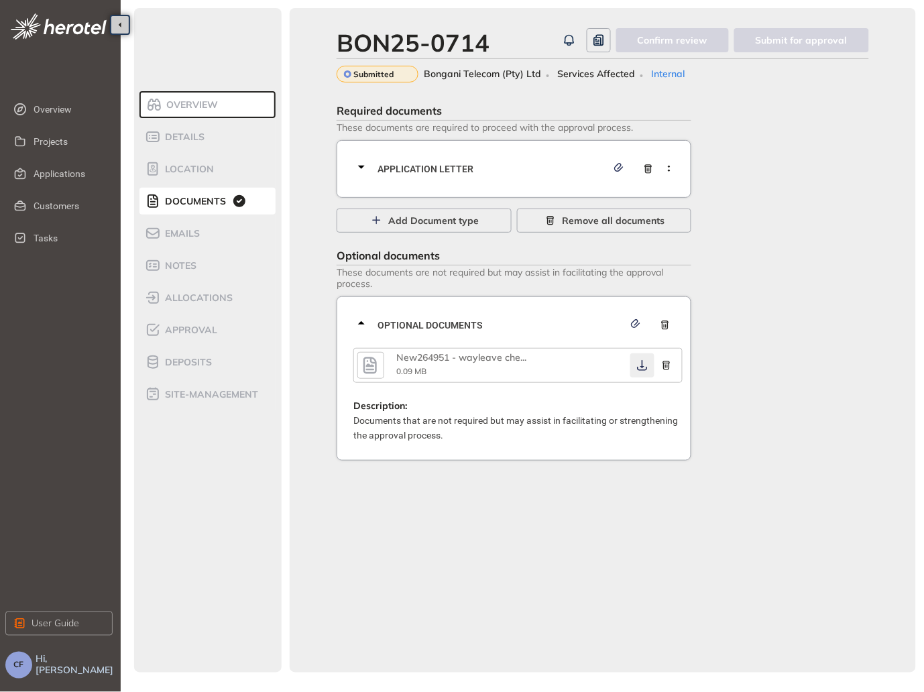
click at [641, 369] on icon "button" at bounding box center [642, 365] width 13 height 11
click at [365, 369] on icon "button" at bounding box center [370, 365] width 13 height 17
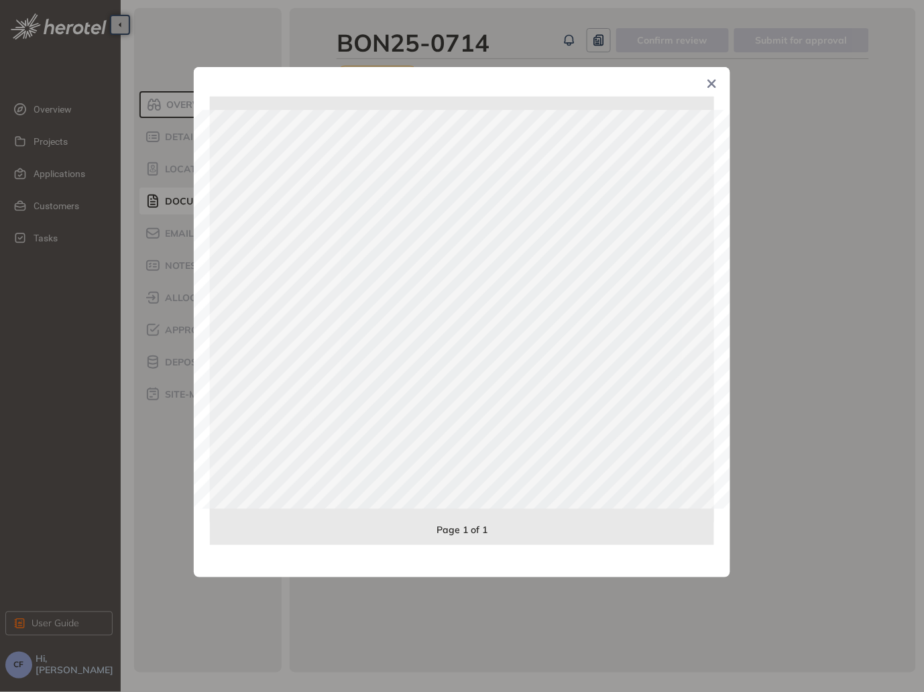
click at [860, 427] on div "Page 1 of 1" at bounding box center [462, 346] width 924 height 692
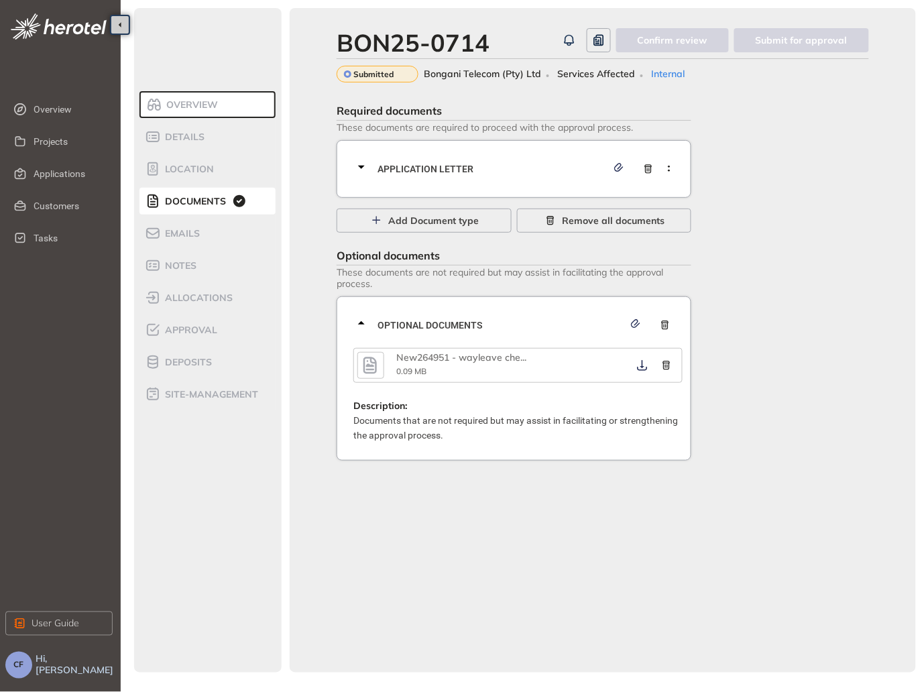
click at [375, 170] on div at bounding box center [365, 168] width 24 height 19
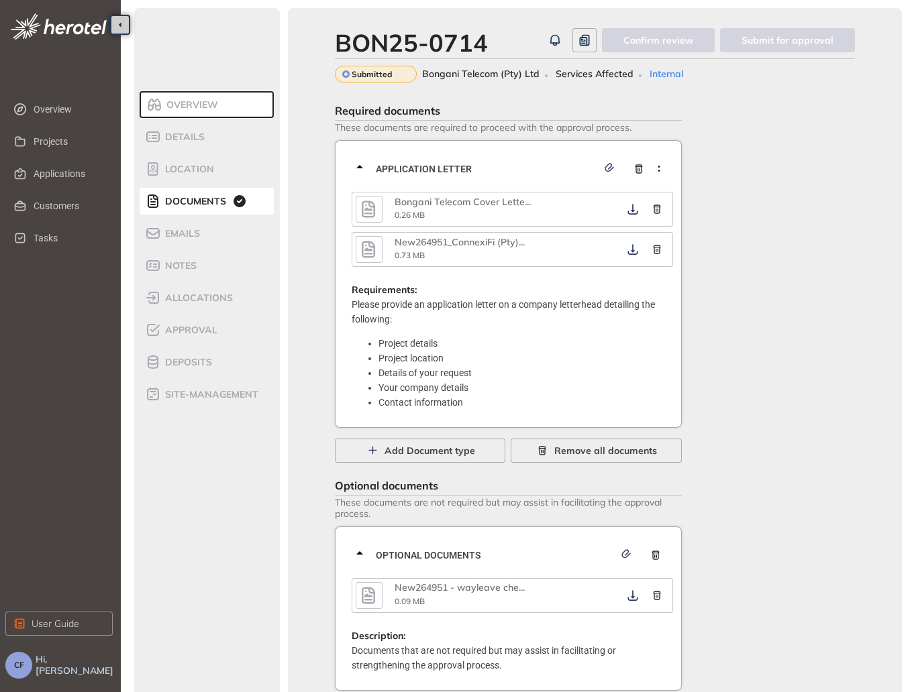
click at [375, 244] on icon "button" at bounding box center [368, 249] width 13 height 17
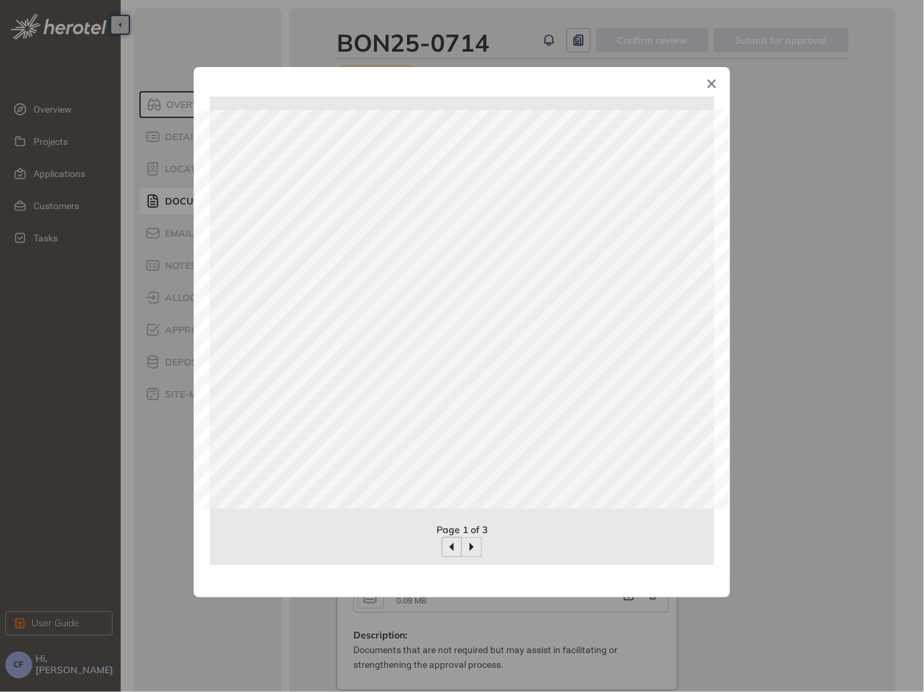
click at [830, 298] on div "Page 1 of 3" at bounding box center [462, 346] width 924 height 692
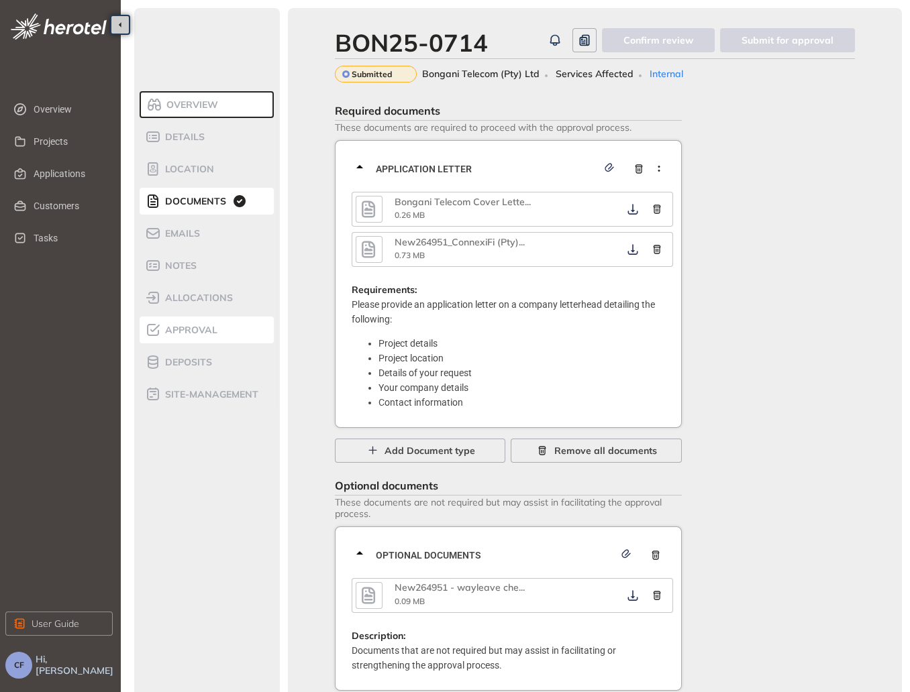
click at [207, 325] on span "Approval" at bounding box center [189, 330] width 56 height 11
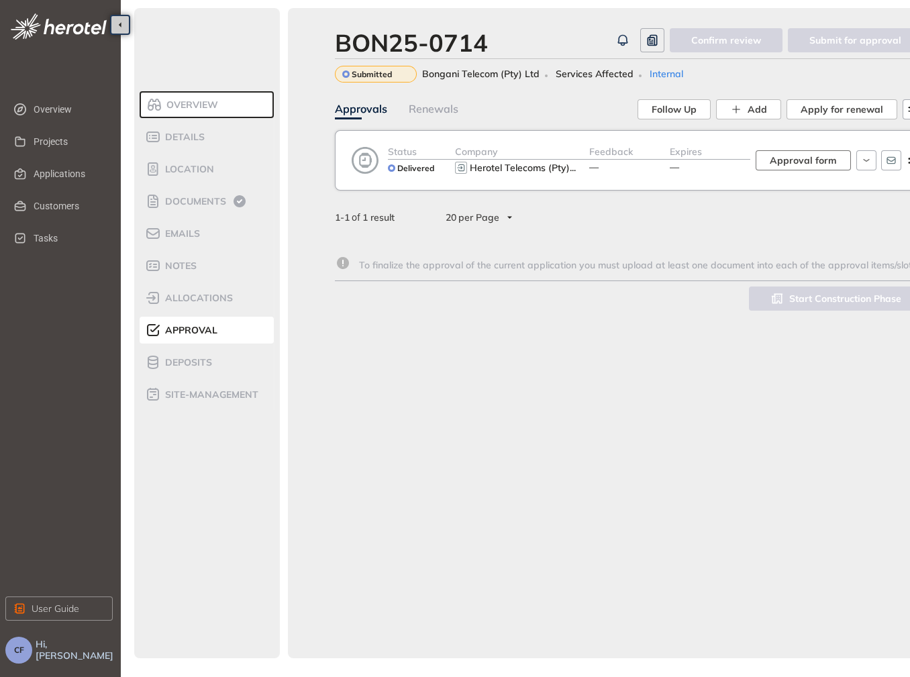
click at [806, 160] on span "Approval form" at bounding box center [802, 160] width 67 height 15
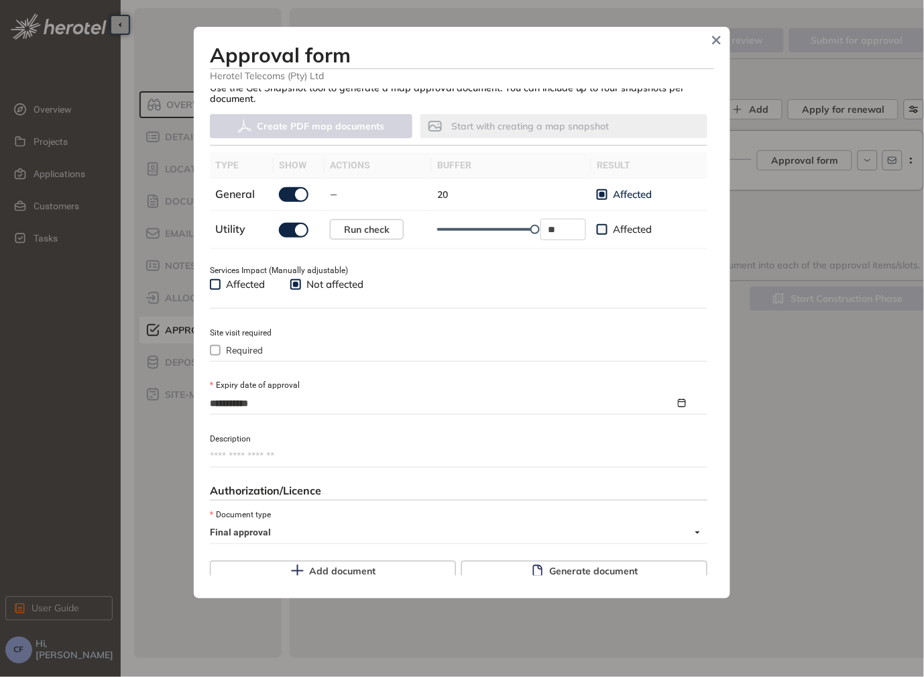
scroll to position [476, 0]
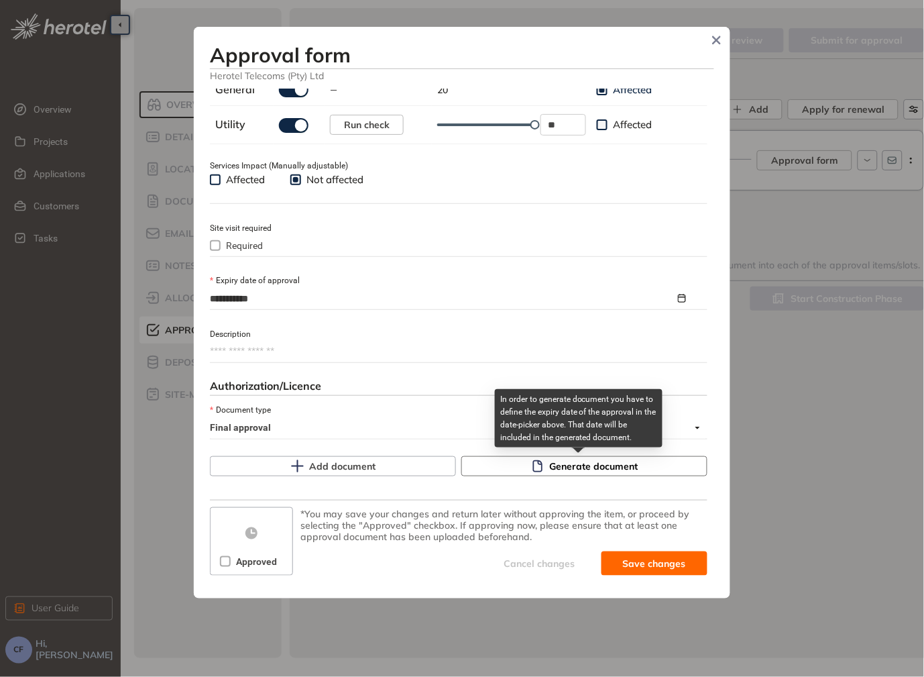
click at [498, 469] on button "Generate document" at bounding box center [584, 466] width 246 height 20
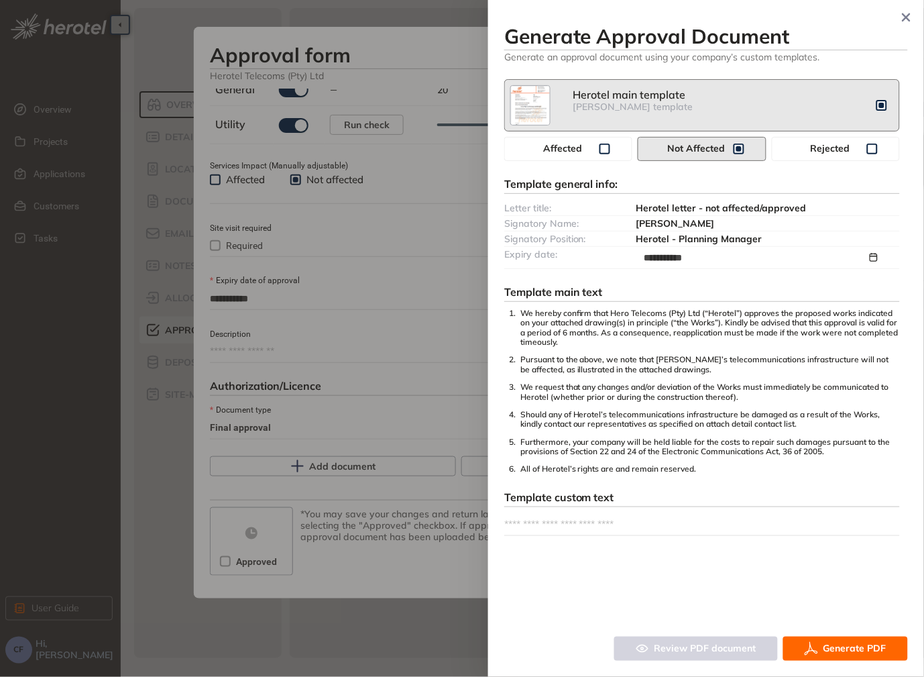
click at [827, 653] on span "Generate PDF" at bounding box center [855, 648] width 63 height 15
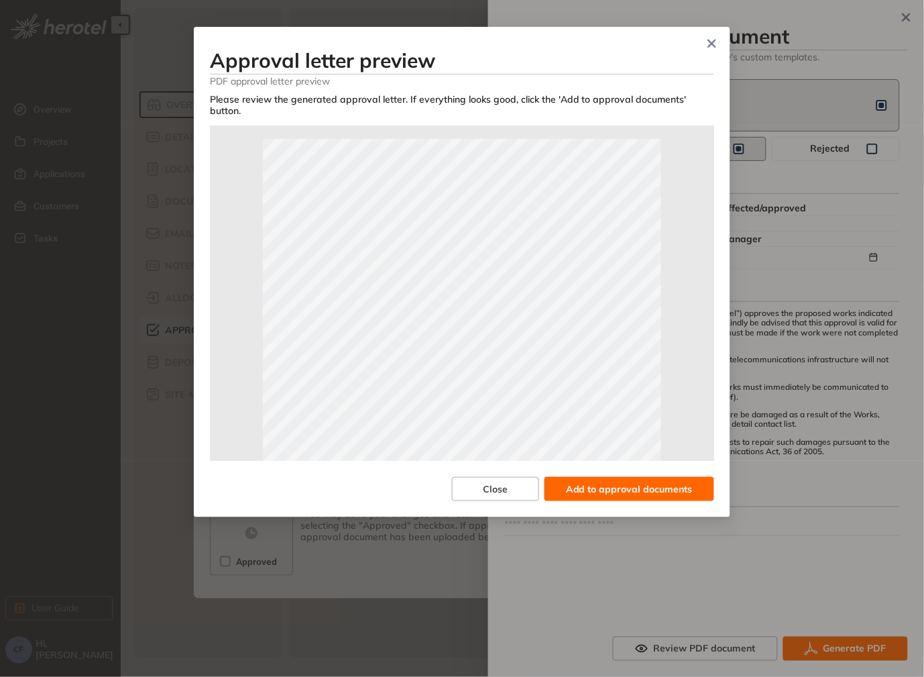
click at [618, 482] on span "Add to approval documents" at bounding box center [629, 489] width 127 height 15
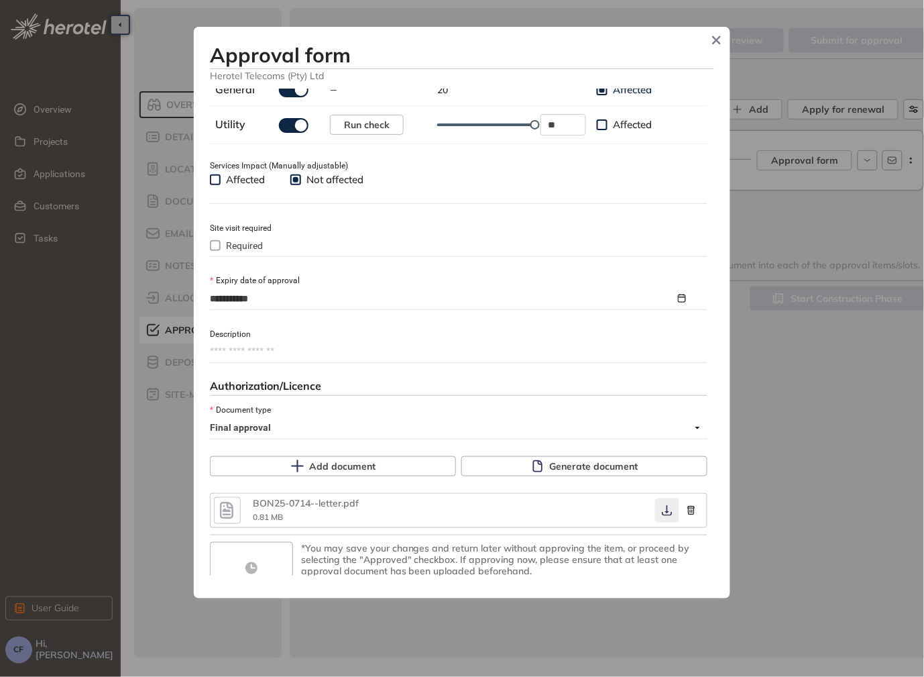
click at [661, 515] on icon "button" at bounding box center [667, 510] width 13 height 11
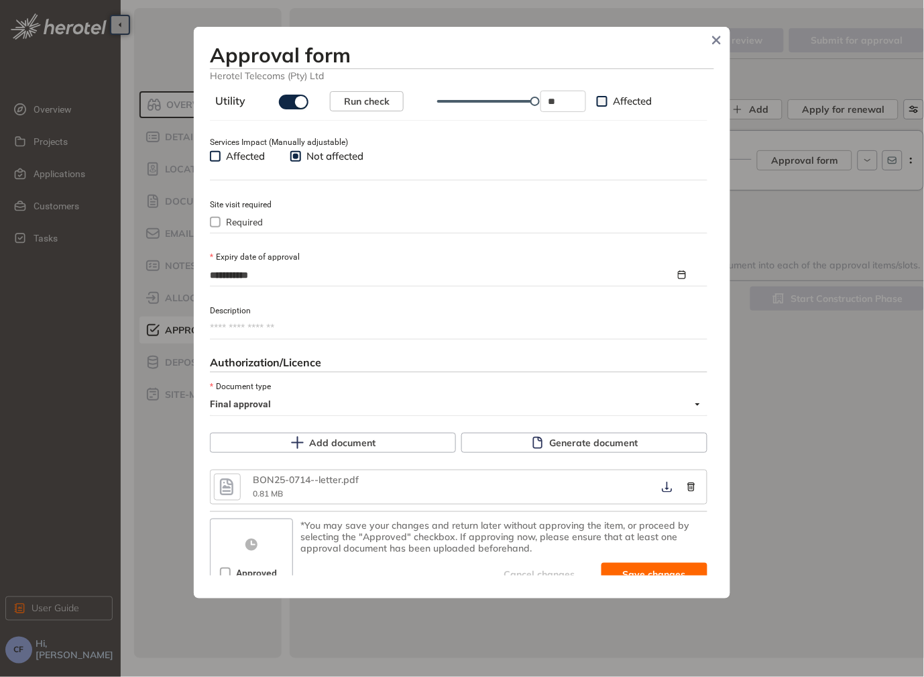
scroll to position [510, 0]
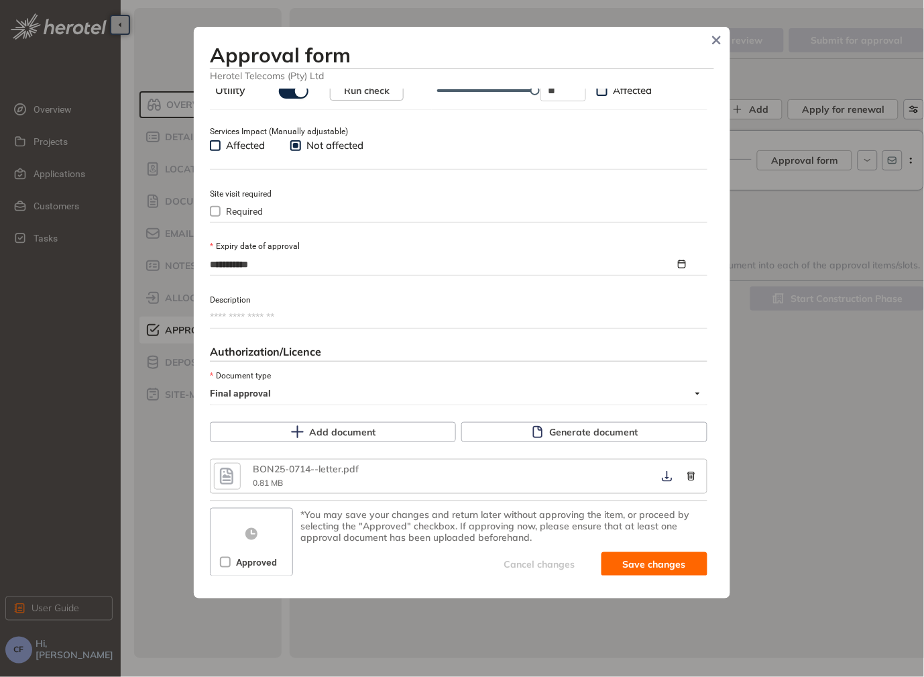
drag, startPoint x: 230, startPoint y: 563, endPoint x: 219, endPoint y: 571, distance: 14.0
click at [220, 567] on span at bounding box center [225, 562] width 11 height 11
click at [659, 563] on span "Save and approve" at bounding box center [644, 564] width 84 height 15
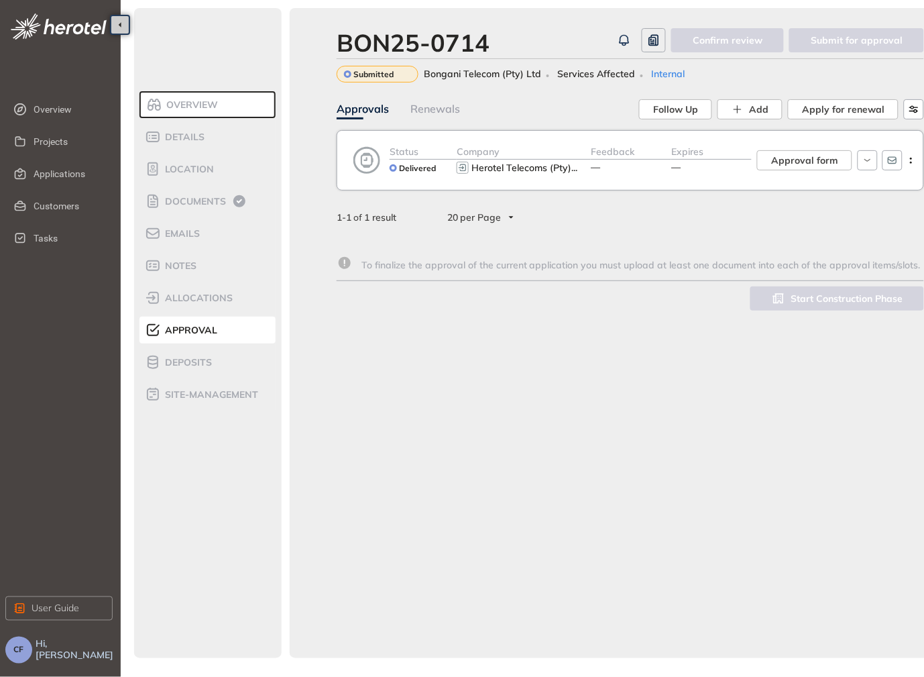
scroll to position [533, 0]
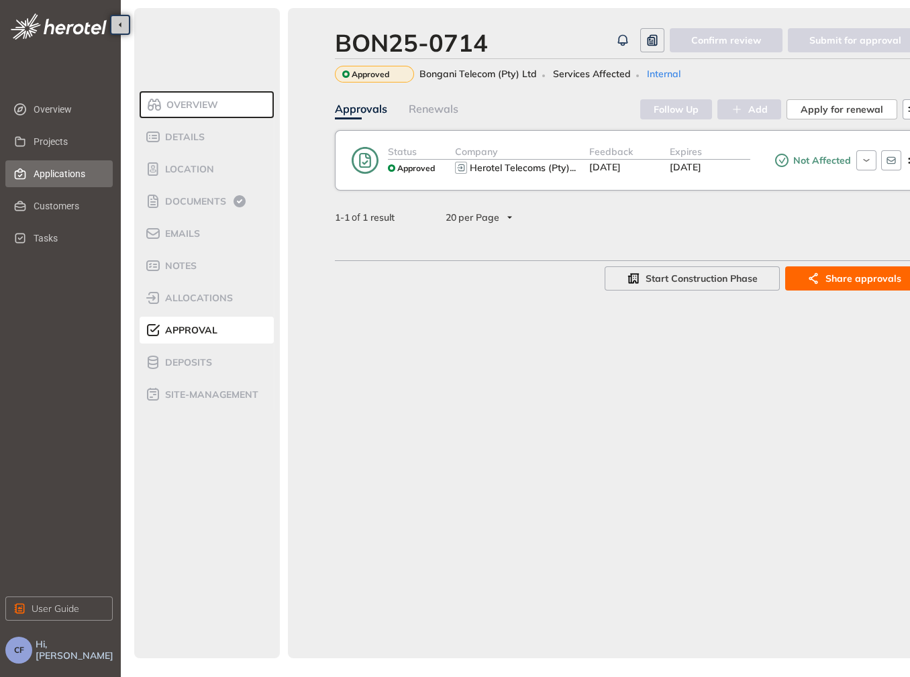
click at [50, 170] on span "Applications" at bounding box center [68, 173] width 68 height 27
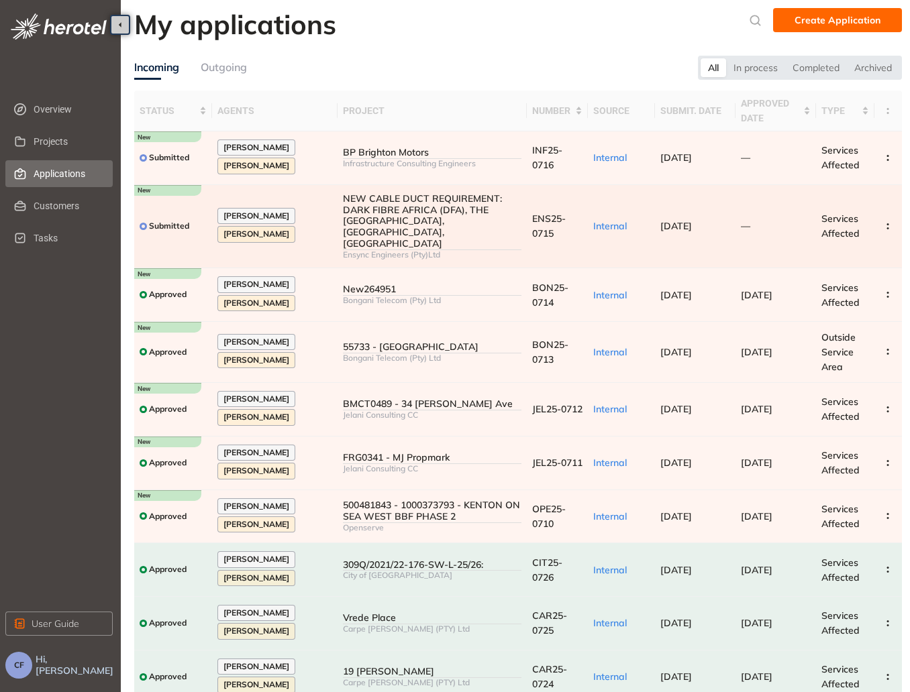
click at [305, 208] on div "[PERSON_NAME] [PERSON_NAME]" at bounding box center [274, 226] width 115 height 37
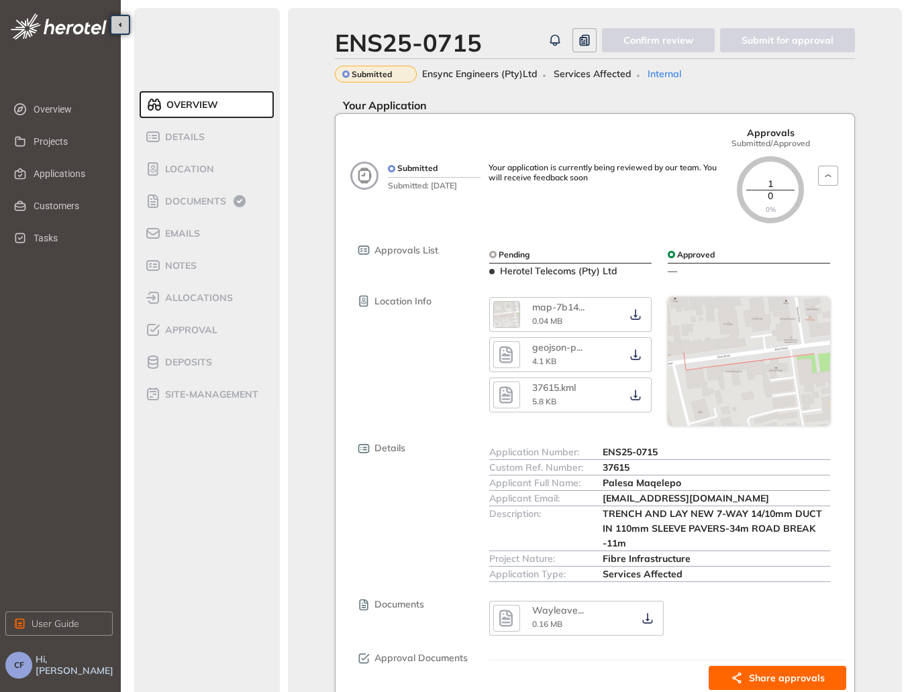
click at [182, 185] on ul "Overview Details Location Documents Emails Notes allocations Approval Deposits …" at bounding box center [207, 250] width 135 height 322
click at [199, 197] on span "Documents" at bounding box center [193, 201] width 65 height 11
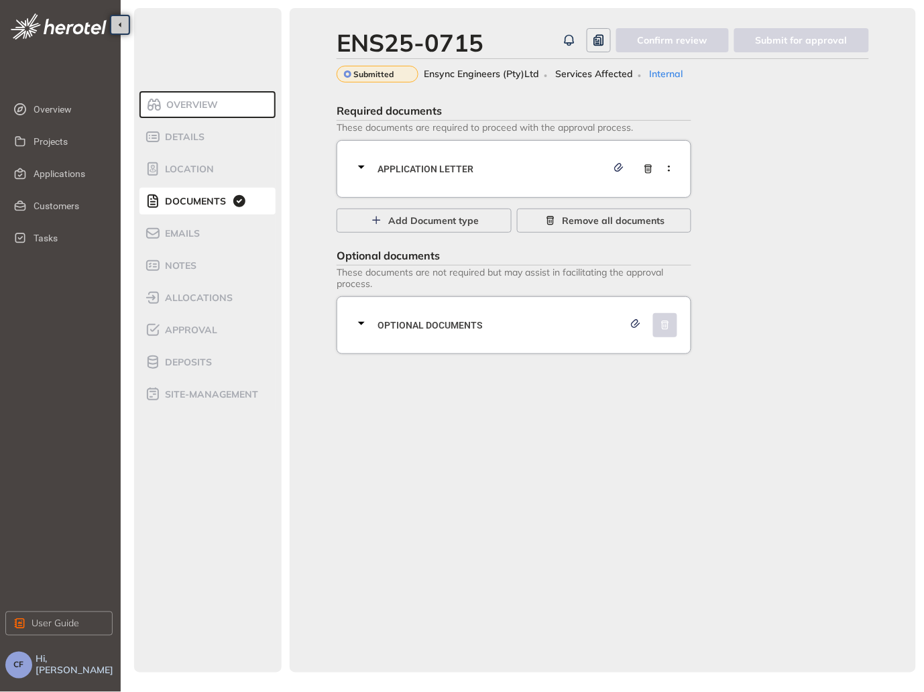
click at [490, 152] on div "Application letter" at bounding box center [517, 169] width 329 height 40
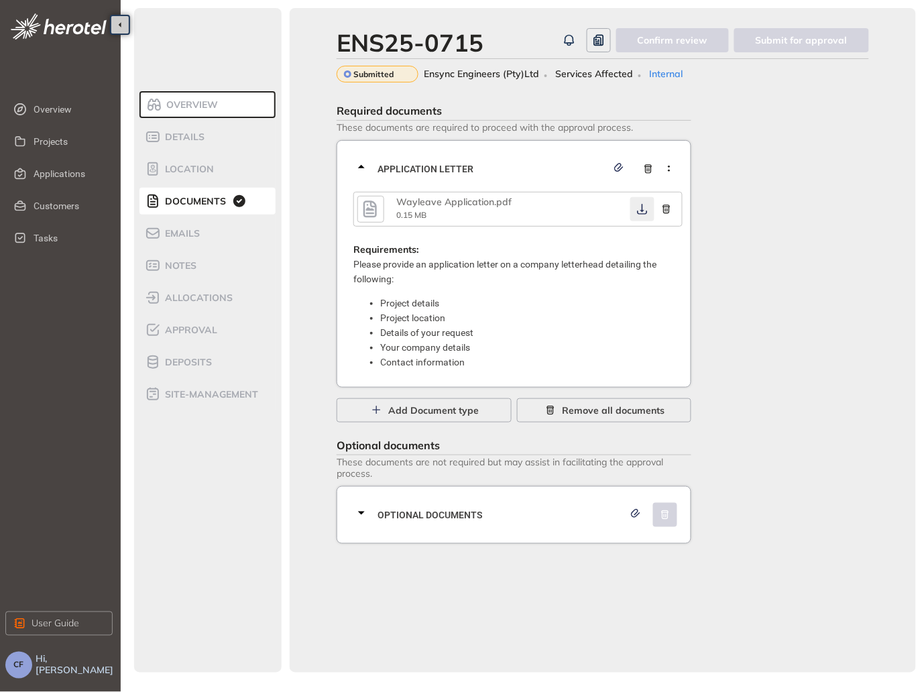
click at [636, 209] on icon "button" at bounding box center [642, 209] width 13 height 11
click at [396, 514] on span "Optional documents" at bounding box center [501, 515] width 246 height 15
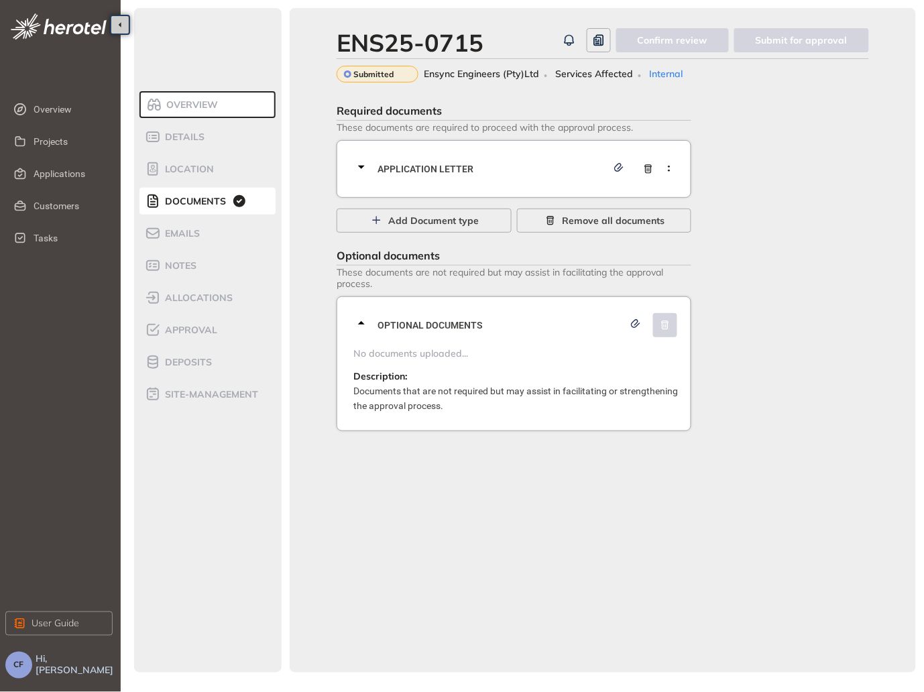
click at [378, 154] on div "Application letter" at bounding box center [517, 169] width 329 height 40
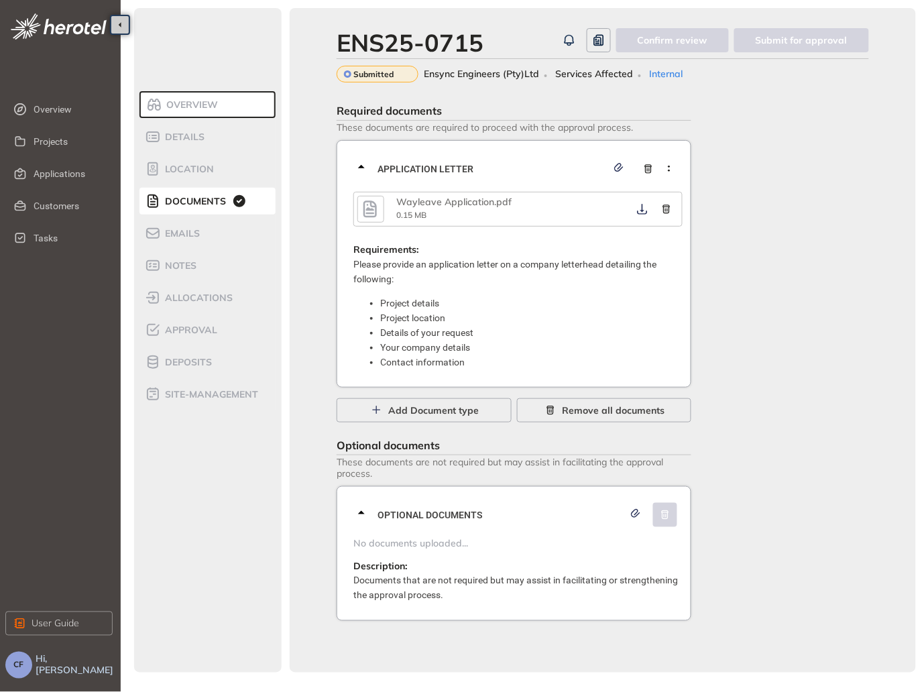
click at [362, 200] on icon "button" at bounding box center [370, 209] width 20 height 24
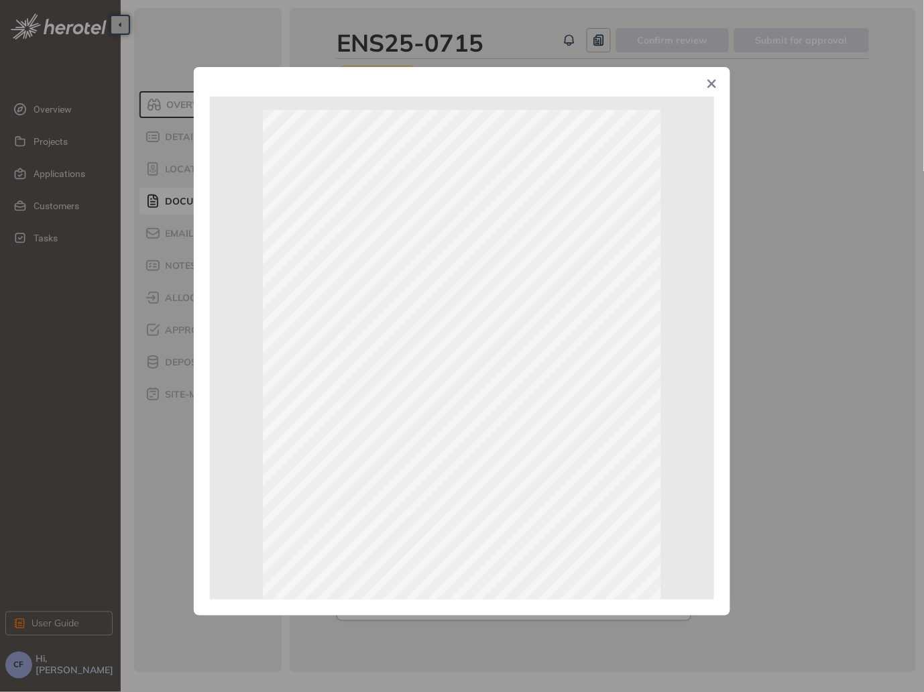
click at [789, 229] on div "Page 1 of 1" at bounding box center [462, 346] width 924 height 692
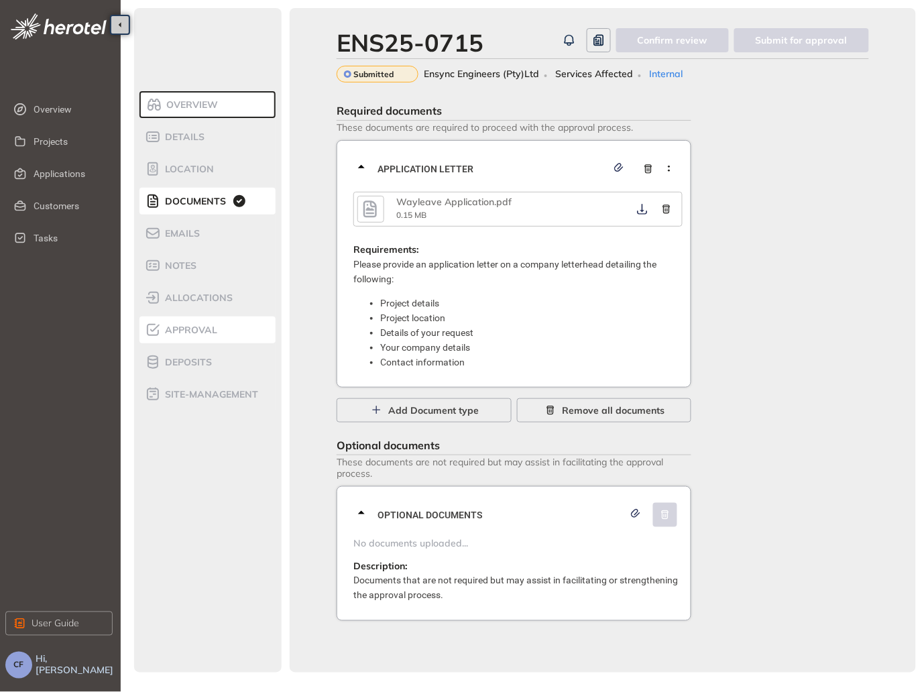
click at [168, 331] on span "Approval" at bounding box center [189, 330] width 56 height 11
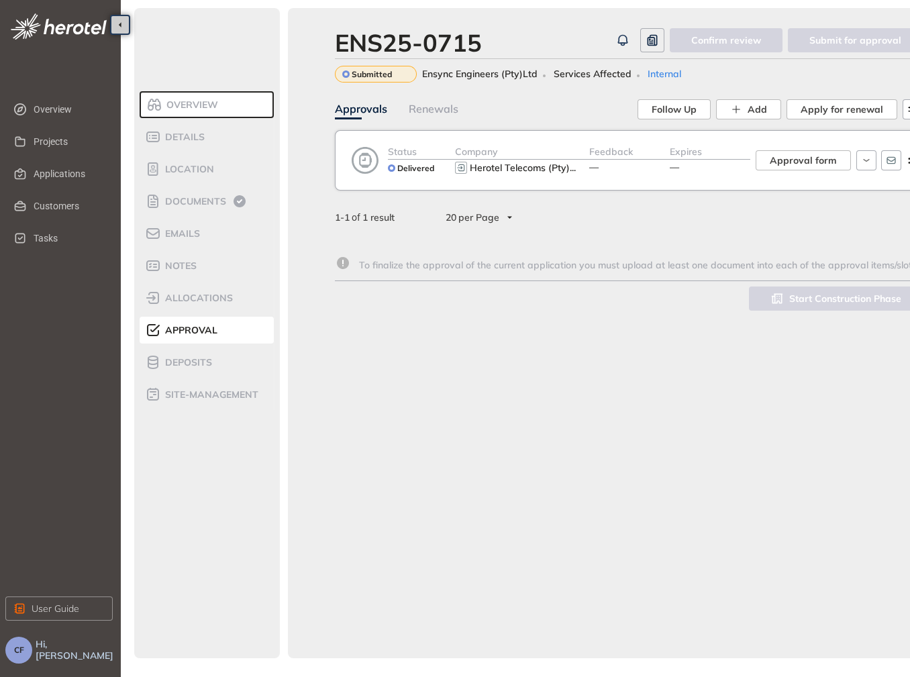
click at [421, 176] on div "Delivered" at bounding box center [411, 168] width 46 height 17
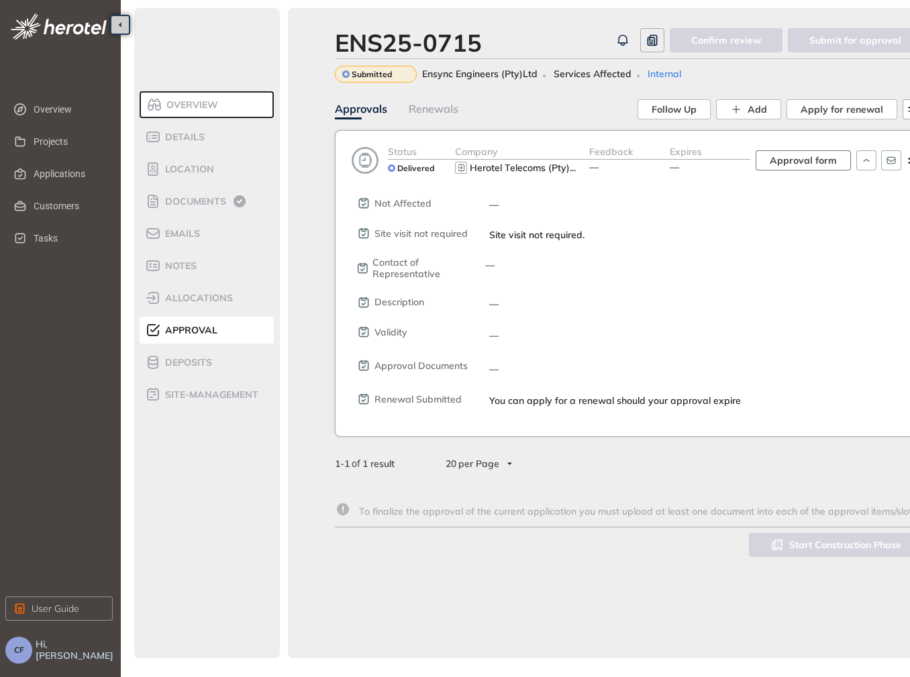
click at [814, 156] on span "Approval form" at bounding box center [802, 160] width 67 height 15
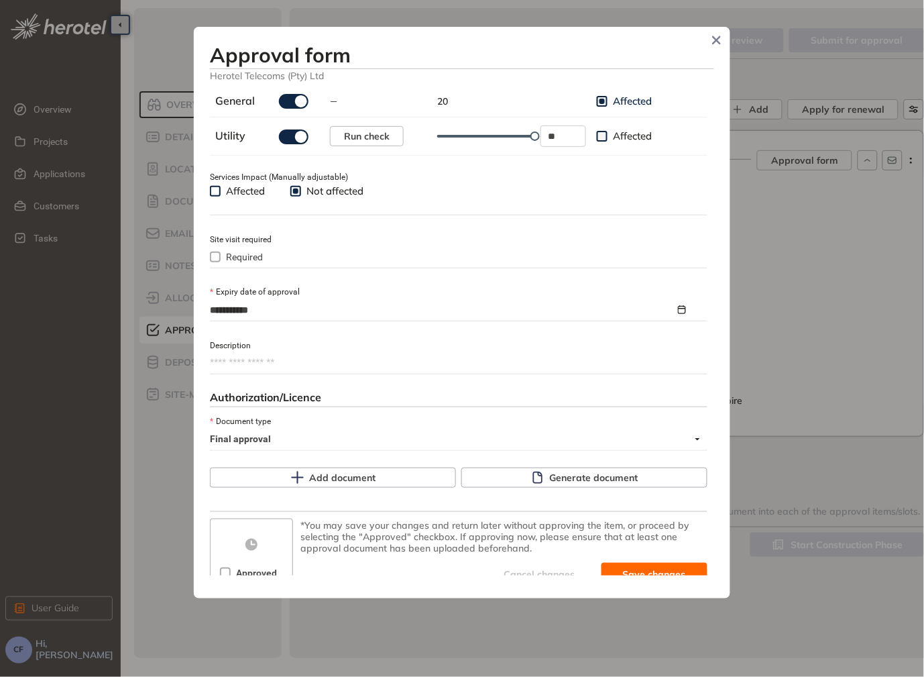
scroll to position [476, 0]
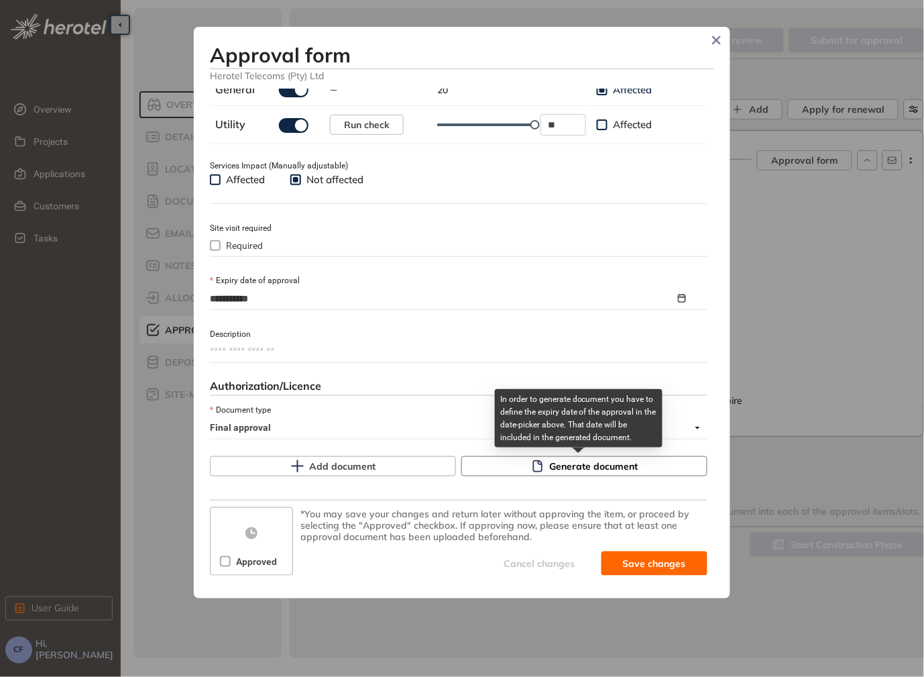
click at [563, 463] on span "Generate document" at bounding box center [594, 466] width 89 height 15
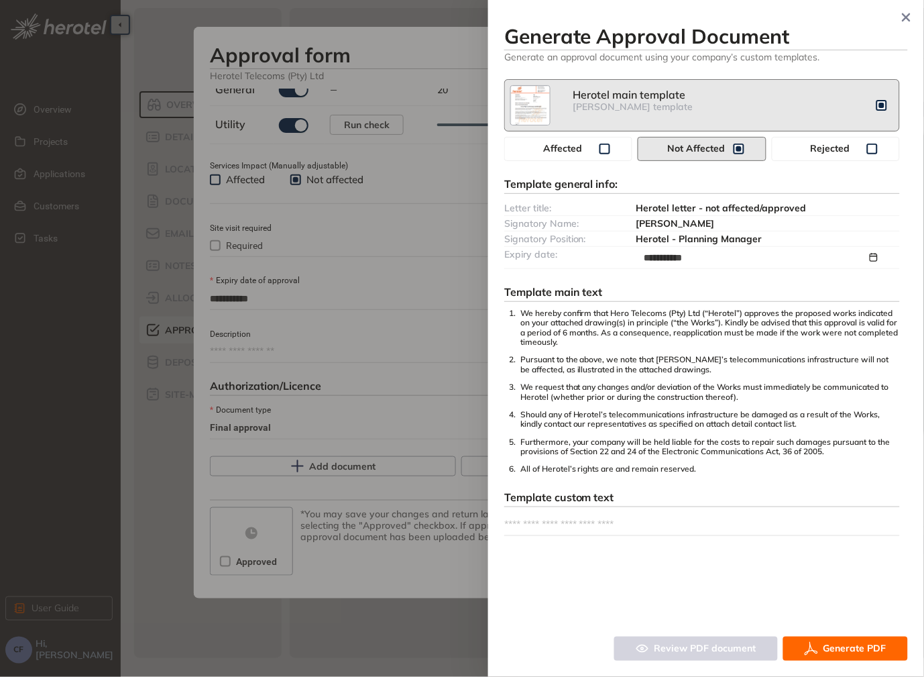
click at [812, 641] on icon "button" at bounding box center [811, 649] width 13 height 16
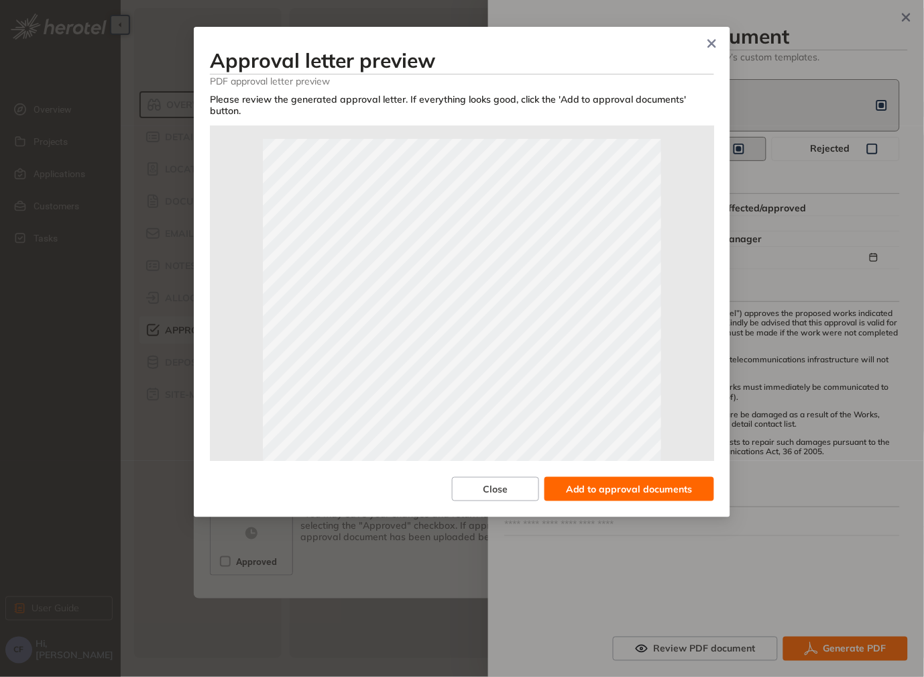
click at [580, 482] on span "Add to approval documents" at bounding box center [629, 489] width 127 height 15
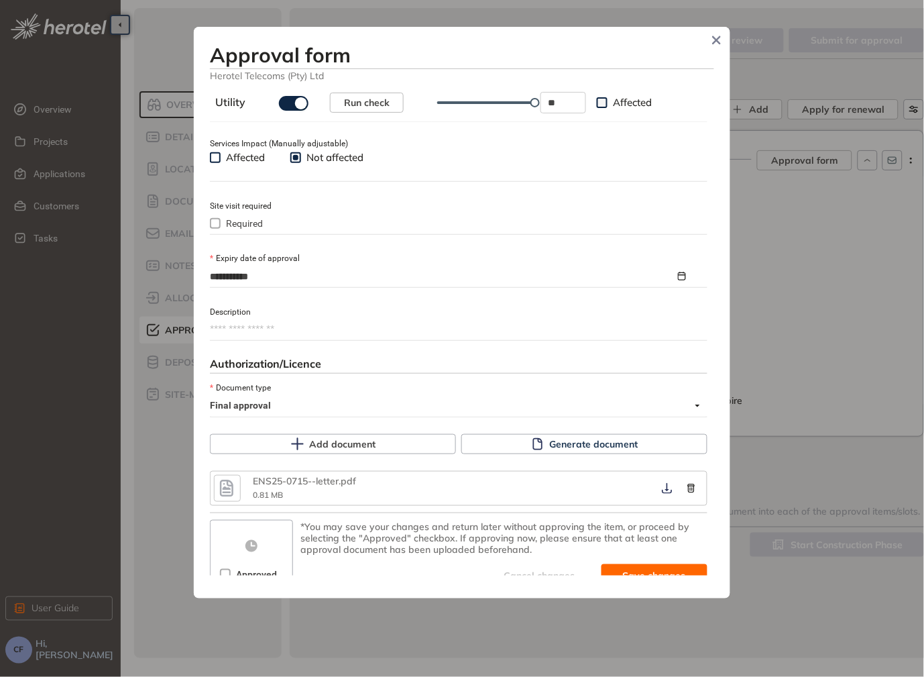
scroll to position [510, 0]
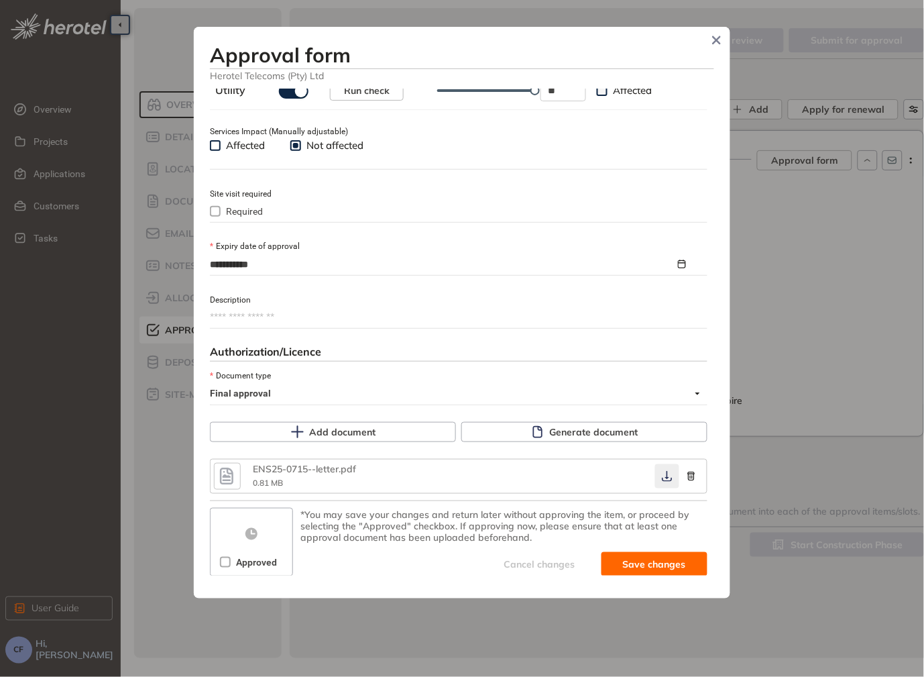
click at [661, 478] on icon "button" at bounding box center [667, 476] width 13 height 11
click at [231, 559] on span "Approved" at bounding box center [257, 562] width 52 height 15
click at [622, 565] on span "Save and approve" at bounding box center [644, 564] width 84 height 15
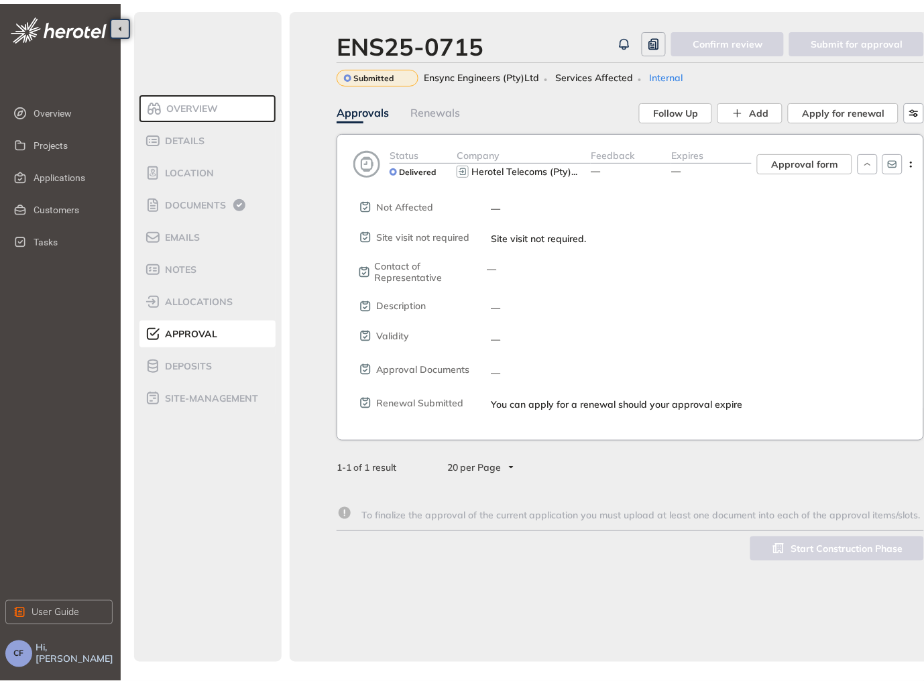
scroll to position [533, 0]
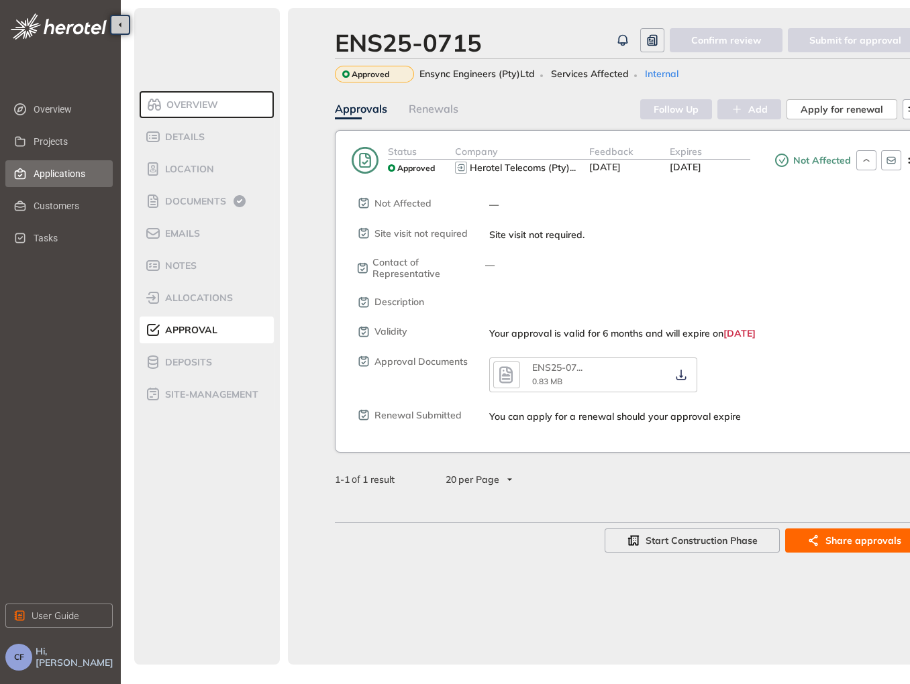
click at [48, 165] on span "Applications" at bounding box center [68, 173] width 68 height 27
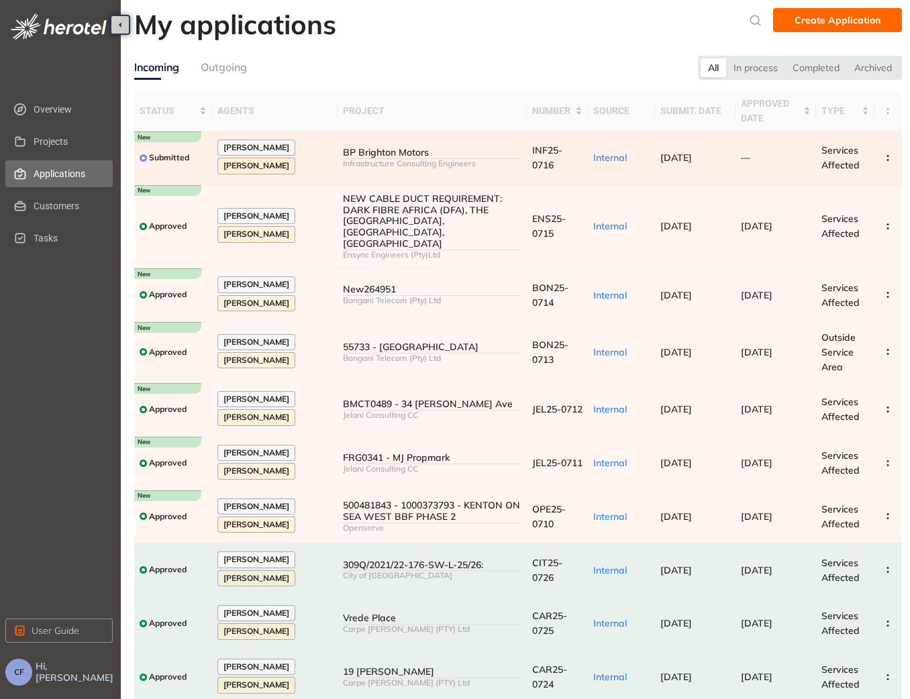
click at [368, 152] on div "BP Brighton Motors" at bounding box center [432, 152] width 178 height 11
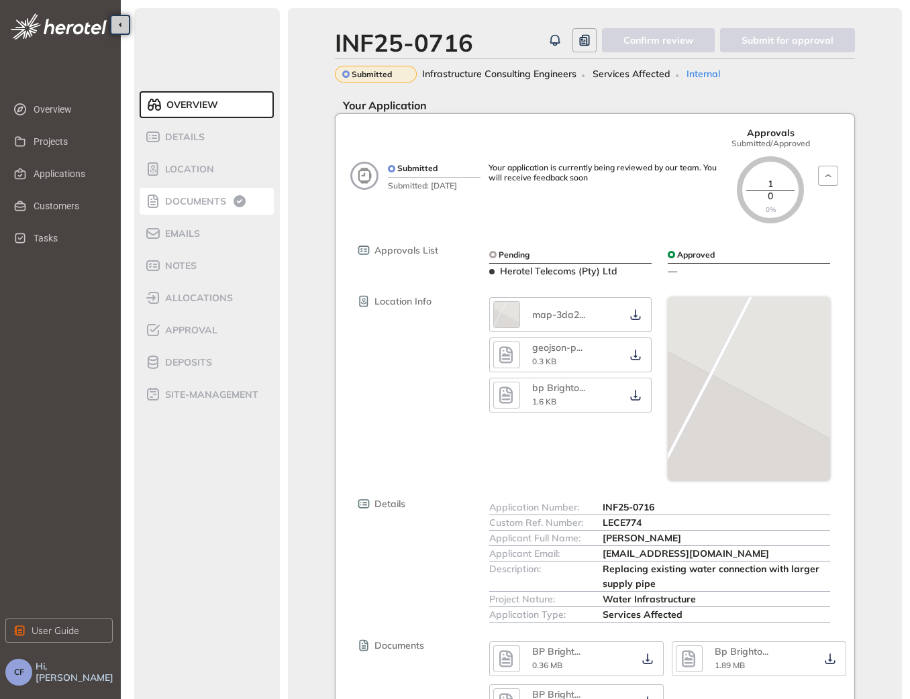
click at [193, 191] on li "Documents" at bounding box center [207, 201] width 134 height 27
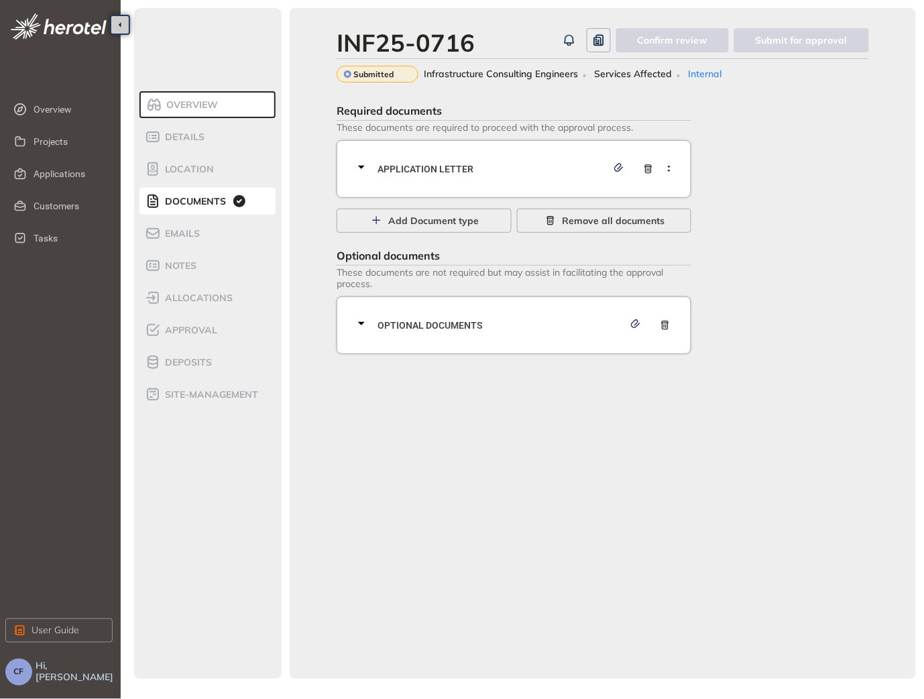
click at [520, 177] on div "Application letter" at bounding box center [517, 169] width 329 height 40
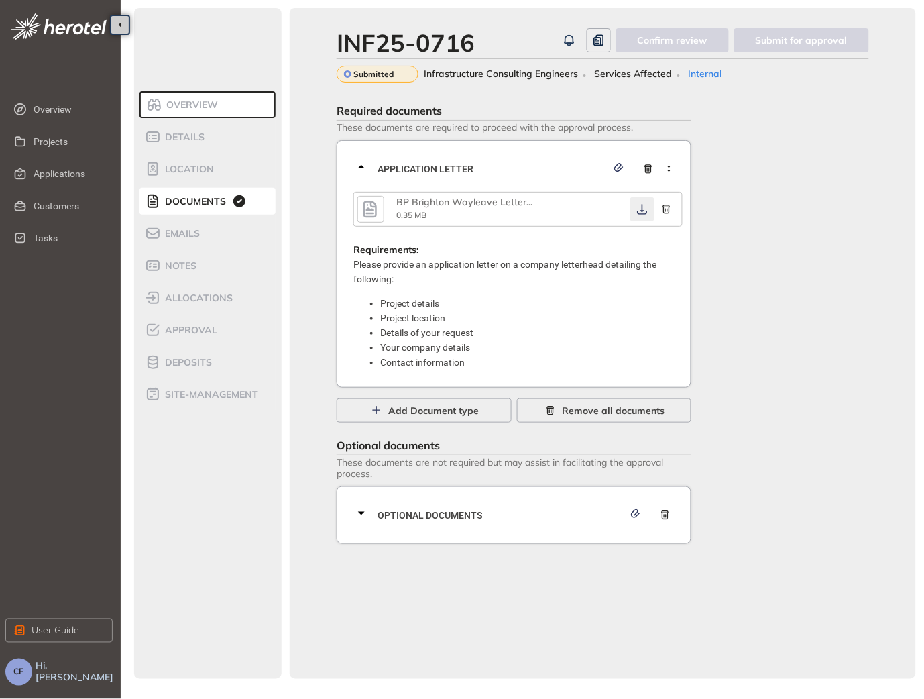
click at [638, 211] on icon "button" at bounding box center [642, 209] width 13 height 11
click at [510, 518] on span "Optional documents" at bounding box center [501, 515] width 246 height 15
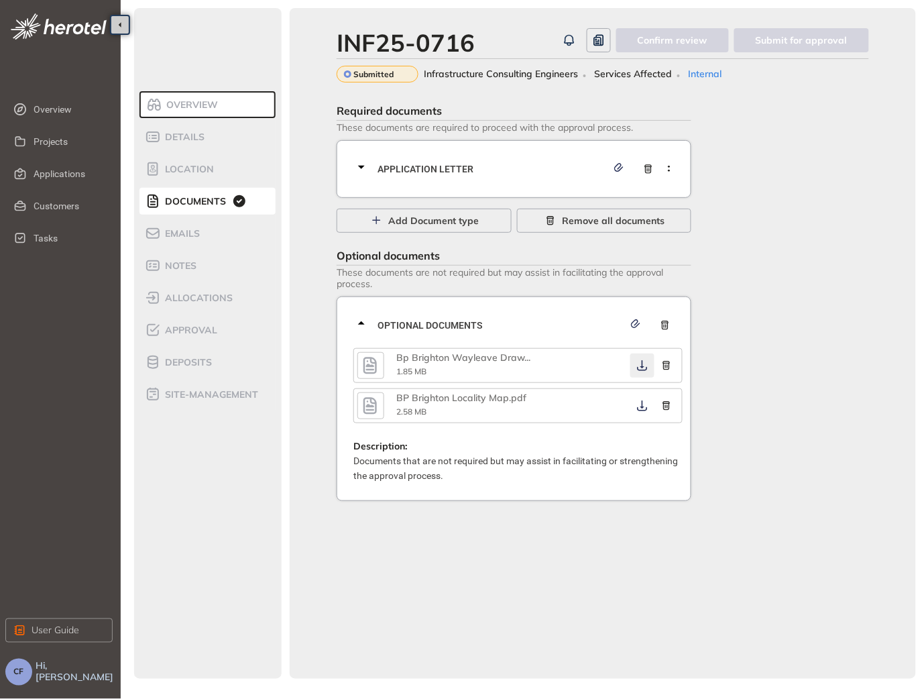
click at [642, 362] on icon "button" at bounding box center [642, 365] width 13 height 11
click at [642, 404] on icon "button" at bounding box center [642, 405] width 13 height 11
click at [167, 325] on span "Approval" at bounding box center [189, 330] width 56 height 11
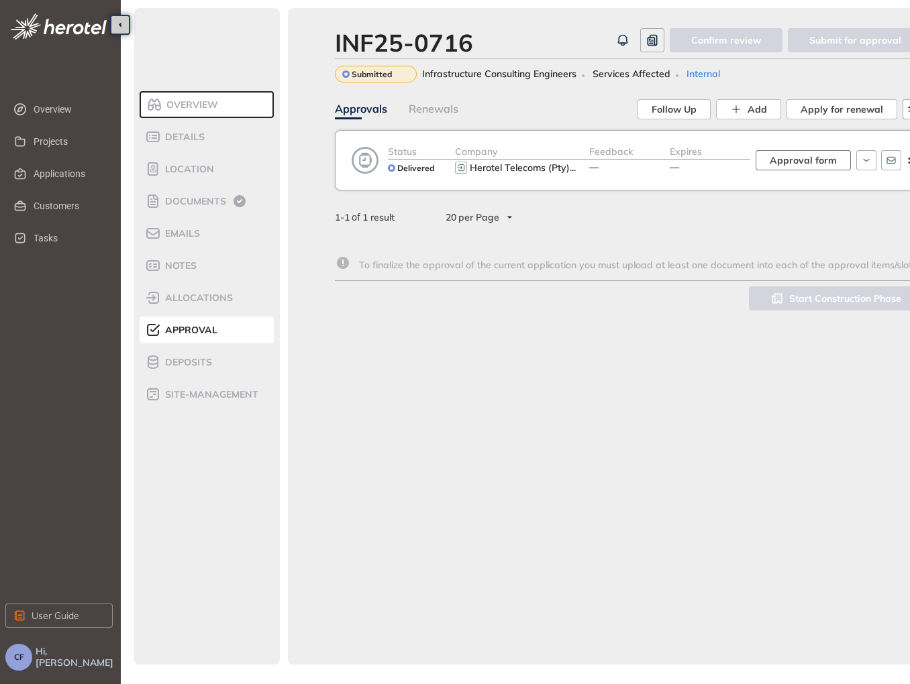
click at [790, 153] on span "Approval form" at bounding box center [802, 160] width 67 height 15
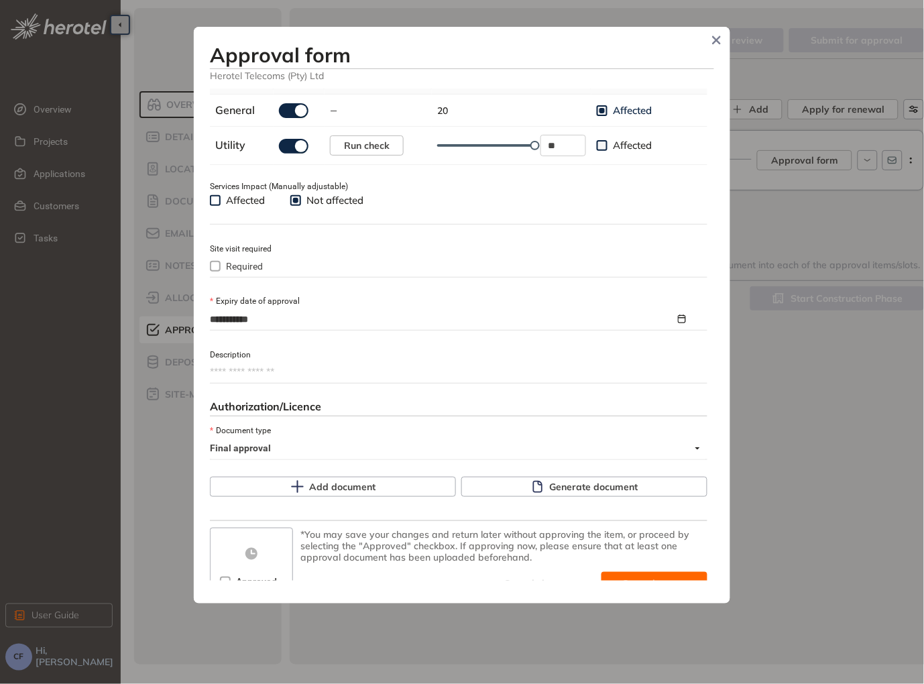
scroll to position [470, 0]
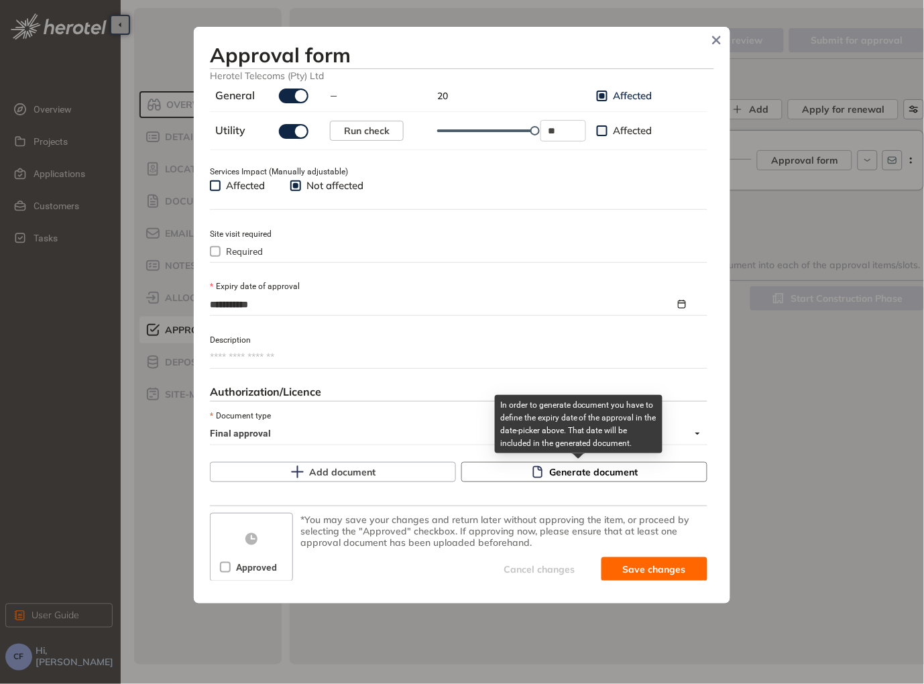
click at [540, 471] on button "Generate document" at bounding box center [584, 472] width 246 height 20
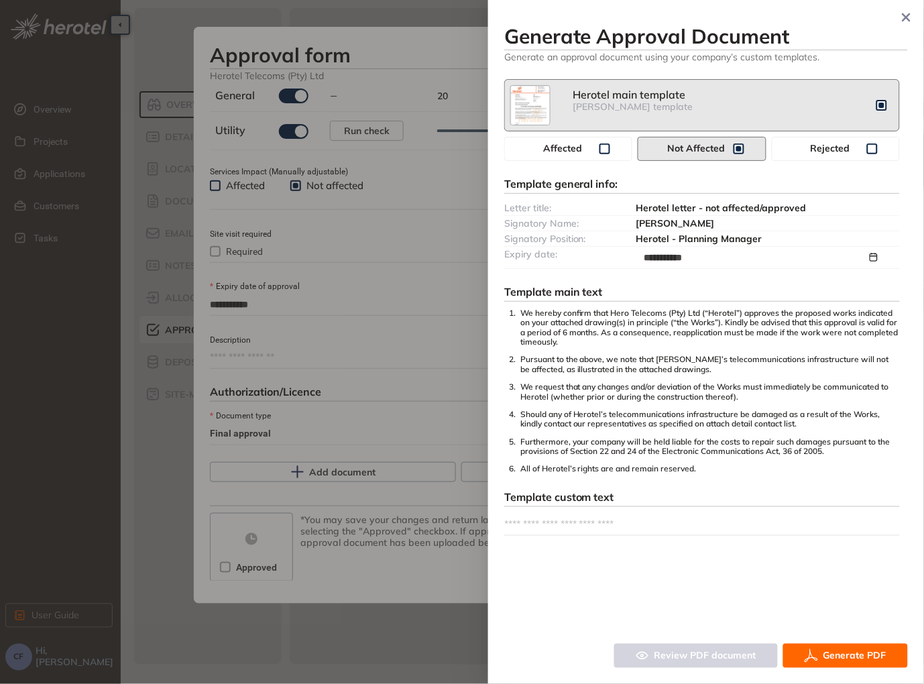
click at [866, 655] on span "Generate PDF" at bounding box center [855, 656] width 63 height 15
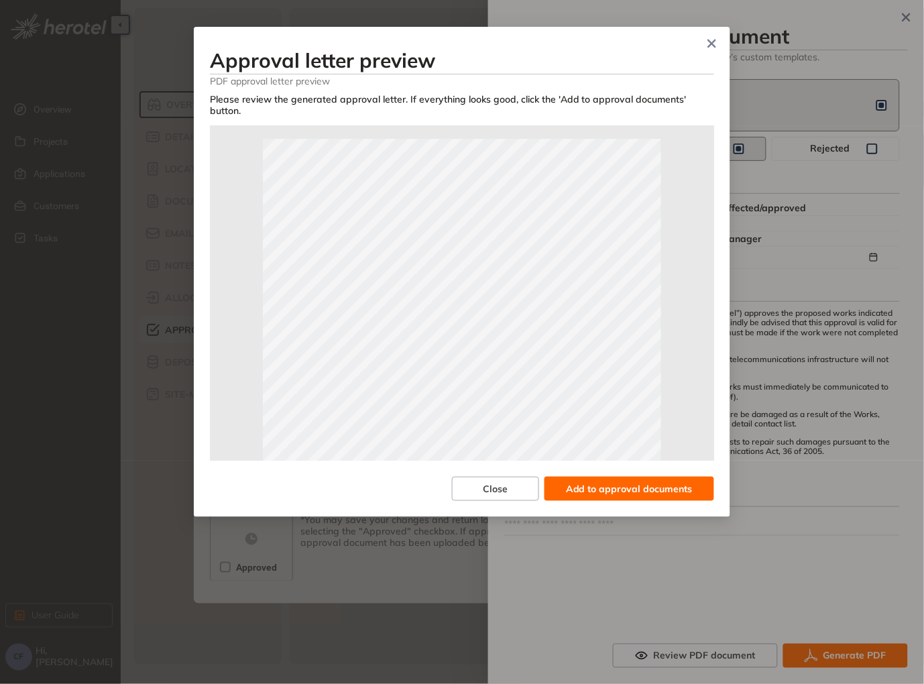
click at [606, 482] on span "Add to approval documents" at bounding box center [629, 489] width 127 height 15
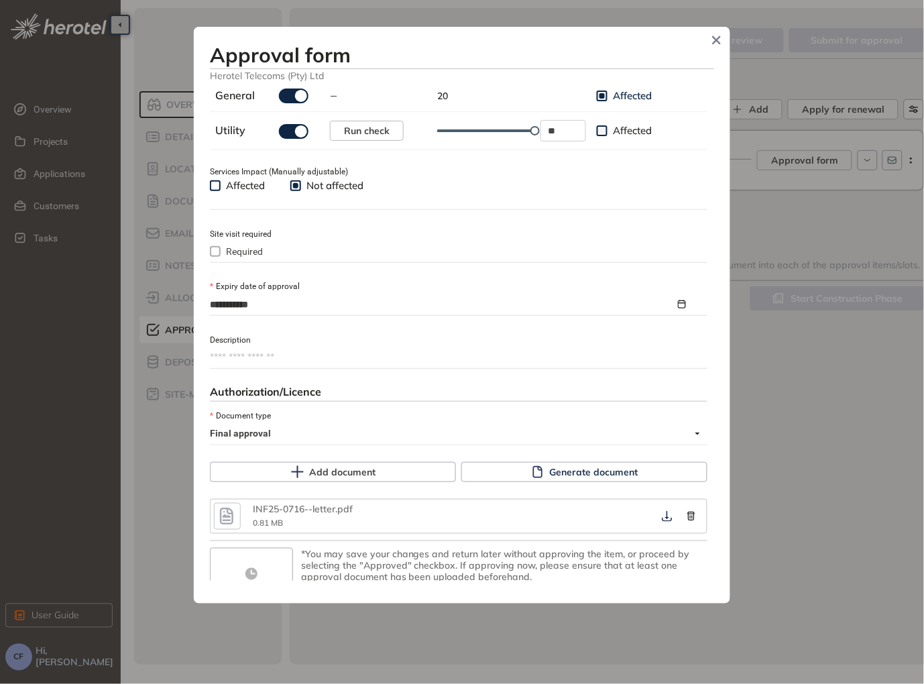
scroll to position [505, 0]
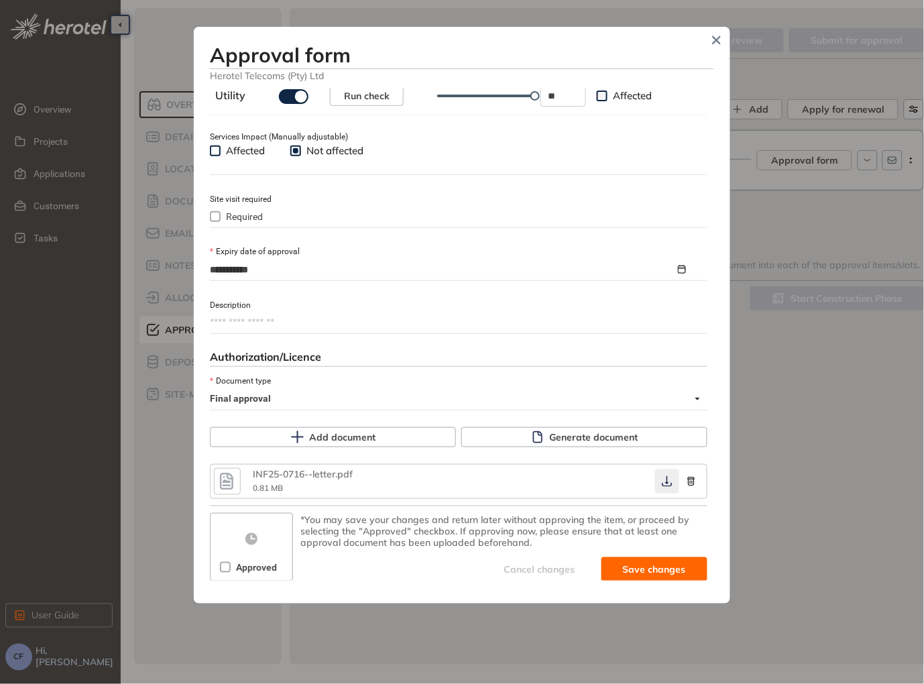
click at [661, 487] on icon "button" at bounding box center [667, 481] width 13 height 11
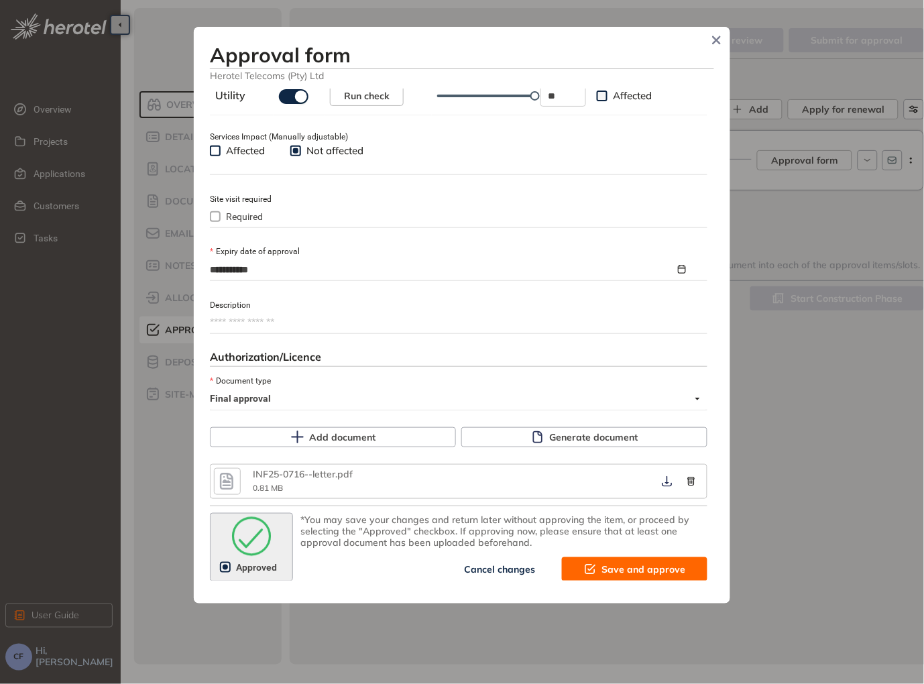
click at [618, 570] on span "Save and approve" at bounding box center [644, 569] width 84 height 15
type textarea "**********"
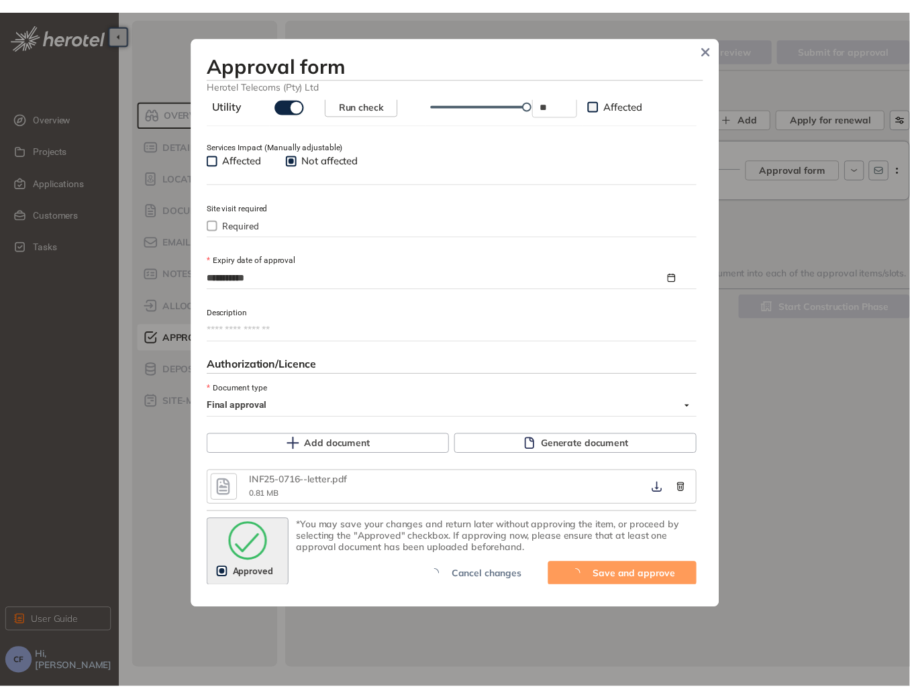
scroll to position [528, 0]
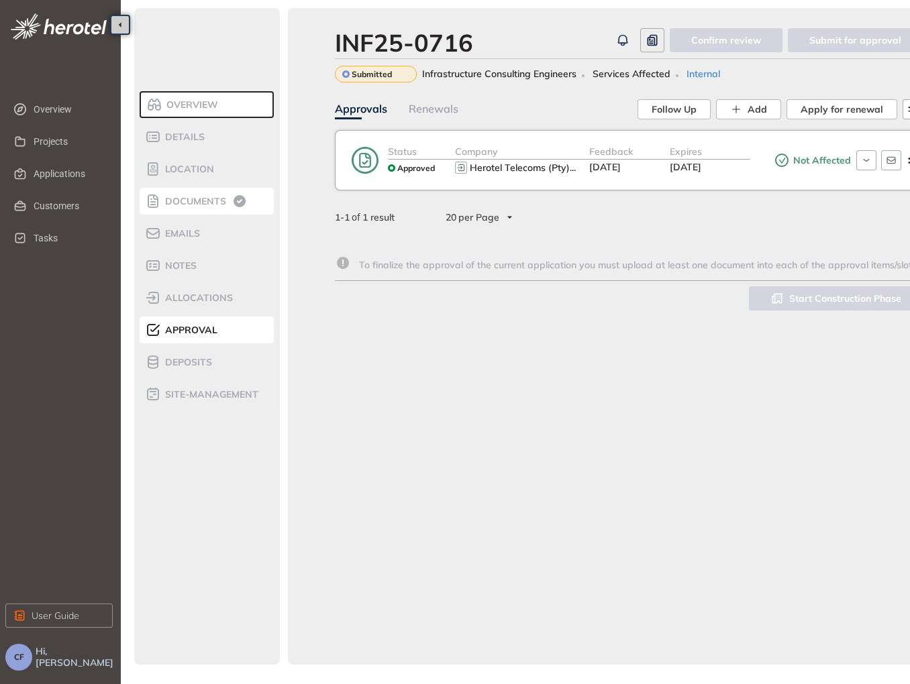
click at [194, 197] on span "Documents" at bounding box center [193, 201] width 65 height 11
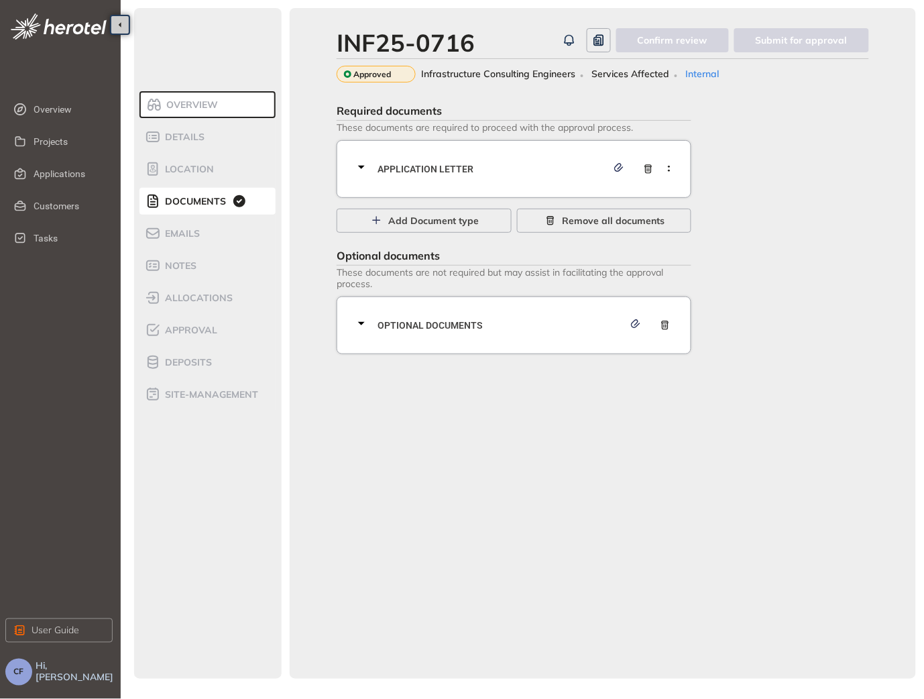
click at [388, 176] on div "Application letter" at bounding box center [517, 169] width 329 height 40
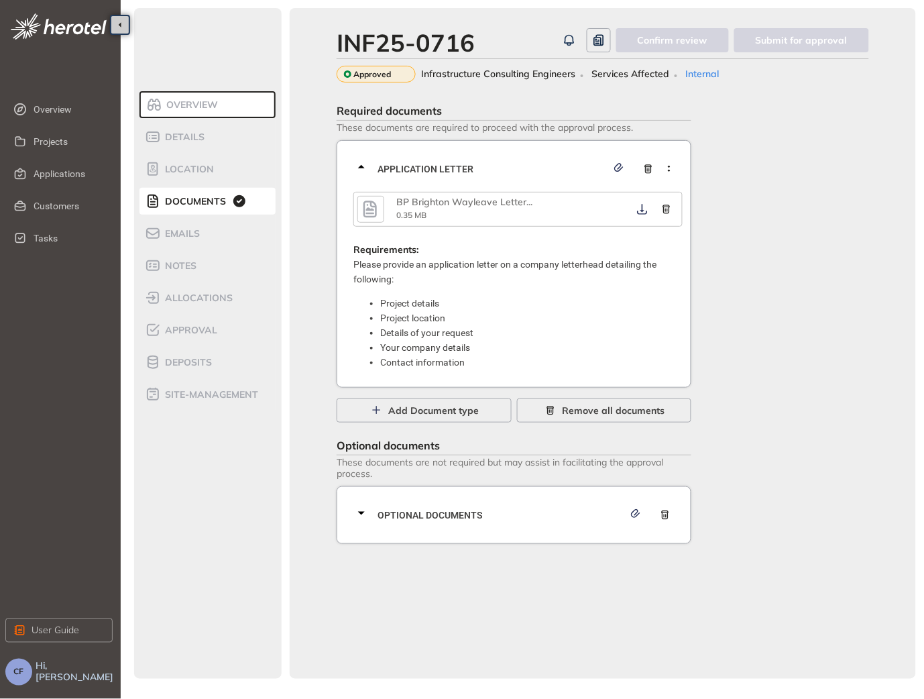
click at [372, 209] on icon "button" at bounding box center [370, 209] width 13 height 17
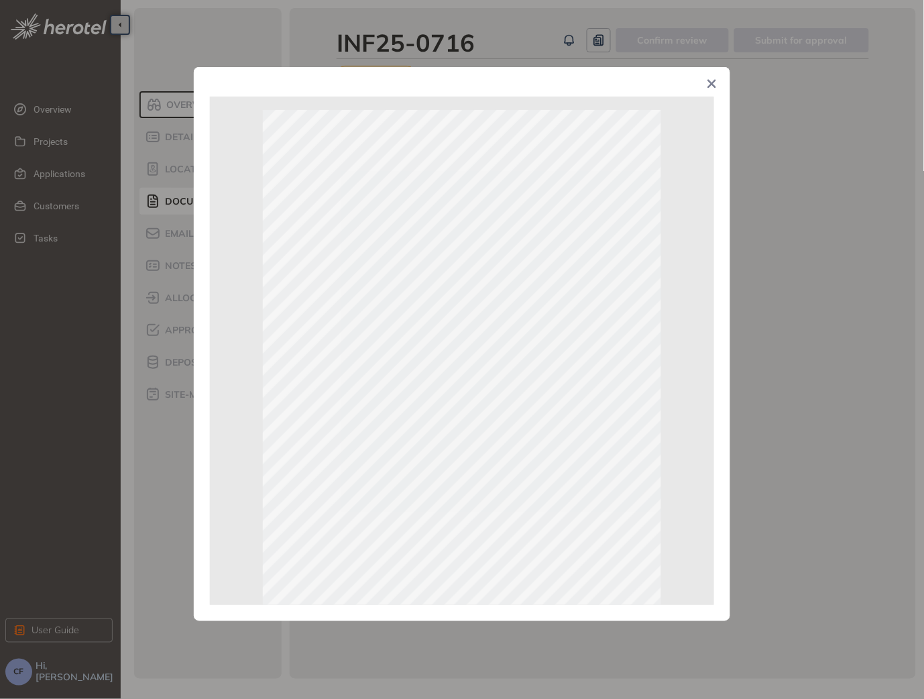
click at [332, 24] on div "Page 1 of 2" at bounding box center [462, 349] width 924 height 699
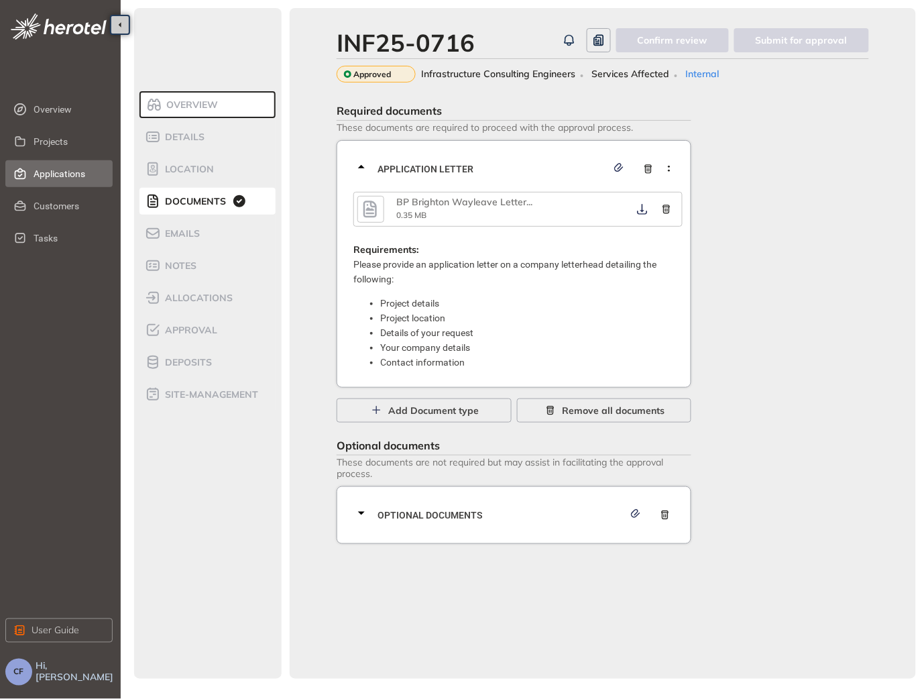
click at [61, 185] on span "Applications" at bounding box center [68, 173] width 68 height 27
